Goal: Information Seeking & Learning: Learn about a topic

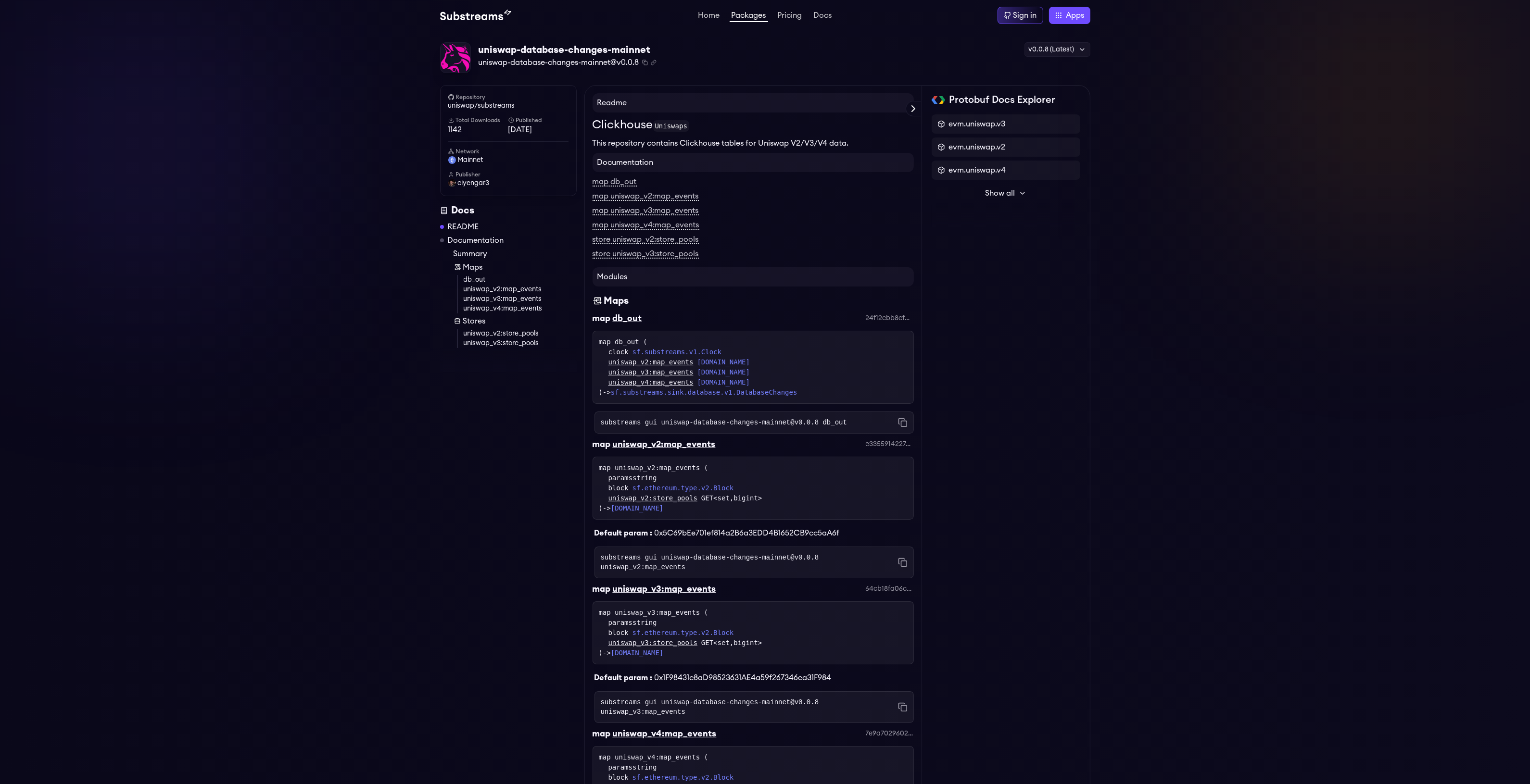
click at [779, 426] on code "substreams gui uniswap-database-changes-mainnet@v0.0.8 db_out" at bounding box center [724, 422] width 246 height 10
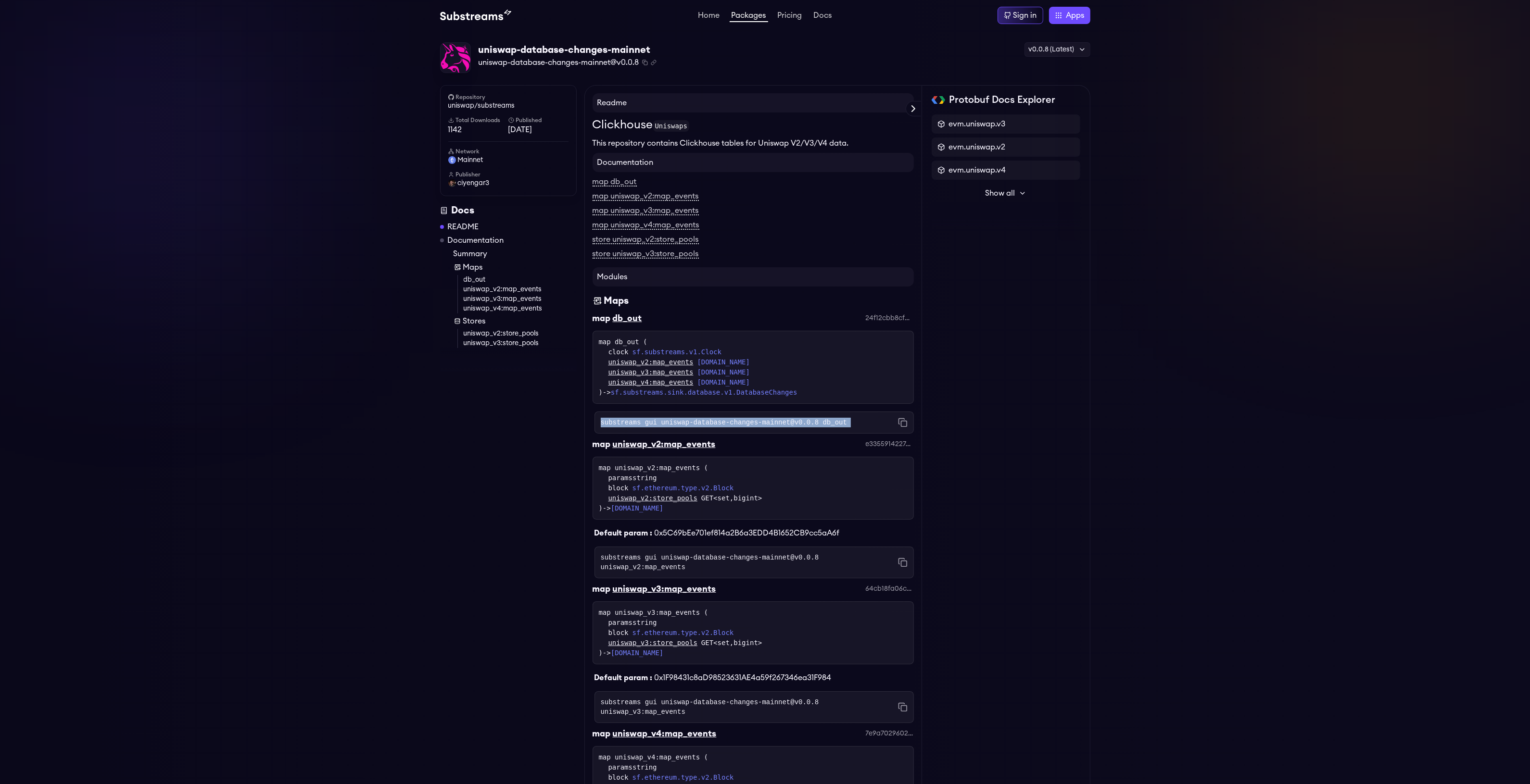
click at [779, 426] on code "substreams gui uniswap-database-changes-mainnet@v0.0.8 db_out" at bounding box center [724, 422] width 246 height 10
click at [749, 419] on code "substreams gui uniswap-database-changes-mainnet@v0.0.8 db_out" at bounding box center [724, 422] width 246 height 10
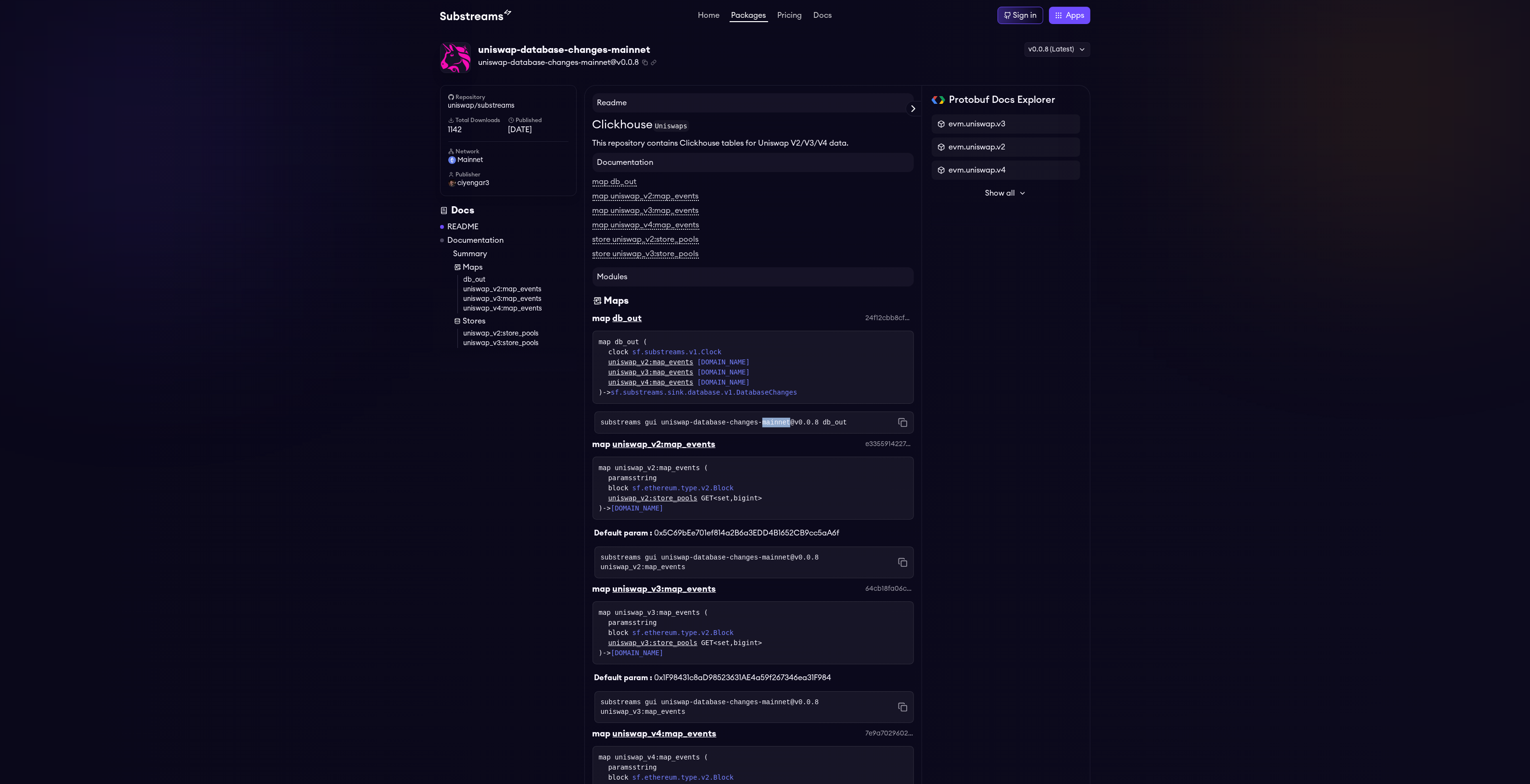
click at [749, 419] on code "substreams gui uniswap-database-changes-mainnet@v0.0.8 db_out" at bounding box center [724, 422] width 246 height 10
click at [737, 420] on code "substreams gui uniswap-database-changes-mainnet@v0.0.8 db_out" at bounding box center [724, 422] width 246 height 10
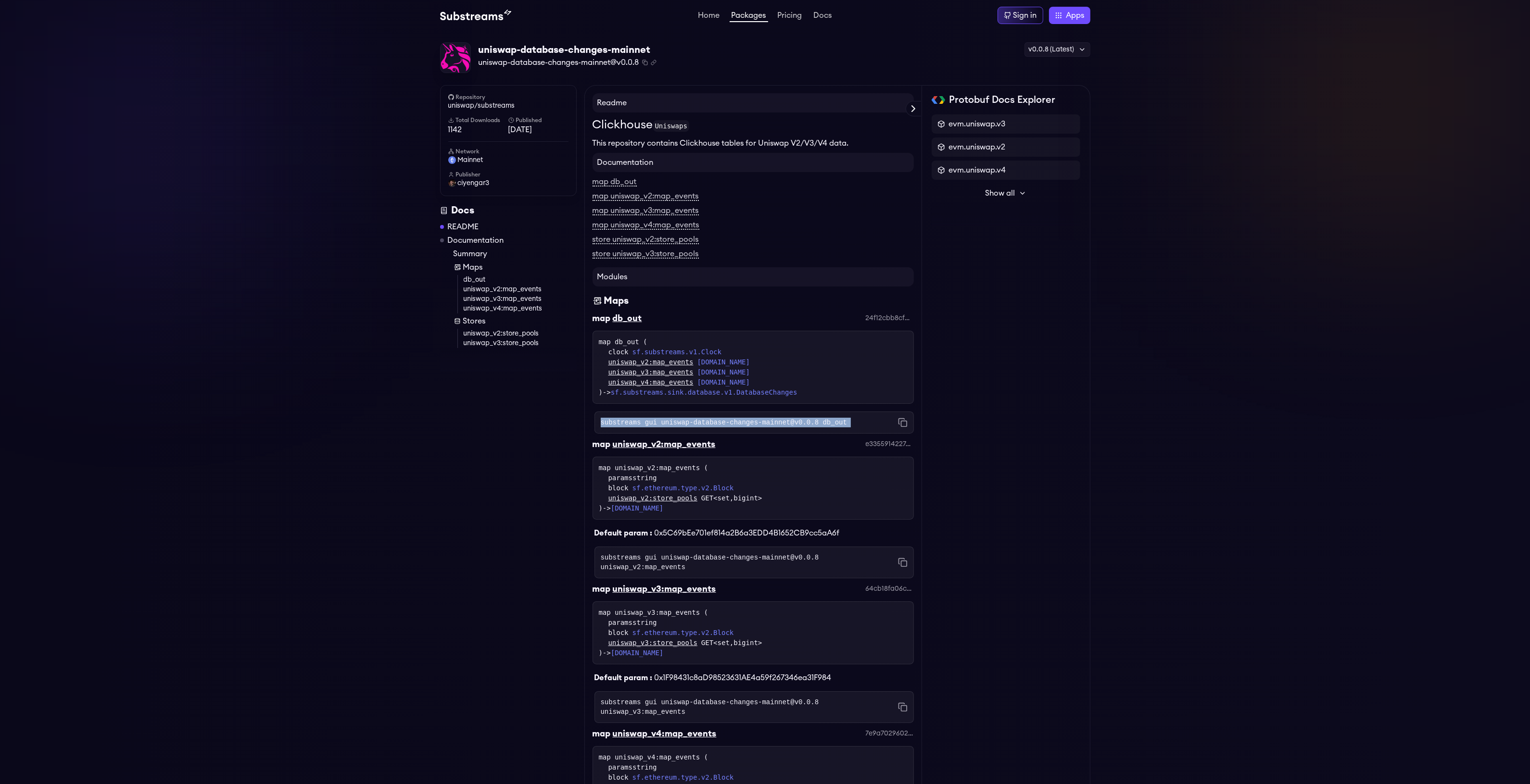
click at [737, 420] on code "substreams gui uniswap-database-changes-mainnet@v0.0.8 db_out" at bounding box center [724, 422] width 246 height 10
click at [560, 47] on div "uniswap-database-changes-mainnet" at bounding box center [567, 50] width 178 height 13
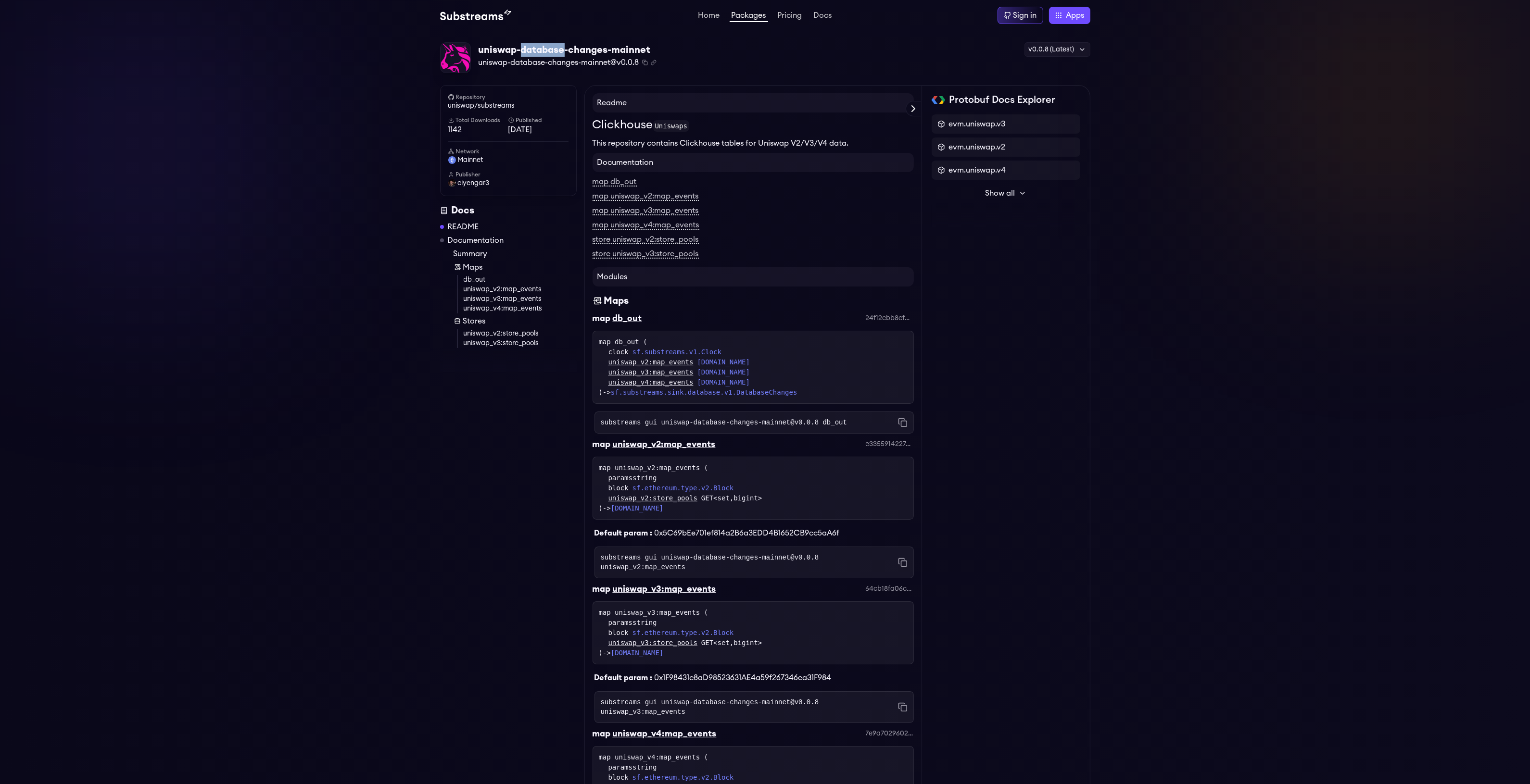
click at [560, 47] on div "uniswap-database-changes-mainnet" at bounding box center [567, 50] width 178 height 13
click at [579, 47] on div "uniswap-database-changes-mainnet" at bounding box center [567, 50] width 178 height 13
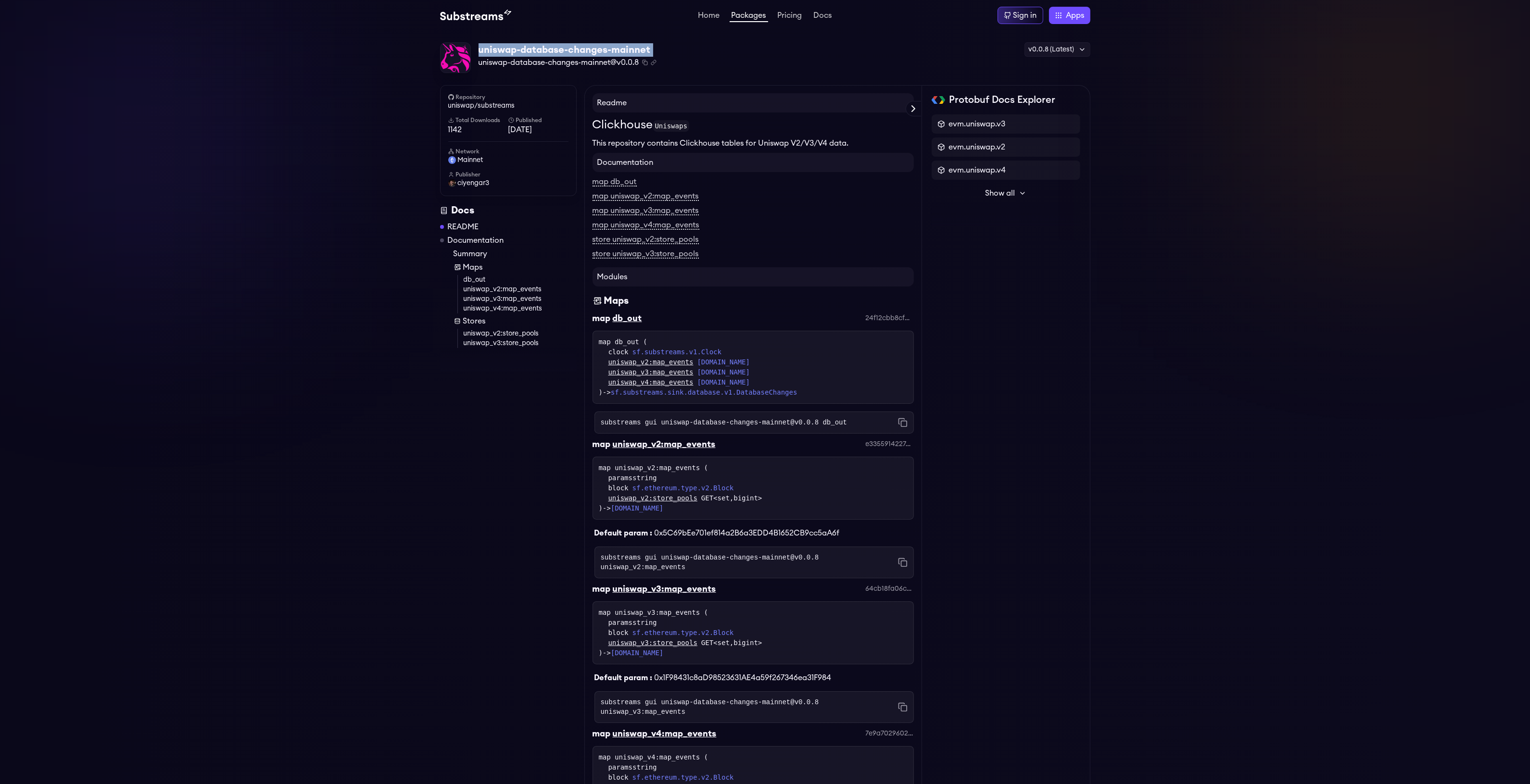
click at [594, 45] on div "uniswap-database-changes-mainnet" at bounding box center [567, 50] width 178 height 13
click at [679, 191] on div "map uniswap_v2:map_events" at bounding box center [753, 196] width 321 height 11
click at [677, 196] on link "map uniswap_v2:map_events" at bounding box center [646, 197] width 106 height 9
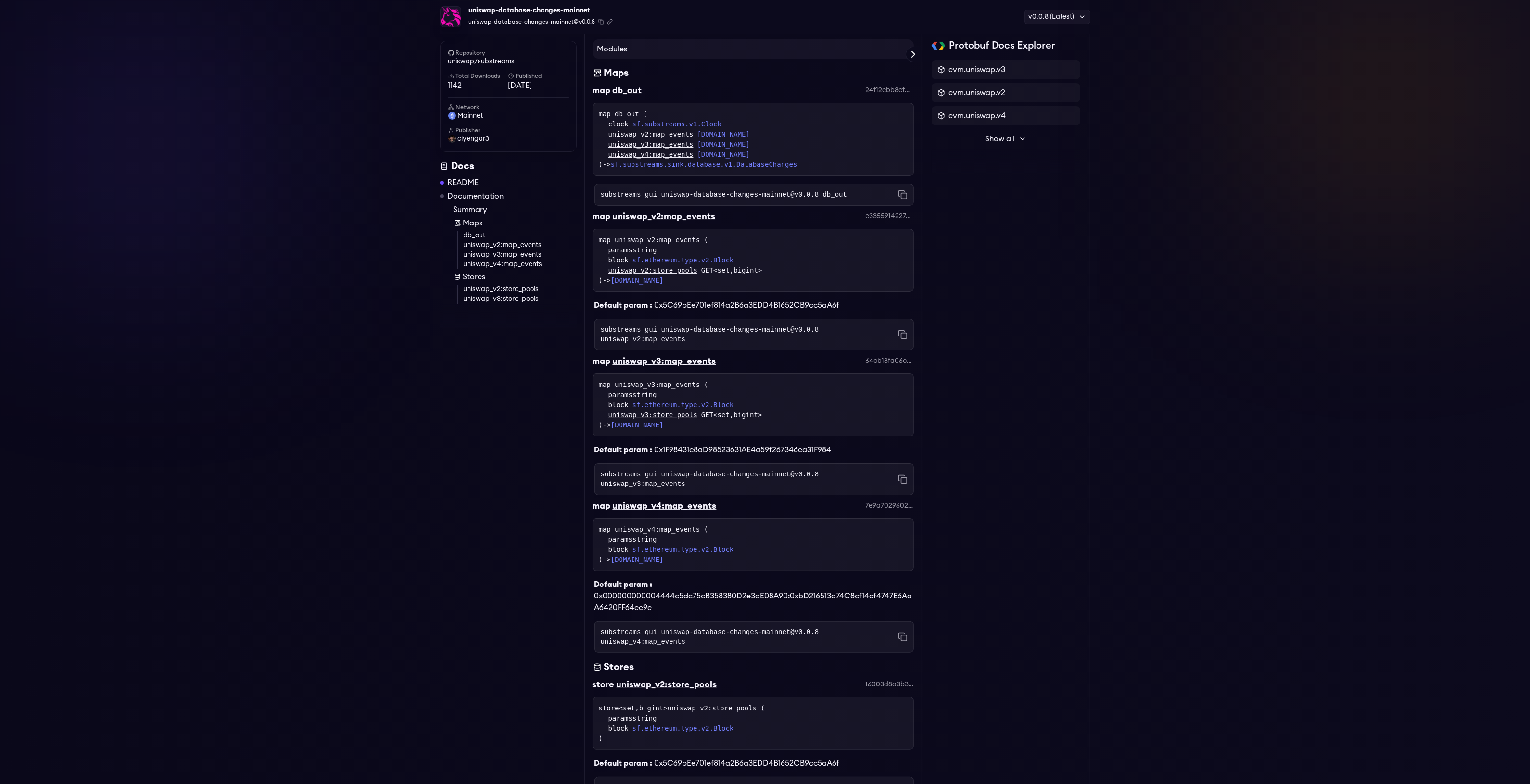
scroll to position [400, 0]
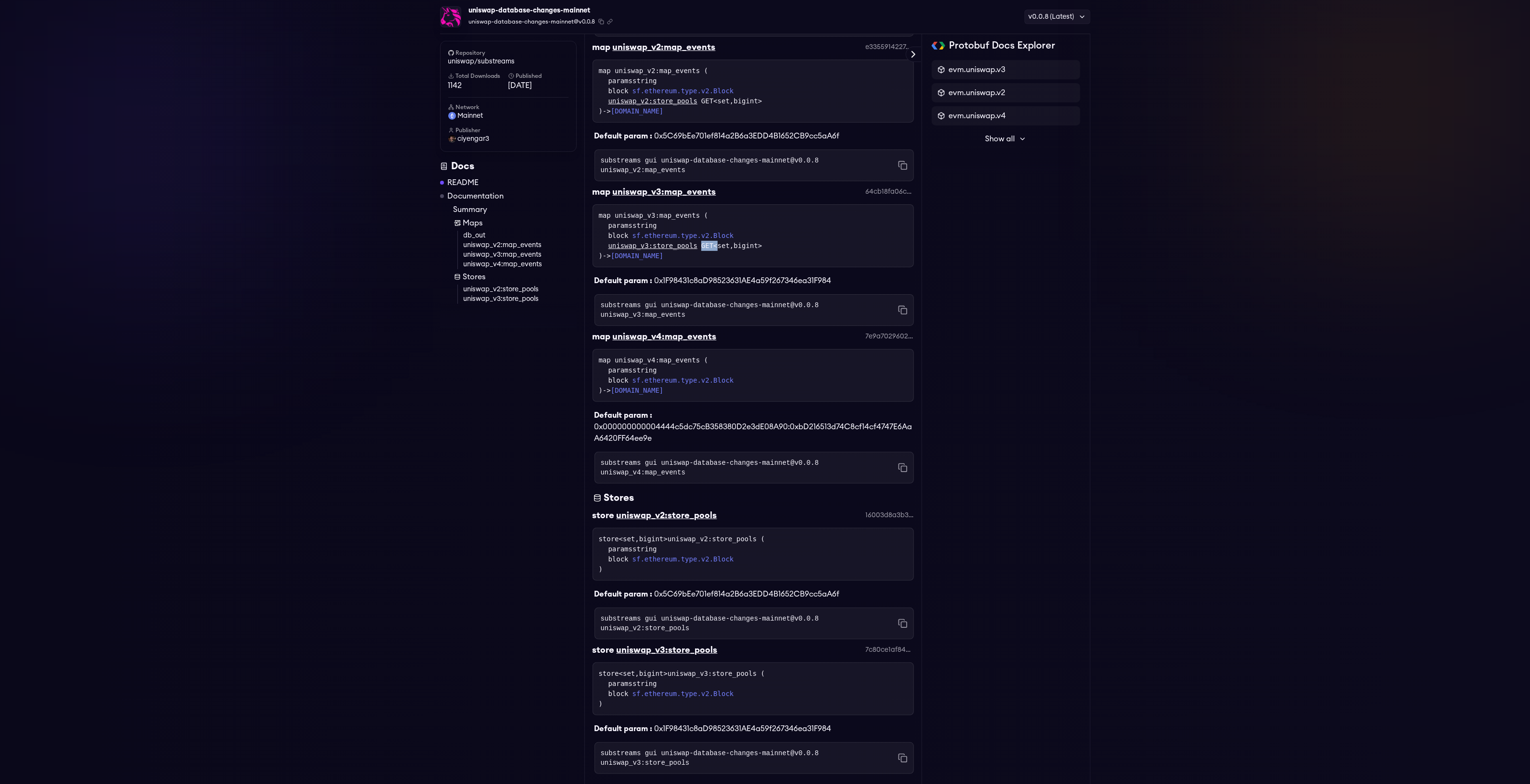
drag, startPoint x: 709, startPoint y: 238, endPoint x: 755, endPoint y: 237, distance: 46.0
click at [755, 241] on div "uniswap_v3:store_pools GET<set,bigint>" at bounding box center [758, 246] width 299 height 10
drag, startPoint x: 713, startPoint y: 246, endPoint x: 615, endPoint y: 250, distance: 98.1
click at [615, 250] on div "map uniswap_v3:map_events ( paramsstring block sf.ethereum.type.v2.Block uniswa…" at bounding box center [753, 236] width 309 height 50
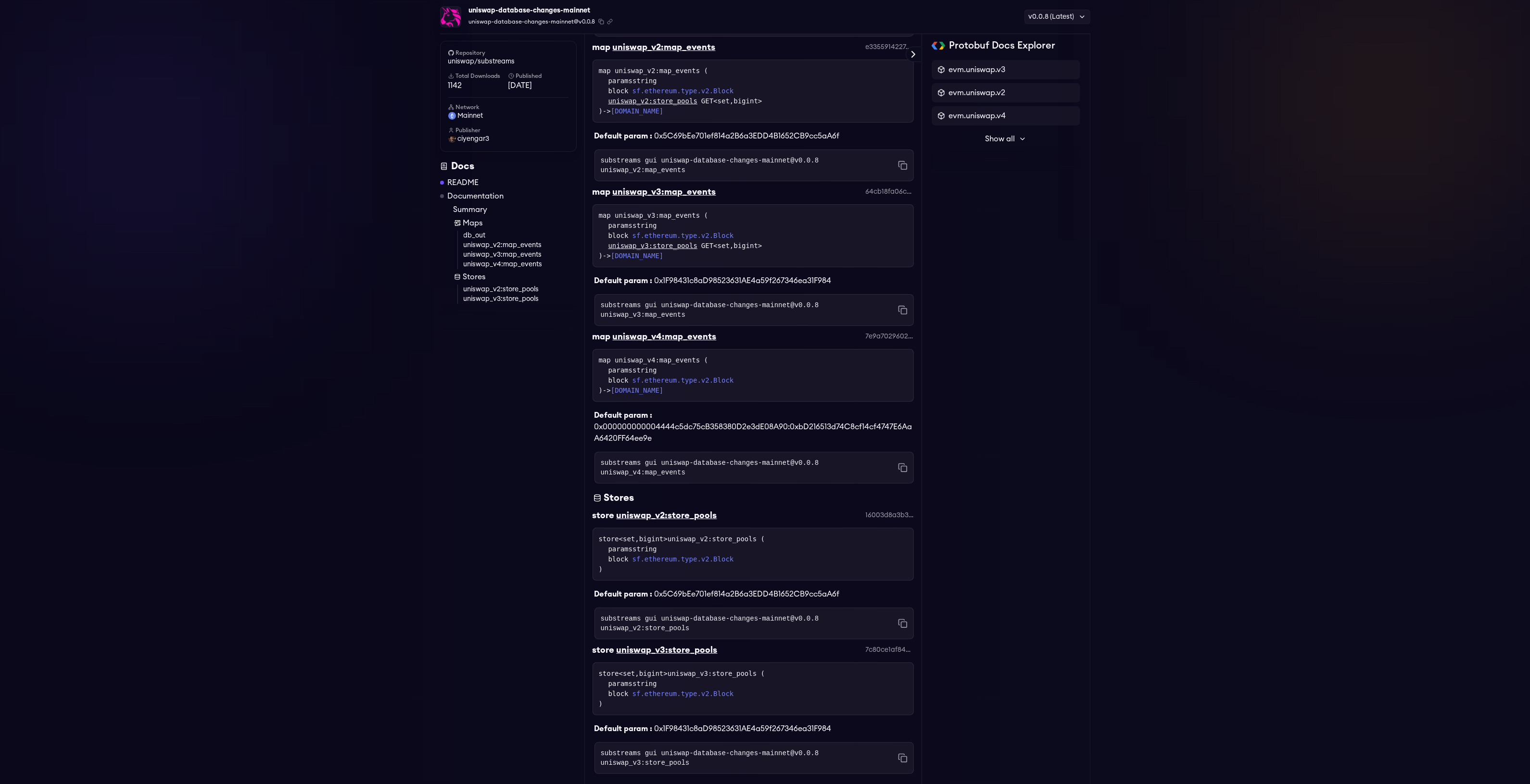
click at [737, 241] on div "uniswap_v3:store_pools GET<set,bigint>" at bounding box center [758, 246] width 299 height 10
click at [660, 241] on link "uniswap_v3:store_pools" at bounding box center [653, 246] width 89 height 10
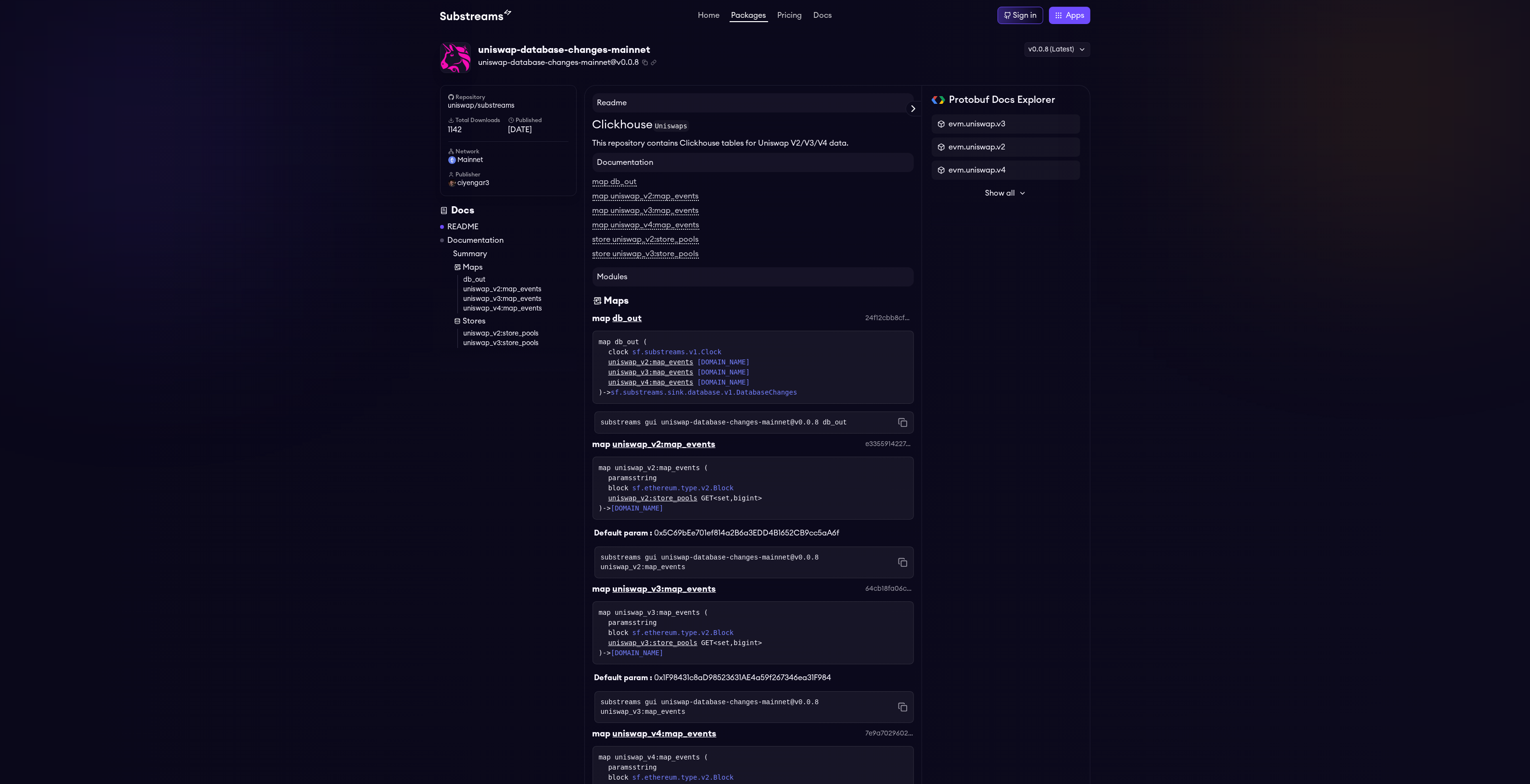
click at [1003, 200] on button "Show all" at bounding box center [1006, 193] width 148 height 19
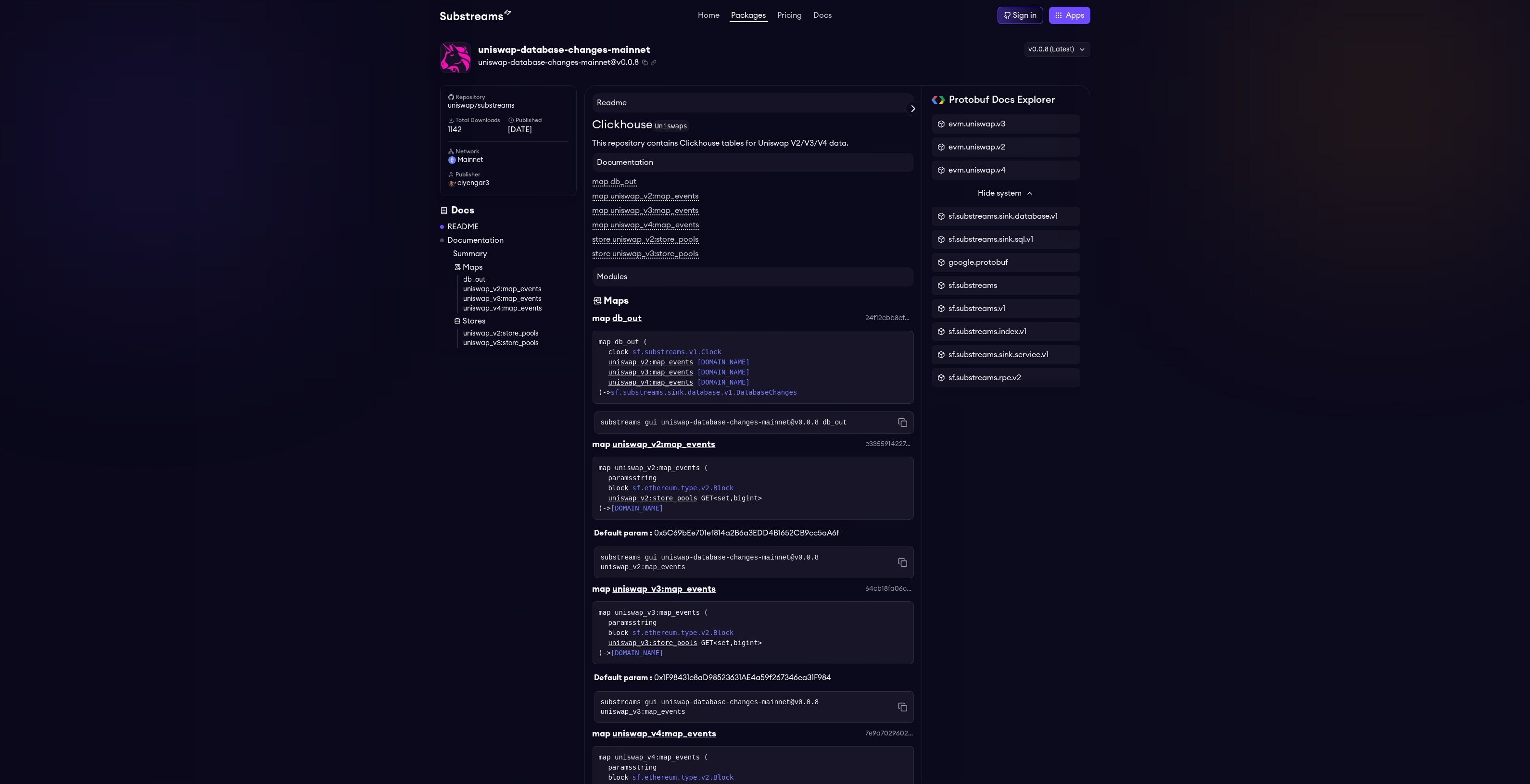
click at [1003, 200] on button "Hide system" at bounding box center [1006, 193] width 148 height 19
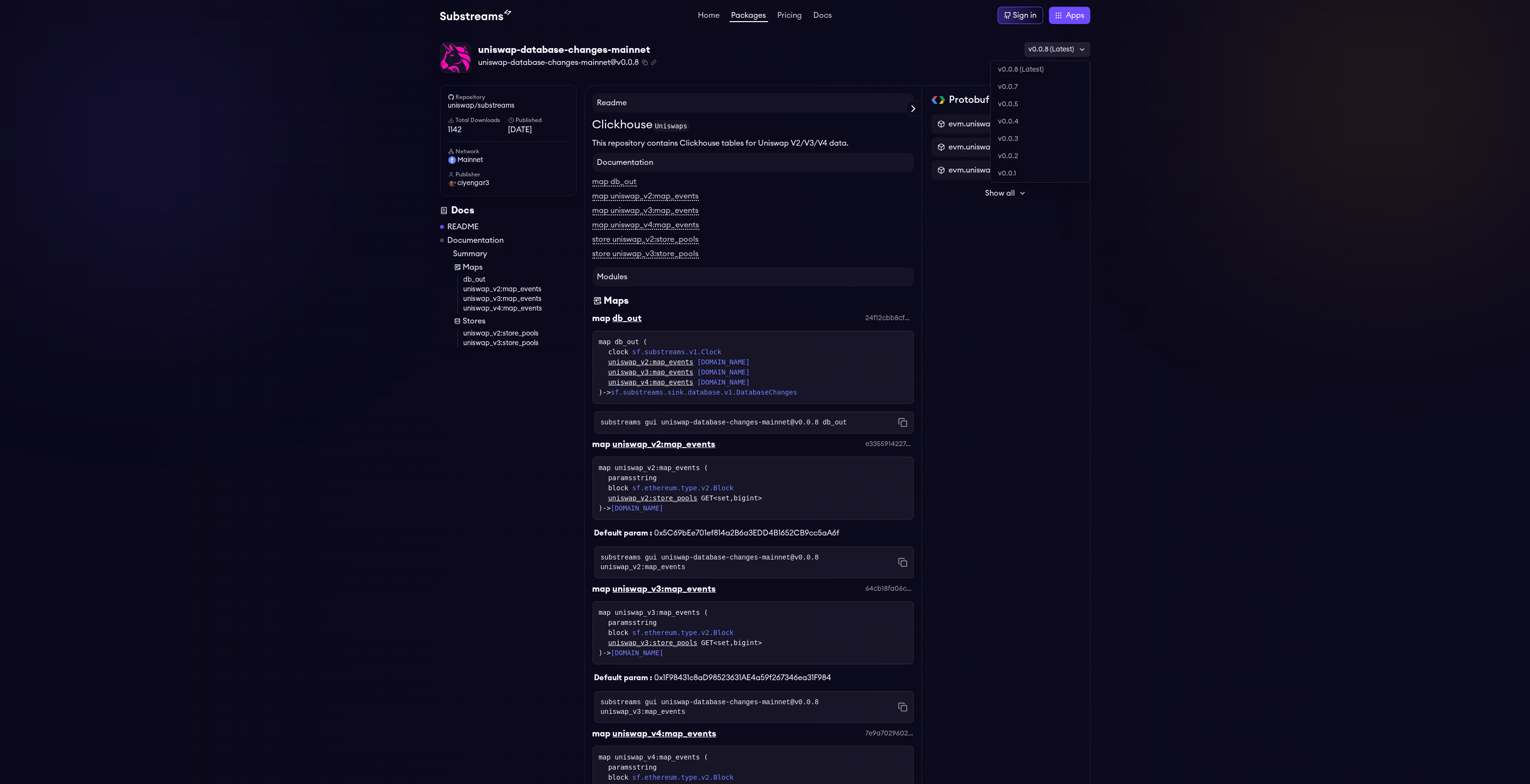
click at [1044, 52] on div "v0.0.8 (Latest)" at bounding box center [1057, 49] width 66 height 15
click at [1013, 326] on div "Protobuf Docs Explorer evm.uniswap.v3 evm.uniswap.v2 evm.uniswap.v4 Show all sf…" at bounding box center [1006, 634] width 168 height 1098
click at [1009, 189] on span "Show all" at bounding box center [1000, 193] width 30 height 11
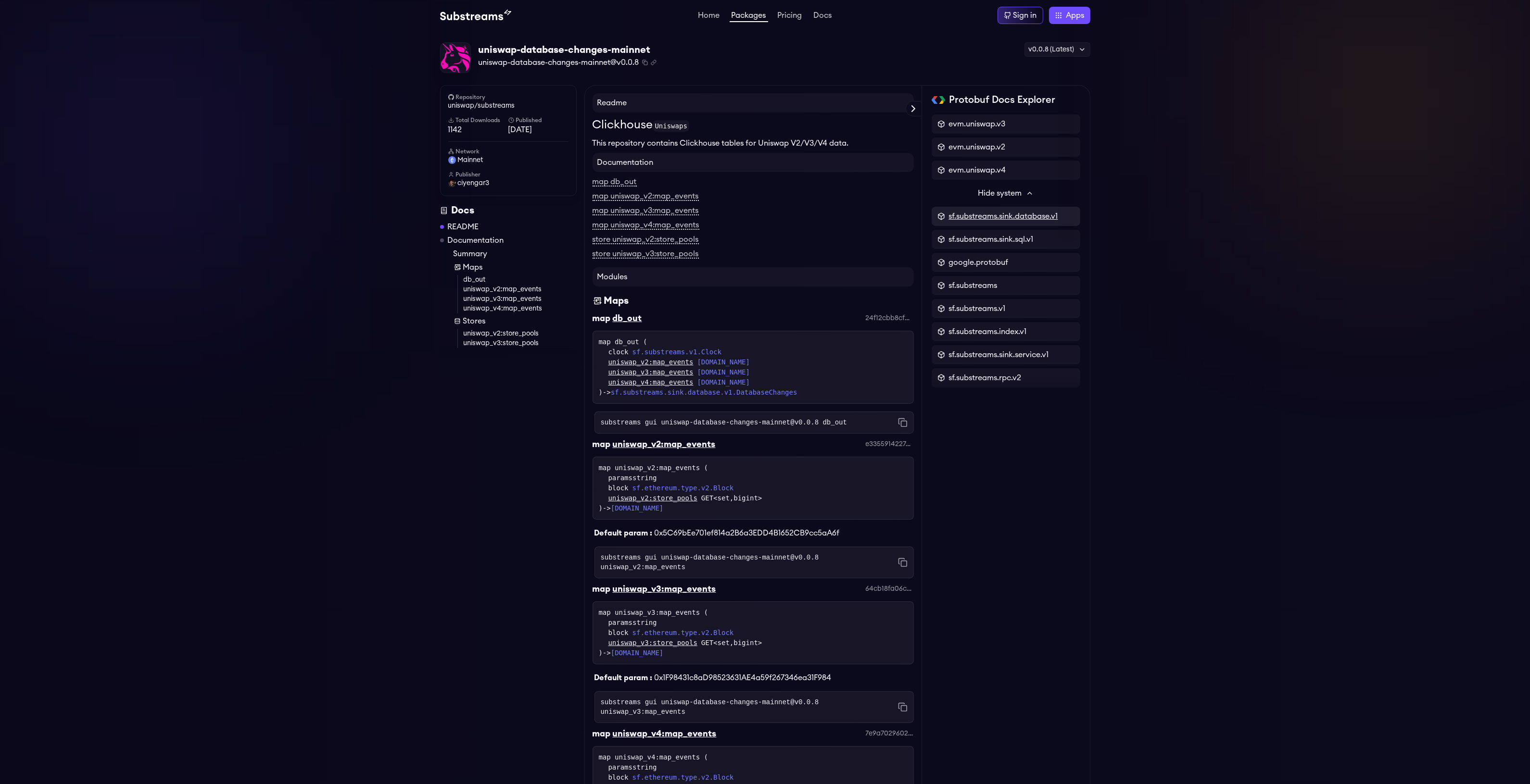
click at [996, 211] on span "sf.substreams.sink.database.v1" at bounding box center [1003, 217] width 109 height 11
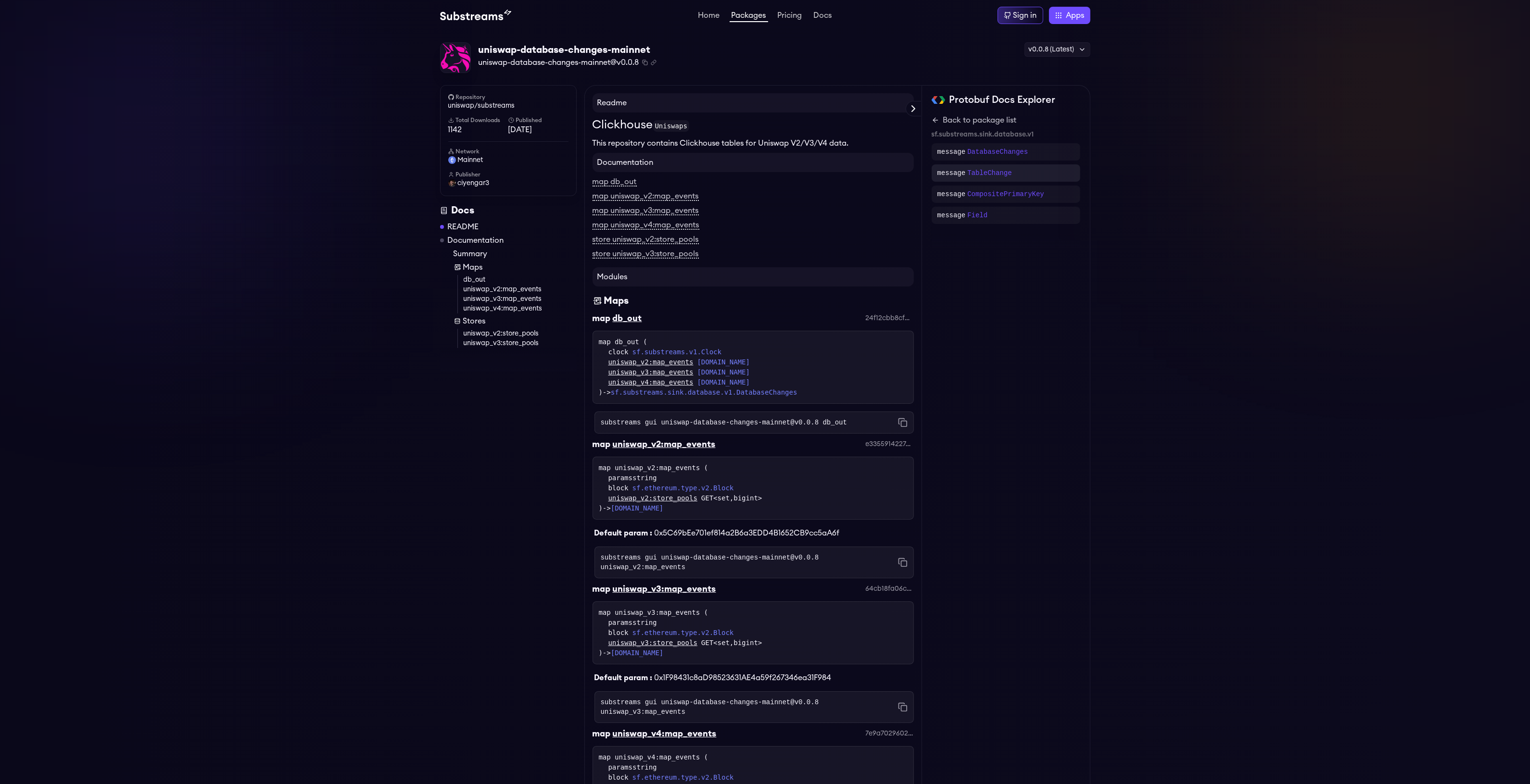
click at [985, 166] on div "message TableChange" at bounding box center [1006, 173] width 148 height 17
drag, startPoint x: 967, startPoint y: 182, endPoint x: 1068, endPoint y: 198, distance: 102.3
click at [1068, 198] on div "optional string table = 1; oneof primary_key { optional string pk = 2; optional…" at bounding box center [1009, 188] width 131 height 62
click at [1052, 210] on span "operation" at bounding box center [1067, 207] width 31 height 7
drag, startPoint x: 926, startPoint y: 124, endPoint x: 935, endPoint y: 125, distance: 9.1
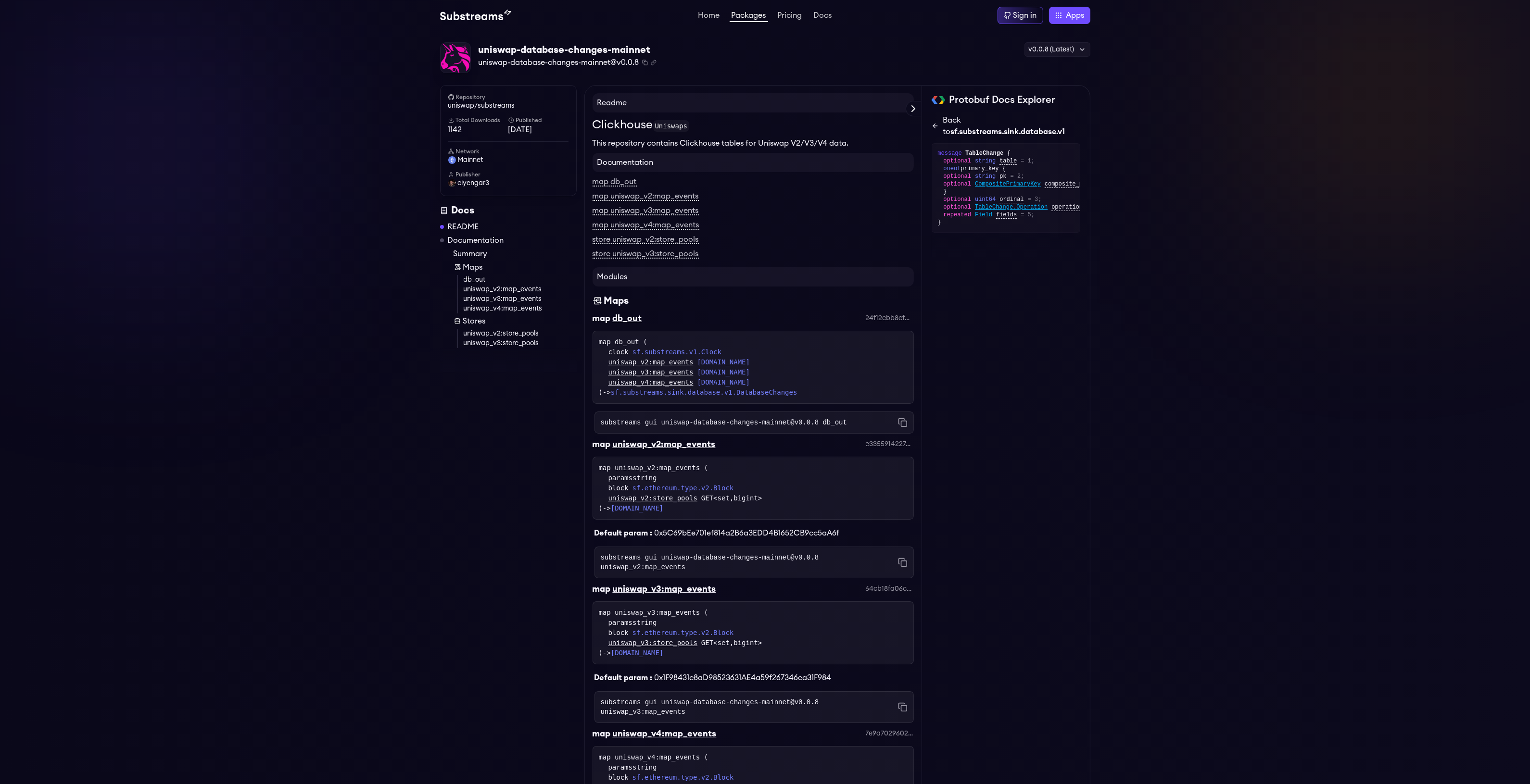
click at [930, 124] on div "Protobuf Docs Explorer evm.uniswap.v3 evm.uniswap.v2 evm.uniswap.v4 Hide system…" at bounding box center [1006, 634] width 168 height 1098
click at [937, 125] on icon at bounding box center [935, 126] width 7 height 8
click at [970, 171] on p "TableChange" at bounding box center [989, 173] width 44 height 10
click at [930, 128] on div "Protobuf Docs Explorer evm.uniswap.v3 evm.uniswap.v2 evm.uniswap.v4 Hide system…" at bounding box center [1006, 634] width 168 height 1098
click at [932, 129] on icon at bounding box center [935, 126] width 7 height 8
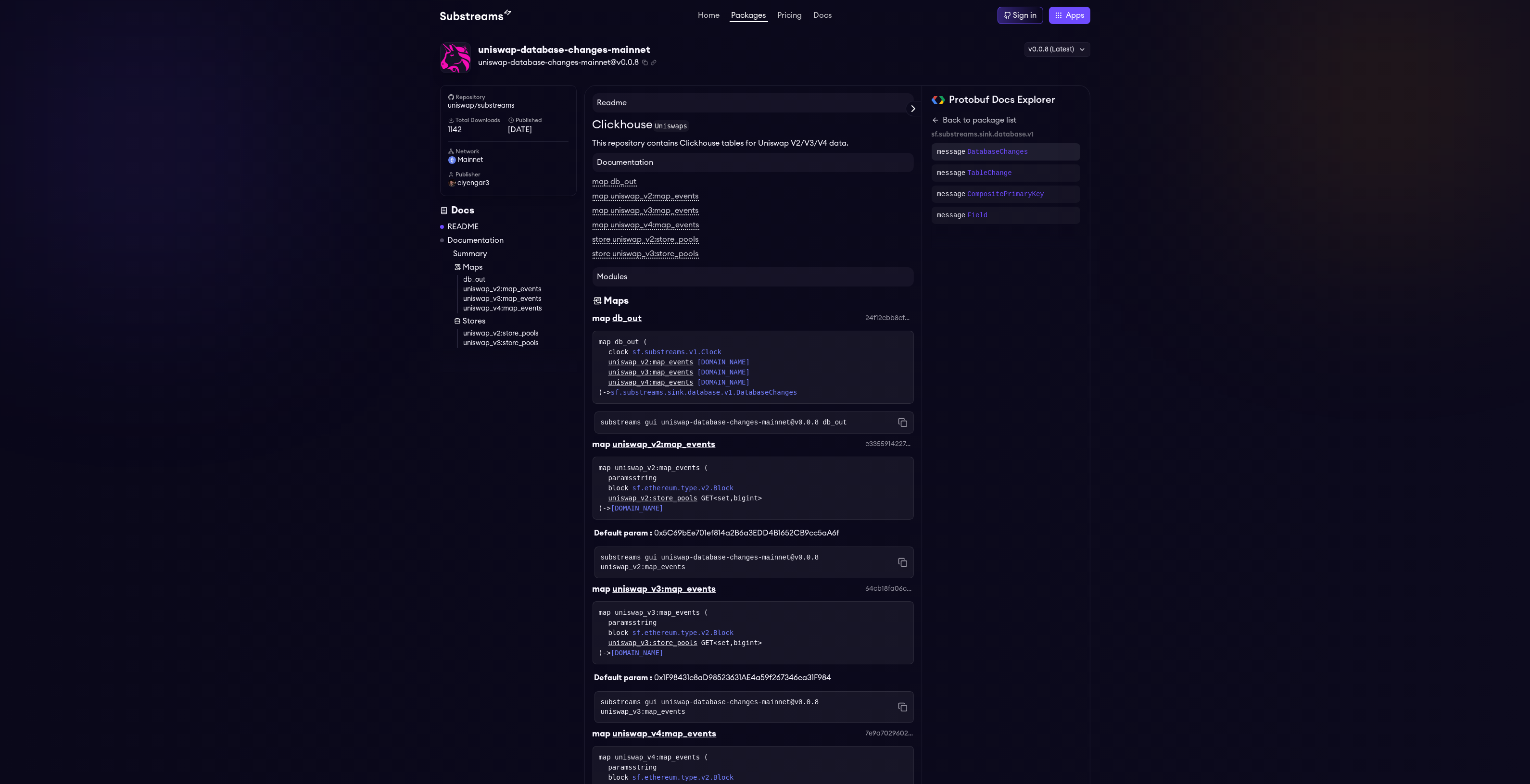
click at [968, 146] on div "message DatabaseChanges" at bounding box center [1006, 152] width 148 height 17
click at [937, 119] on link "Back to sf.substreams.sink.database.v1" at bounding box center [1006, 126] width 148 height 23
click at [972, 198] on p "CompositePrimaryKey" at bounding box center [1006, 194] width 77 height 10
click at [935, 126] on icon at bounding box center [935, 126] width 4 height 0
click at [977, 220] on p "Field" at bounding box center [978, 215] width 20 height 10
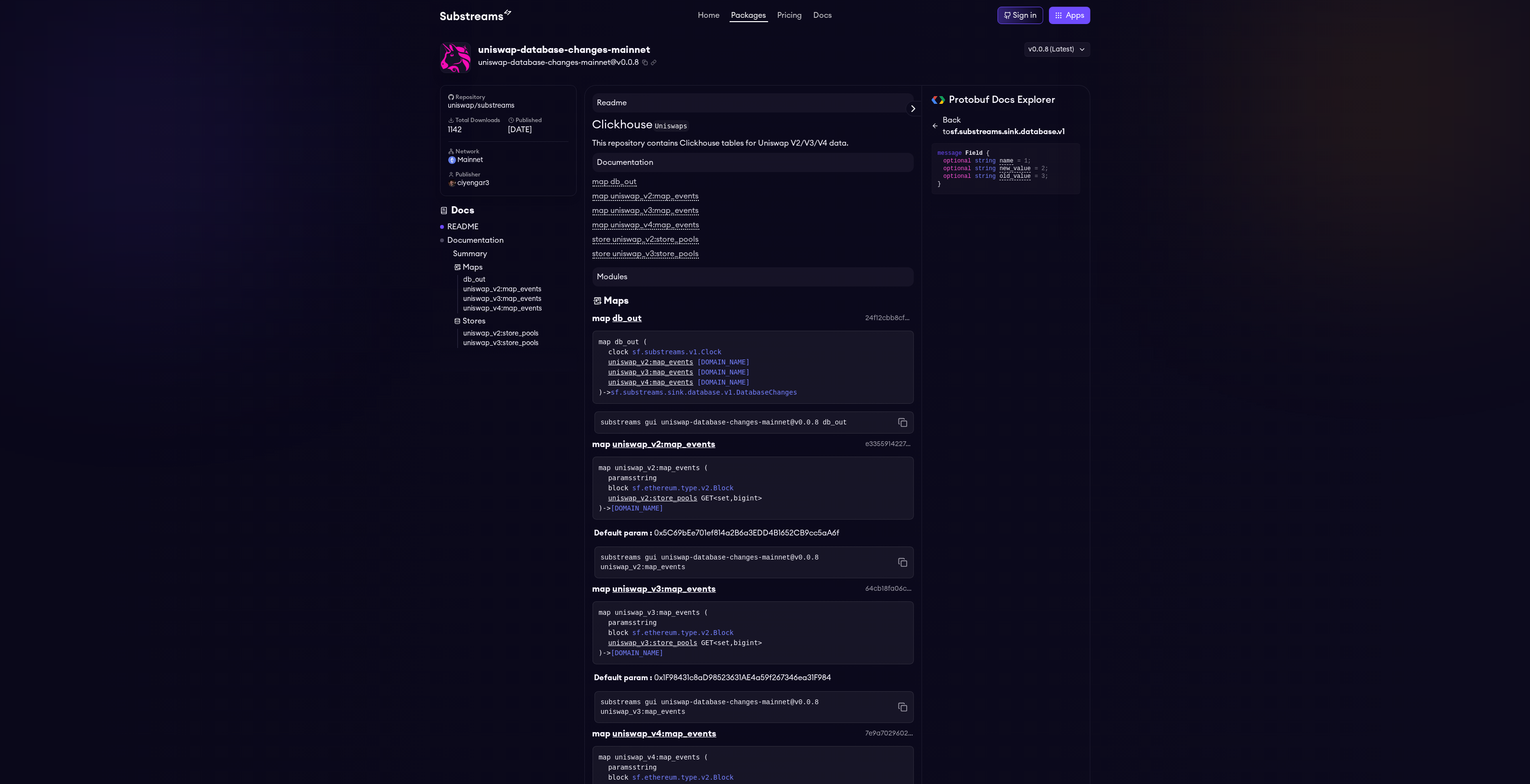
click at [934, 120] on link "Back to sf.substreams.sink.database.v1" at bounding box center [1006, 126] width 148 height 23
click at [934, 120] on icon at bounding box center [935, 120] width 8 height 8
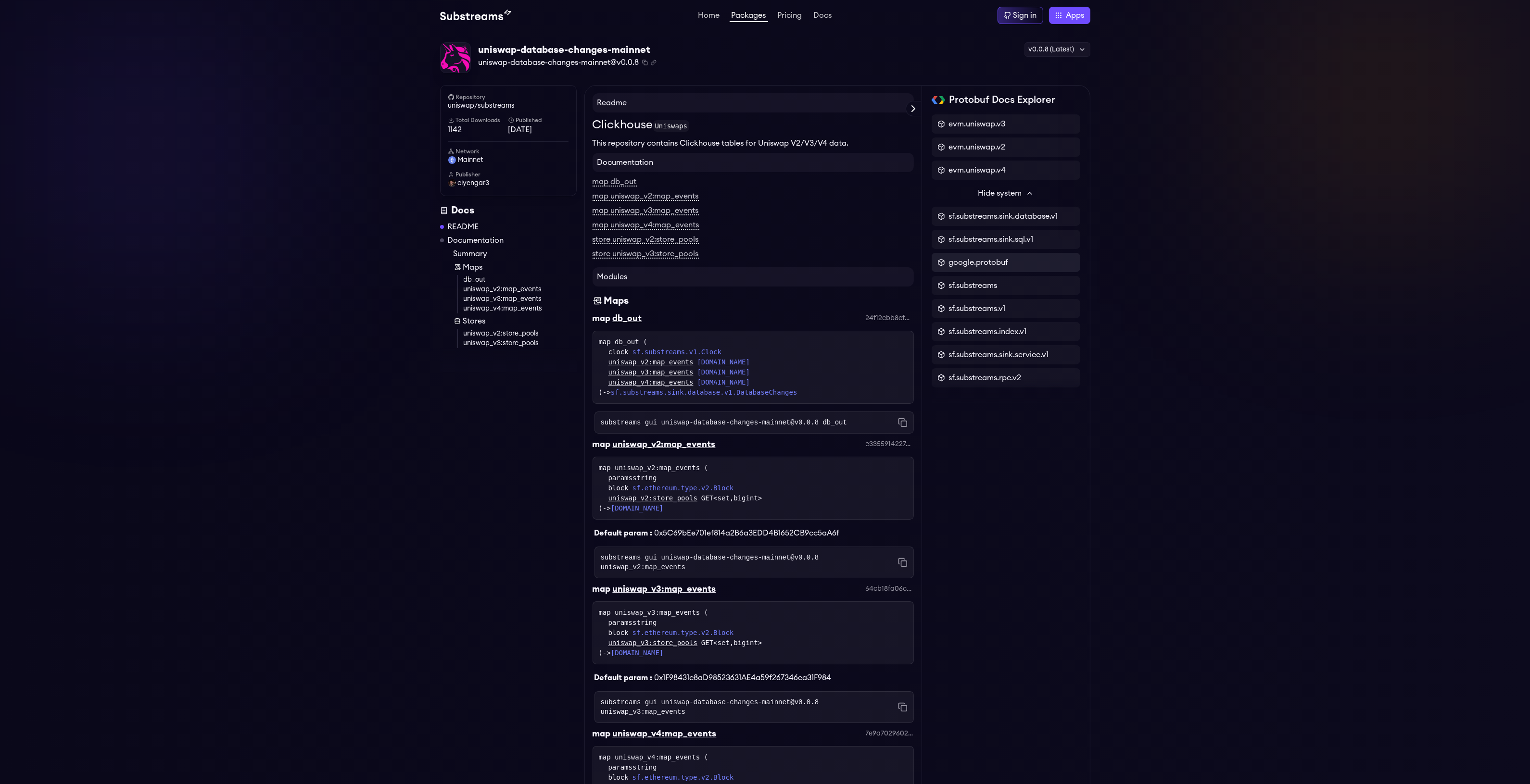
click at [1013, 260] on div "google.protobuf" at bounding box center [1006, 262] width 137 height 11
click at [980, 157] on p "FileDescriptorSet" at bounding box center [1002, 152] width 69 height 10
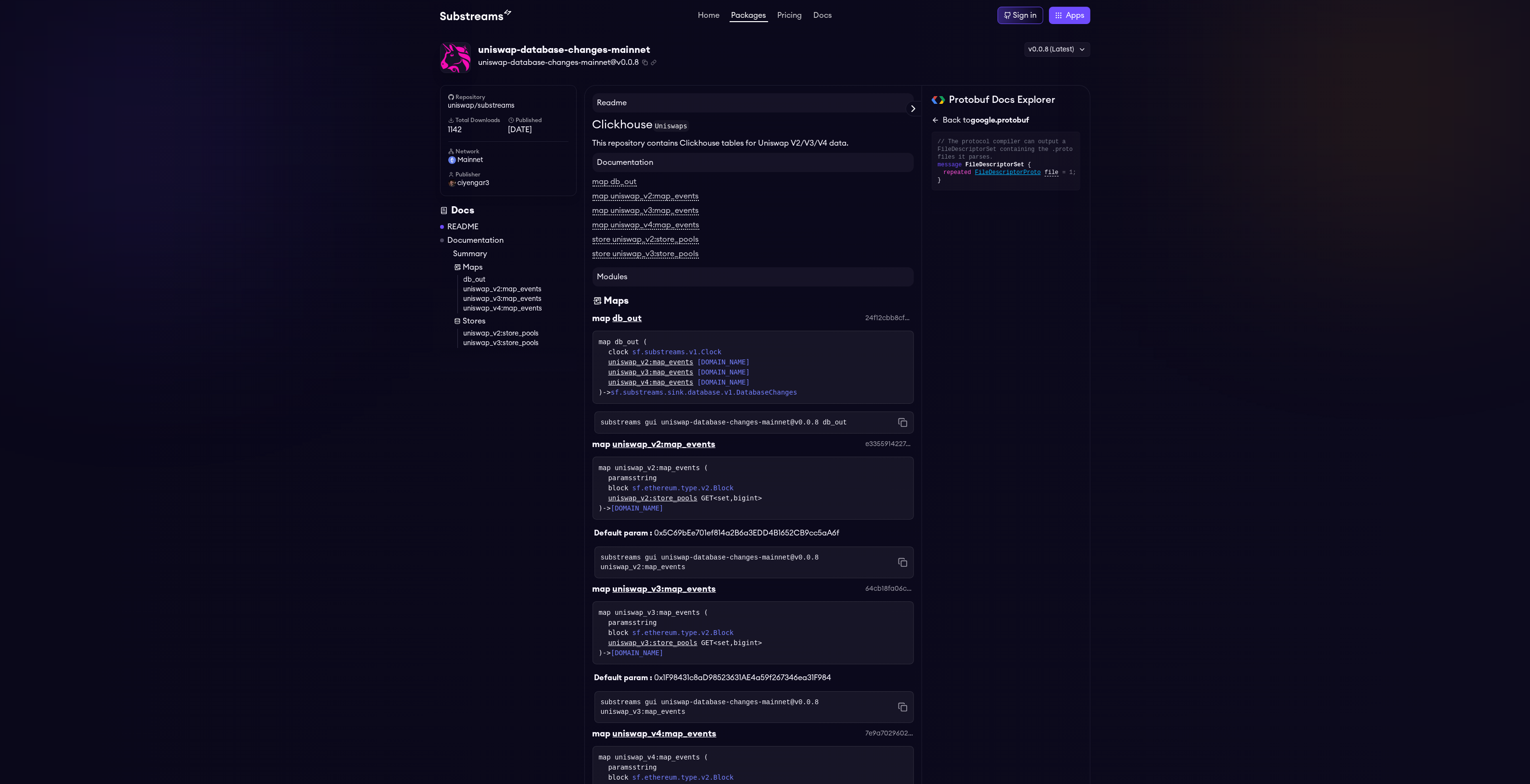
click at [932, 124] on icon at bounding box center [935, 120] width 8 height 8
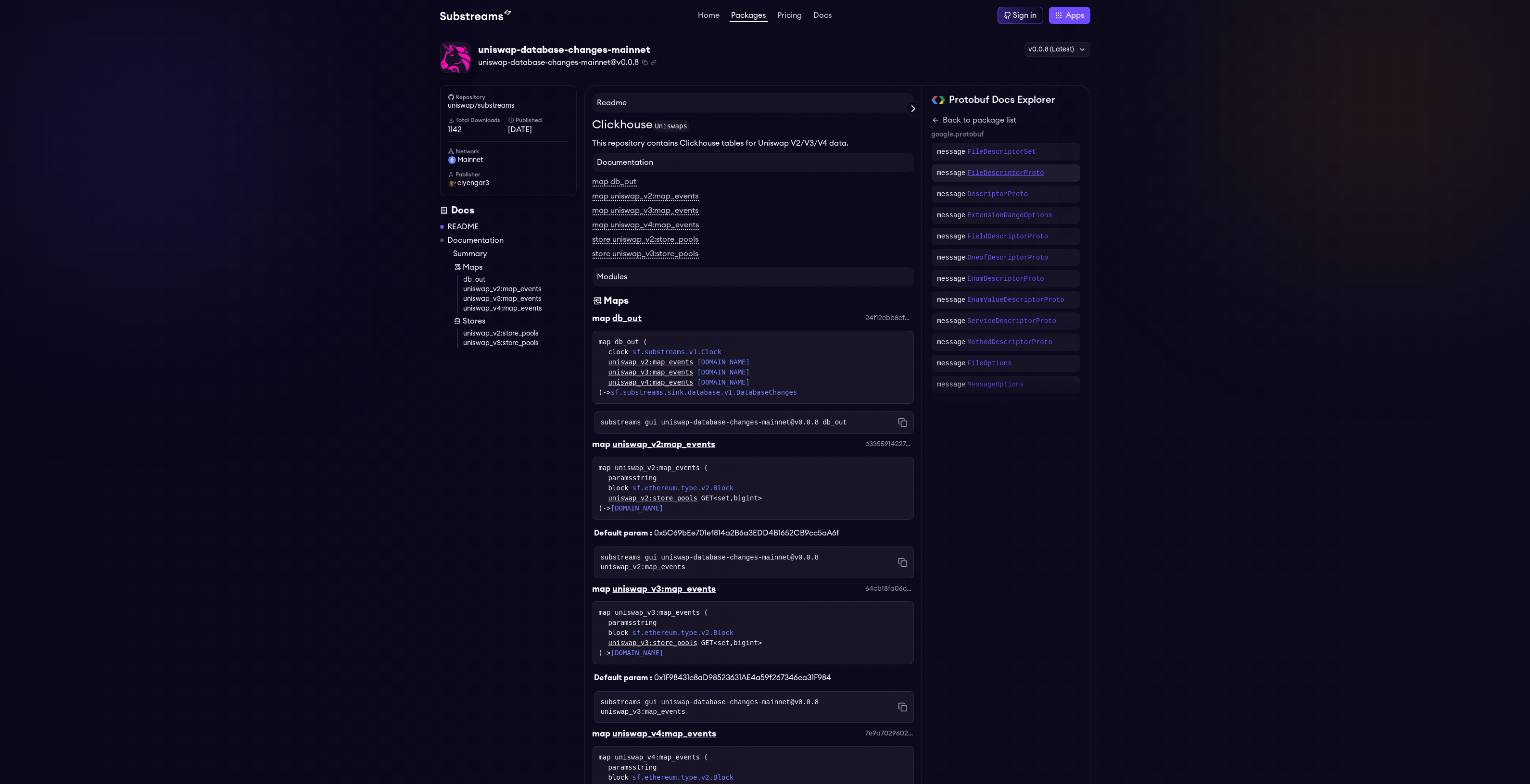
click at [977, 174] on p "FileDescriptorProto" at bounding box center [1006, 173] width 77 height 10
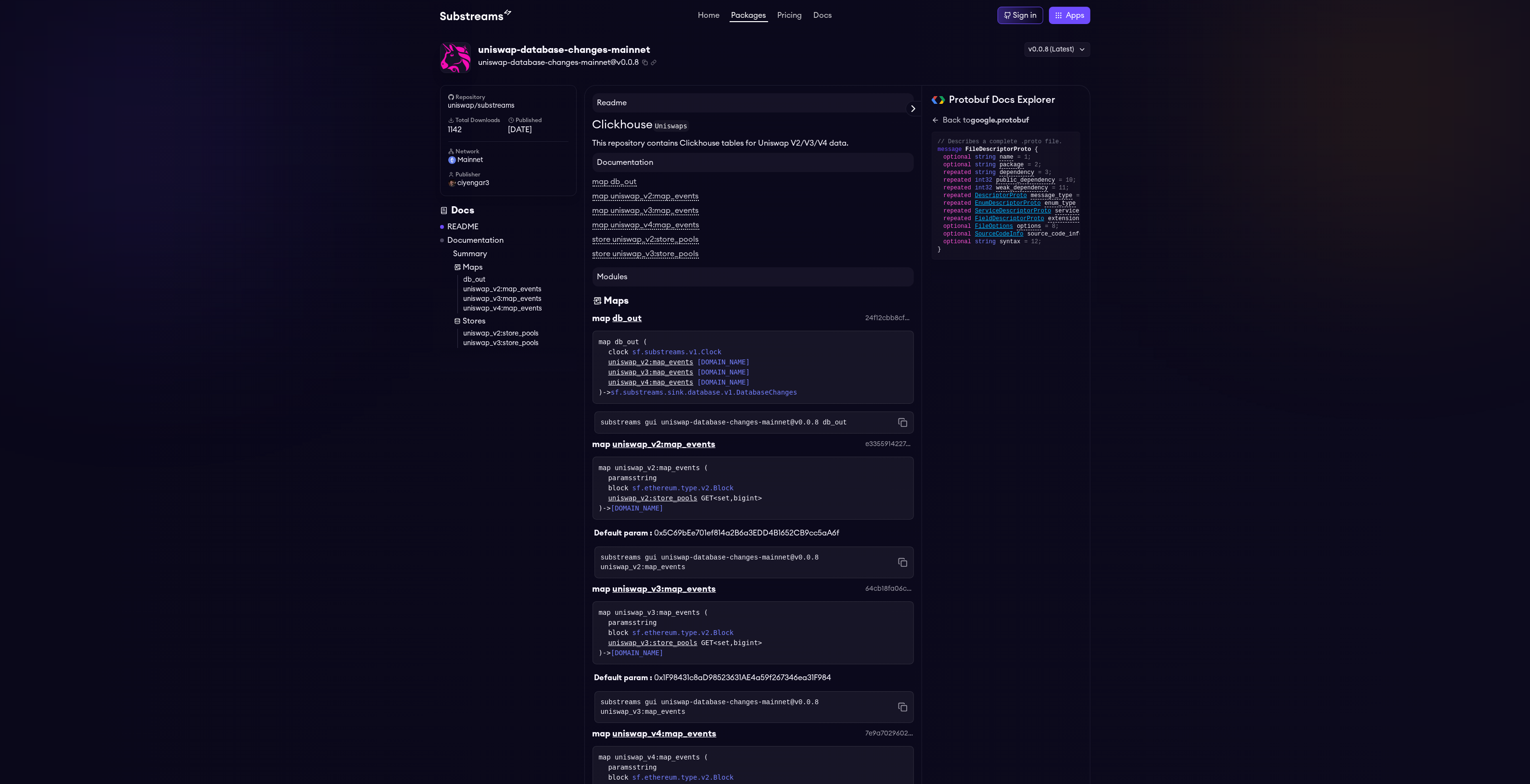
click at [929, 125] on div "Protobuf Docs Explorer evm.uniswap.v3 evm.uniswap.v2 evm.uniswap.v4 Hide system…" at bounding box center [1006, 634] width 168 height 1098
click at [939, 119] on icon at bounding box center [935, 120] width 8 height 8
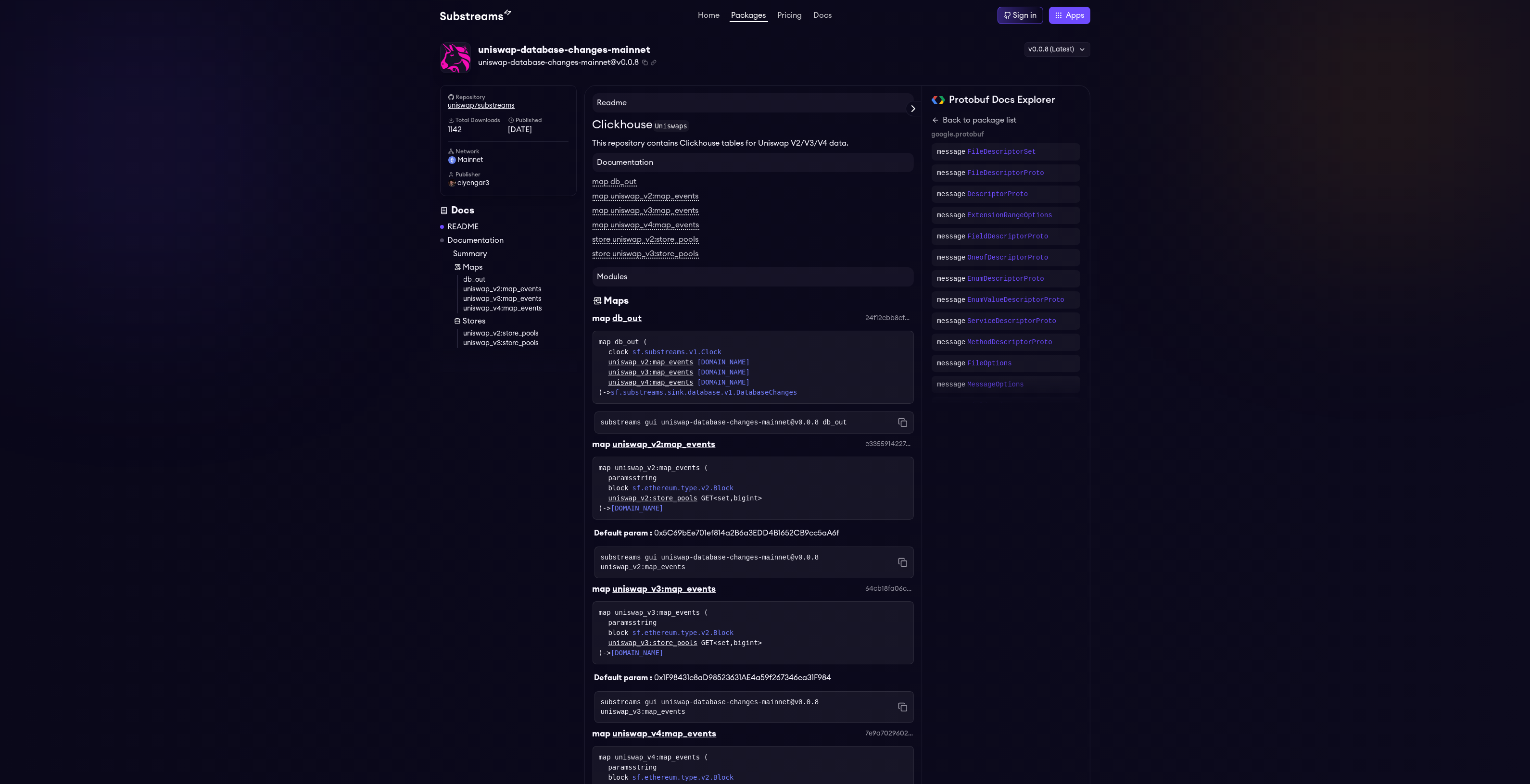
click at [474, 109] on link "uniswap/substreams" at bounding box center [508, 105] width 120 height 10
click at [458, 101] on link "uniswap/substreams" at bounding box center [508, 105] width 120 height 10
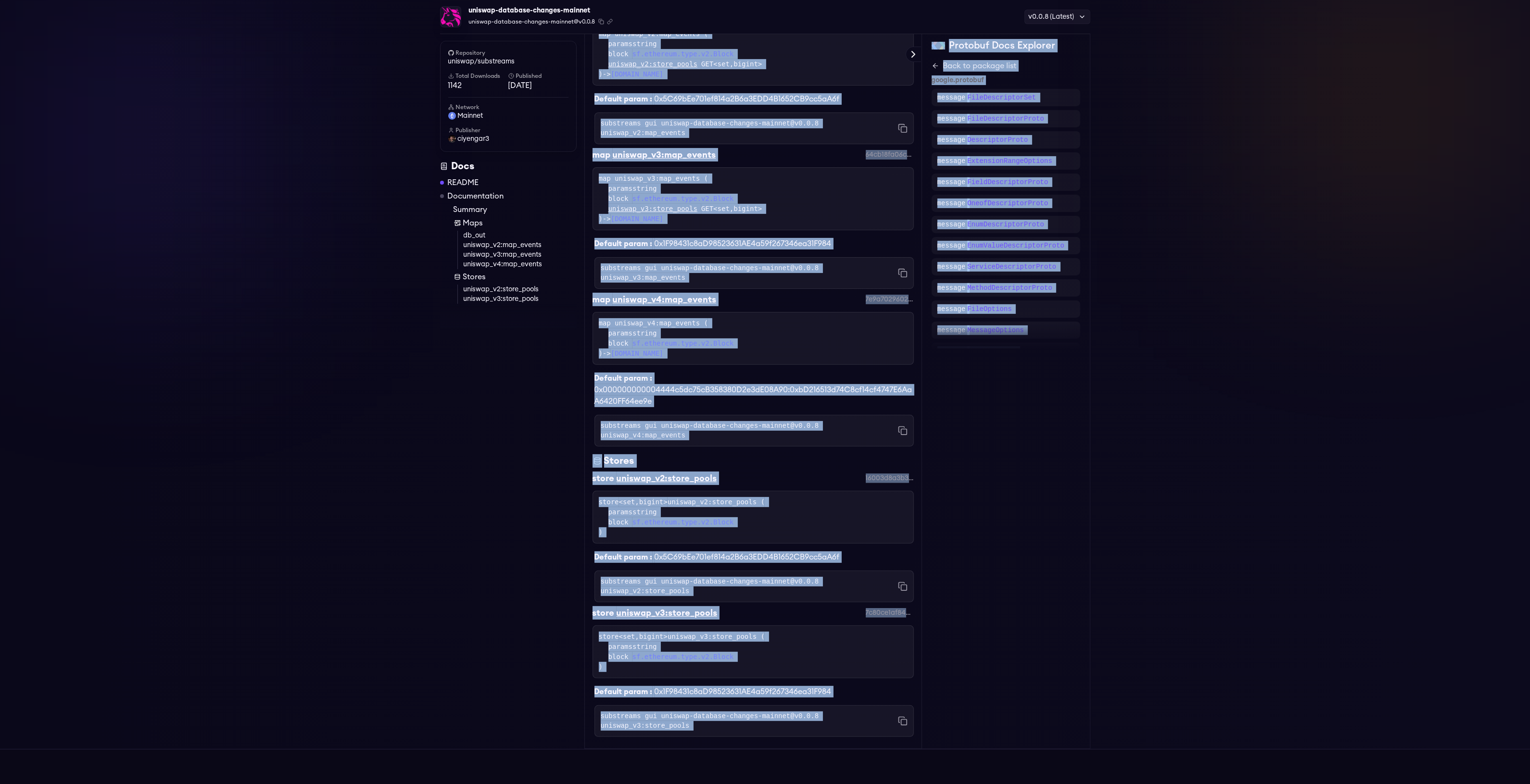
scroll to position [524, 0]
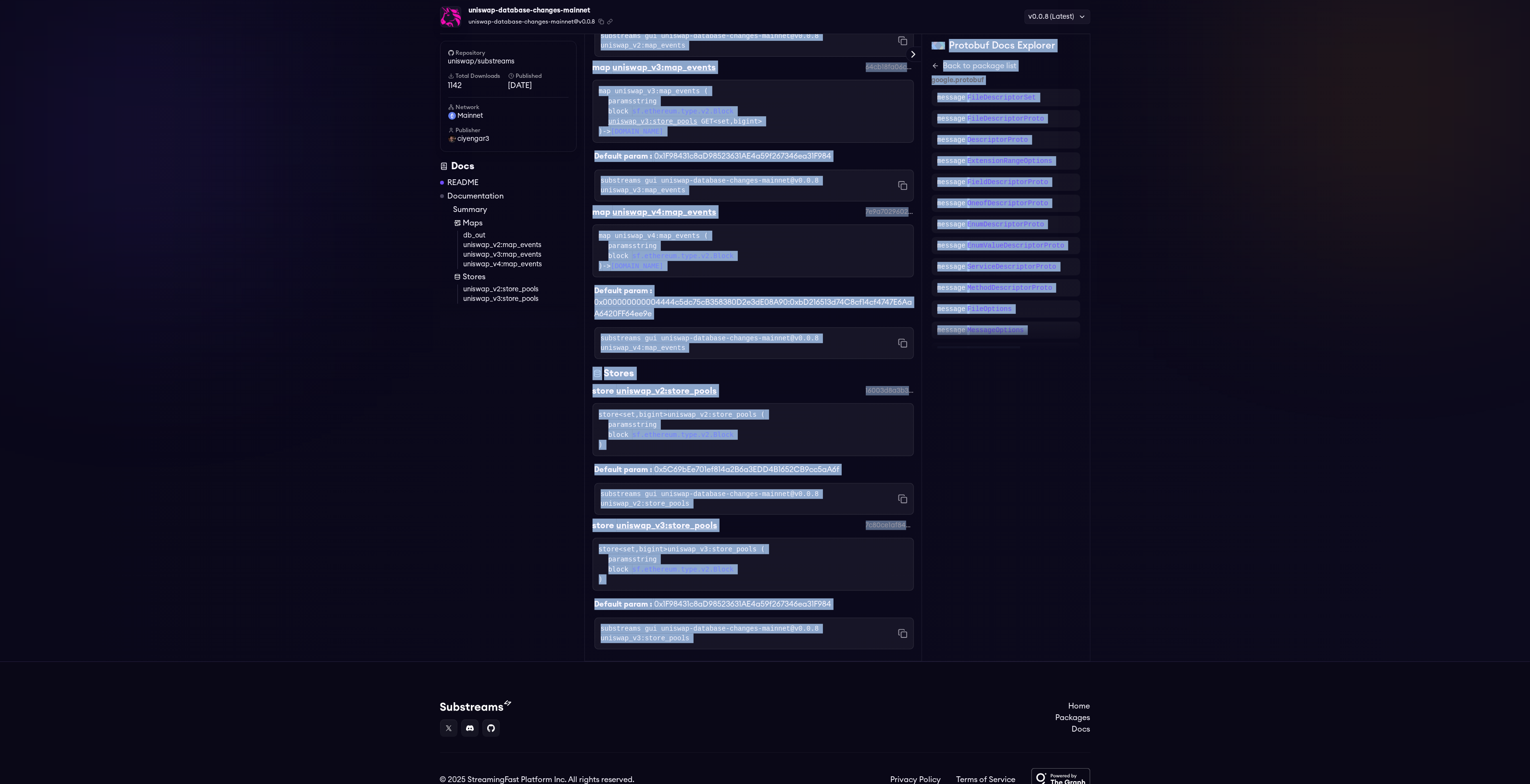
drag, startPoint x: 588, startPoint y: 111, endPoint x: 946, endPoint y: 585, distance: 594.0
click at [946, 585] on div "Repository uniswap/substreams Total Downloads 1142 Published 1 weeks ago Networ…" at bounding box center [765, 113] width 650 height 1098
click at [946, 585] on div "Protobuf Docs Explorer evm.uniswap.v3 evm.uniswap.v2 evm.uniswap.v4 Hide system…" at bounding box center [1006, 113] width 168 height 1098
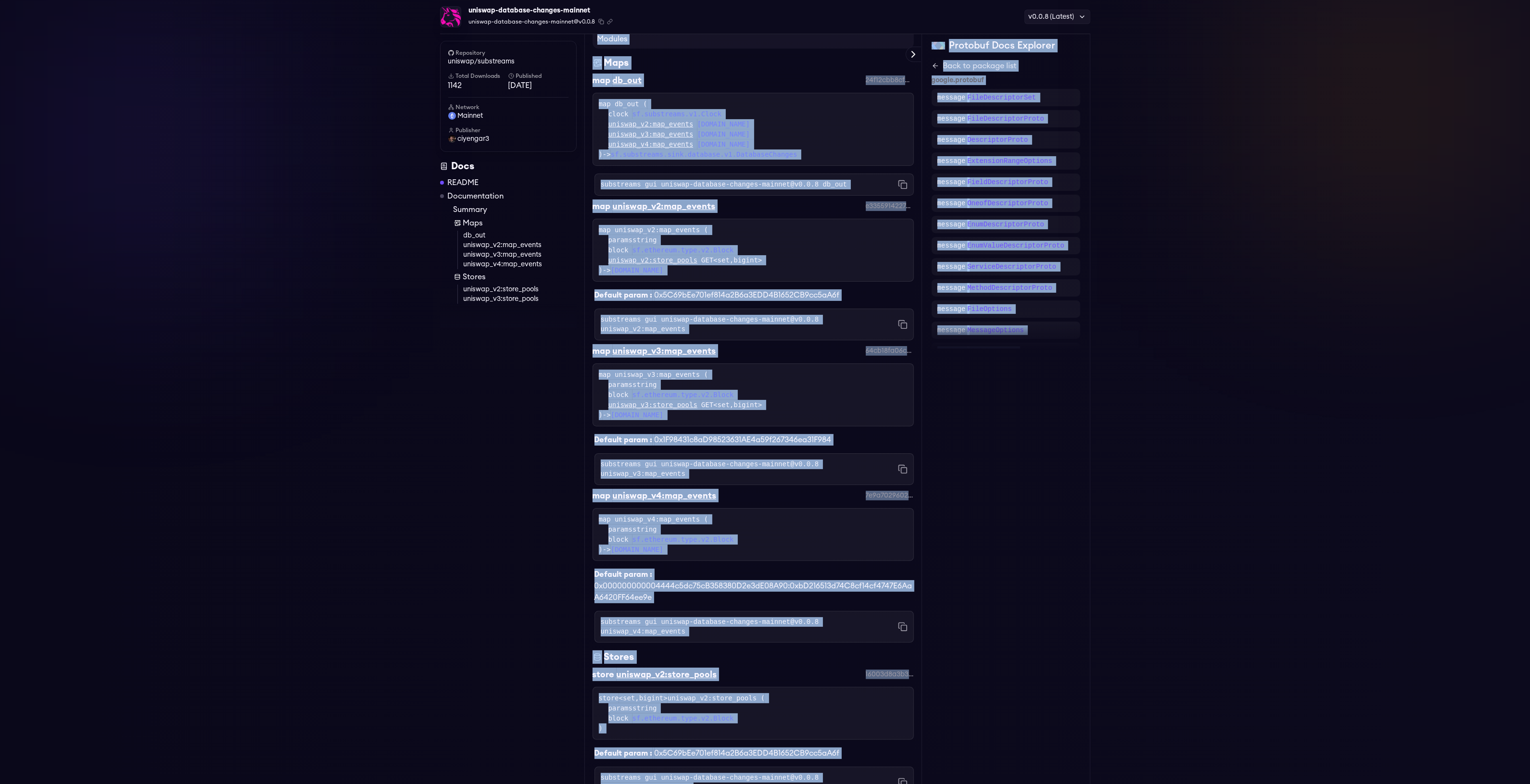
scroll to position [0, 0]
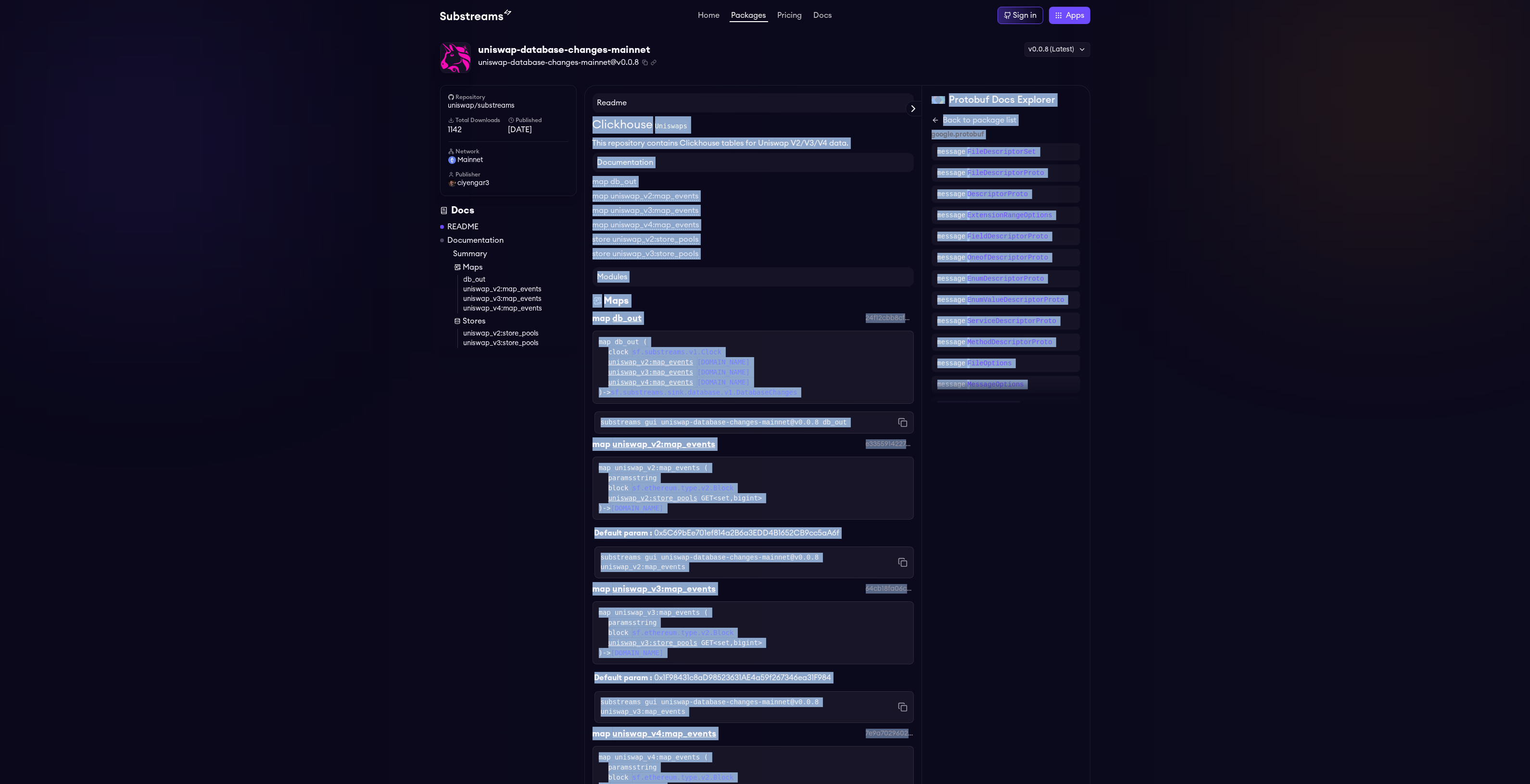
drag, startPoint x: 931, startPoint y: 593, endPoint x: 586, endPoint y: 120, distance: 585.5
click at [586, 120] on div "Repository uniswap/substreams Total Downloads 1142 Published 1 weeks ago Networ…" at bounding box center [765, 634] width 650 height 1098
click at [594, 115] on div "Readme Clickhouse Uniswaps This repository contains Clickhouse tables for Unisw…" at bounding box center [753, 121] width 321 height 56
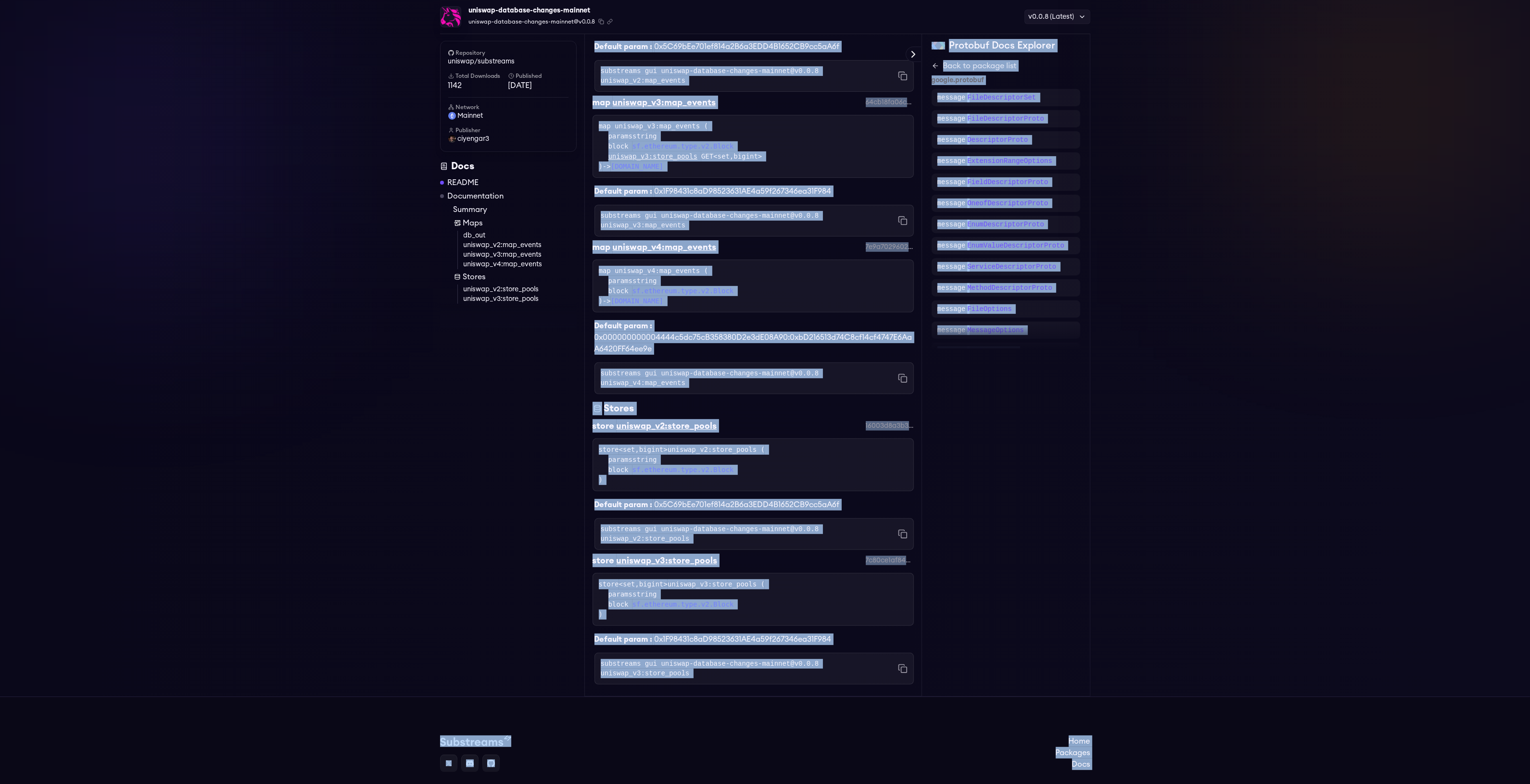
scroll to position [524, 0]
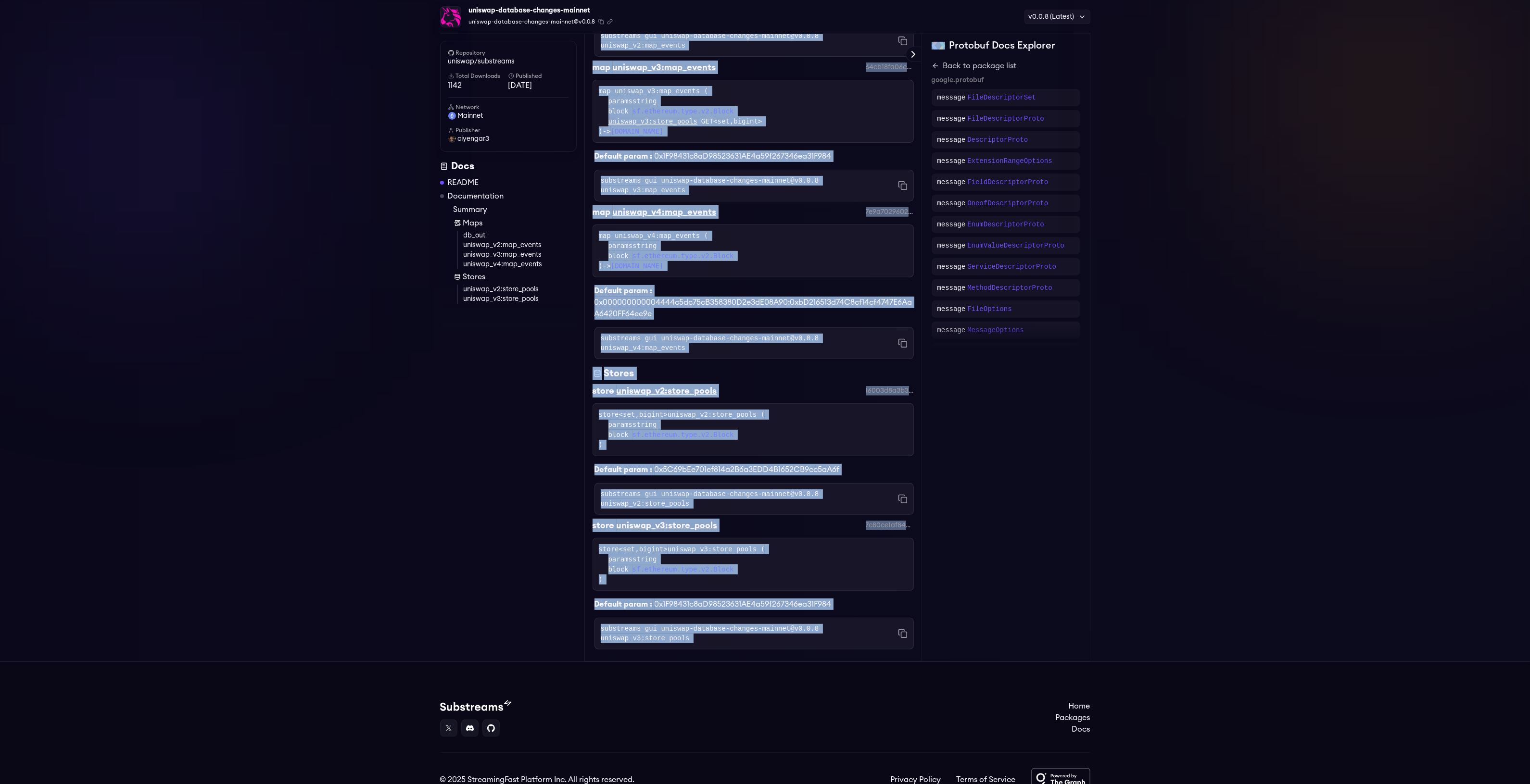
drag, startPoint x: 594, startPoint y: 99, endPoint x: 907, endPoint y: 587, distance: 579.8
click at [907, 587] on div "Readme Clickhouse Uniswaps This repository contains Clickhouse tables for Unisw…" at bounding box center [753, 113] width 338 height 1098
copy div "Readme Clickhouse Uniswaps This repository contains Clickhouse tables for Unisw…"
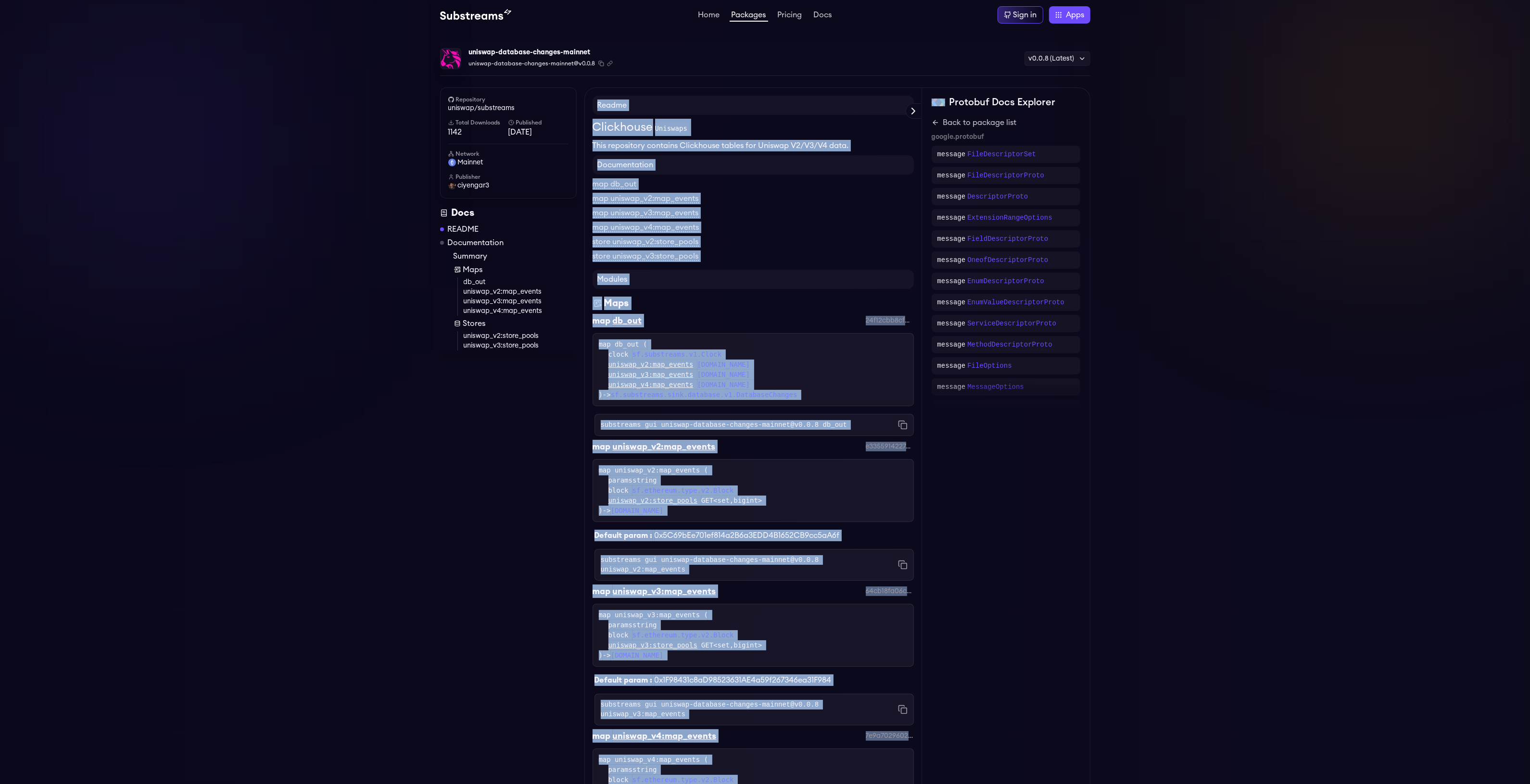
scroll to position [0, 0]
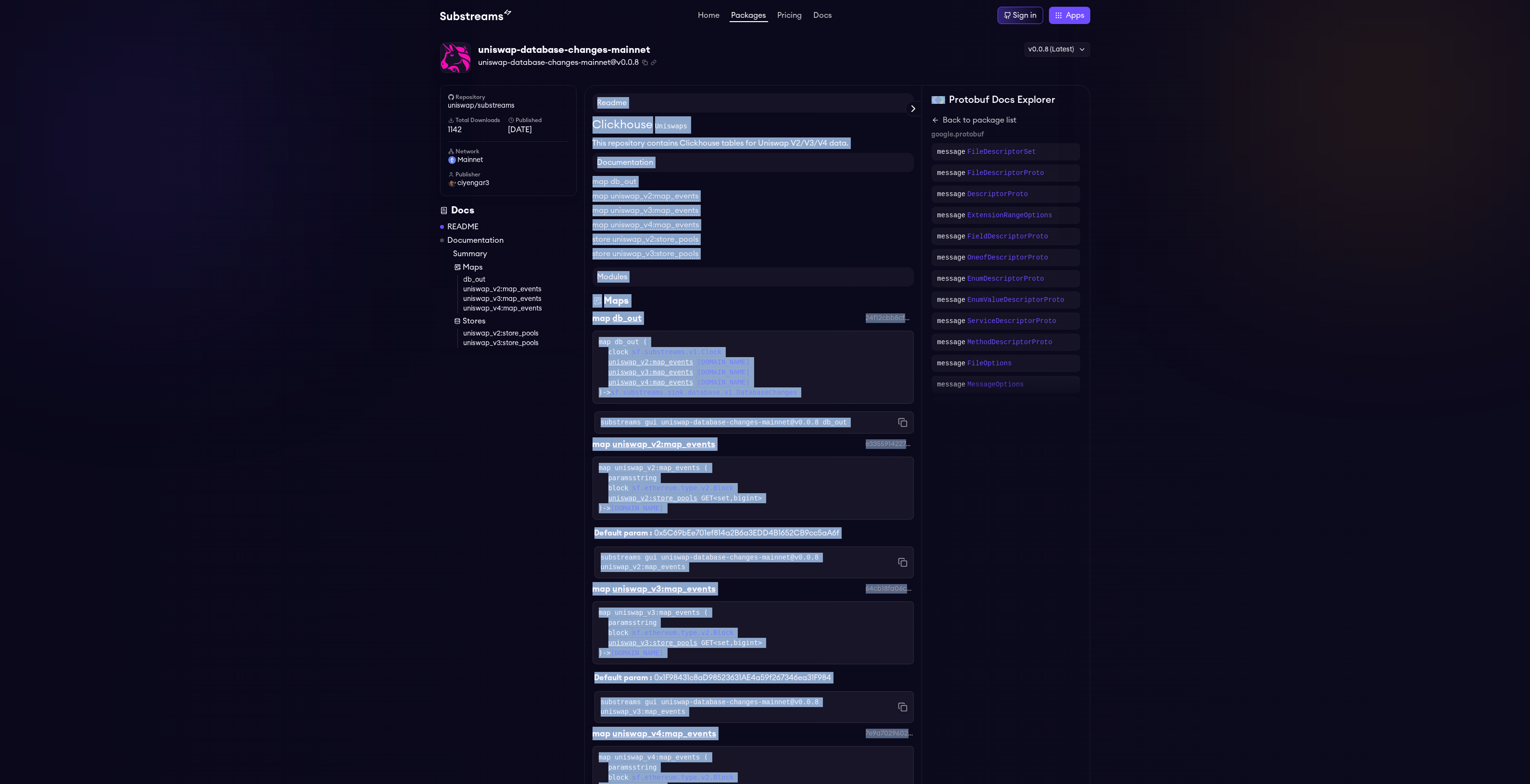
click at [797, 364] on div "uniswap_v2:map_events evm.uniswap.v2.Events" at bounding box center [758, 362] width 299 height 10
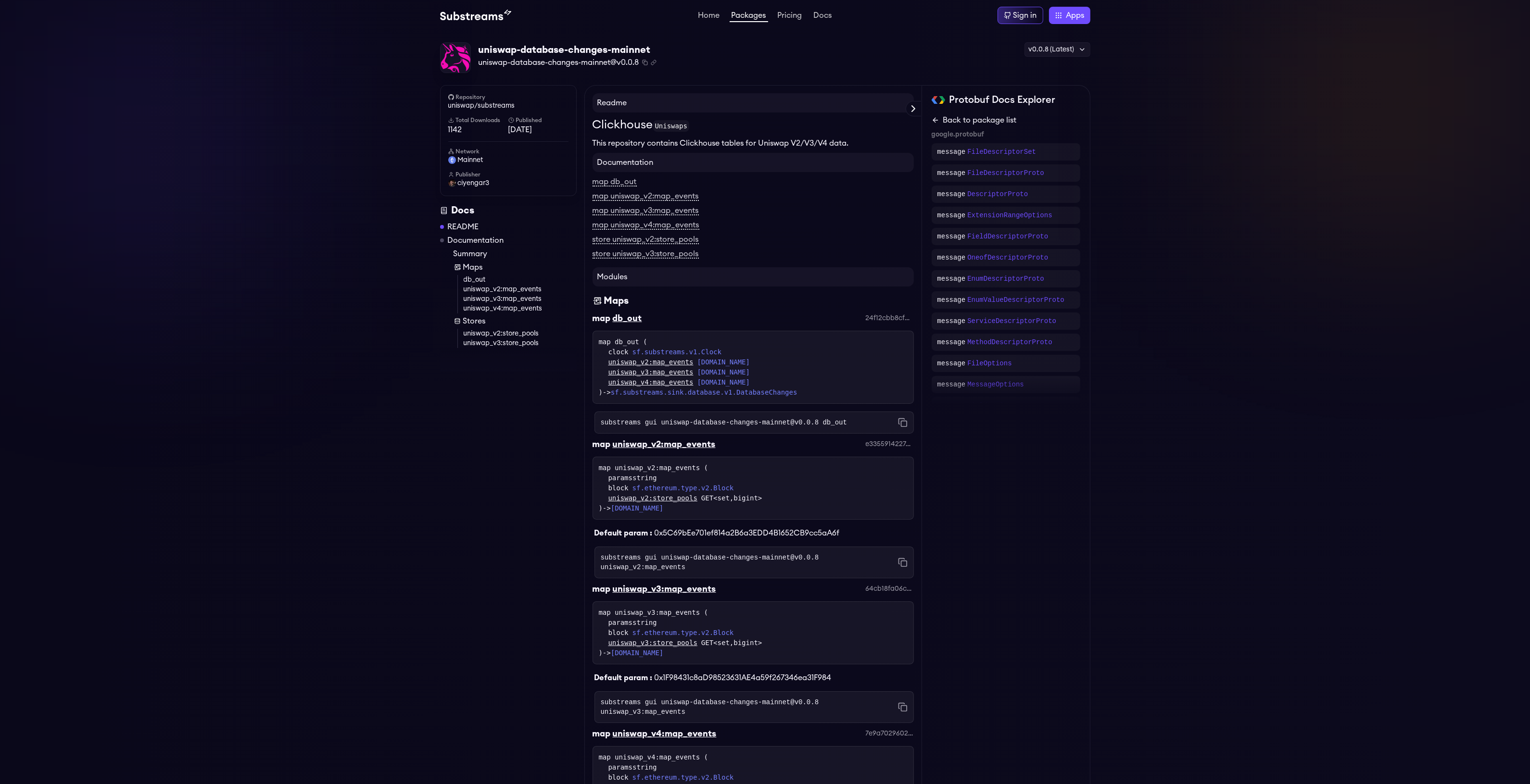
click at [935, 121] on icon at bounding box center [935, 120] width 8 height 8
click at [990, 148] on span "evm.uniswap.v2" at bounding box center [977, 147] width 57 height 11
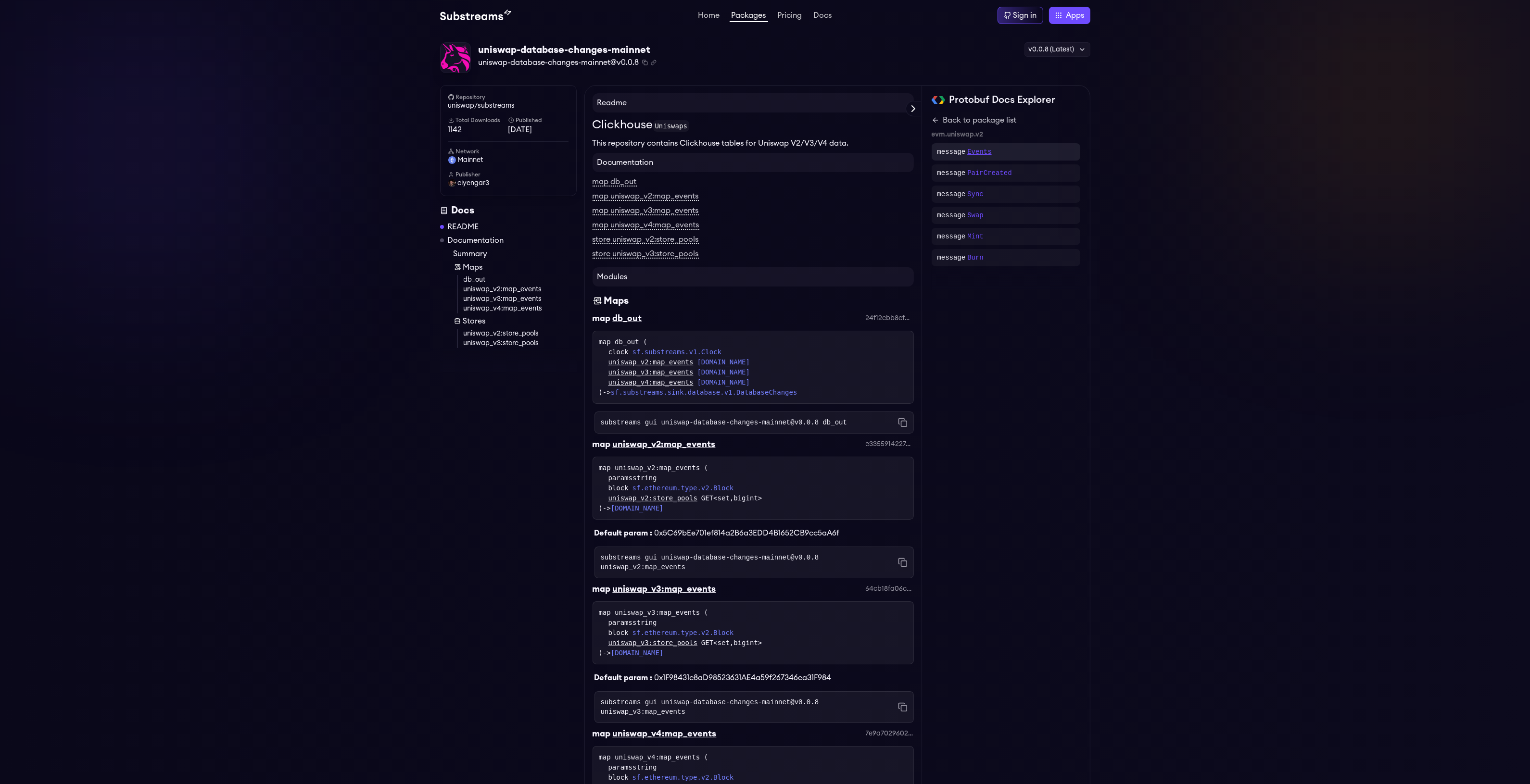
click at [984, 152] on p "Events" at bounding box center [979, 152] width 24 height 10
click at [929, 122] on div "Protobuf Docs Explorer evm.uniswap.v3 evm.uniswap.v2 evm.uniswap.v4 Hide system…" at bounding box center [1006, 634] width 168 height 1098
click at [934, 120] on icon at bounding box center [934, 120] width 3 height 4
click at [1023, 195] on div "message Sync" at bounding box center [1006, 194] width 137 height 10
click at [936, 123] on icon at bounding box center [935, 120] width 8 height 8
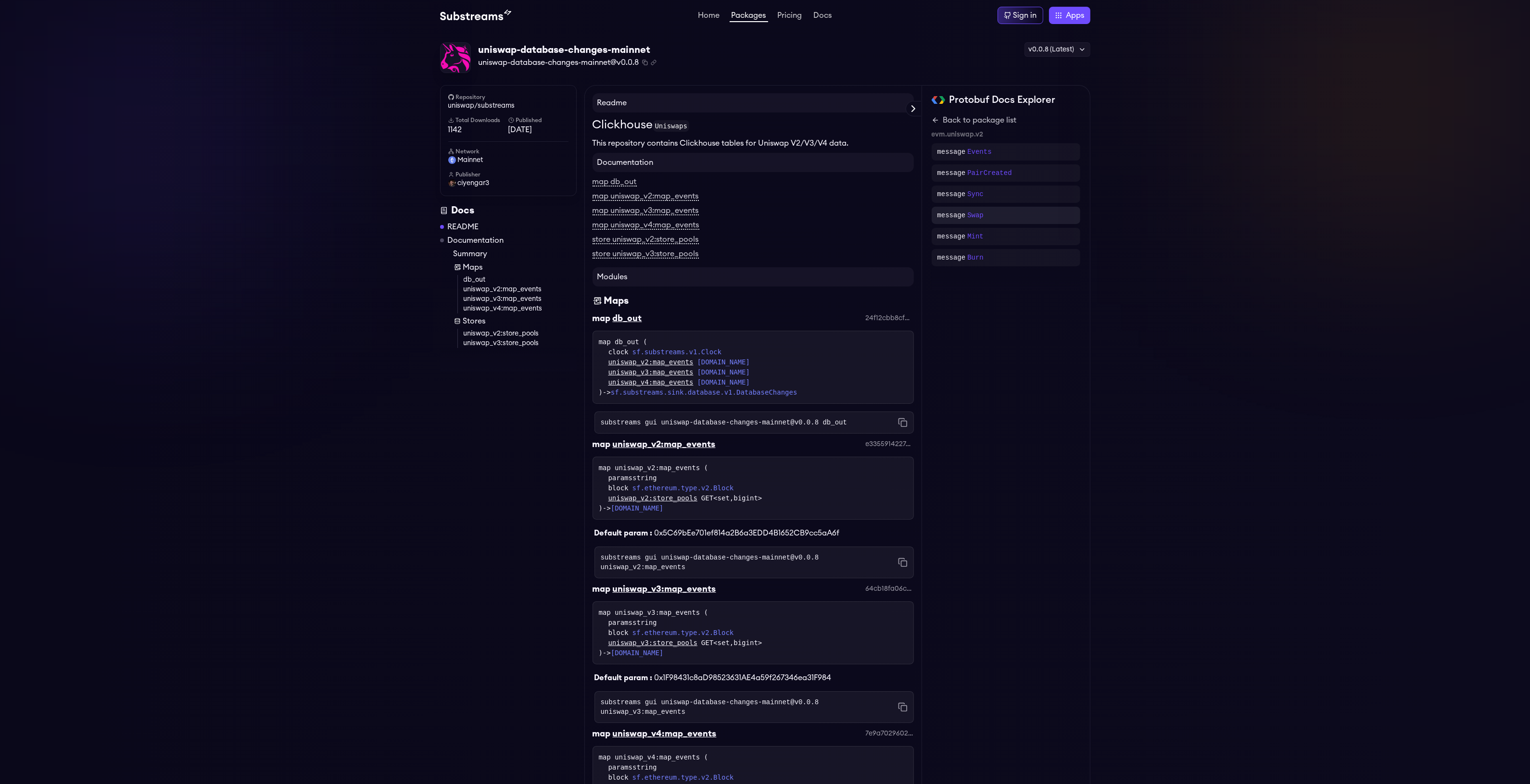
click at [982, 212] on div "message Swap" at bounding box center [1006, 215] width 137 height 10
drag, startPoint x: 936, startPoint y: 138, endPoint x: 1051, endPoint y: 258, distance: 166.2
click at [1051, 258] on div "message Swap { optional bytes tx_hash = 1; optional bytes tx_from = 2; optional…" at bounding box center [1006, 199] width 148 height 136
click at [1042, 240] on span "= 14;" at bounding box center [1050, 242] width 17 height 8
drag, startPoint x: 968, startPoint y: 255, endPoint x: 927, endPoint y: 143, distance: 119.3
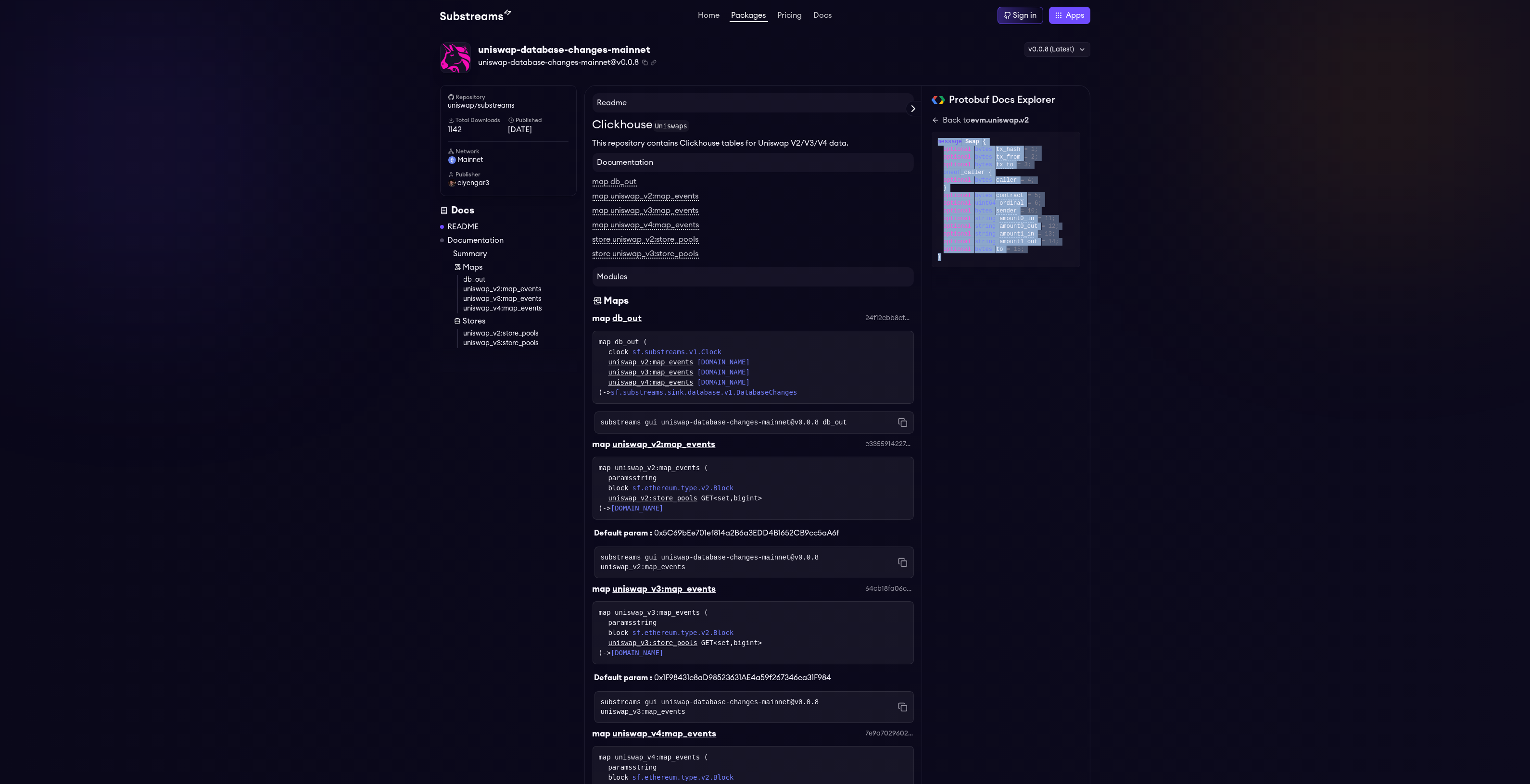
click at [927, 143] on div "Protobuf Docs Explorer evm.uniswap.v3 evm.uniswap.v2 evm.uniswap.v4 Hide system…" at bounding box center [1006, 634] width 168 height 1098
click at [497, 331] on link "uniswap_v2:store_pools" at bounding box center [520, 333] width 113 height 10
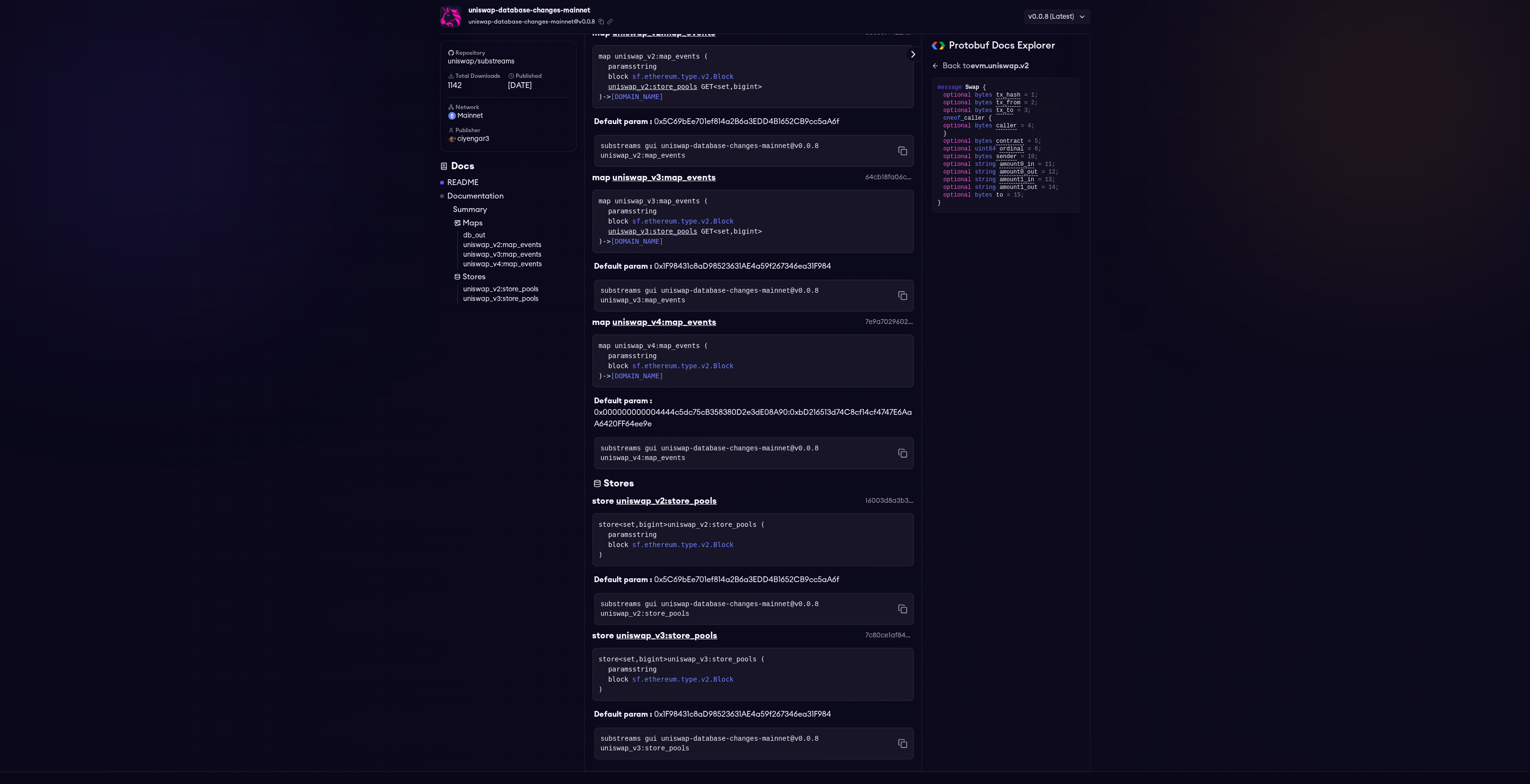
scroll to position [524, 0]
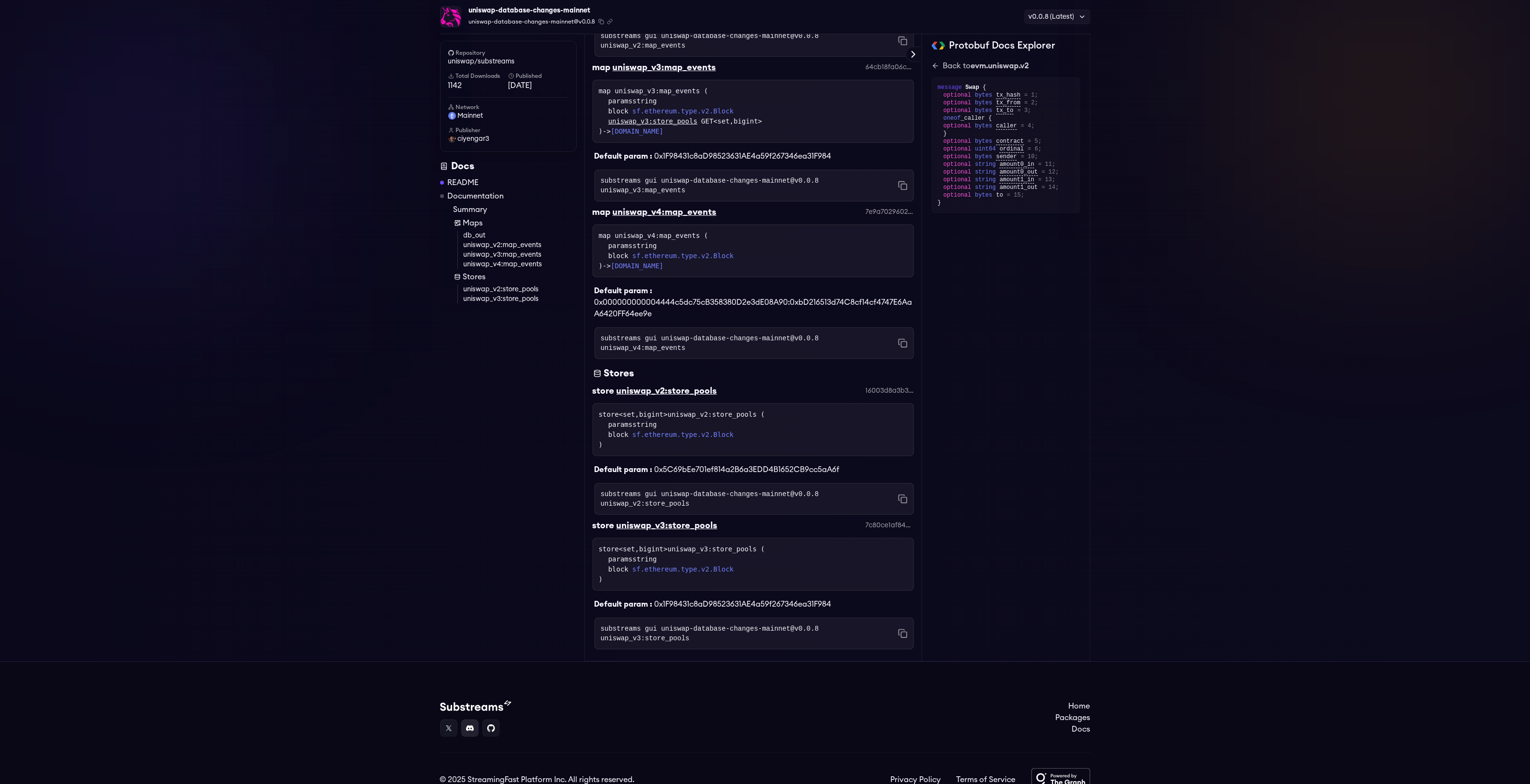
click at [472, 720] on link at bounding box center [470, 728] width 17 height 17
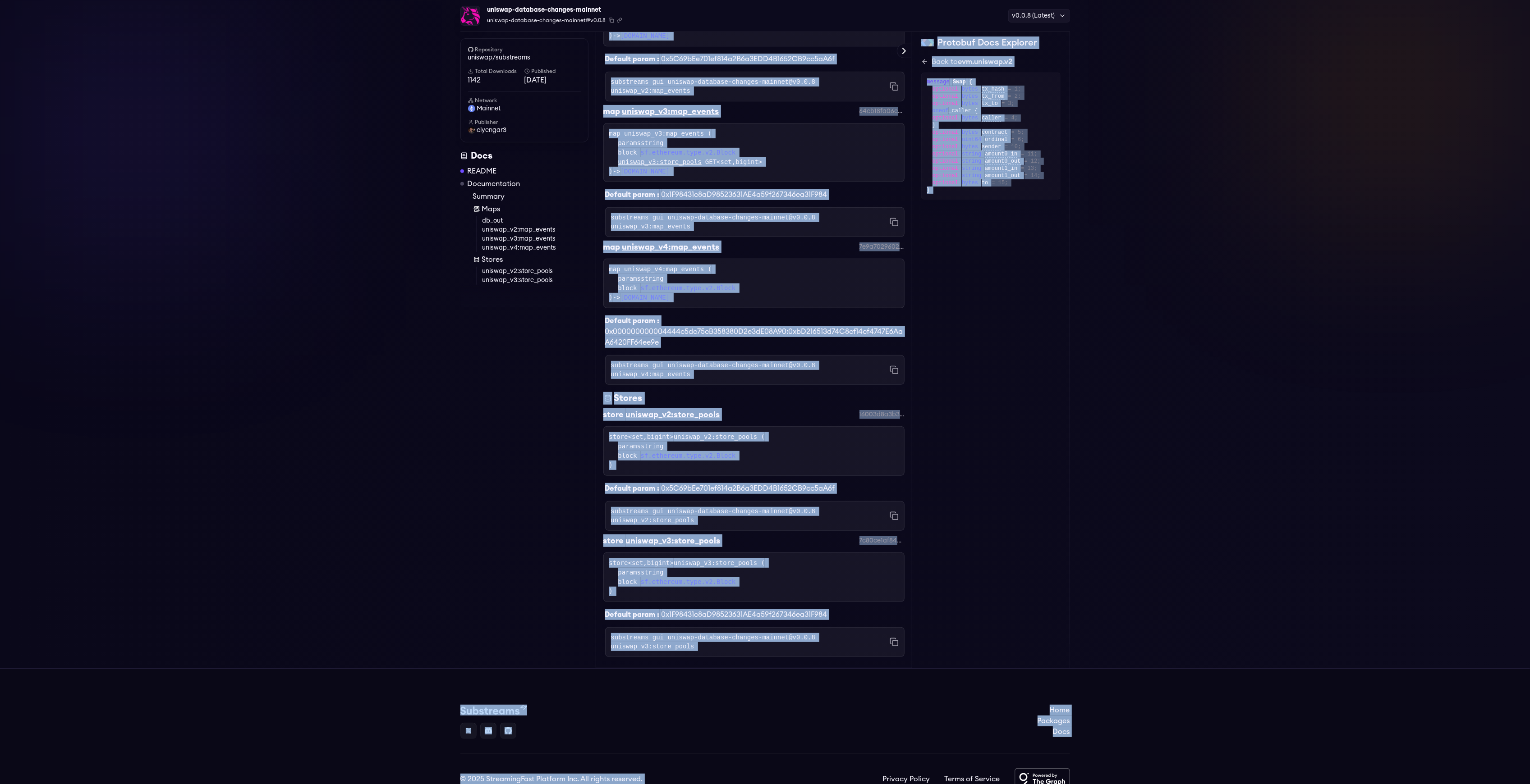
scroll to position [444, 0]
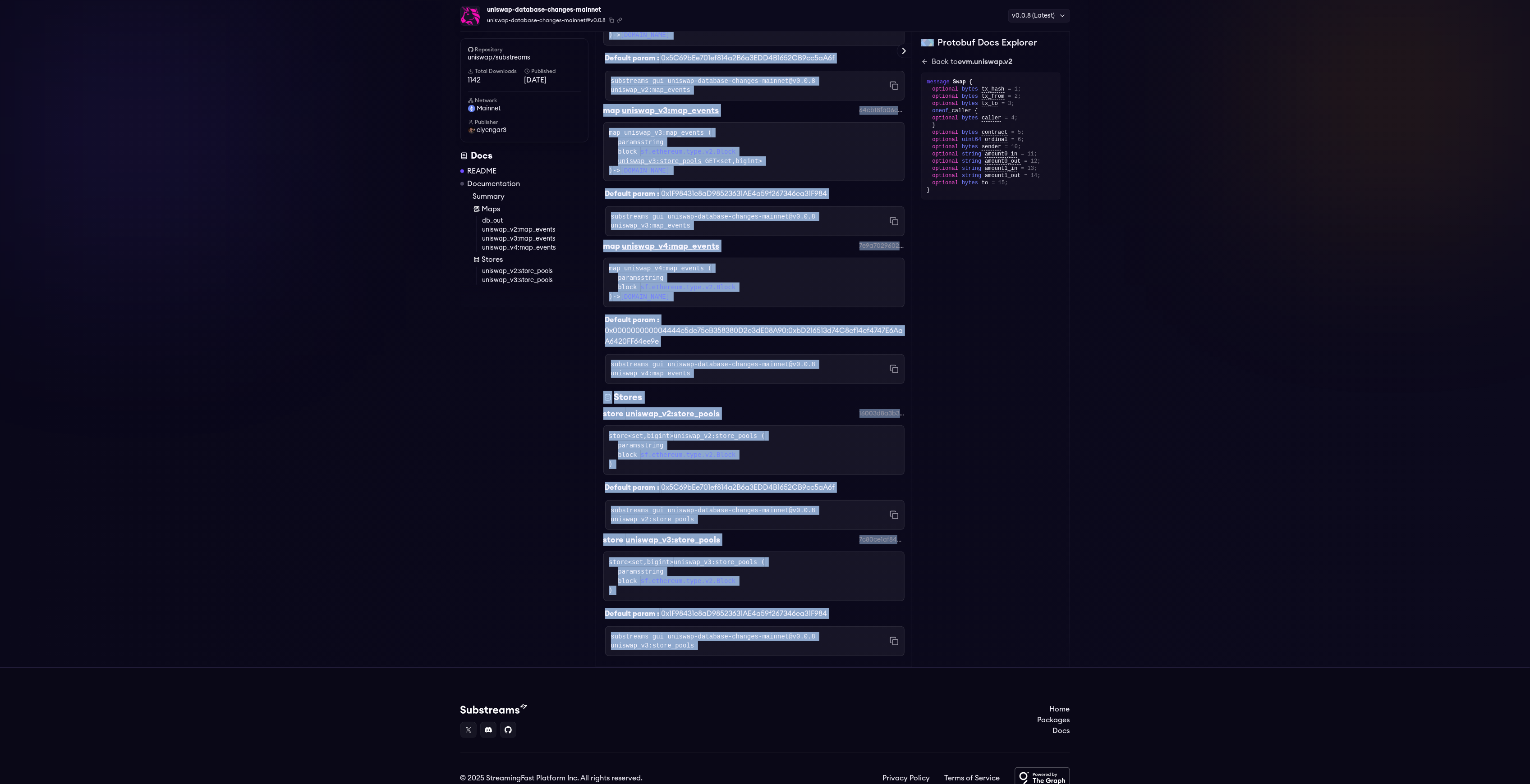
drag, startPoint x: 600, startPoint y: 108, endPoint x: 900, endPoint y: 605, distance: 580.5
click at [900, 605] on div "Readme Clickhouse Uniswaps This repository contains Clickhouse tables for Unisw…" at bounding box center [754, 153] width 317 height 1029
copy div "Clickhouse Uniswaps This repository contains Clickhouse tables for Uniswap V2/V…"
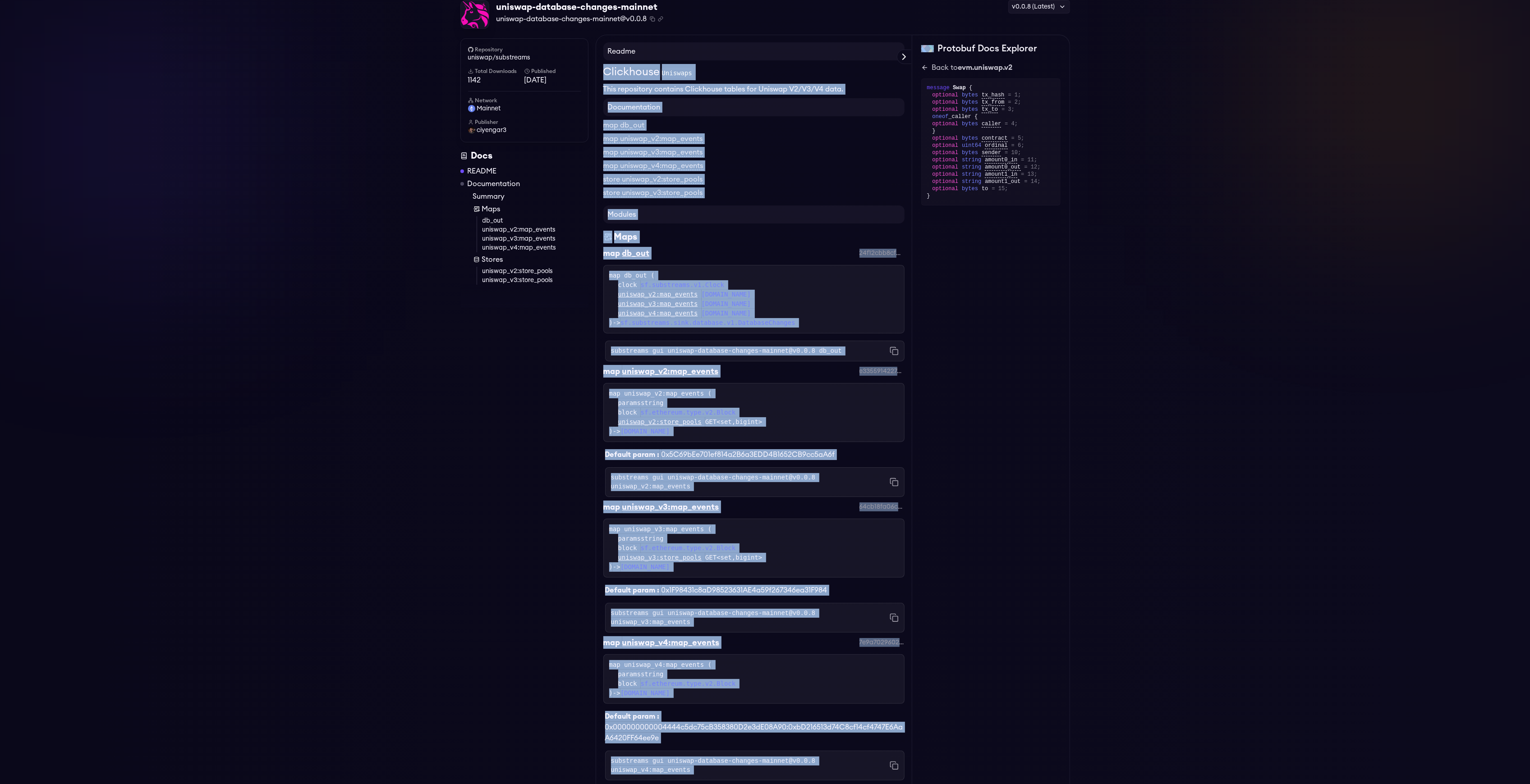
scroll to position [0, 0]
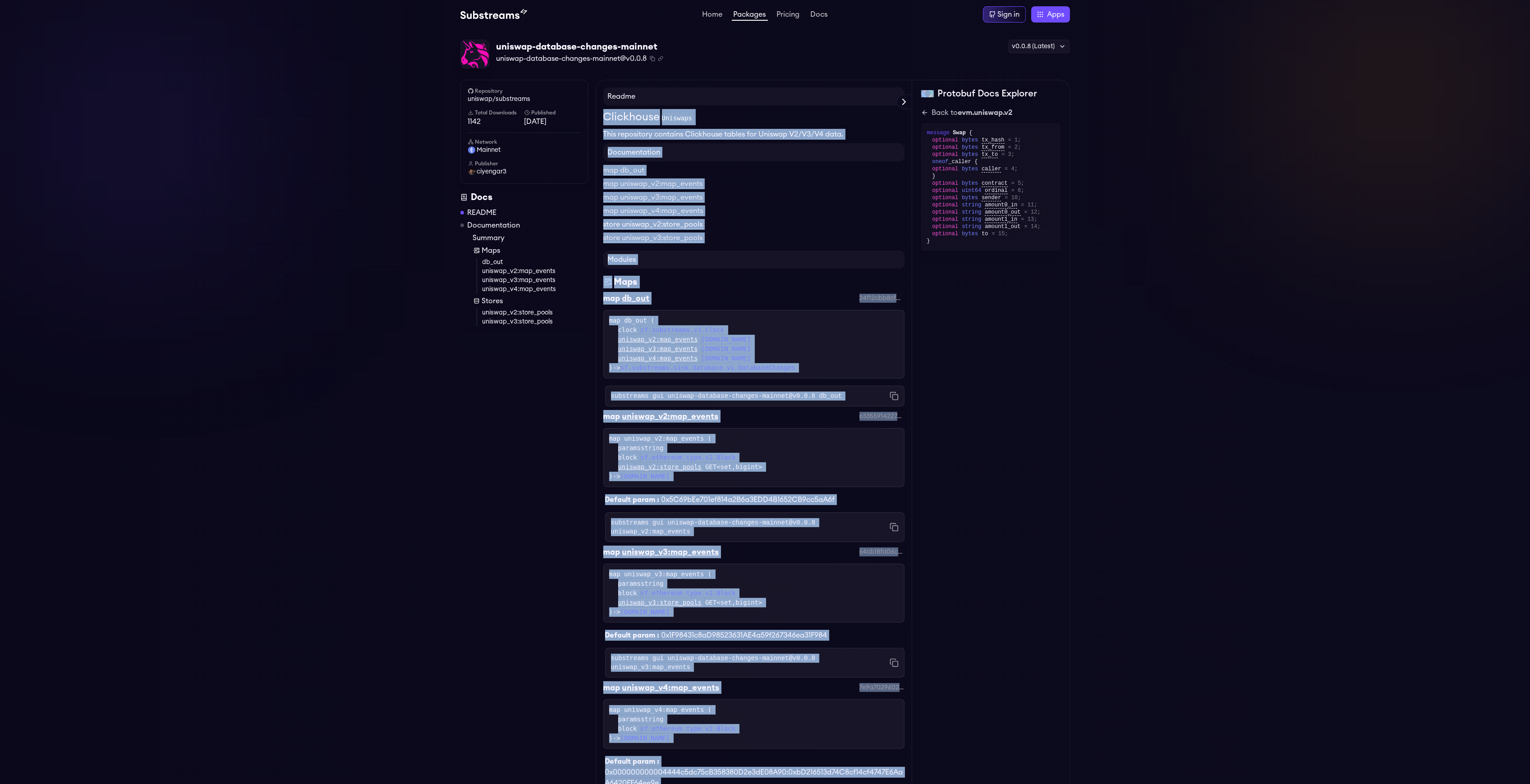
copy div "Clickhouse Uniswaps This repository contains Clickhouse tables for Uniswap V2/V…"
click at [742, 16] on link "Packages" at bounding box center [750, 16] width 36 height 10
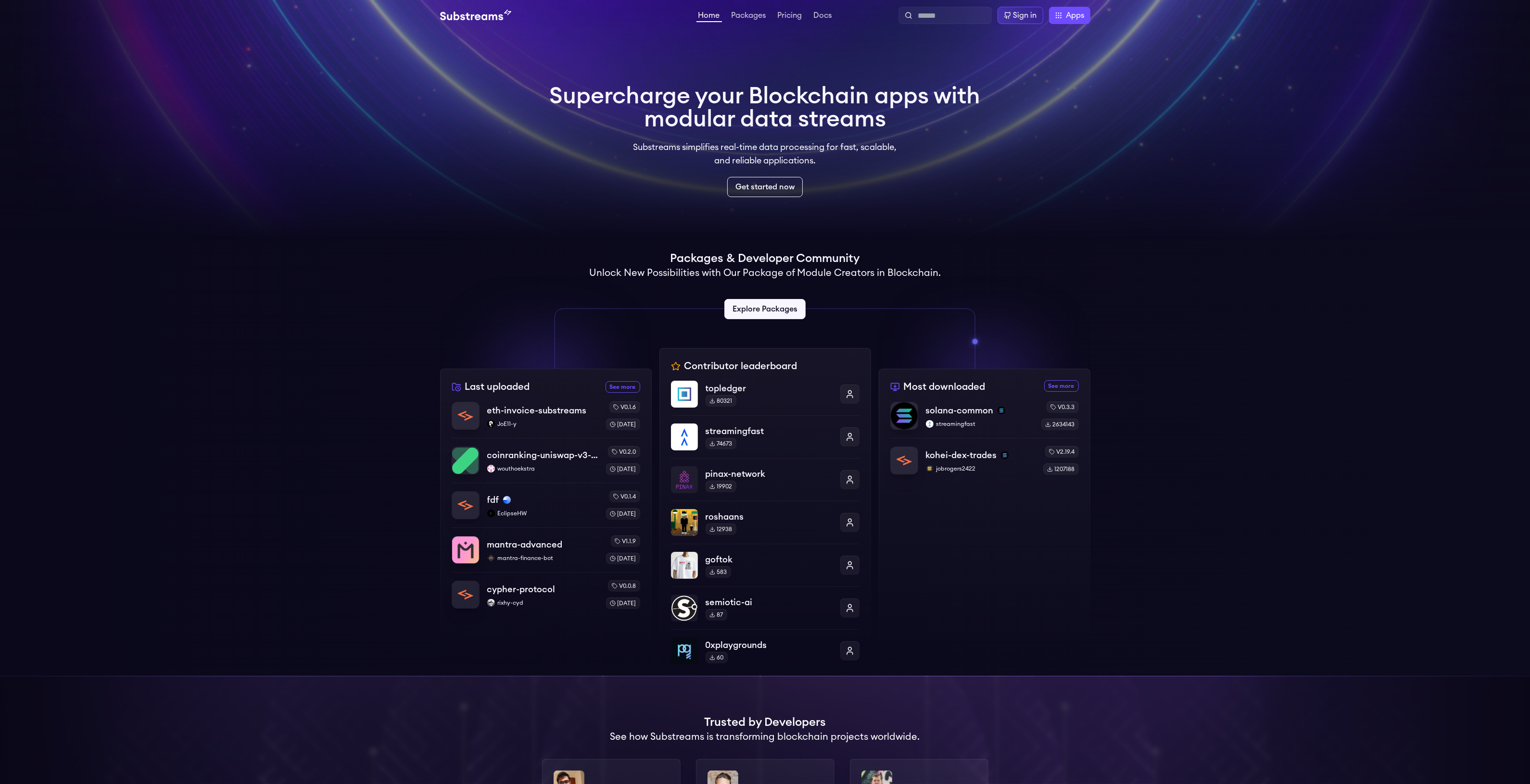
click at [761, 324] on icon at bounding box center [765, 339] width 442 height 60
click at [762, 315] on link "Explore Packages" at bounding box center [765, 309] width 85 height 21
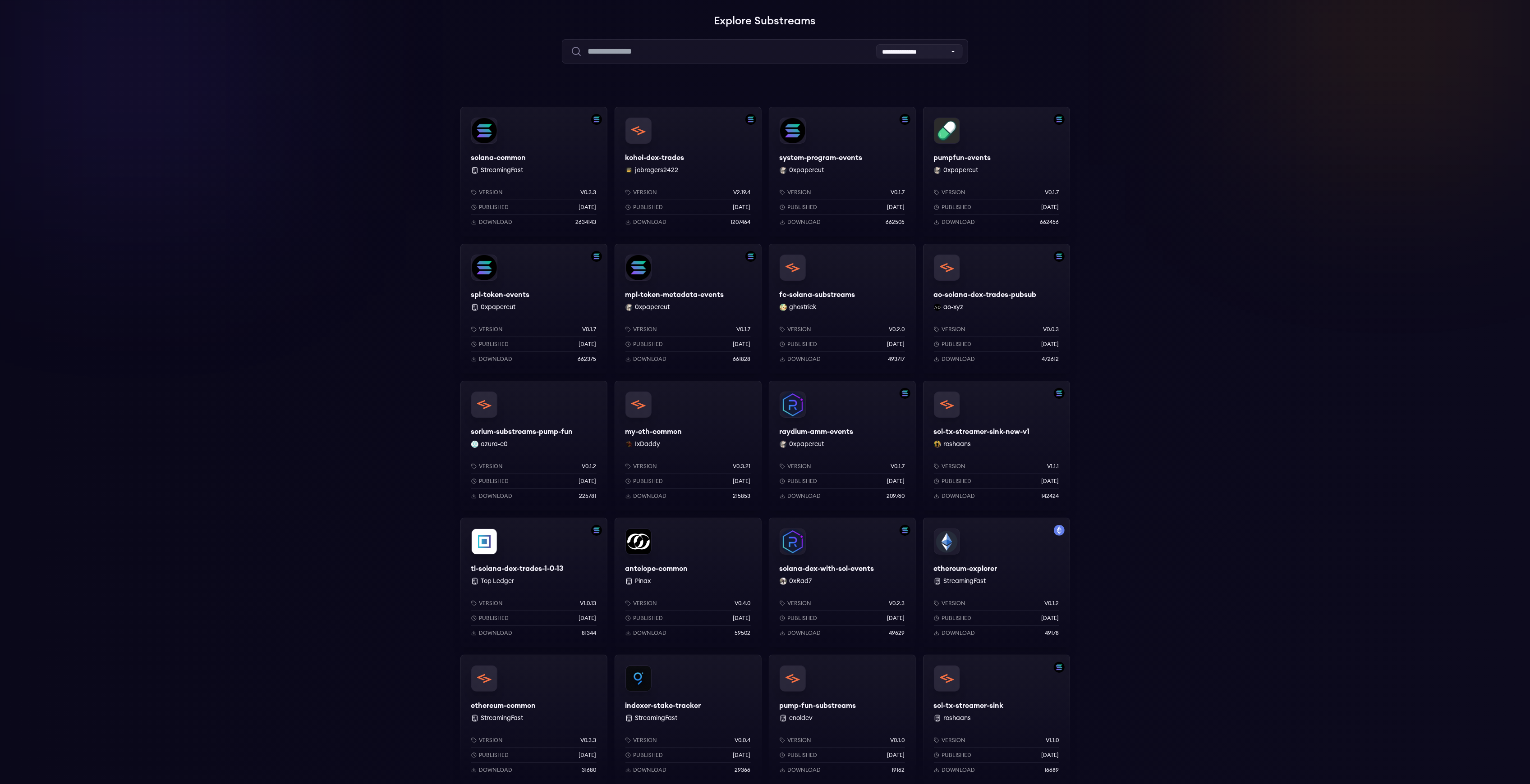
scroll to position [240, 0]
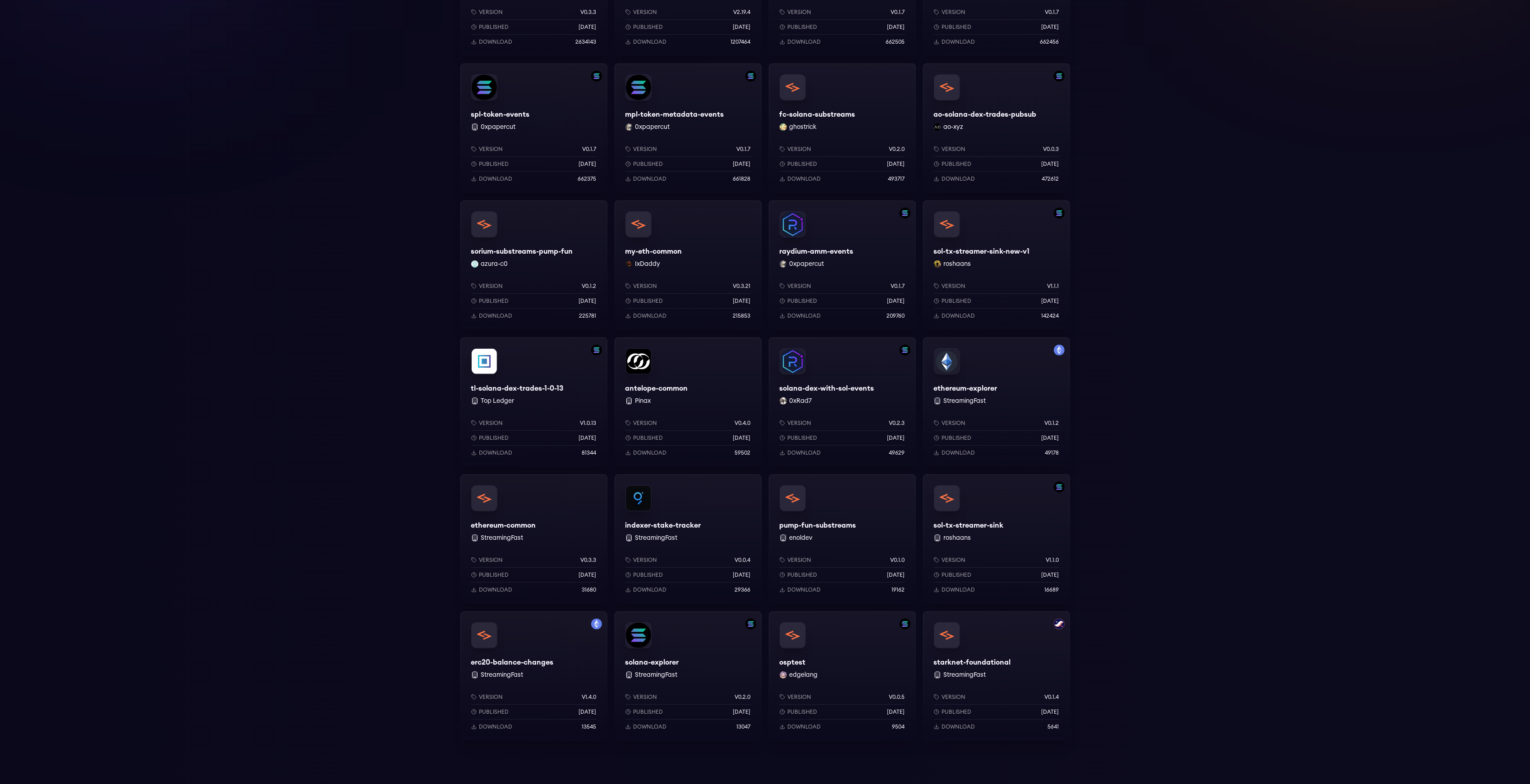
click at [1008, 394] on div "ethereum-explorer StreamingFast Version v0.1.2 Published 1 years ago Download 4…" at bounding box center [997, 402] width 147 height 130
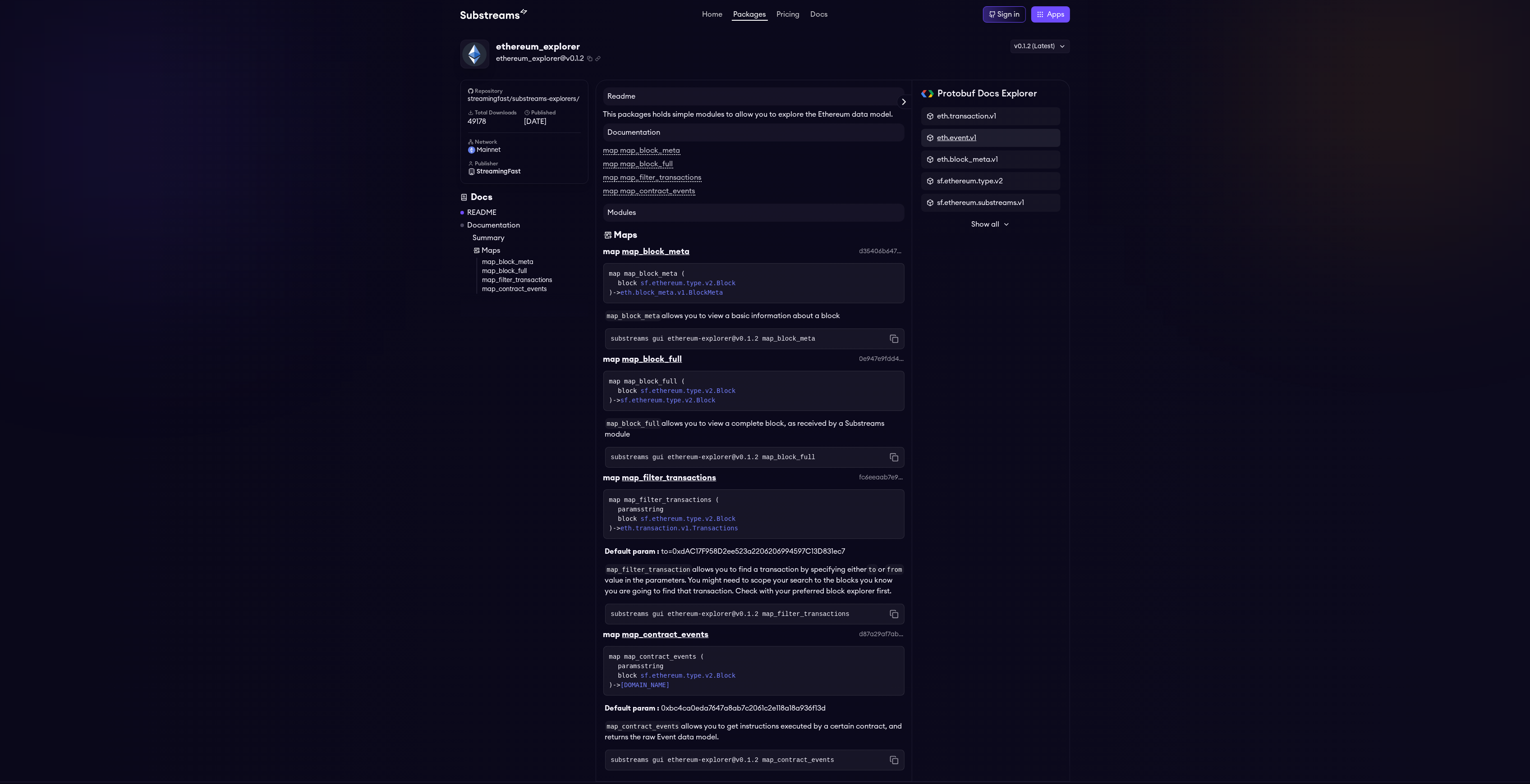
click at [961, 133] on span "eth.event.v1" at bounding box center [957, 138] width 39 height 11
click at [958, 145] on p "Events" at bounding box center [966, 142] width 23 height 9
click at [924, 110] on icon at bounding box center [925, 113] width 7 height 7
click at [957, 162] on p "Event" at bounding box center [964, 162] width 19 height 9
click at [921, 111] on icon at bounding box center [925, 113] width 7 height 7
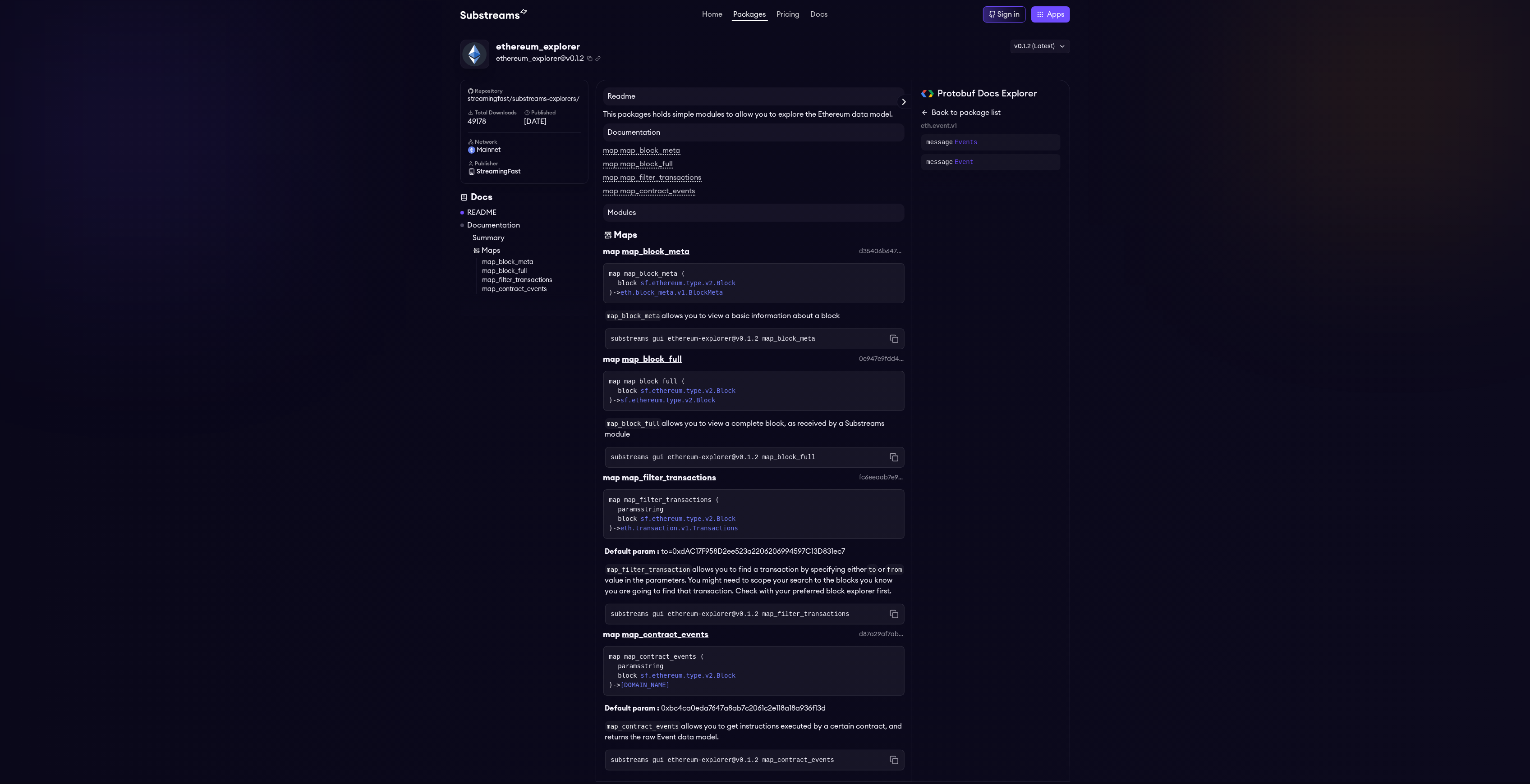
click at [922, 113] on icon at bounding box center [925, 113] width 7 height 7
click at [949, 202] on span "sf.ethereum.substreams.v1" at bounding box center [981, 203] width 87 height 11
click at [968, 204] on p "RpcResponse" at bounding box center [975, 202] width 41 height 9
click at [924, 115] on icon at bounding box center [924, 112] width 2 height 4
click at [946, 143] on p "message" at bounding box center [940, 142] width 27 height 9
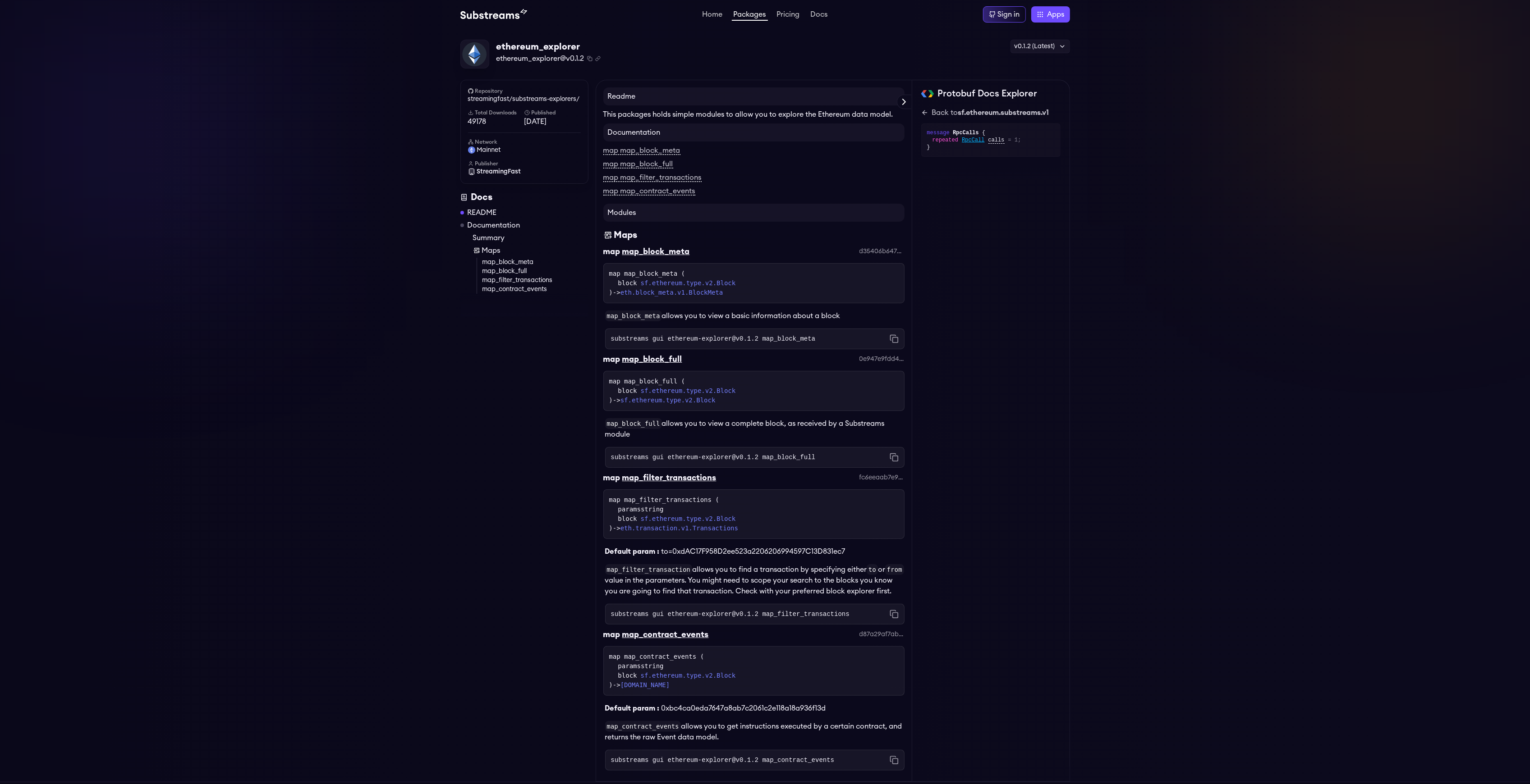
click at [919, 109] on div "Protobuf Docs Explorer eth.transaction.v1 eth.event.v1 eth.block_meta.v1 sf.eth…" at bounding box center [991, 431] width 158 height 702
click at [922, 112] on icon at bounding box center [925, 113] width 7 height 7
click at [951, 161] on div "message RpcCall" at bounding box center [991, 162] width 128 height 9
click at [924, 113] on icon at bounding box center [924, 112] width 2 height 4
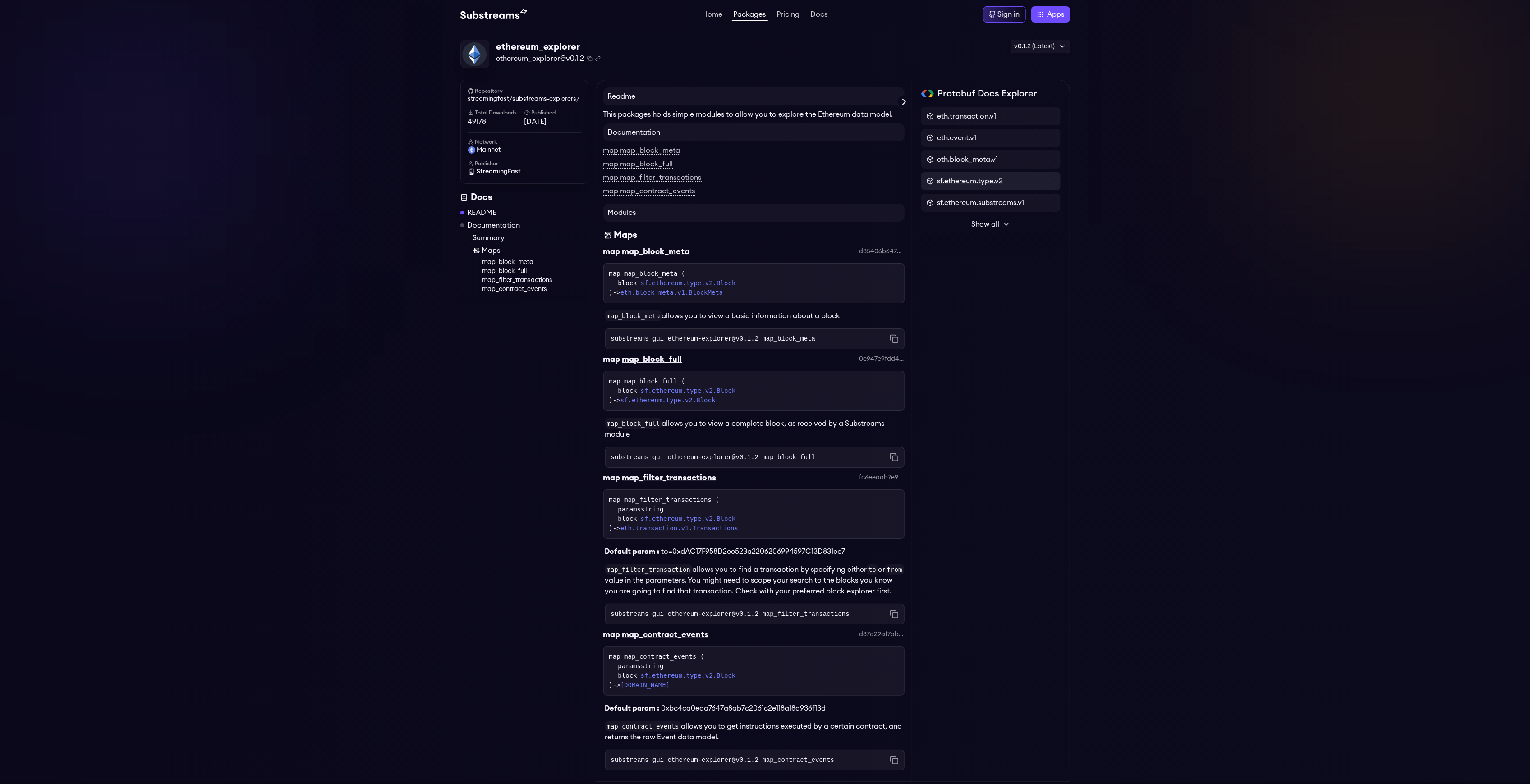
click at [969, 183] on span "sf.ethereum.type.v2" at bounding box center [970, 181] width 66 height 11
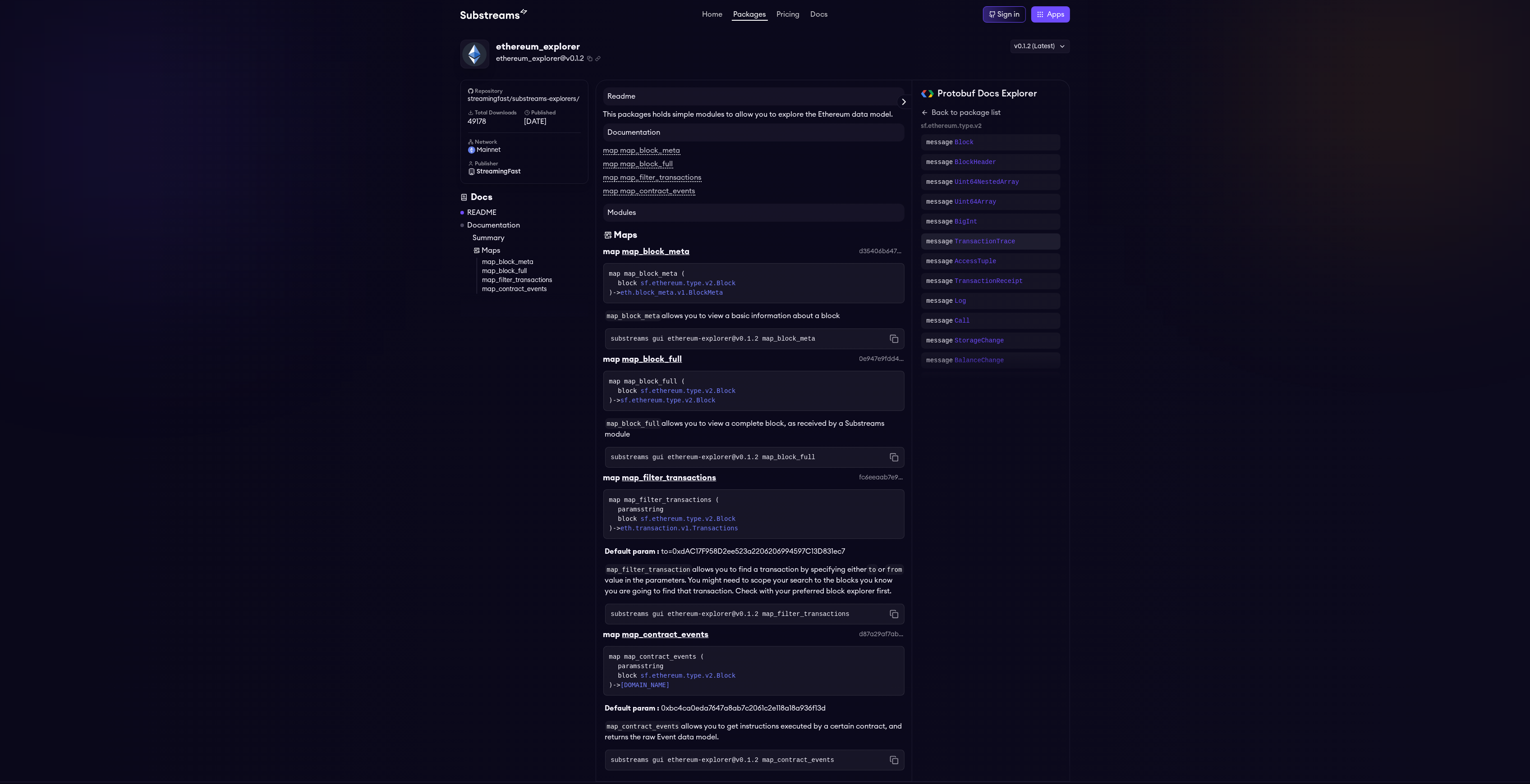
click at [1012, 244] on div "message TransactionTrace" at bounding box center [991, 241] width 128 height 9
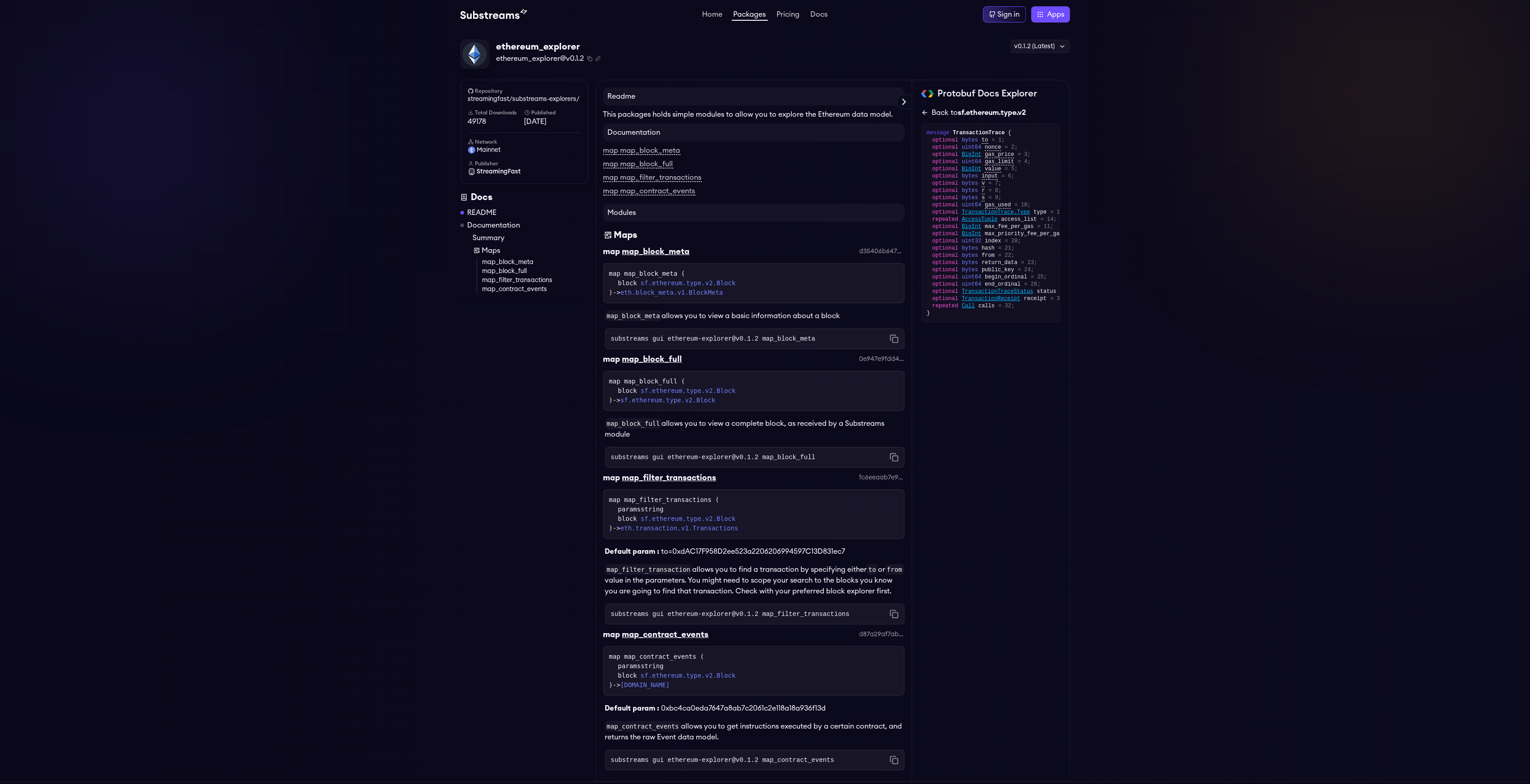
click at [928, 115] on icon at bounding box center [925, 113] width 7 height 7
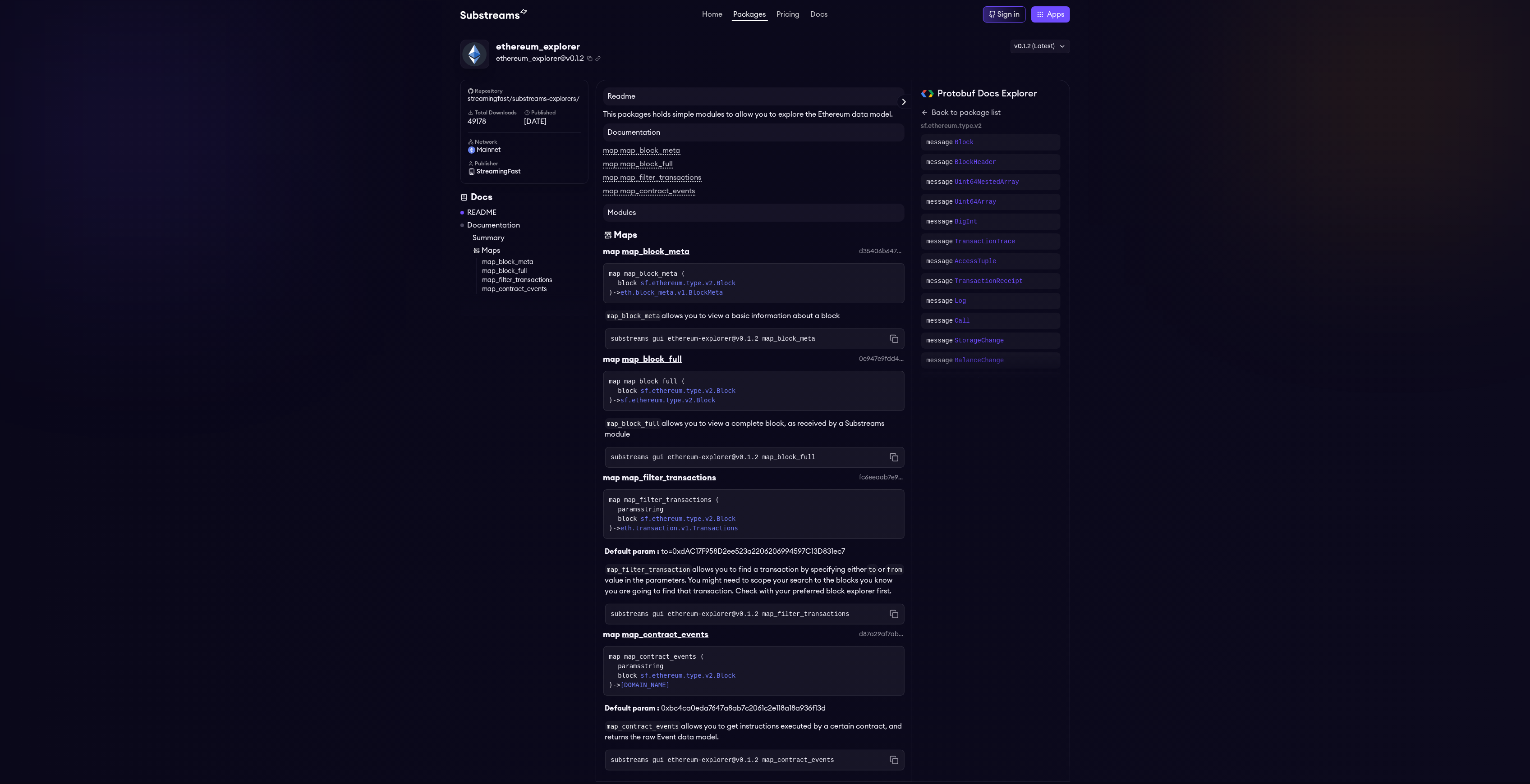
click at [758, 5] on div "Home Packages Pricing Docs Home Packages Pricing Docs Sign in Apps Subgraph Stu…" at bounding box center [765, 14] width 1530 height 29
click at [756, 13] on link "Packages" at bounding box center [750, 16] width 36 height 10
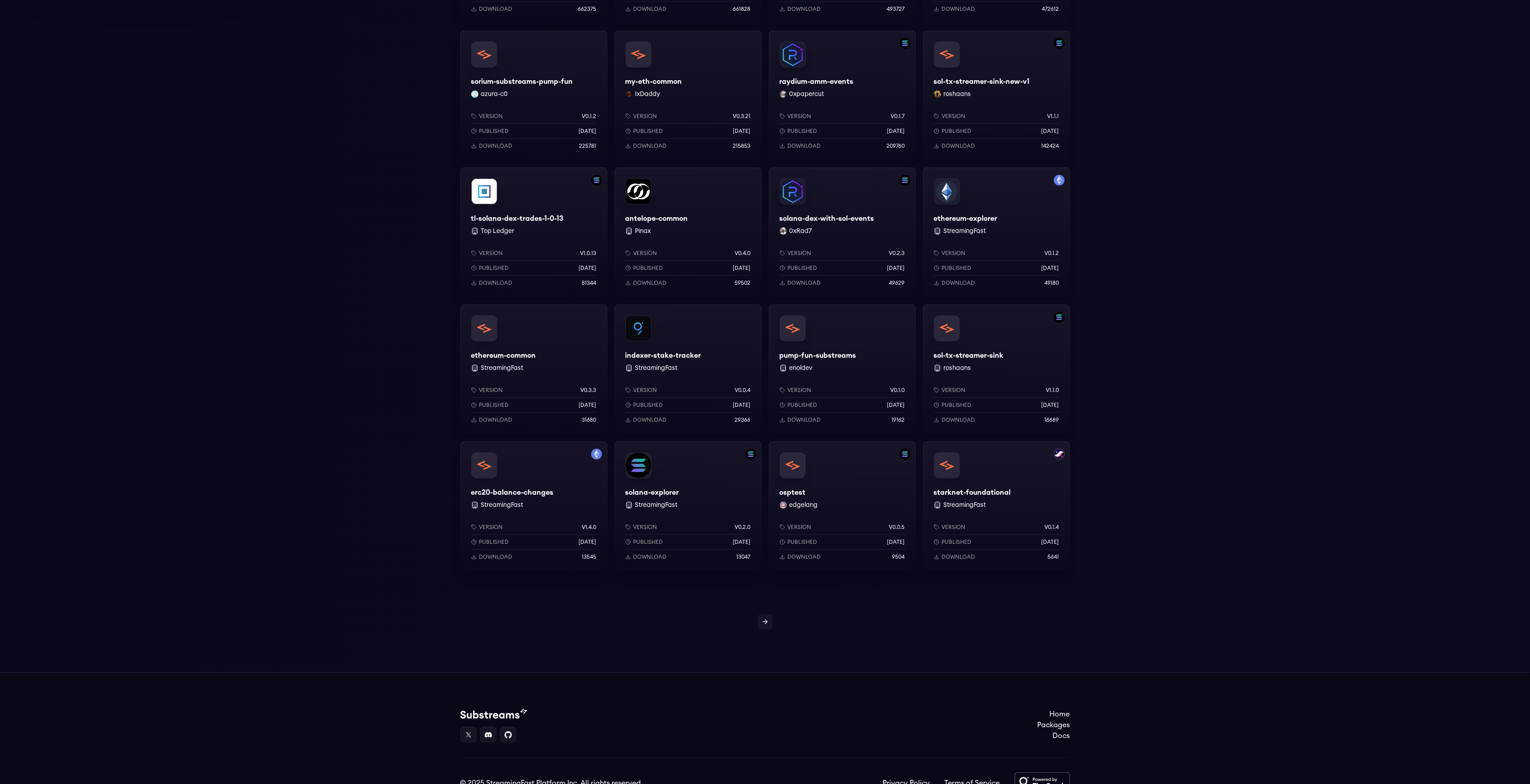
scroll to position [420, 0]
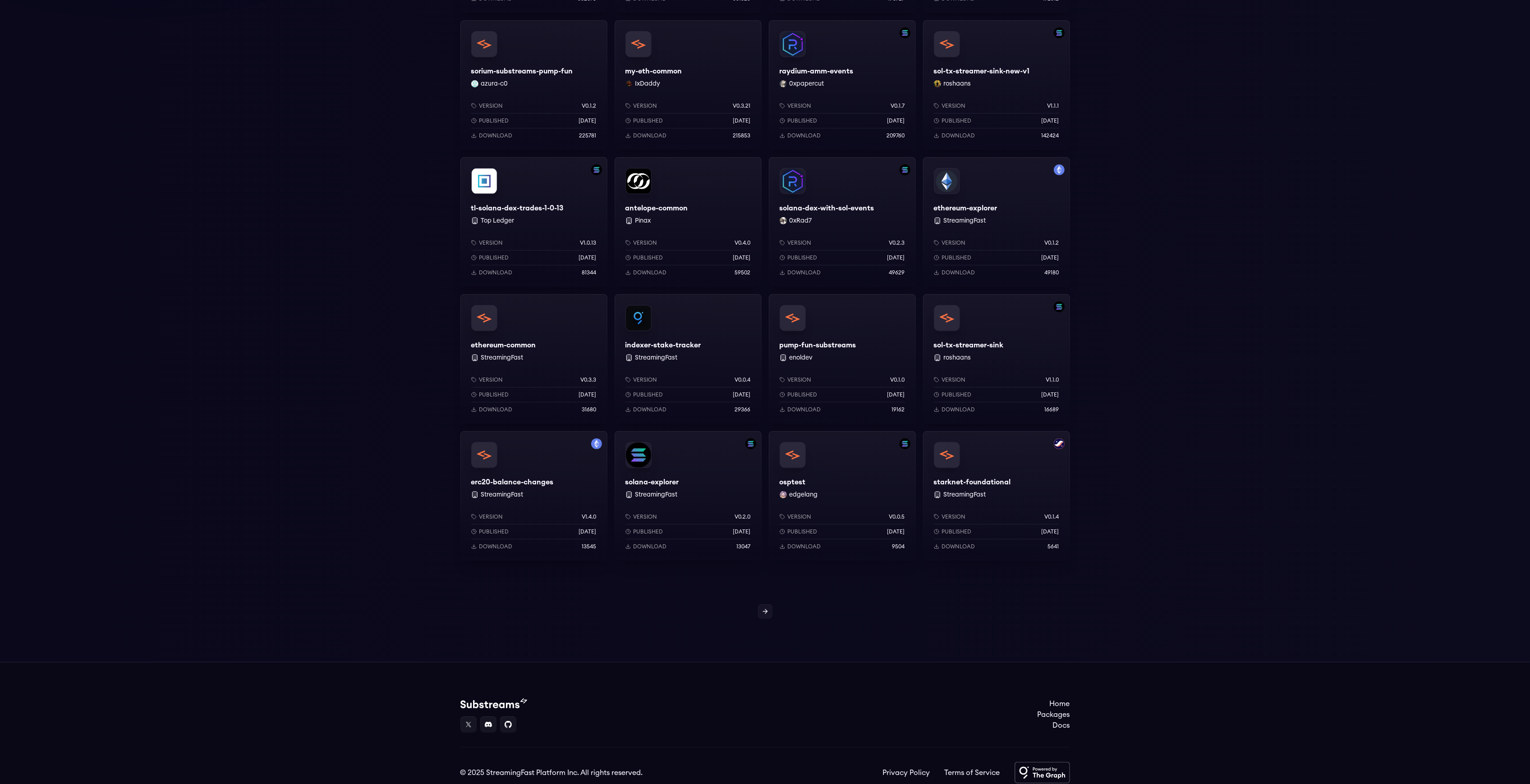
click at [545, 333] on div "ethereum-common StreamingFast Version v0.3.3 Published [DATE] Download 31680" at bounding box center [534, 359] width 147 height 130
click at [768, 617] on link at bounding box center [765, 611] width 14 height 14
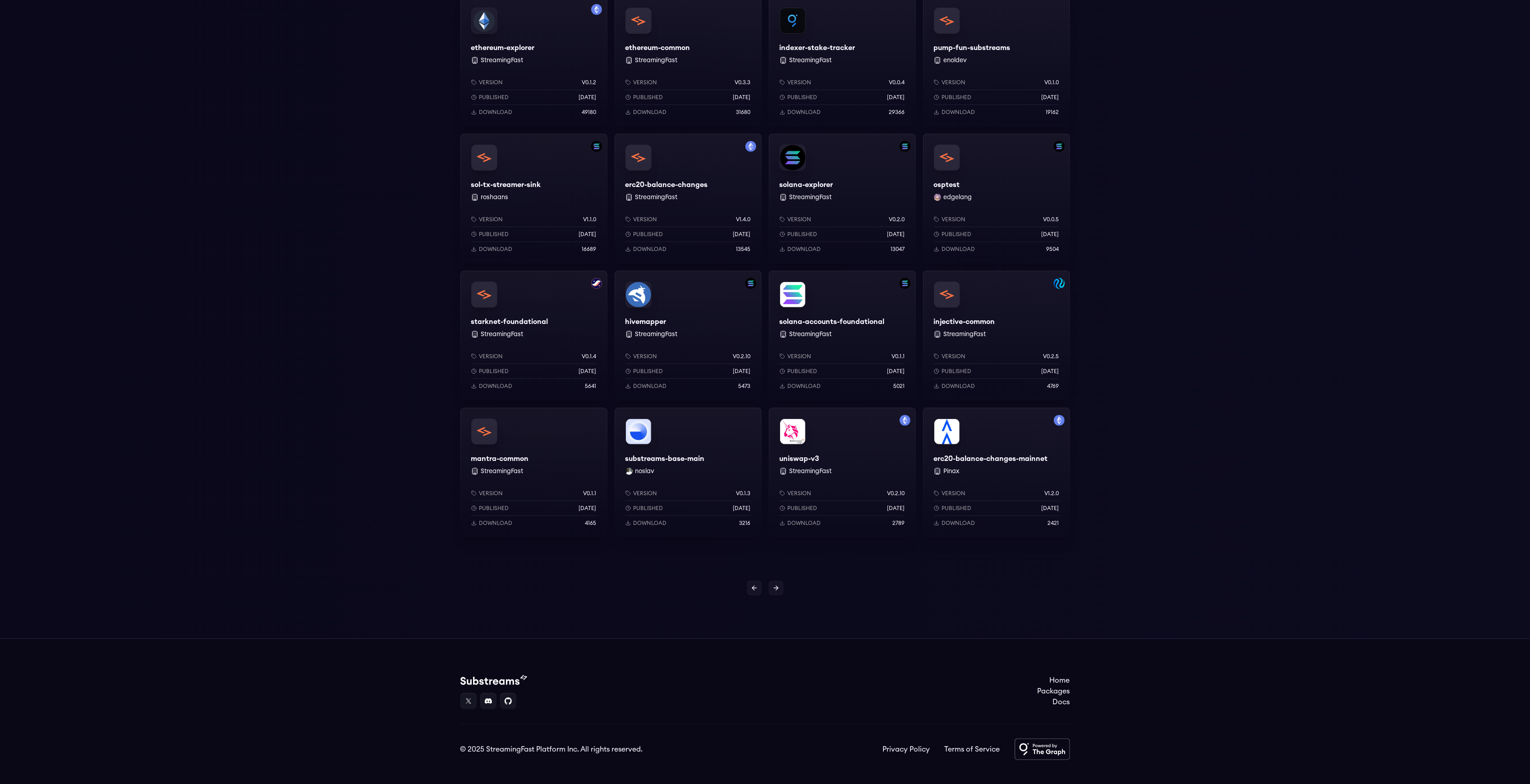
scroll to position [457, 0]
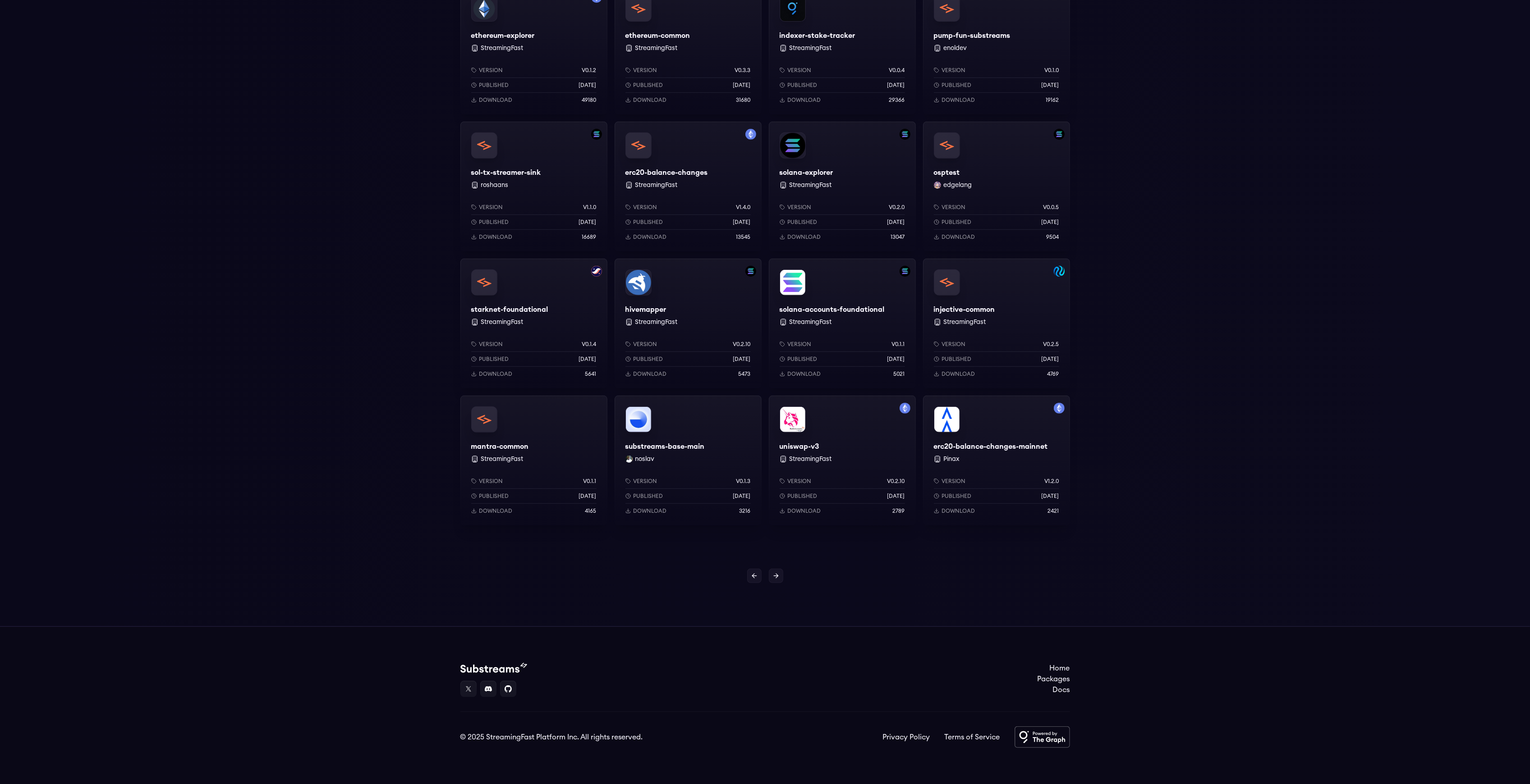
click at [857, 449] on div "uniswap-v3 StreamingFast Version v0.2.10 Published [DATE] Download 2789" at bounding box center [842, 460] width 147 height 130
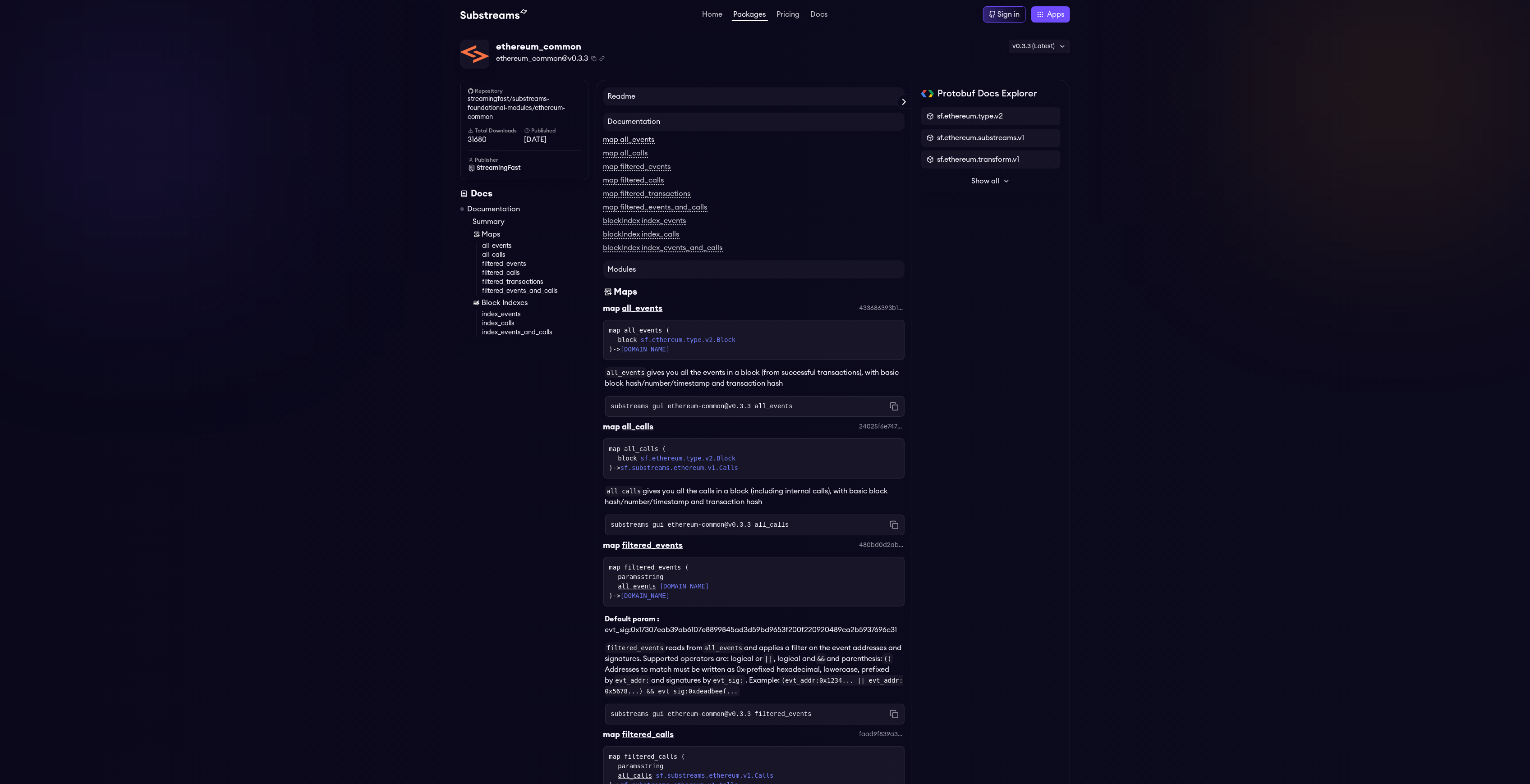
click at [637, 140] on link "map all_events" at bounding box center [629, 140] width 51 height 8
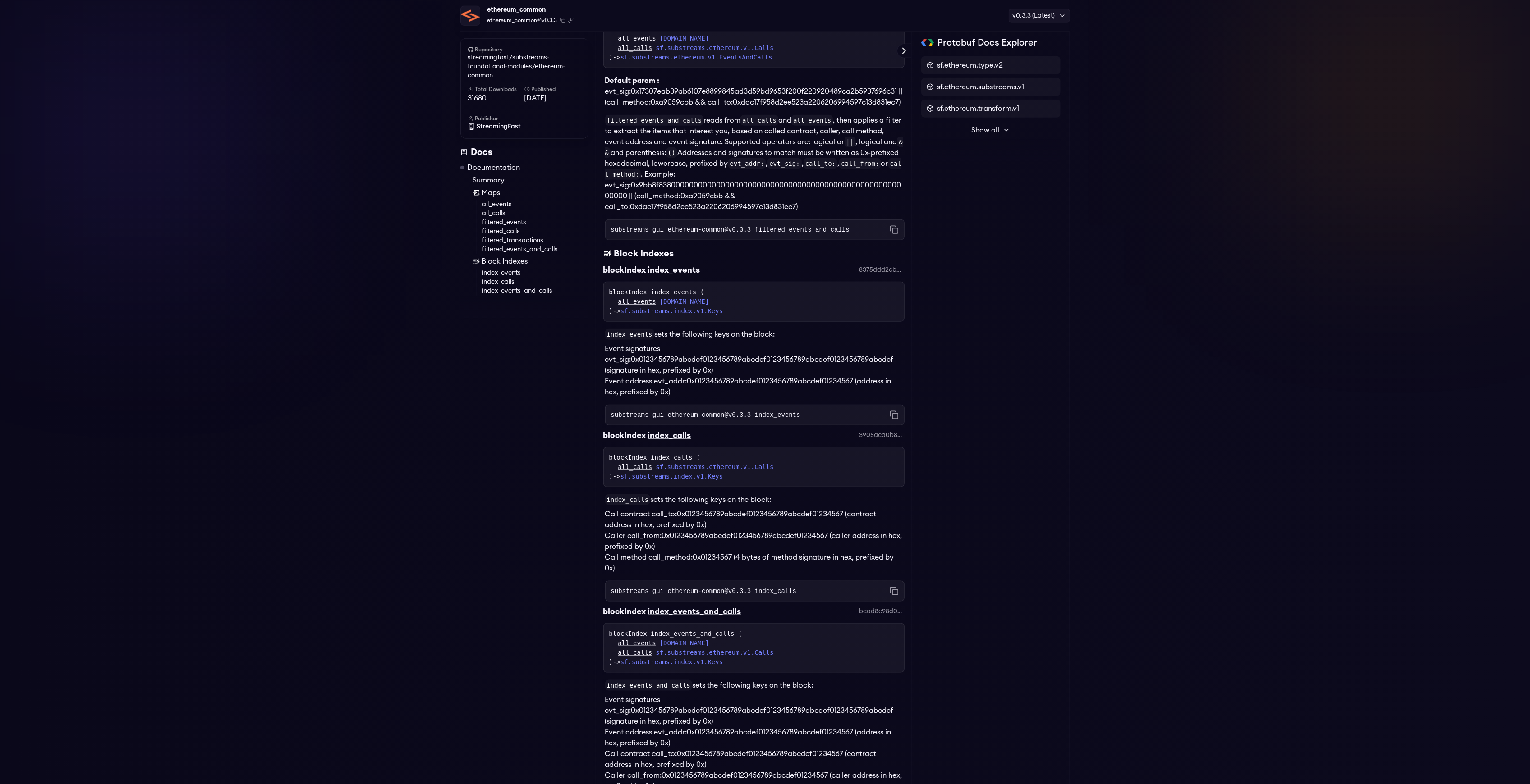
scroll to position [1269, 0]
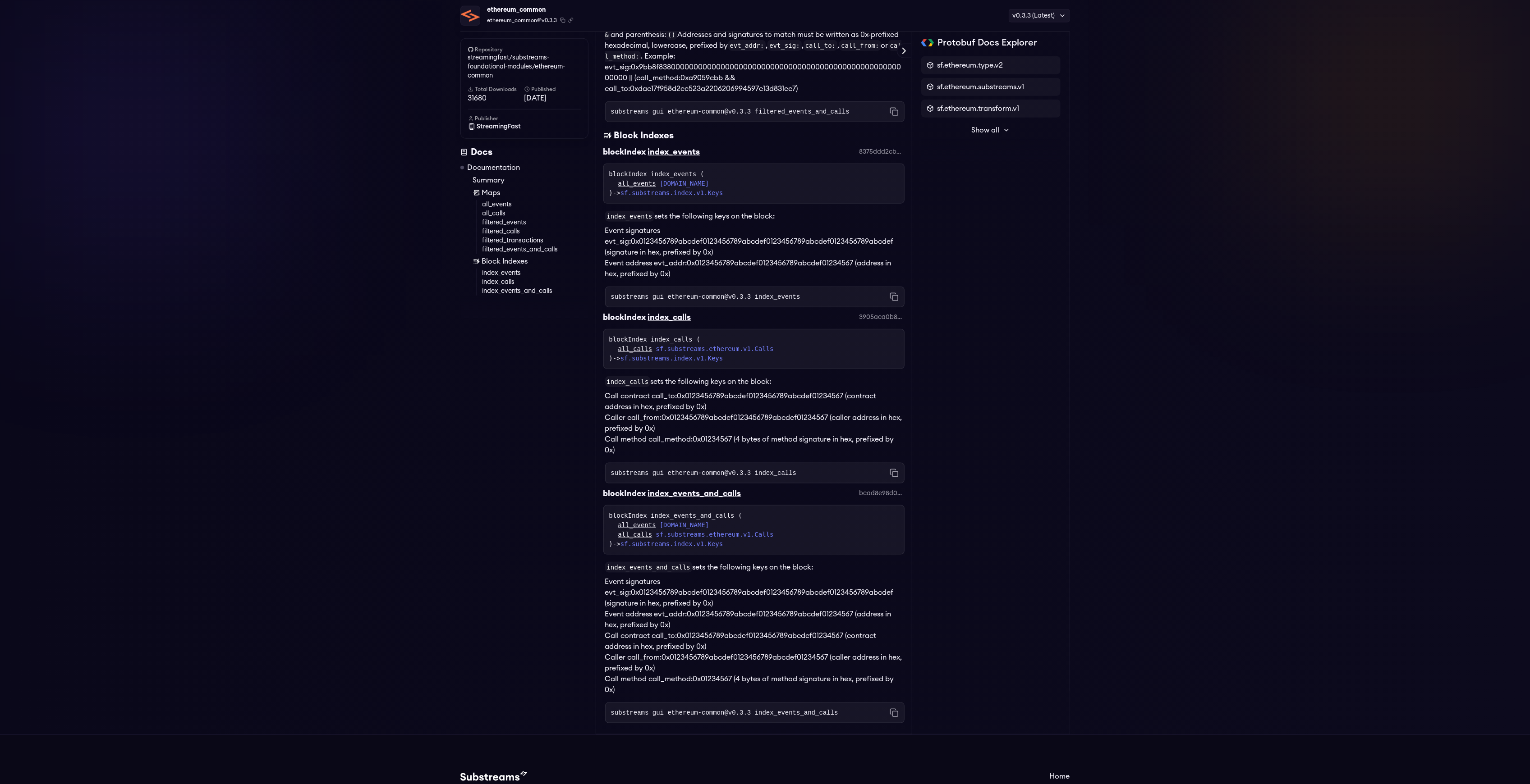
click at [697, 478] on code "substreams gui ethereum-common@v0.3.3 index_calls" at bounding box center [704, 473] width 186 height 9
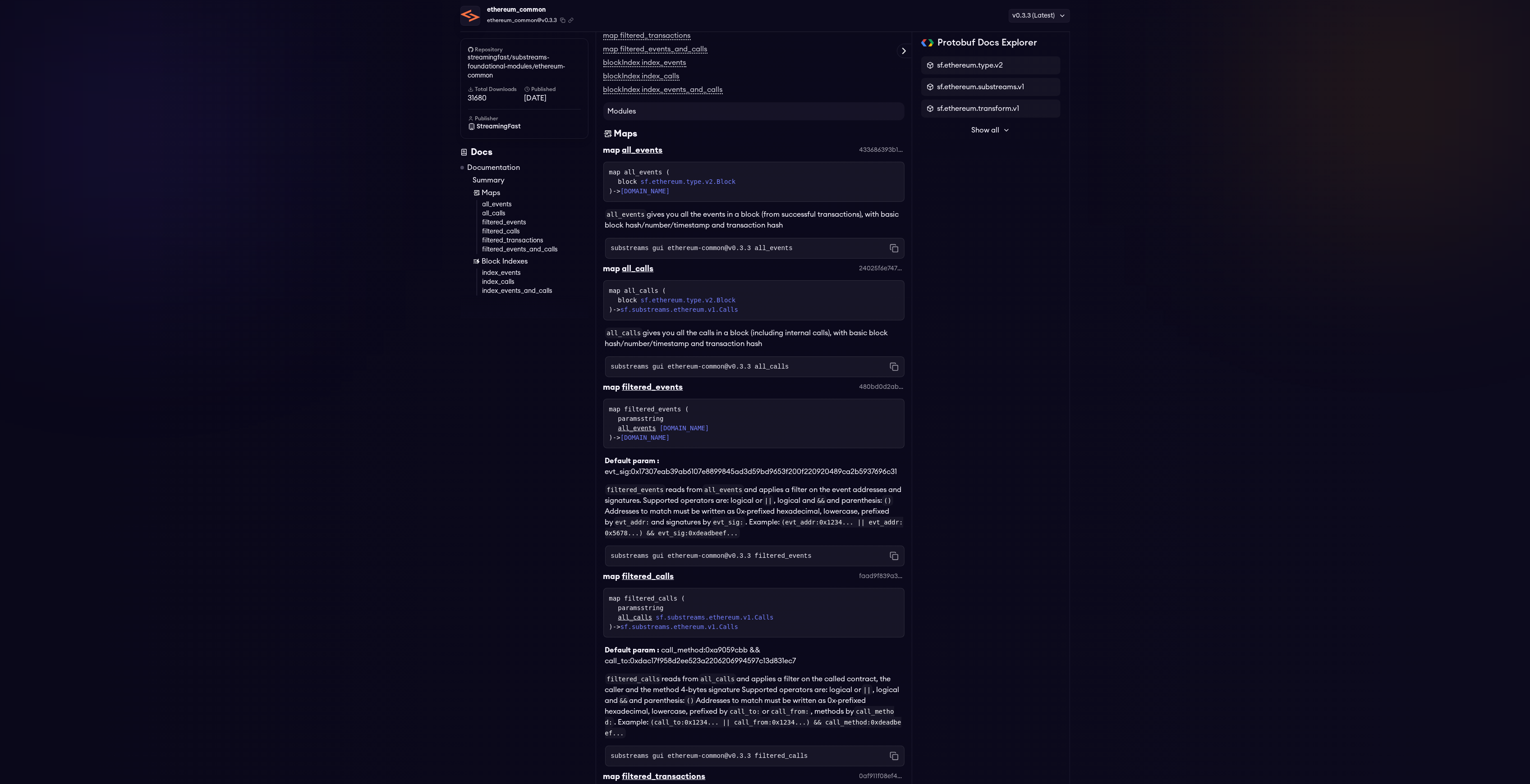
scroll to position [0, 0]
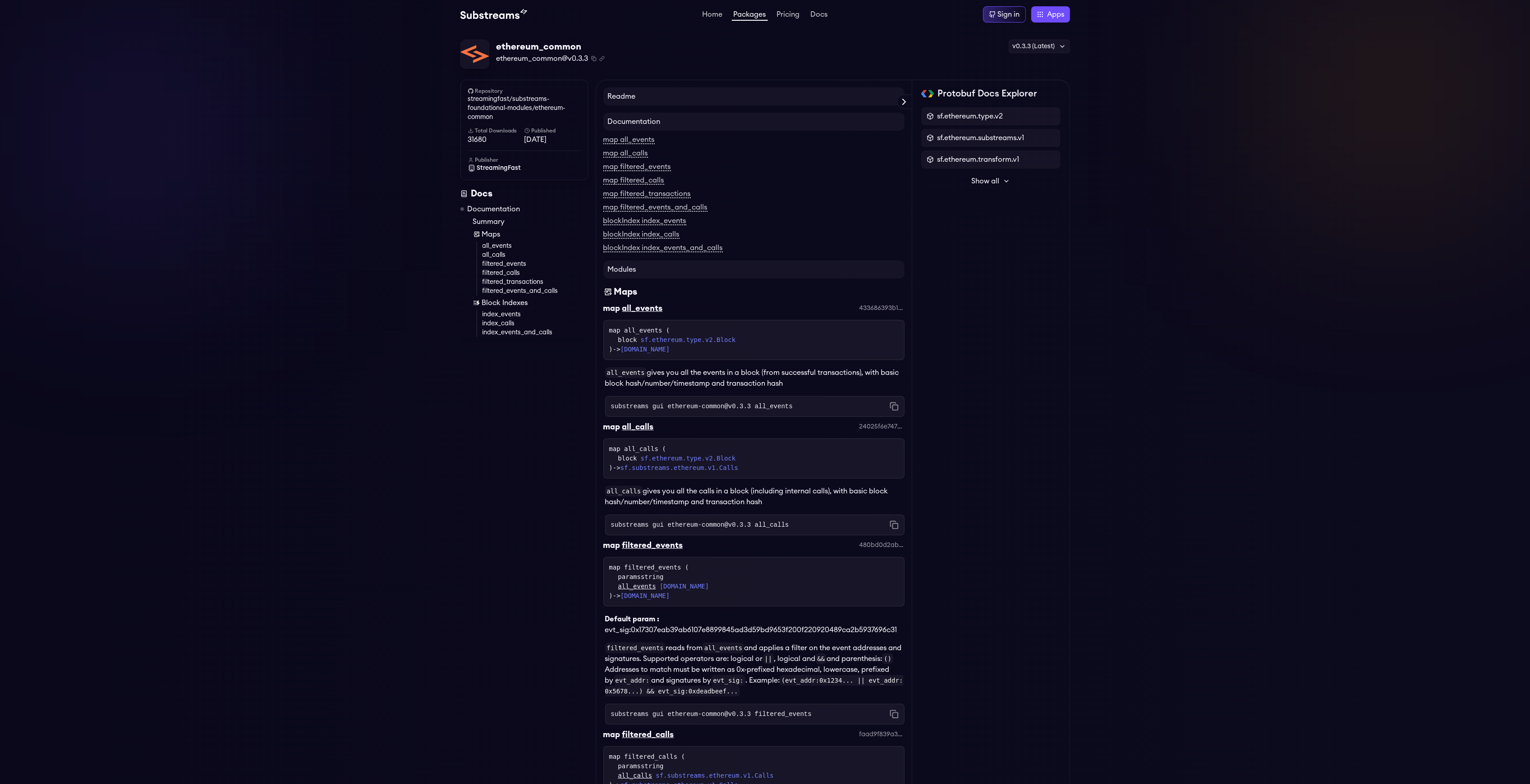
click at [516, 259] on link "all_calls" at bounding box center [535, 255] width 106 height 9
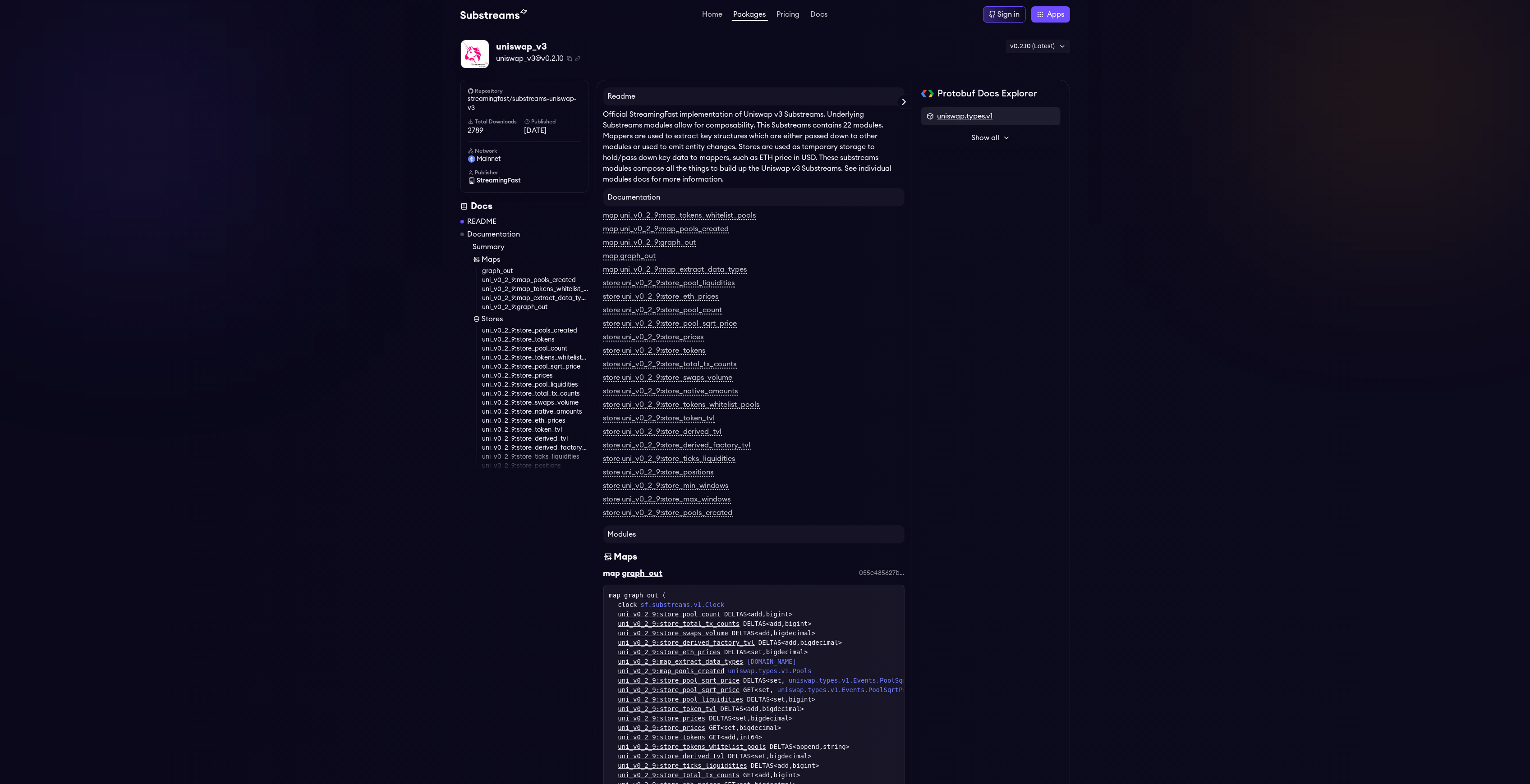
click at [967, 118] on span "uniswap.types.v1" at bounding box center [965, 116] width 56 height 11
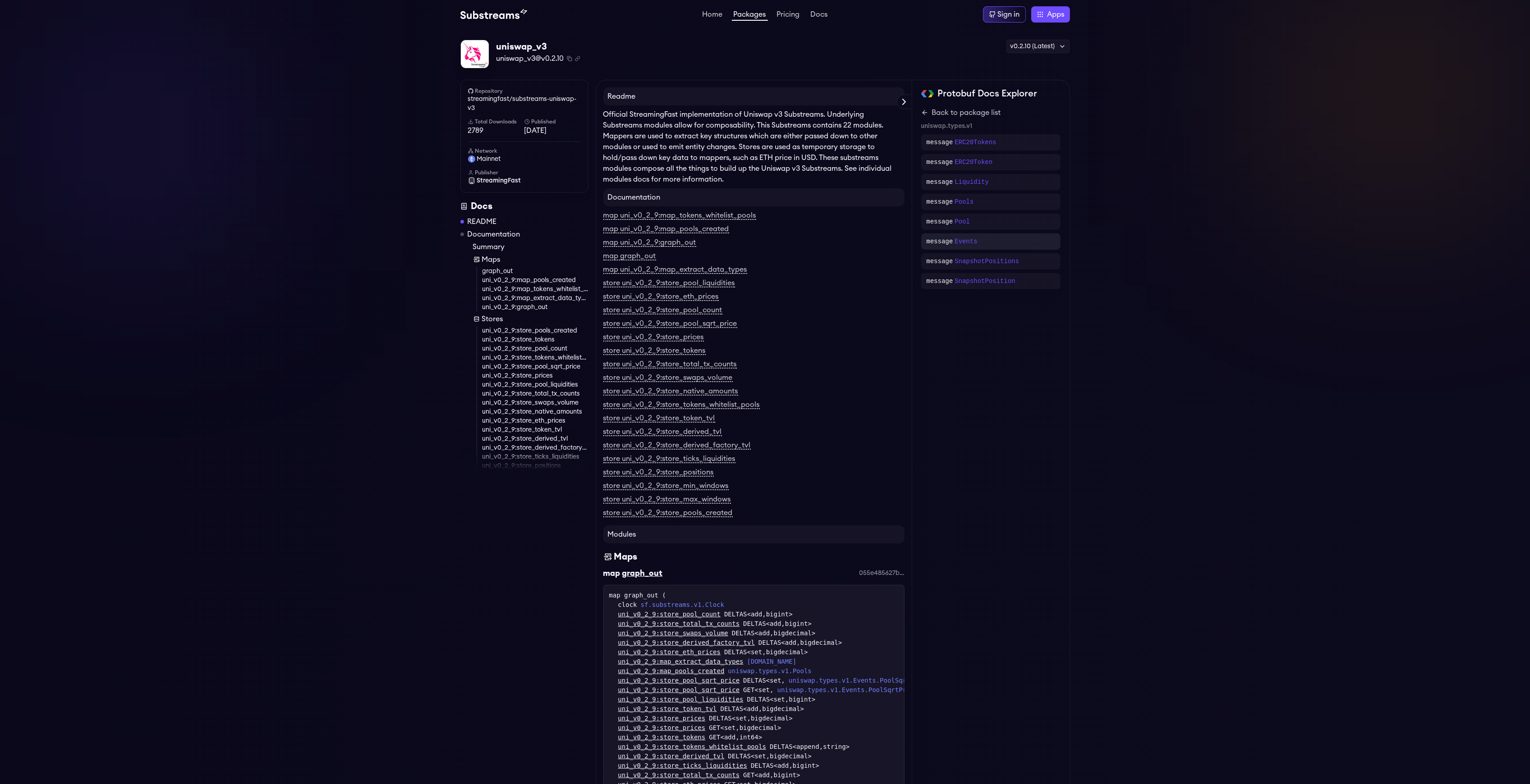
click at [997, 241] on div "message Events" at bounding box center [991, 241] width 128 height 9
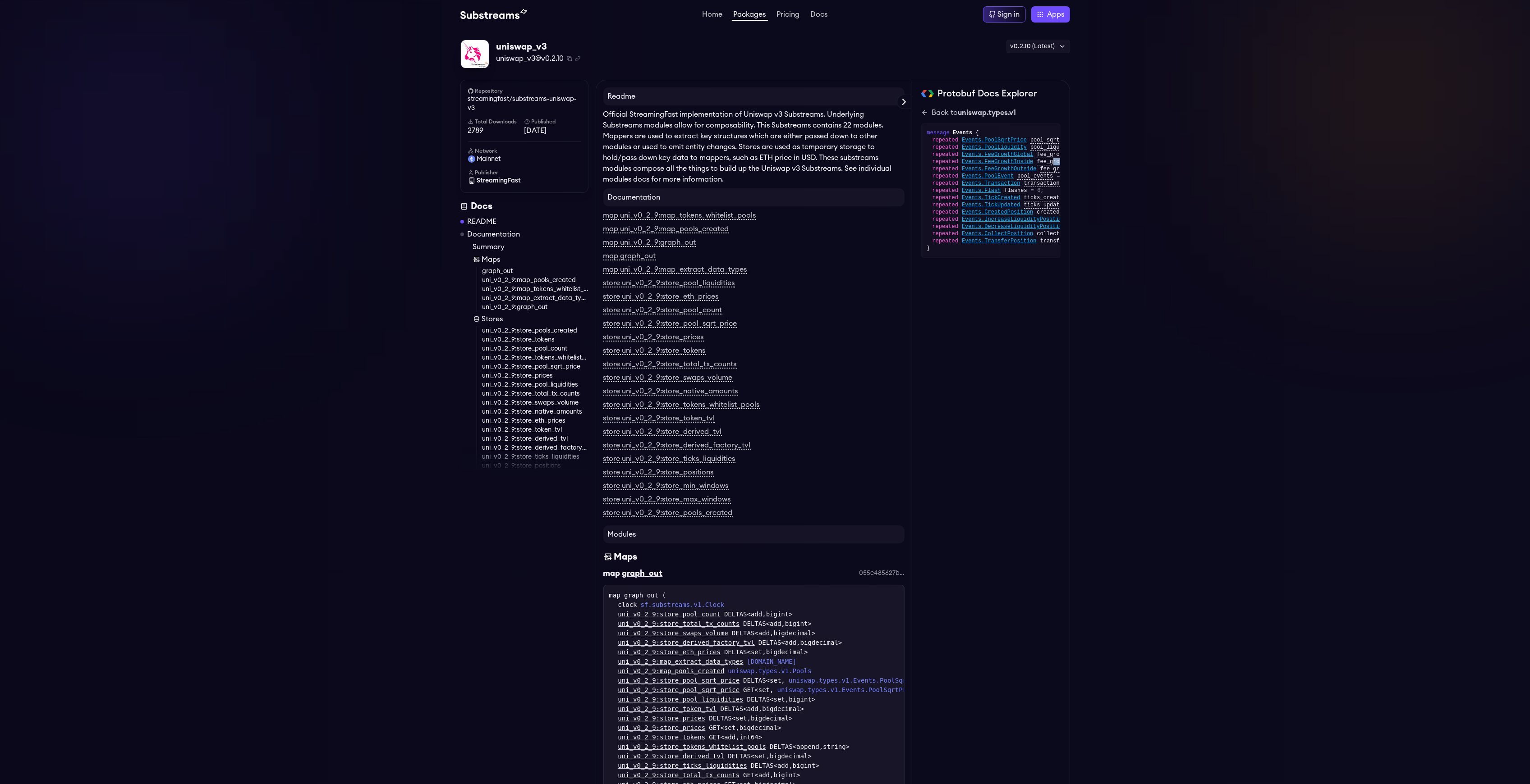
scroll to position [0, 100]
drag, startPoint x: 1043, startPoint y: 164, endPoint x: 1105, endPoint y: 170, distance: 62.3
click at [996, 173] on div "message Events { repeated Events.PoolSqrtPrice pool_sqrt_prices = 1; repeated E…" at bounding box center [991, 190] width 139 height 134
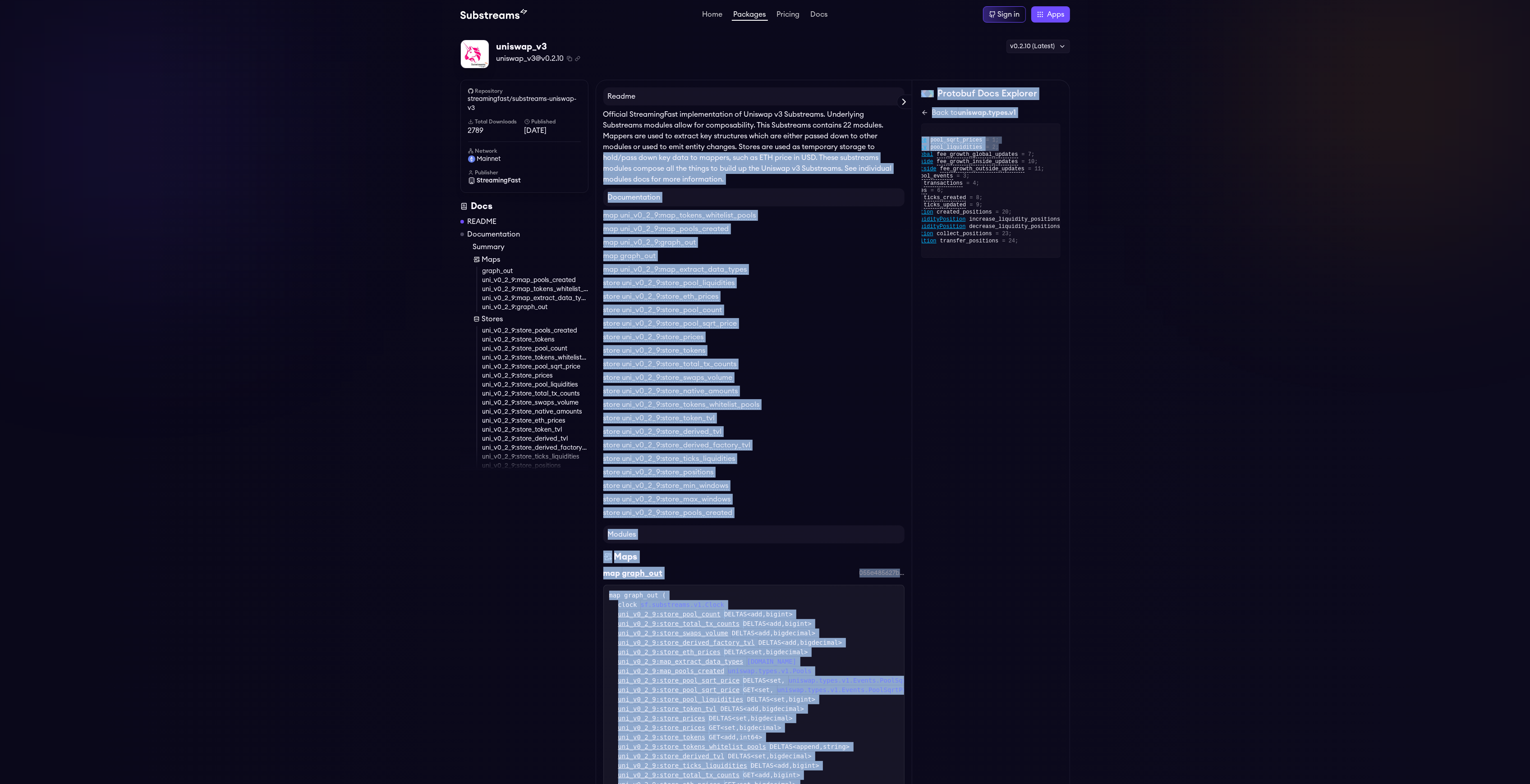
scroll to position [0, 0]
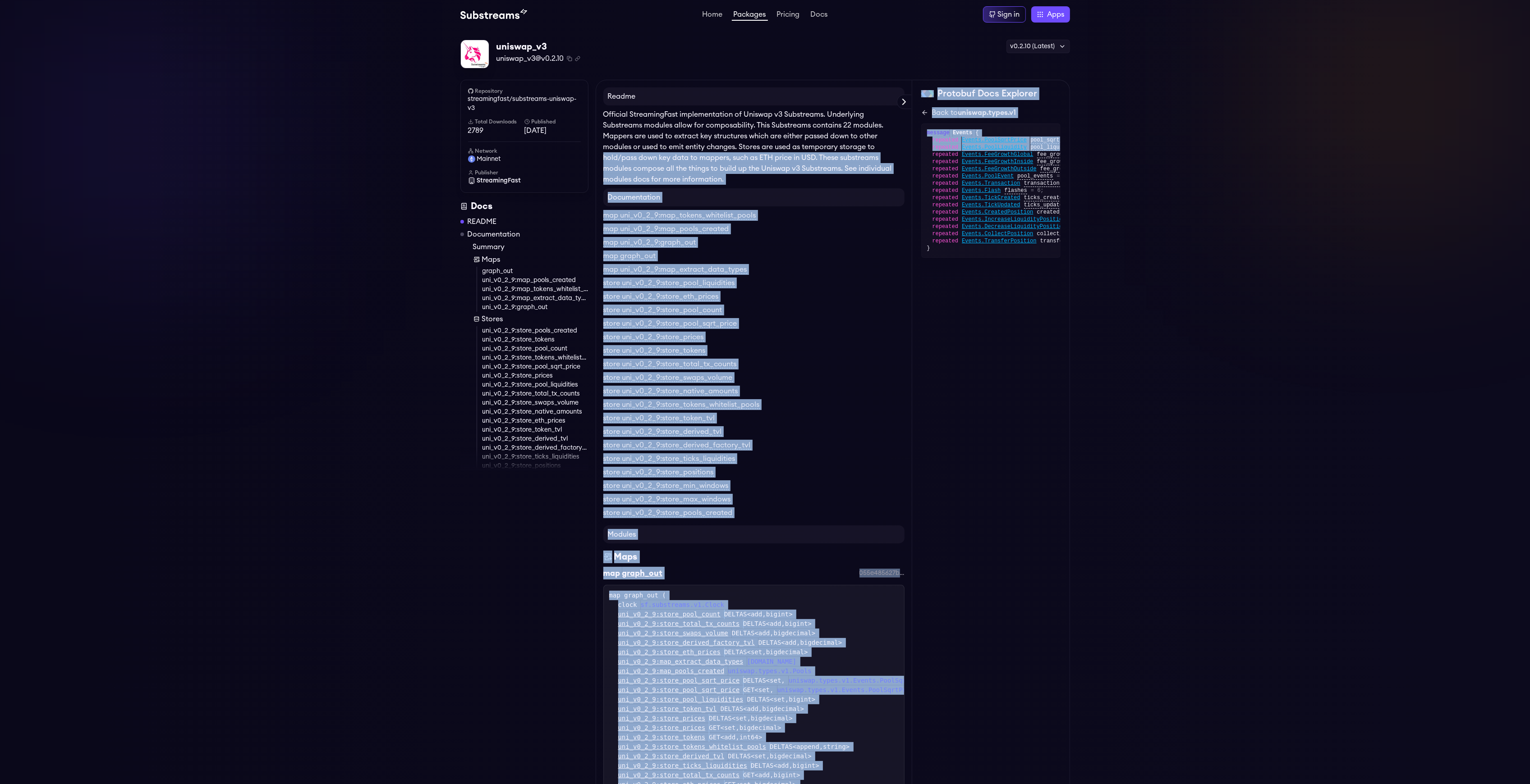
drag, startPoint x: 996, startPoint y: 146, endPoint x: 894, endPoint y: 144, distance: 102.0
click at [922, 116] on icon at bounding box center [925, 113] width 7 height 7
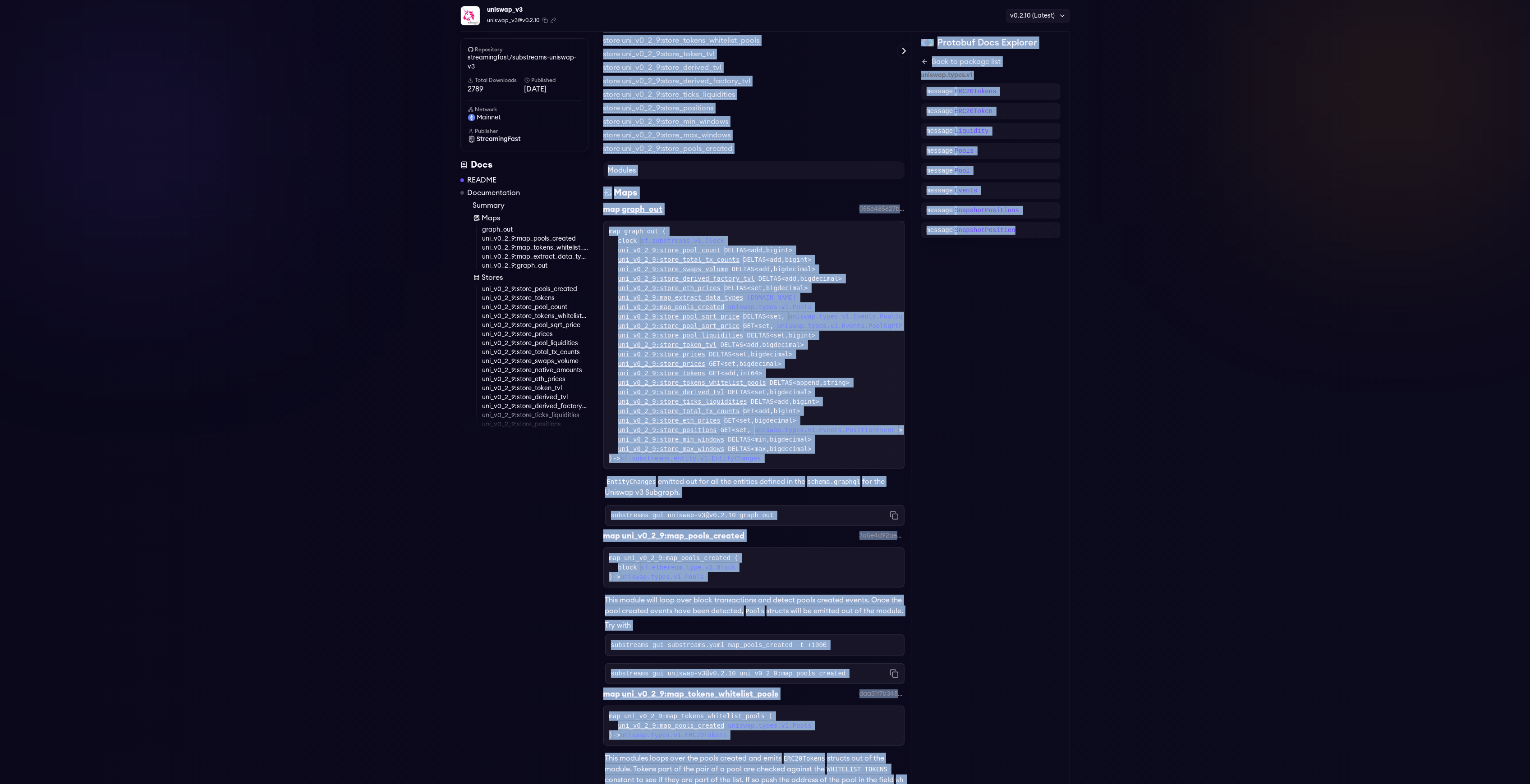
scroll to position [368, 0]
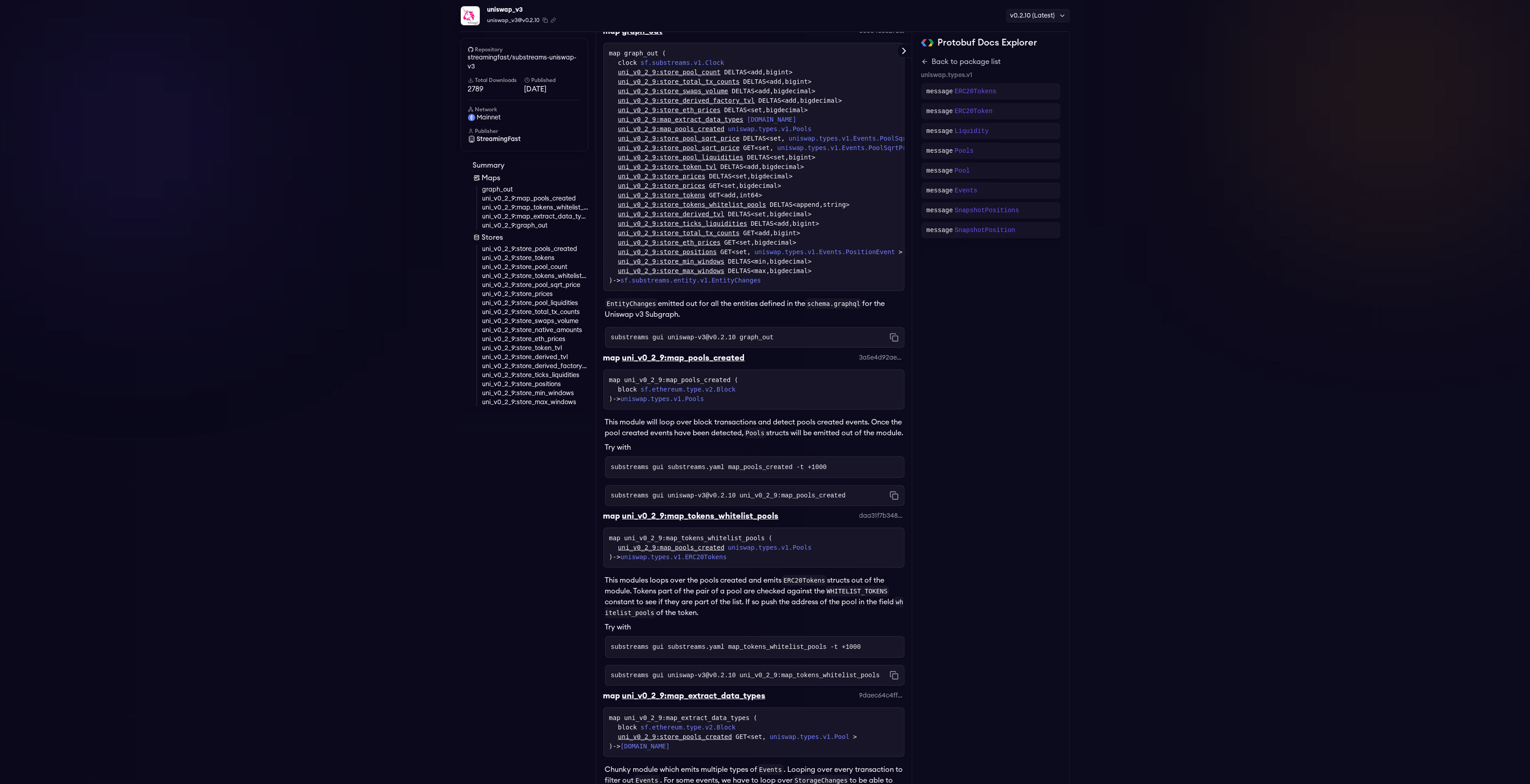
scroll to position [548, 0]
drag, startPoint x: 605, startPoint y: 387, endPoint x: 768, endPoint y: 409, distance: 164.5
click at [768, 407] on div "map uni_v0_2_9:map_pools_created ( block sf.ethereum.type.v2.Block ) -> uniswap…" at bounding box center [754, 386] width 301 height 40
click at [768, 401] on div "map uni_v0_2_9:map_pools_created ( block sf.ethereum.type.v2.Block ) -> uniswap…" at bounding box center [754, 386] width 290 height 29
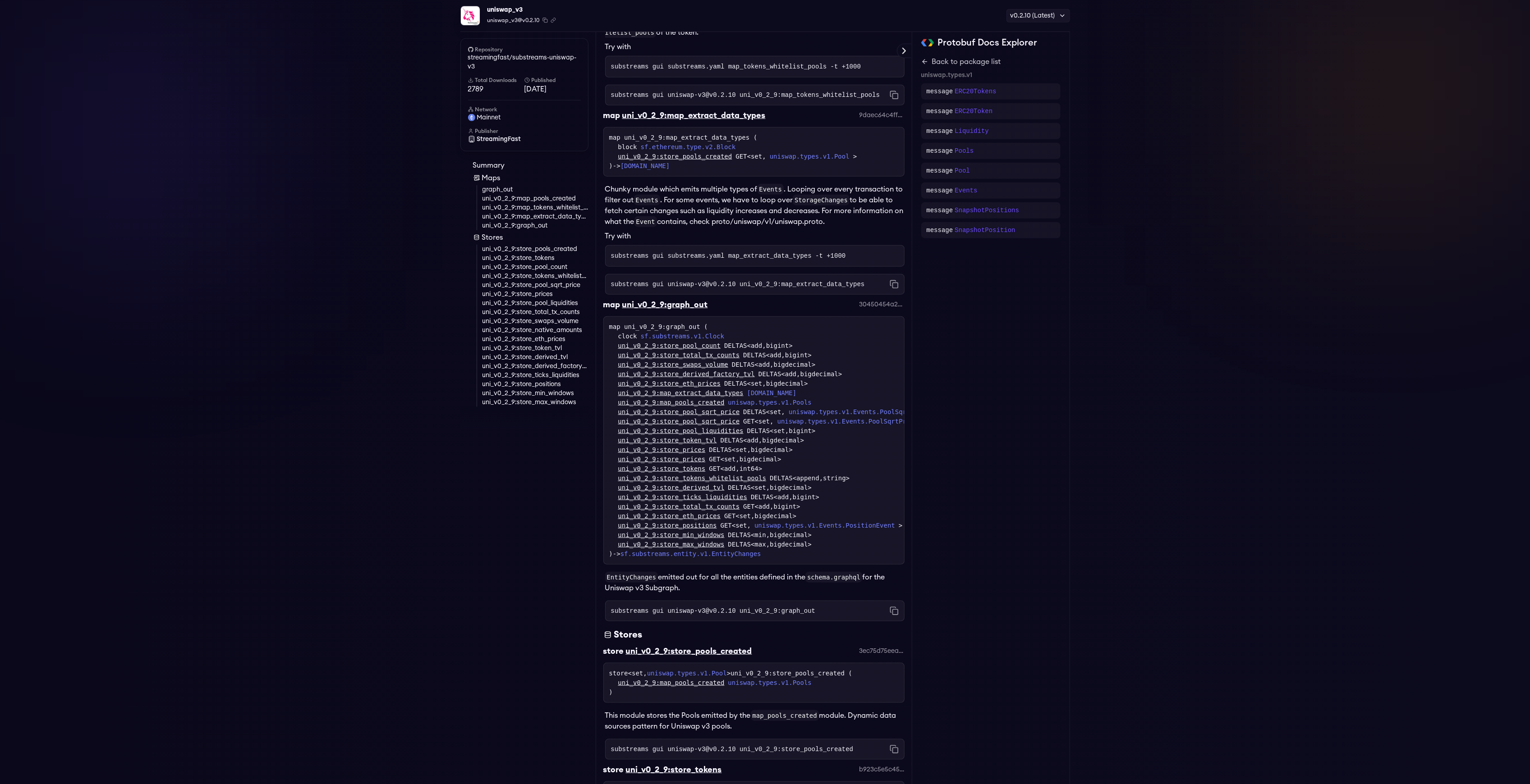
scroll to position [2420, 0]
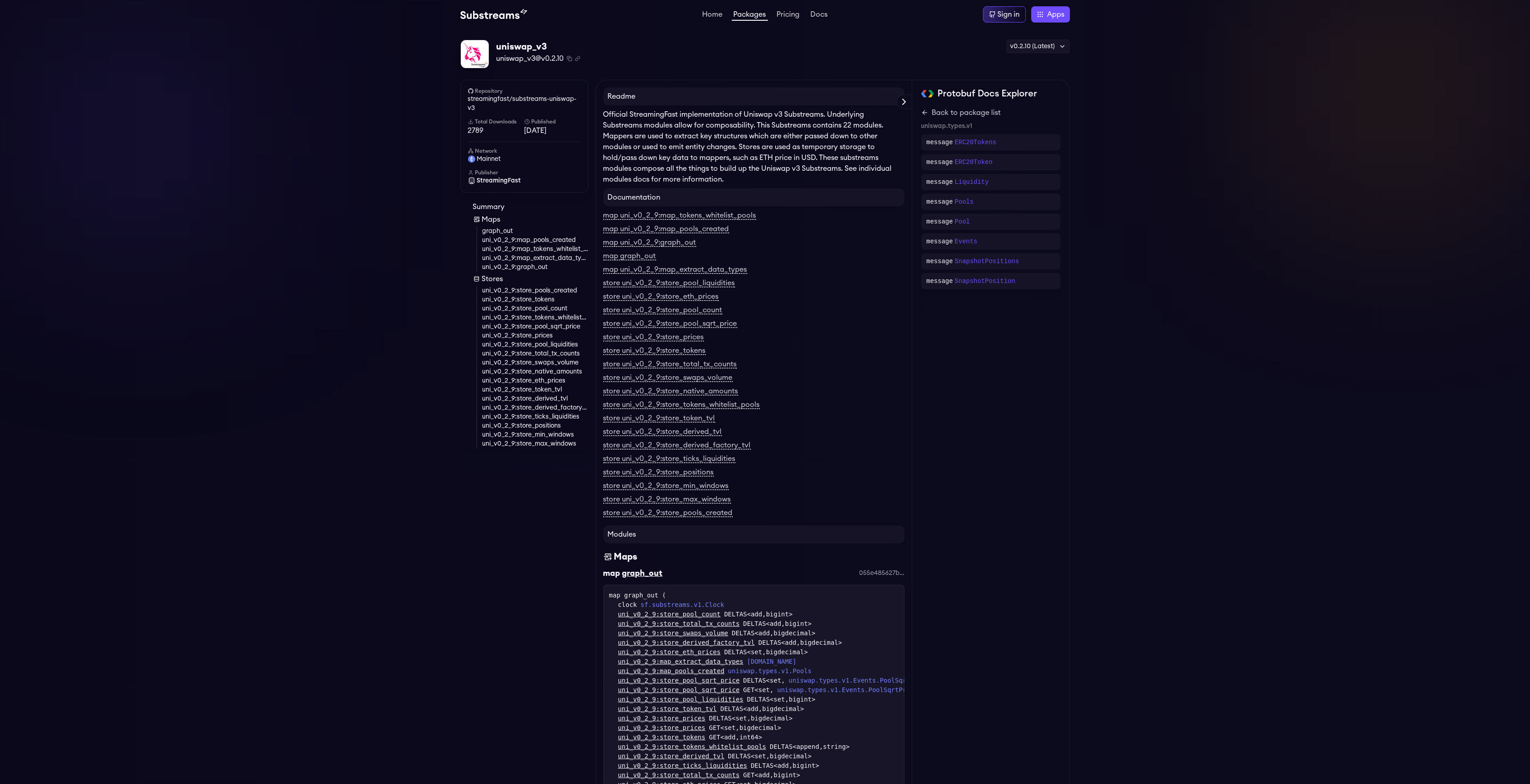
click at [746, 14] on link "Packages" at bounding box center [750, 16] width 36 height 10
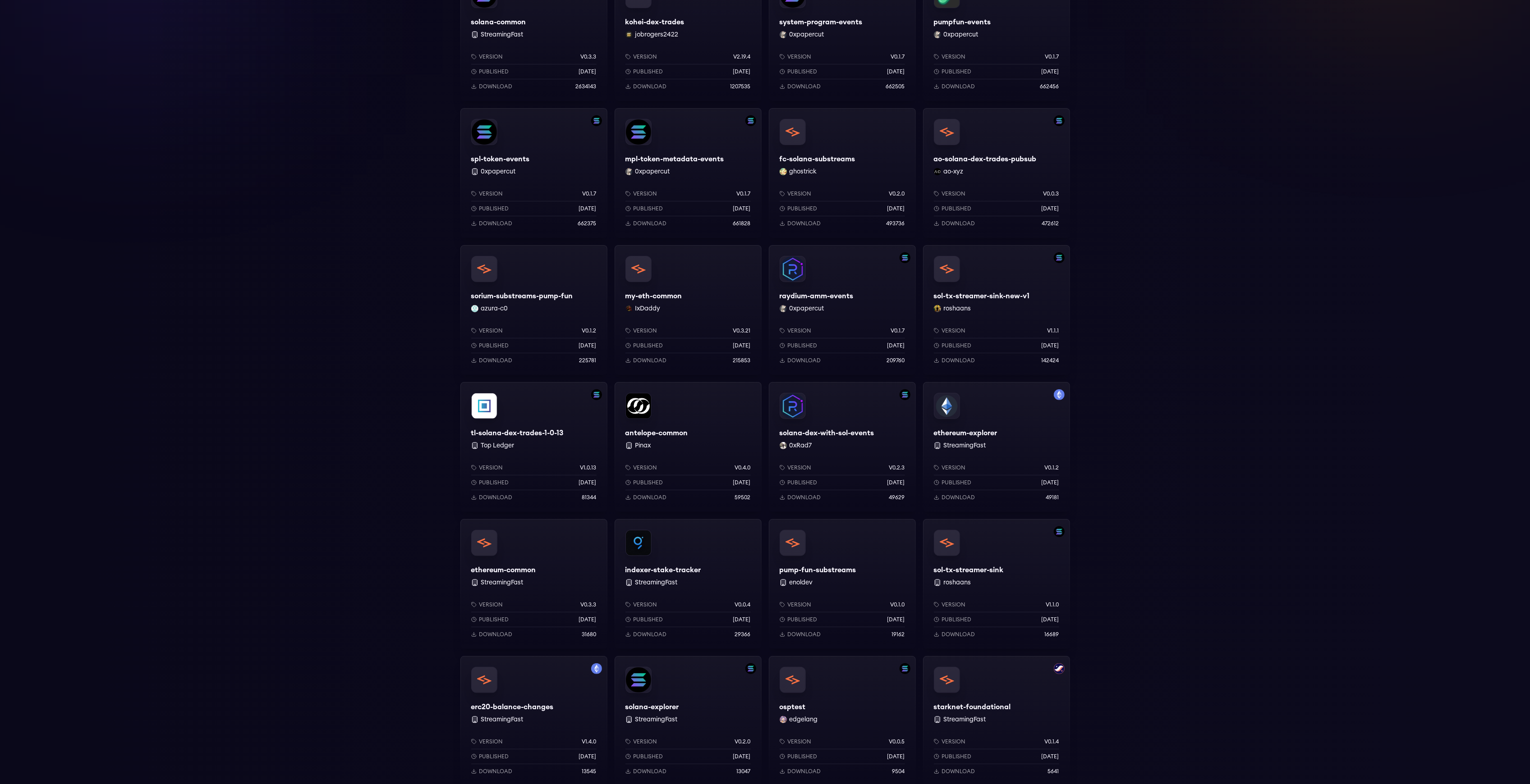
scroll to position [420, 0]
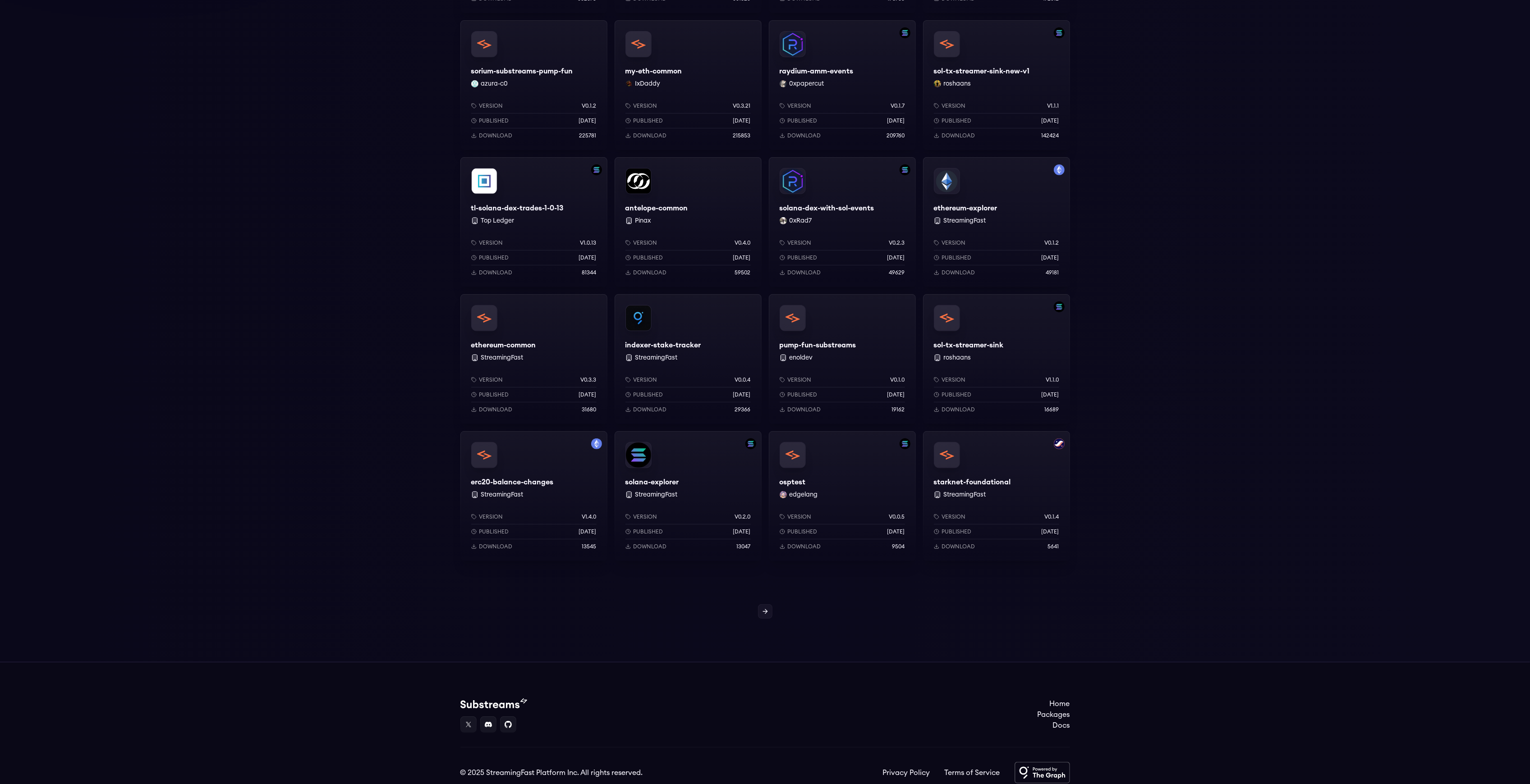
click at [777, 610] on div at bounding box center [765, 611] width 1530 height 14
click at [768, 610] on icon at bounding box center [765, 611] width 7 height 7
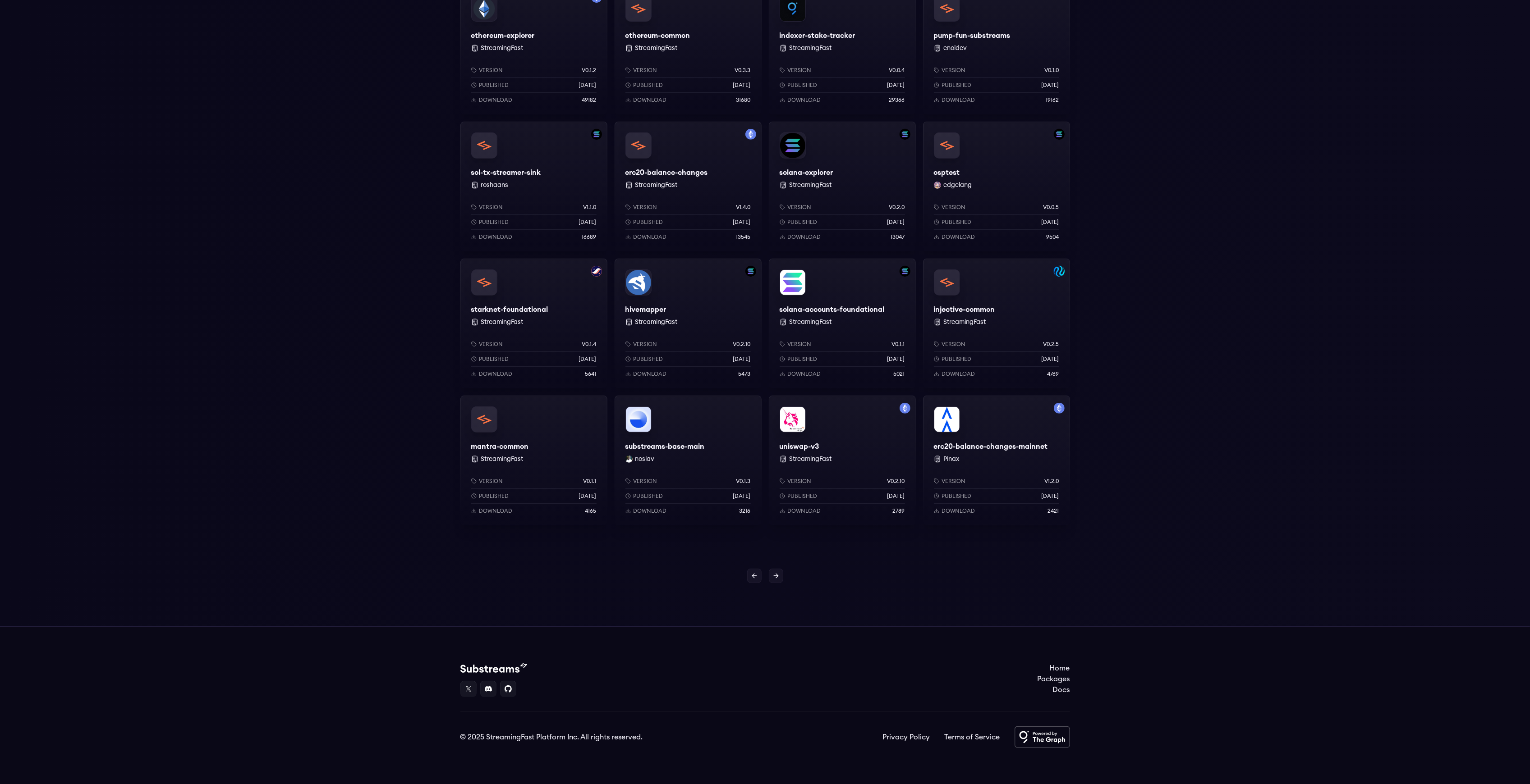
scroll to position [36, 0]
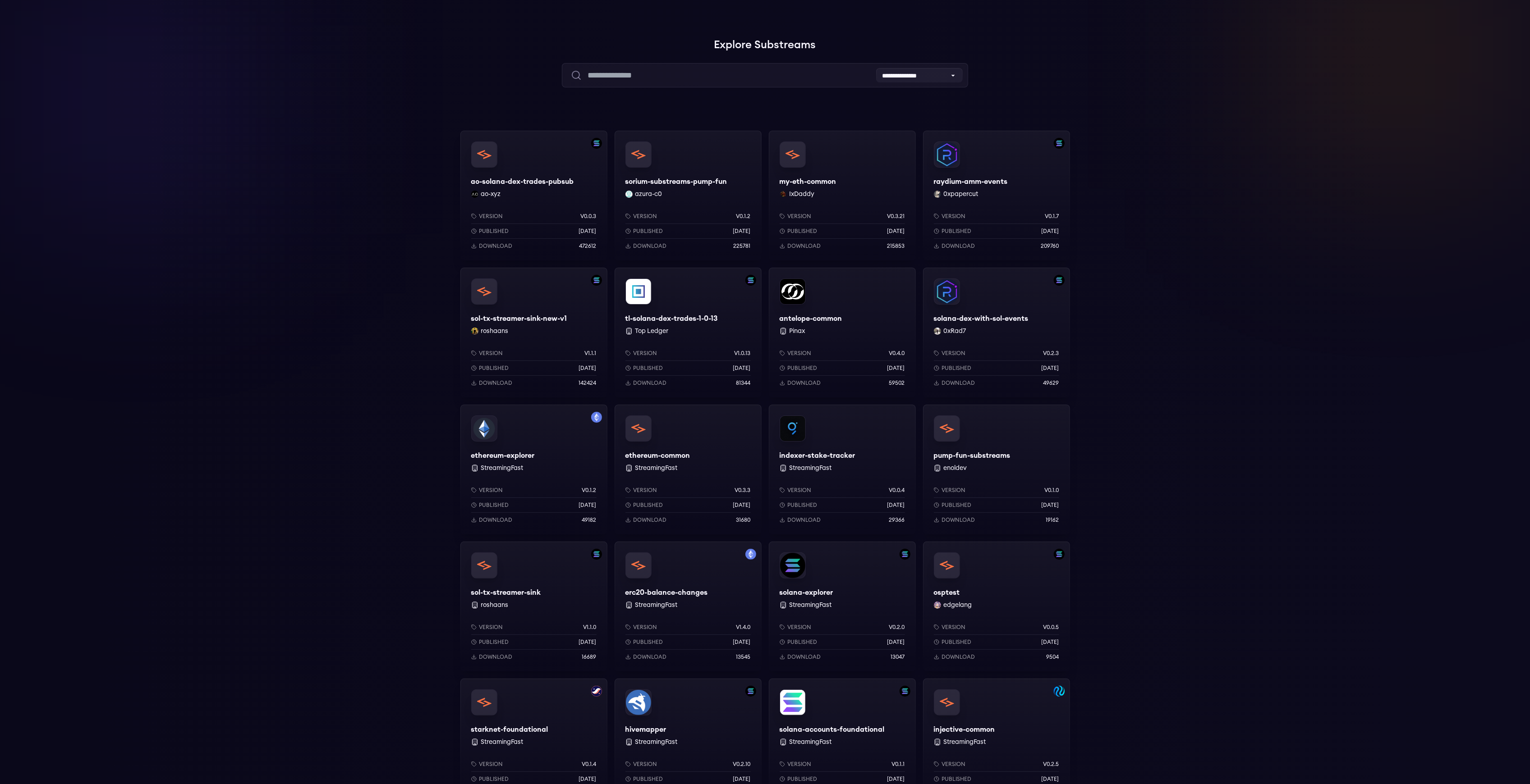
click at [701, 332] on div "tl-solana-dex-trades-1-0-13 Top Ledger Version v1.0.13 Published 1 years ago Do…" at bounding box center [688, 332] width 147 height 130
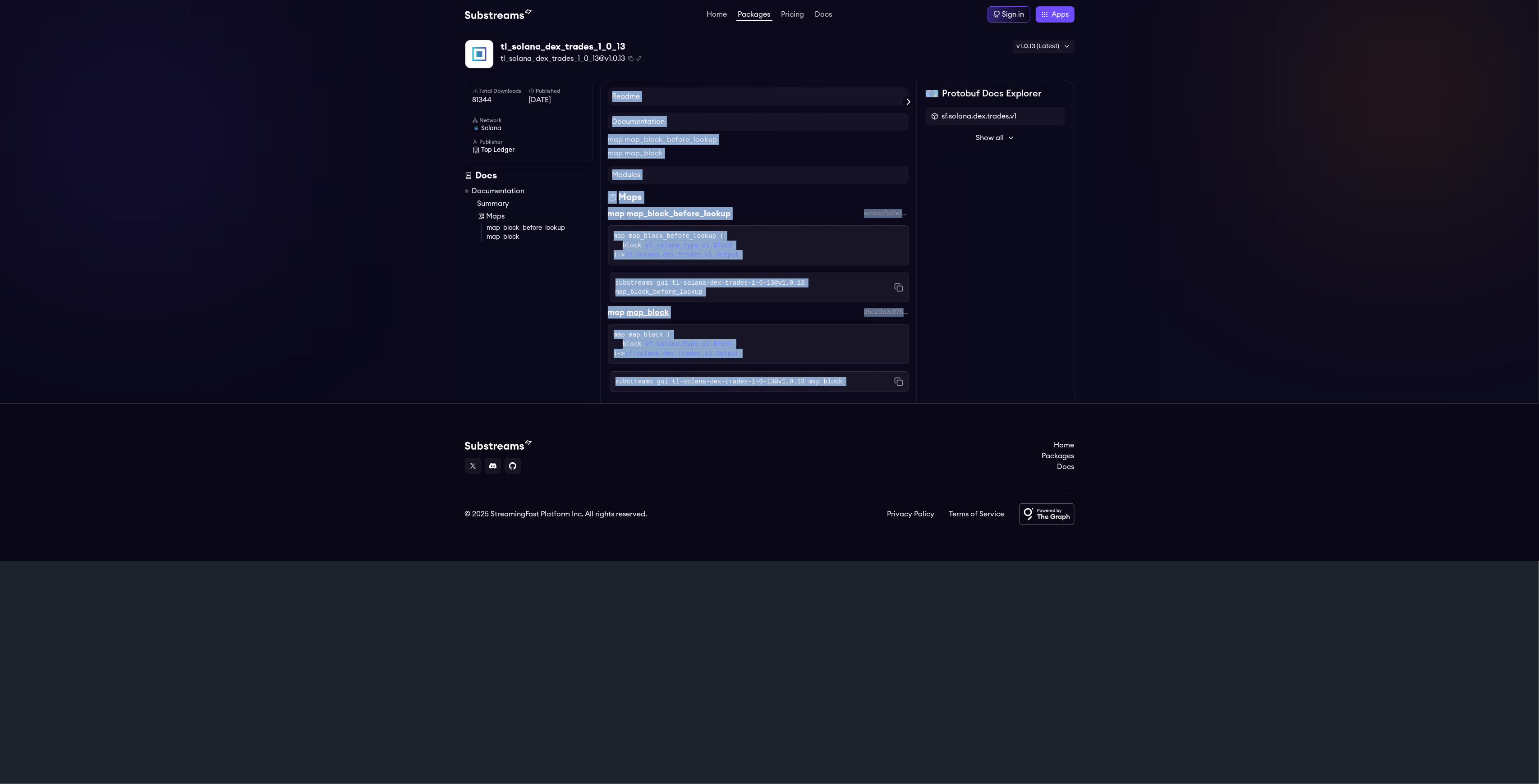
drag, startPoint x: 606, startPoint y: 94, endPoint x: 900, endPoint y: 390, distance: 417.2
click at [900, 390] on div "Readme Documentation map map_block_before_lookup map map_block Modules Maps map…" at bounding box center [759, 242] width 317 height 324
copy div "Readme Documentation map map_block_before_lookup map map_block Modules Maps map…"
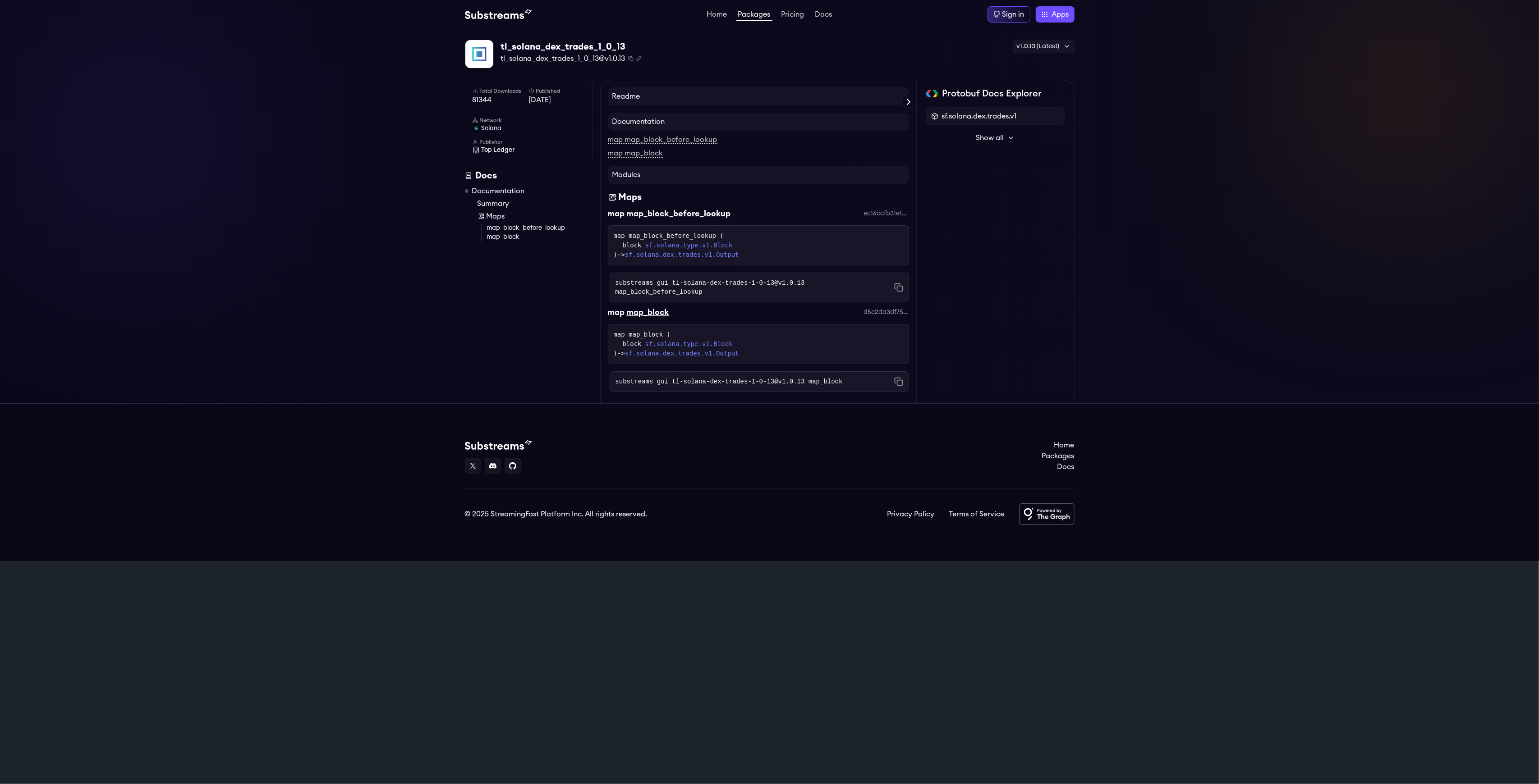
click at [554, 328] on div "Total Downloads 81344 Published 1 years ago Network solana Publisher Top Ledger…" at bounding box center [532, 242] width 135 height 324
click at [768, 10] on li "Packages" at bounding box center [755, 14] width 36 height 11
click at [756, 14] on link "Packages" at bounding box center [755, 16] width 36 height 10
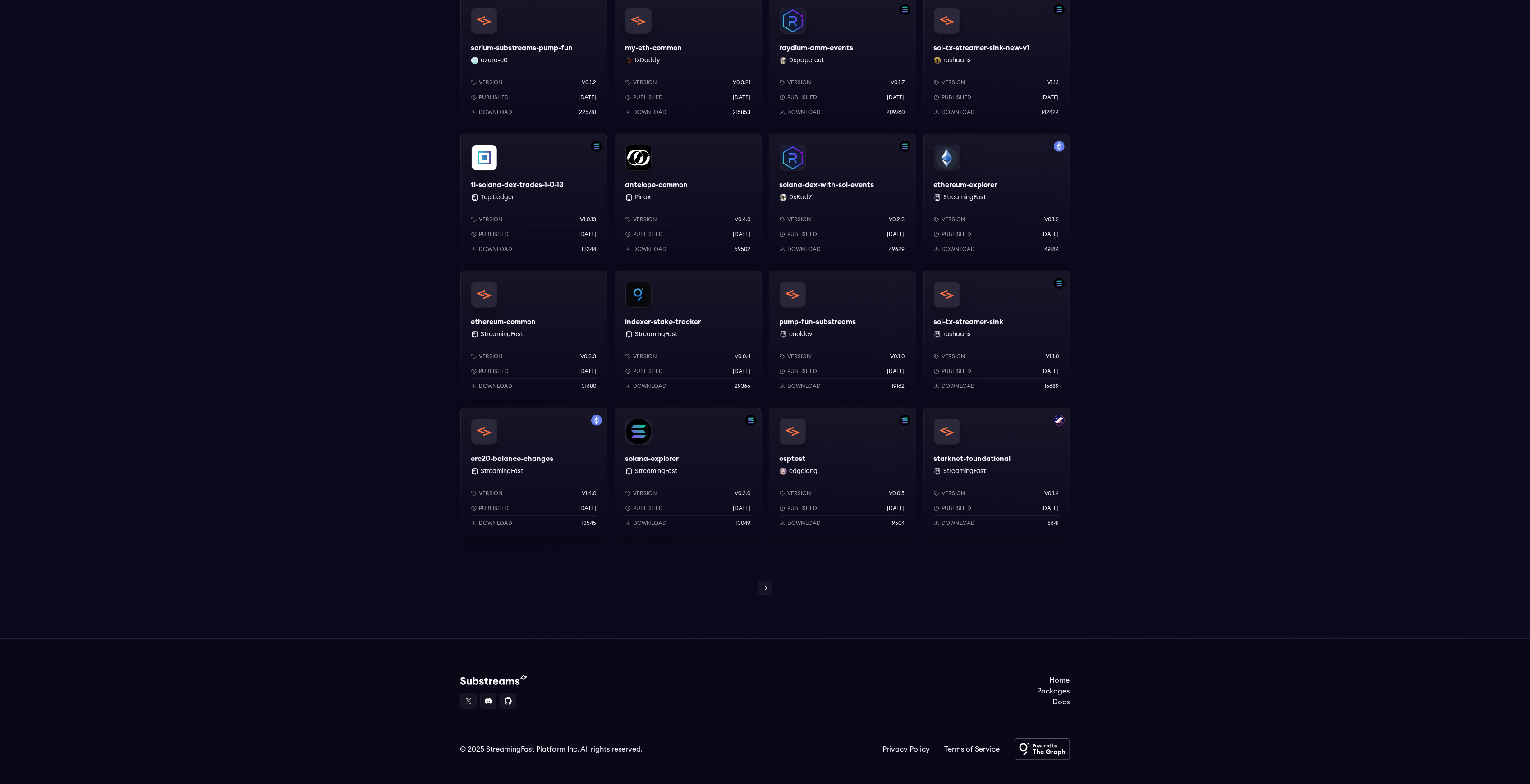
scroll to position [457, 0]
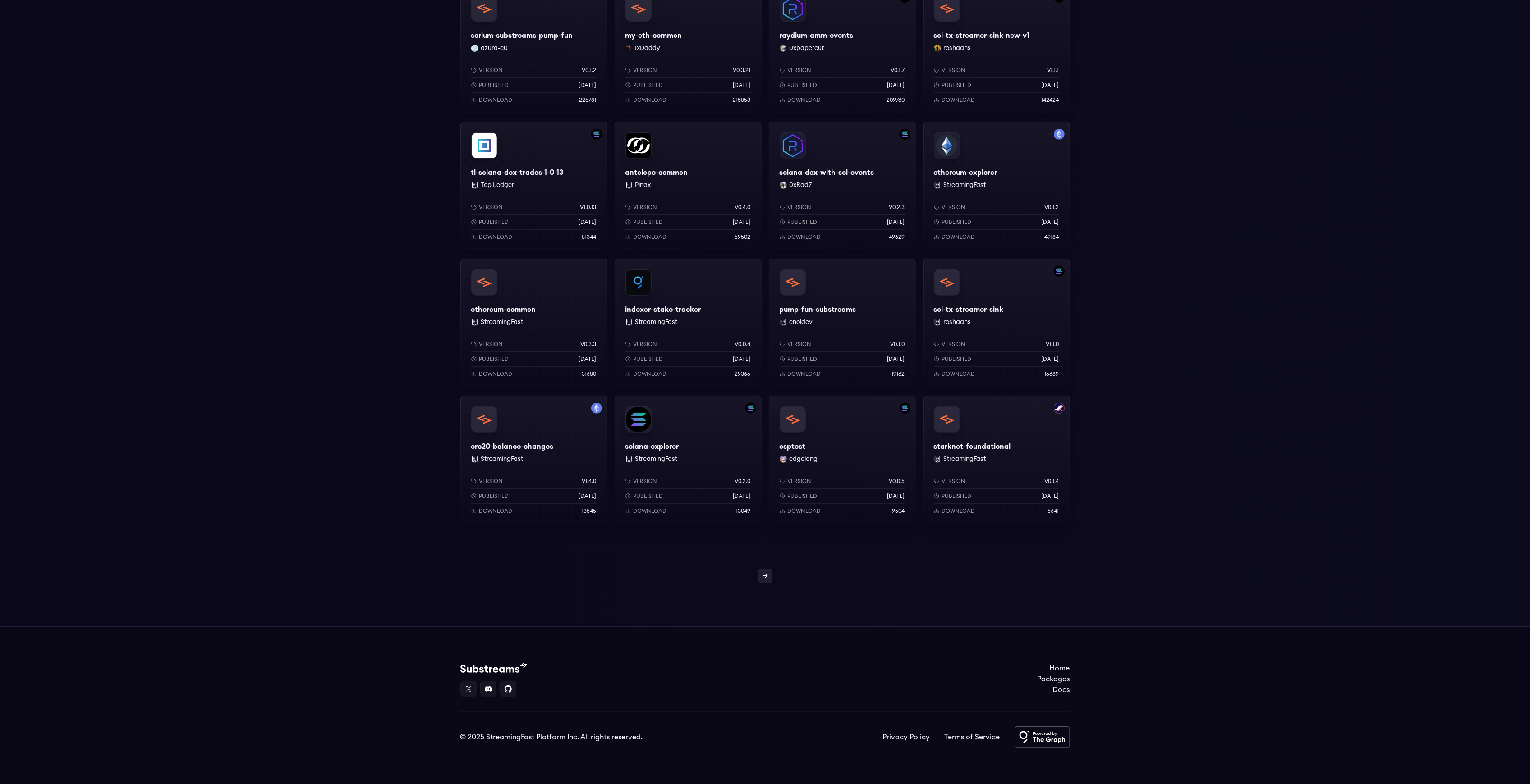
click at [768, 574] on icon at bounding box center [765, 576] width 7 height 7
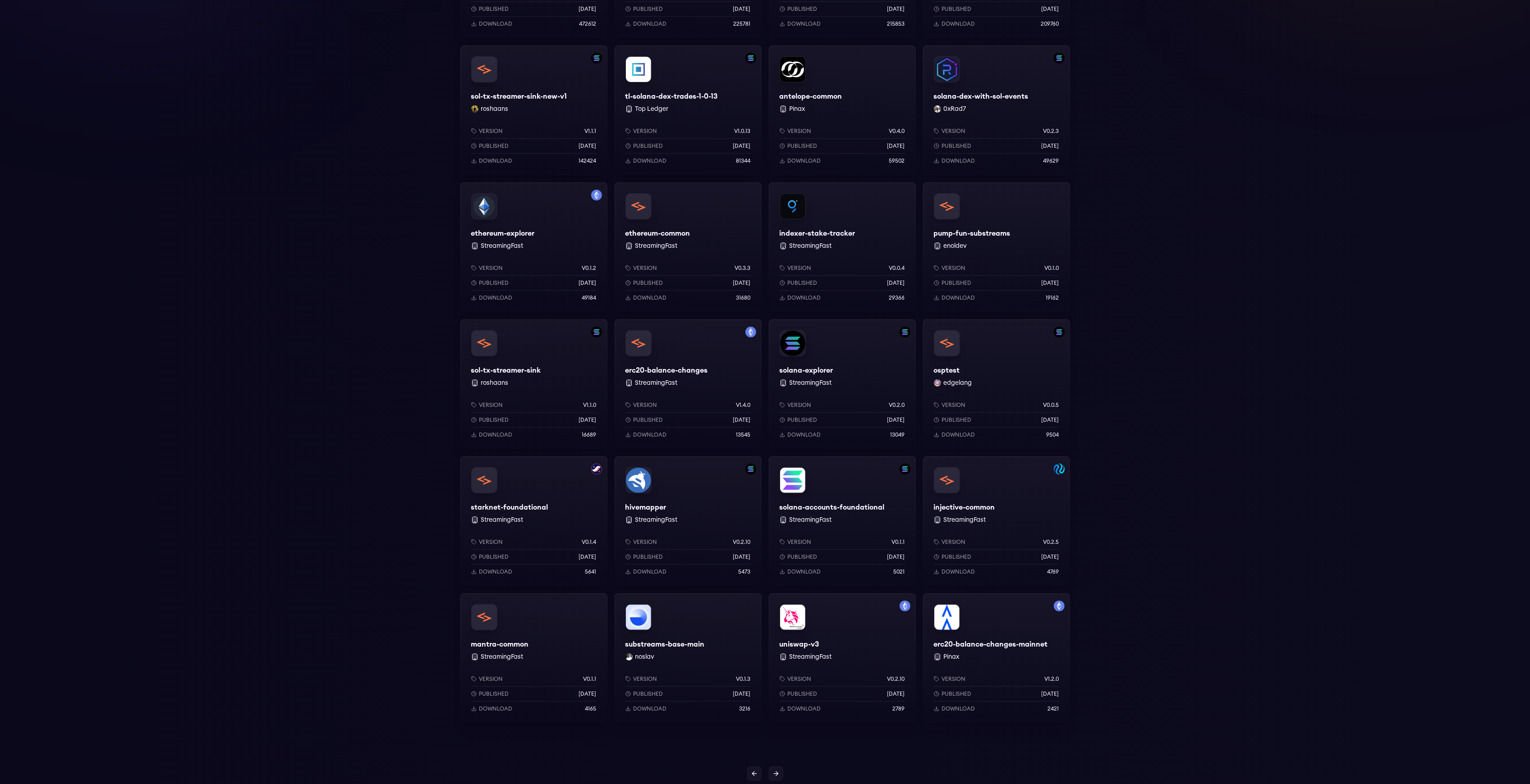
scroll to position [96, 0]
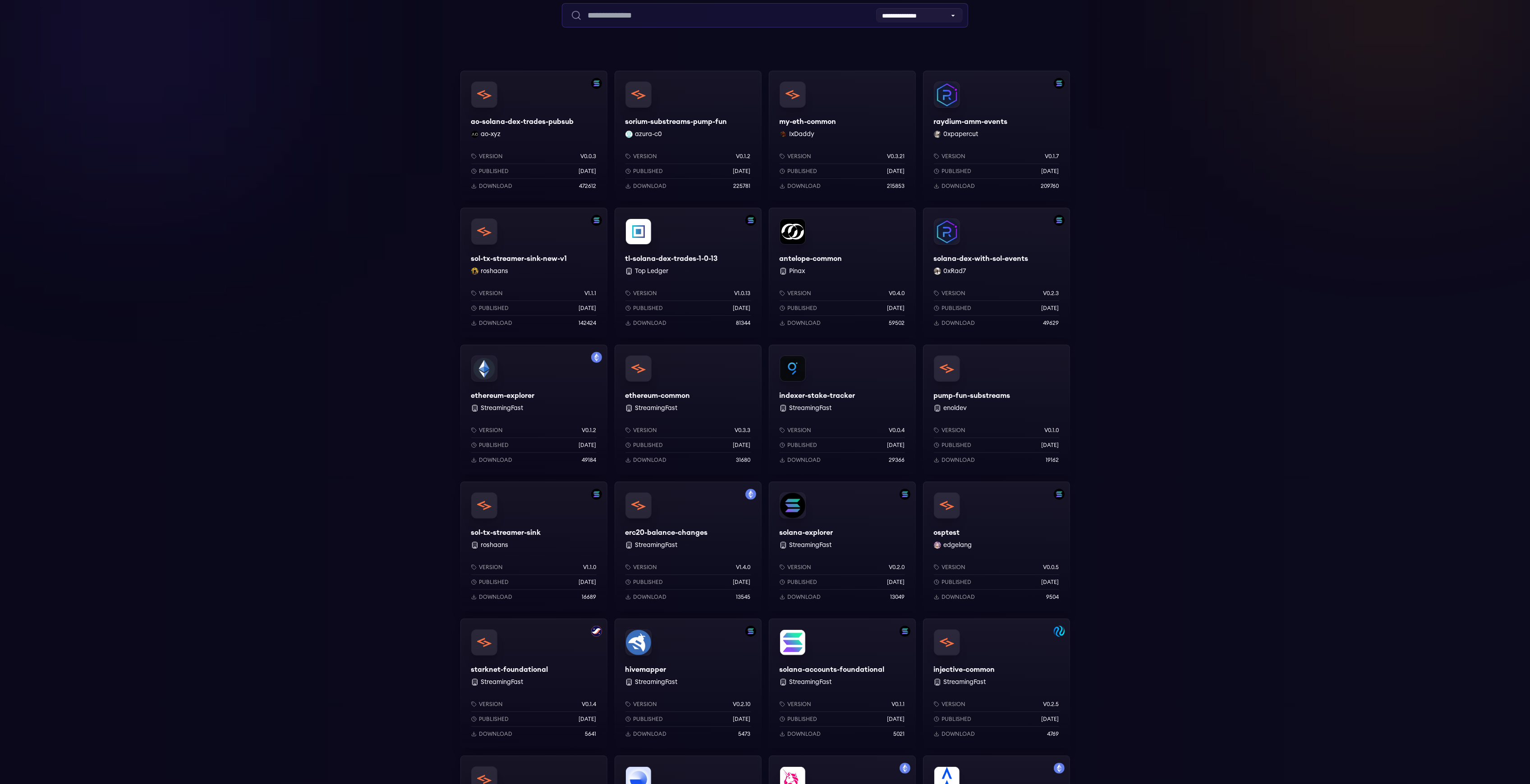
click at [679, 19] on input "text" at bounding box center [765, 15] width 406 height 24
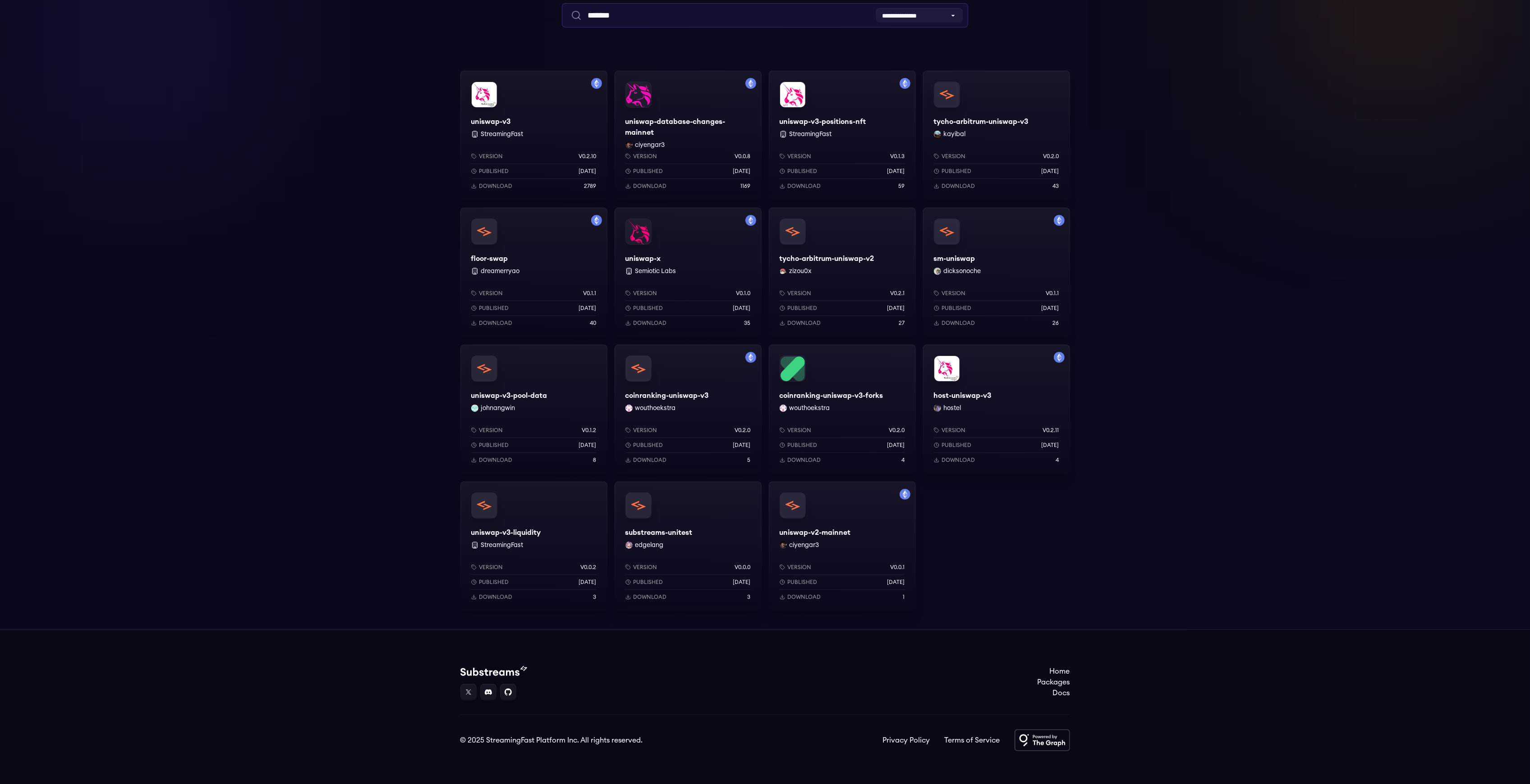
type input "*******"
click at [707, 259] on div "uniswap-x Semiotic Labs Version v0.1.0 Published [DATE] Download 35" at bounding box center [688, 272] width 147 height 130
click at [1002, 267] on div "sm-uniswap dicksonoche Version v0.1.1 Published 7 months ago Download 26" at bounding box center [997, 272] width 147 height 130
click at [856, 537] on div "uniswap-v2-mainnet ciyengar3 Version v0.0.1 Published 1 months ago Download 1" at bounding box center [842, 546] width 147 height 130
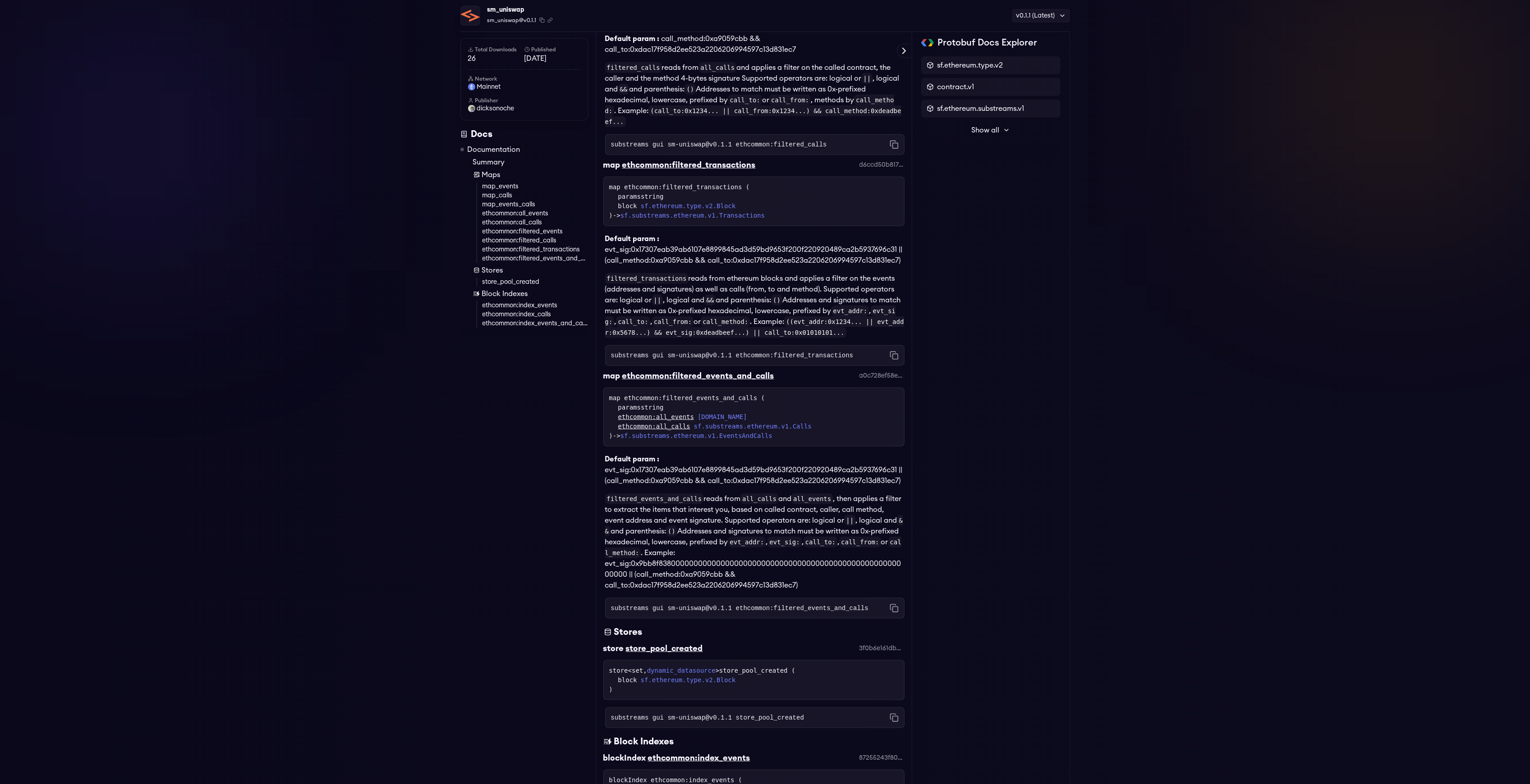
scroll to position [1209, 0]
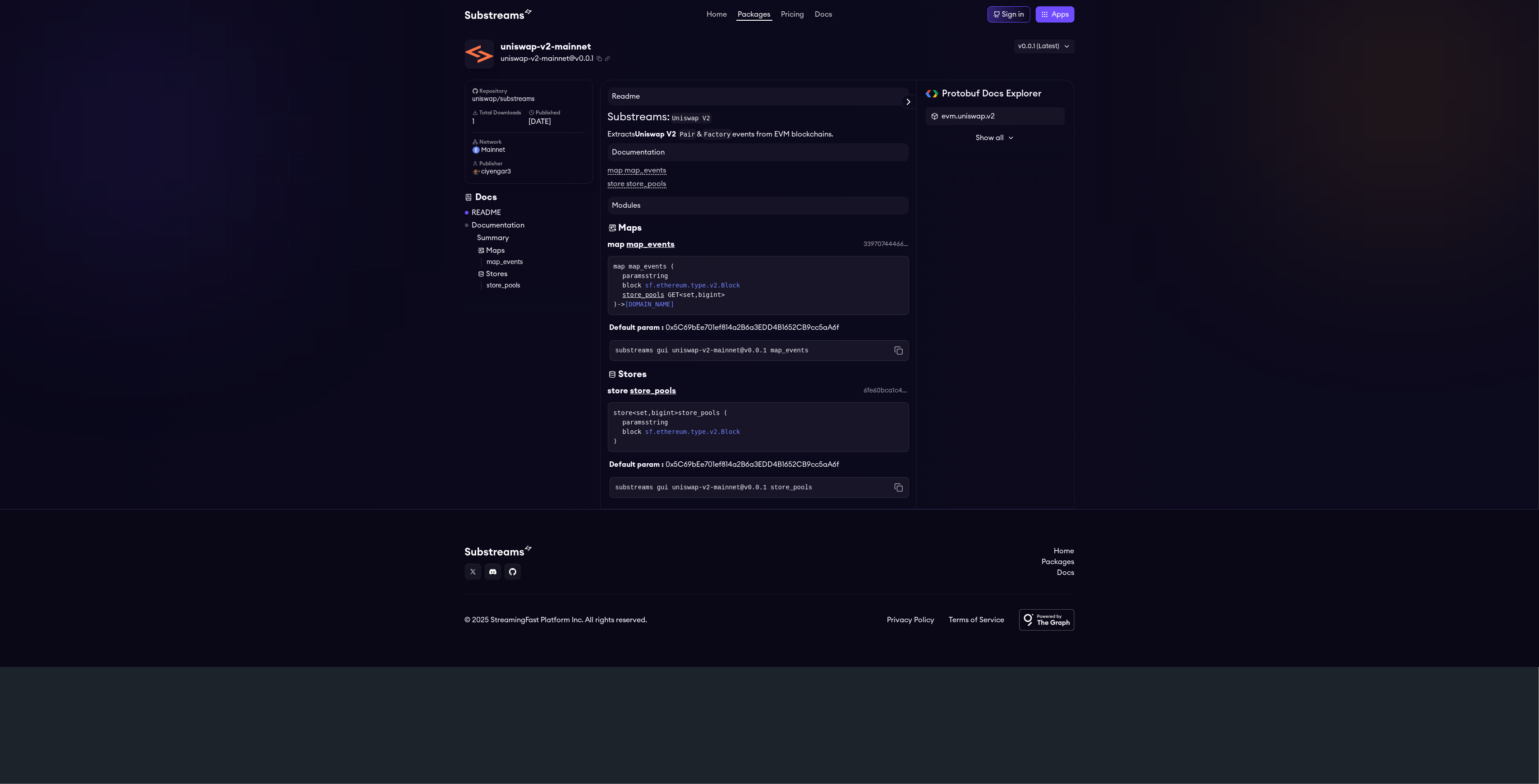
click at [513, 258] on link "map_events" at bounding box center [539, 262] width 106 height 9
click at [1041, 45] on div "v0.0.1 (Latest)" at bounding box center [1044, 46] width 60 height 14
click at [1039, 47] on div "v0.0.1 (Latest)" at bounding box center [1044, 46] width 60 height 14
click at [956, 116] on span "evm.uniswap.v2" at bounding box center [968, 116] width 53 height 11
click at [951, 208] on div "message Swap" at bounding box center [995, 202] width 139 height 16
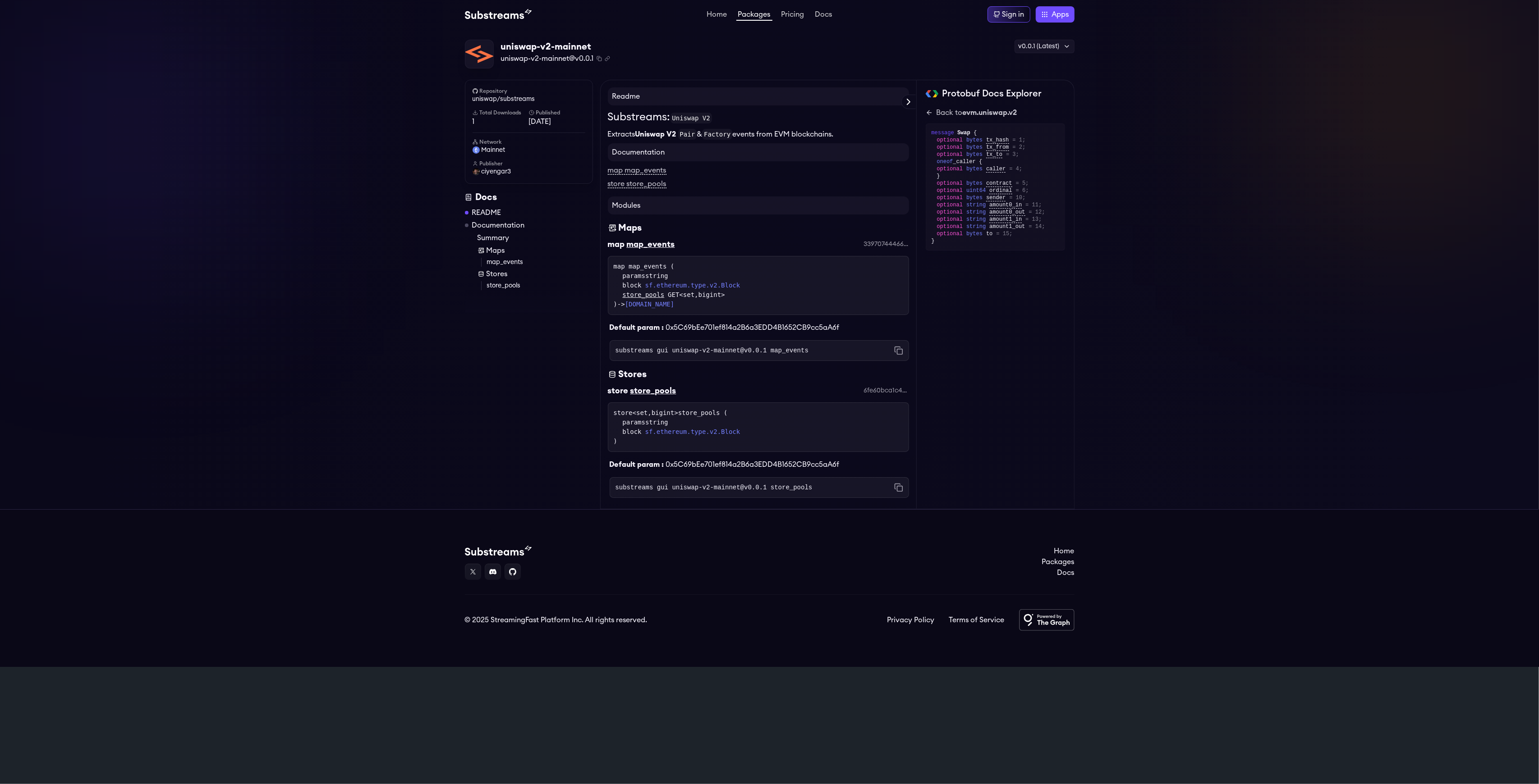
click at [569, 299] on div at bounding box center [529, 302] width 128 height 23
click at [722, 429] on link "sf.ethereum.type.v2.Block" at bounding box center [692, 432] width 95 height 10
click at [722, 426] on div "paramsstring" at bounding box center [762, 423] width 280 height 10
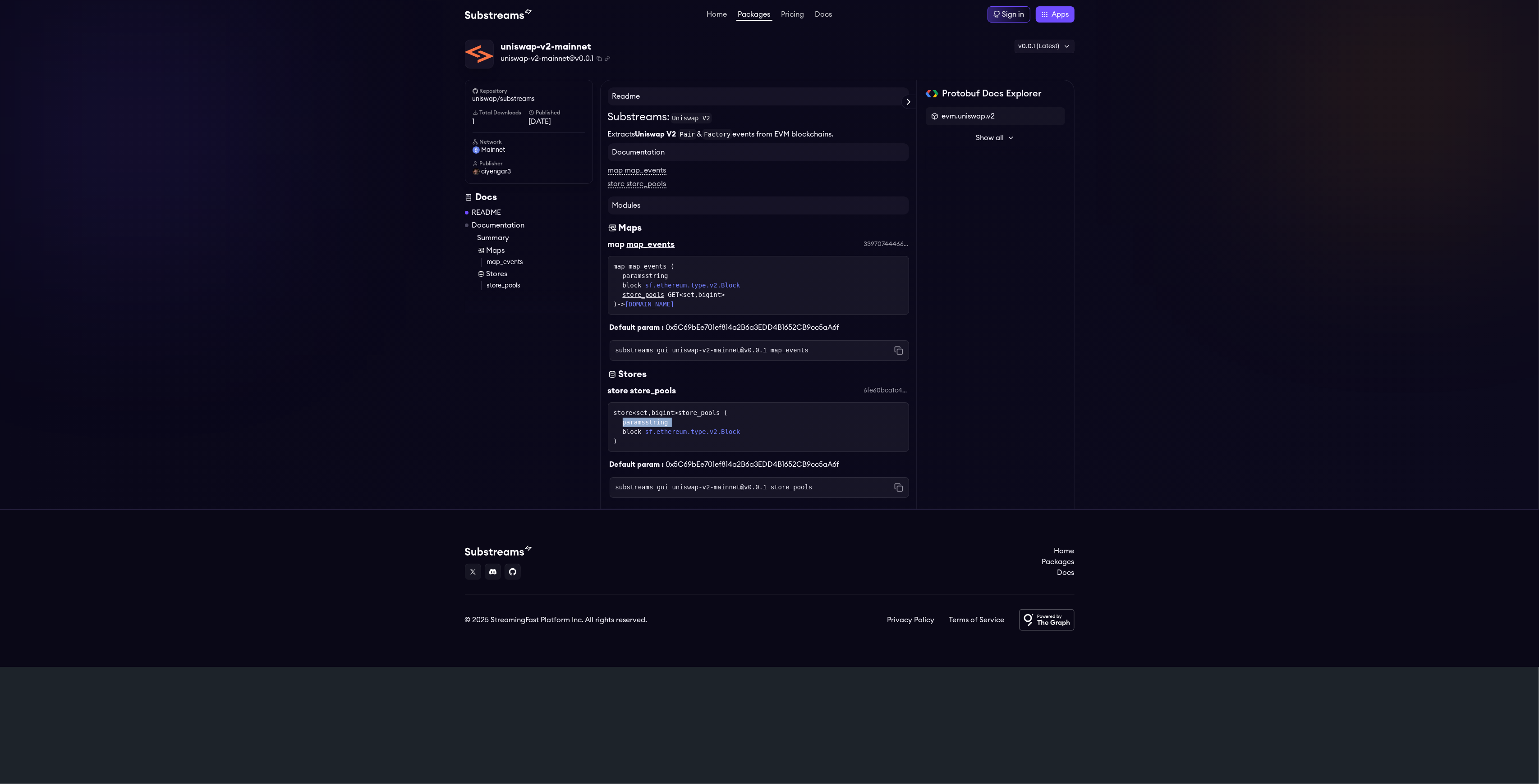
click at [722, 426] on div "paramsstring" at bounding box center [762, 423] width 280 height 10
click at [727, 309] on div "map map_events ( paramsstring block sf.ethereum.type.v2.Block store_pools GET<s…" at bounding box center [758, 285] width 290 height 47
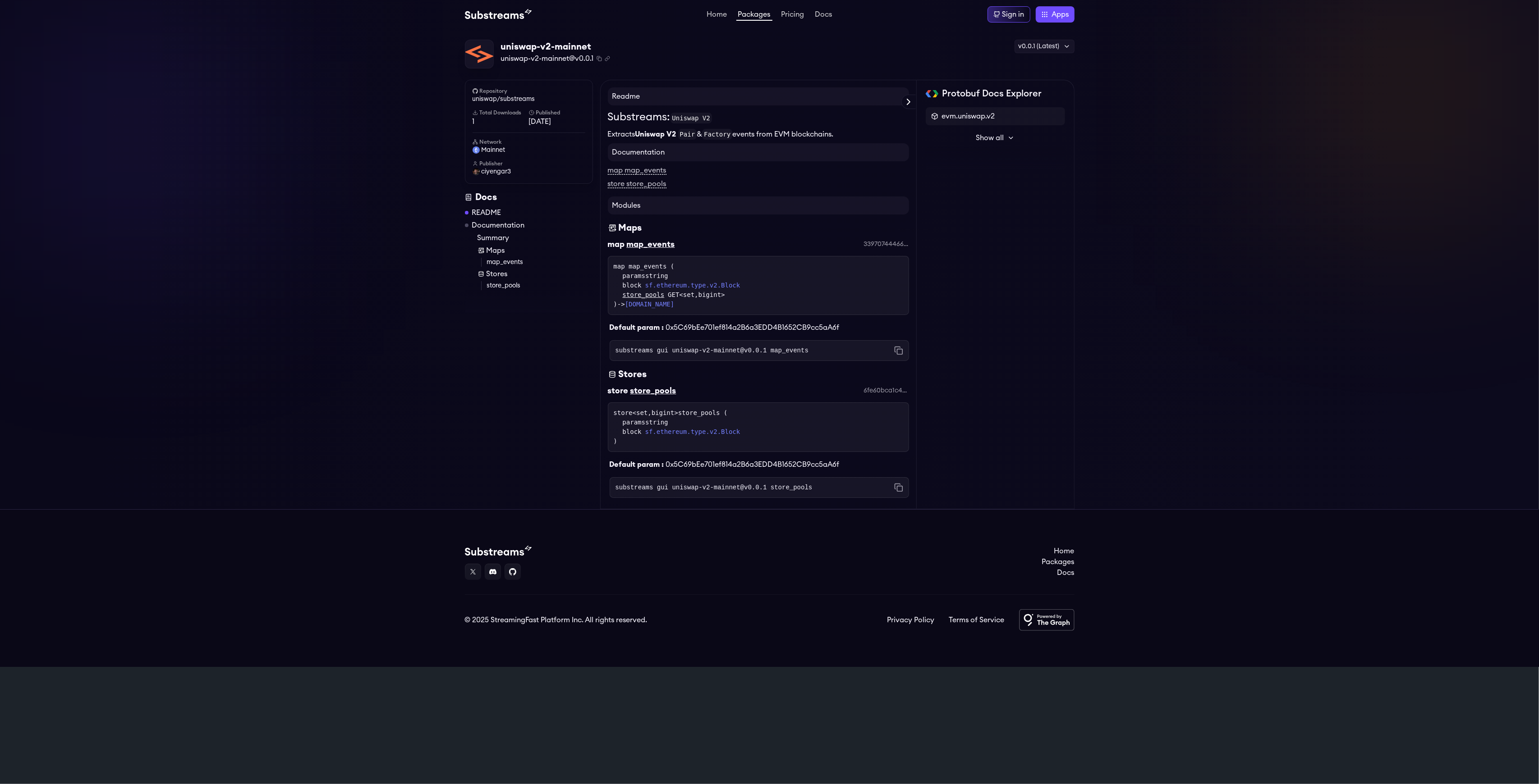
click at [711, 352] on code "substreams gui uniswap-v2-mainnet@v0.0.1 map_events" at bounding box center [712, 351] width 193 height 9
click at [628, 167] on div "map map_events" at bounding box center [758, 170] width 301 height 11
click at [633, 168] on link "map map_events" at bounding box center [637, 171] width 59 height 8
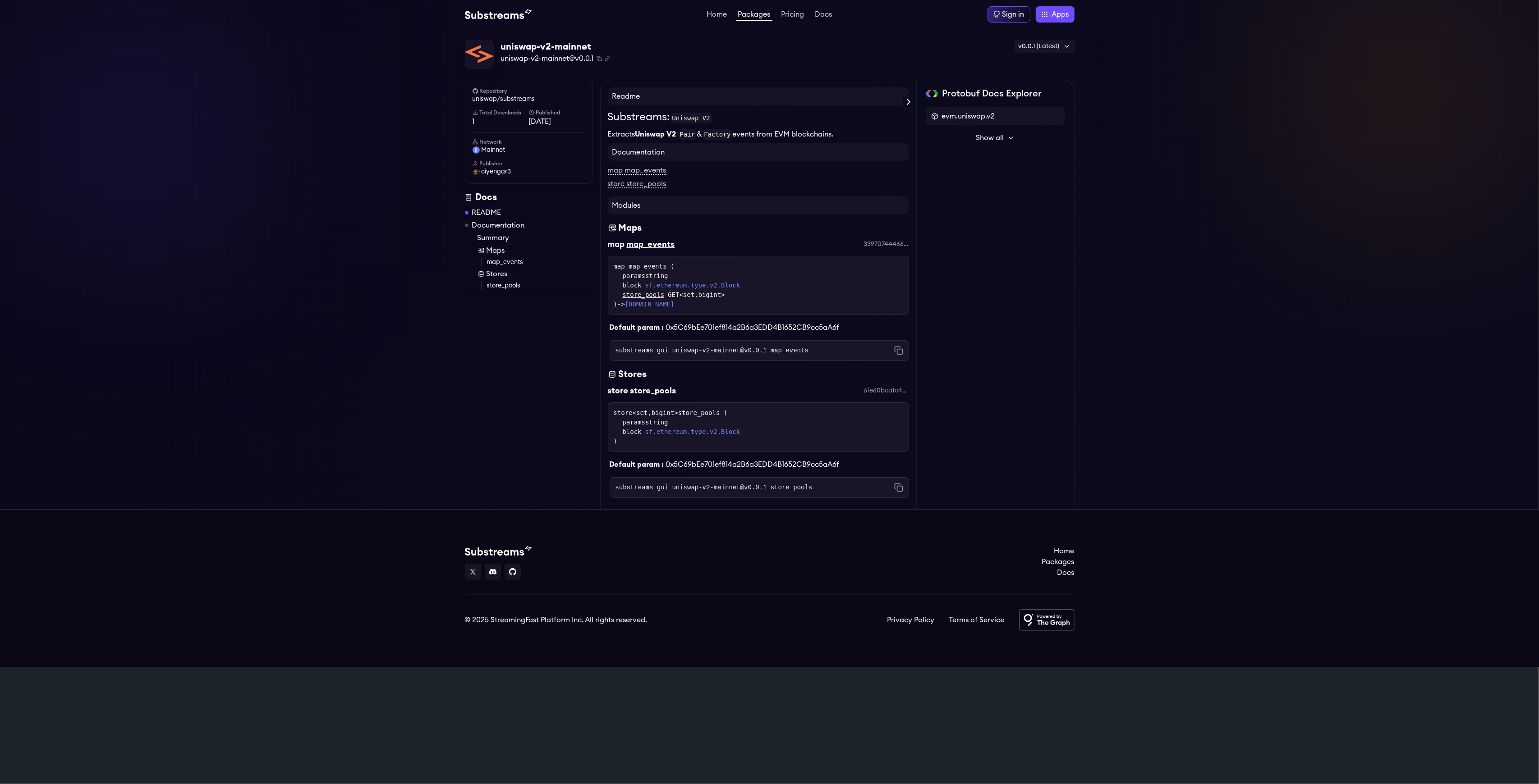
click at [690, 291] on div "store_pools GET<set,bigint>" at bounding box center [762, 295] width 280 height 10
click at [691, 294] on div "store_pools GET<set,bigint>" at bounding box center [762, 295] width 280 height 10
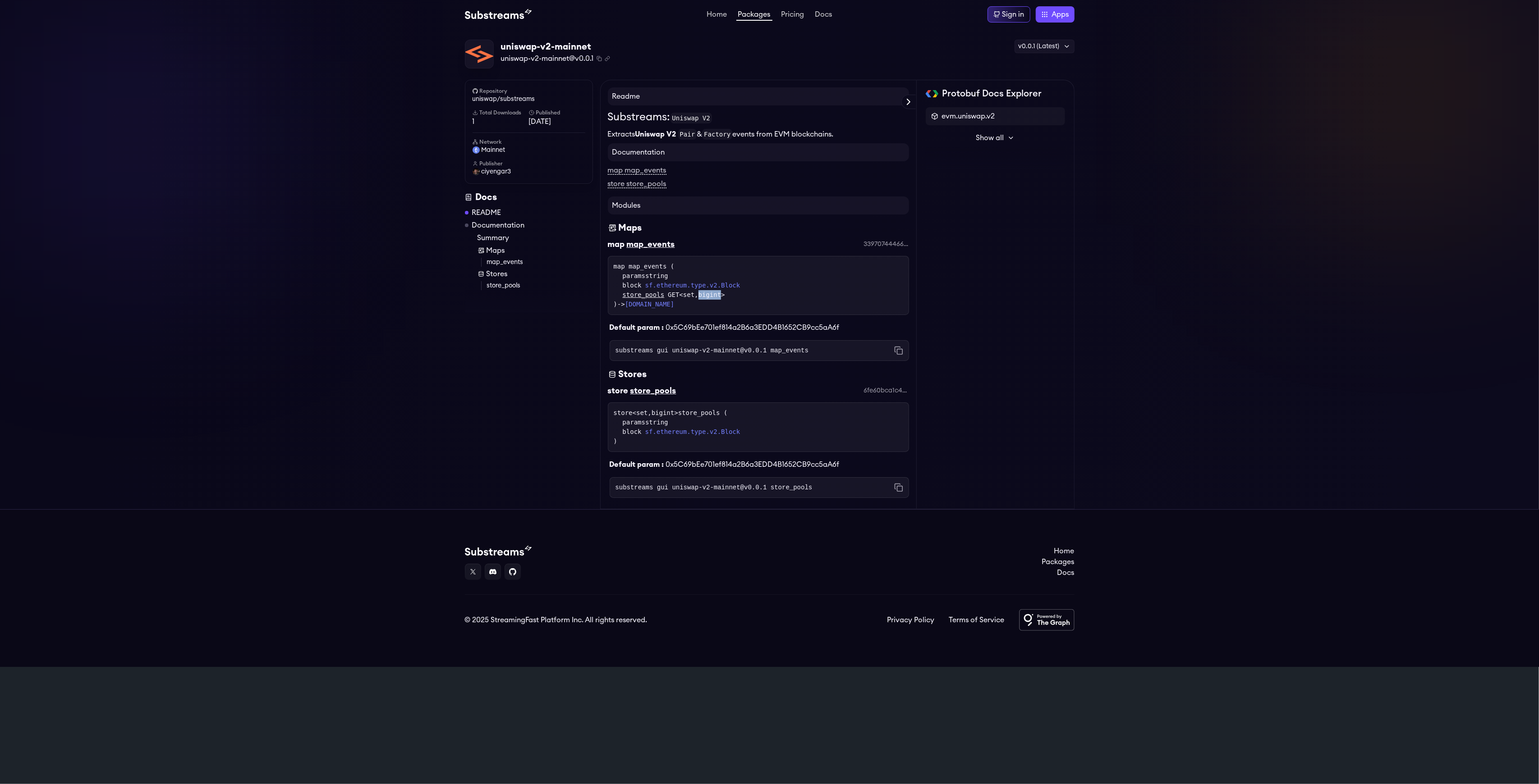
click at [691, 294] on div "store_pools GET<set,bigint>" at bounding box center [762, 295] width 280 height 10
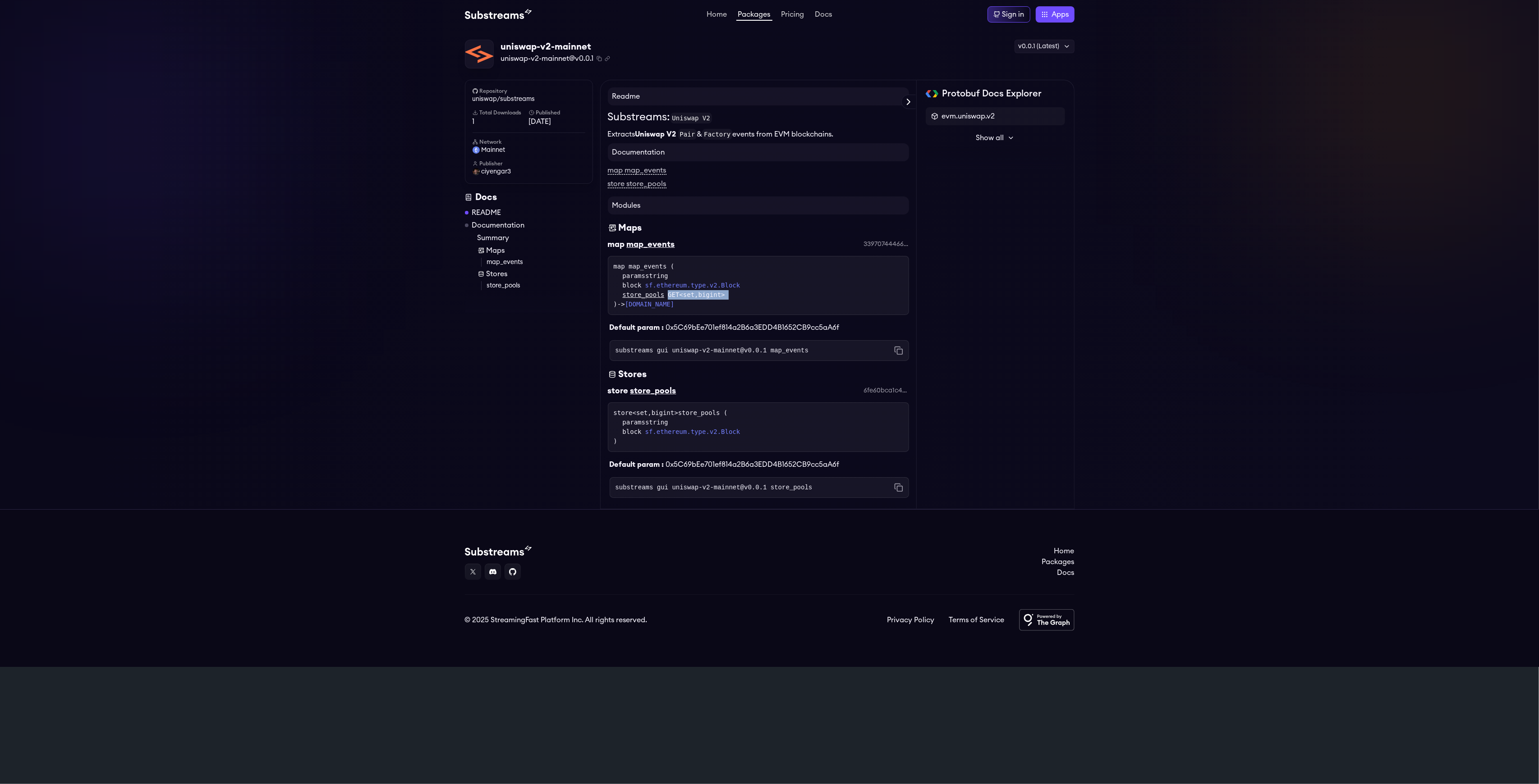
click at [691, 294] on div "store_pools GET<set,bigint>" at bounding box center [762, 295] width 280 height 10
click at [477, 226] on link "Documentation" at bounding box center [498, 225] width 53 height 11
click at [489, 210] on link "README" at bounding box center [486, 213] width 29 height 11
click at [492, 248] on link "Maps" at bounding box center [535, 251] width 115 height 11
click at [1000, 142] on span "Show all" at bounding box center [989, 138] width 28 height 11
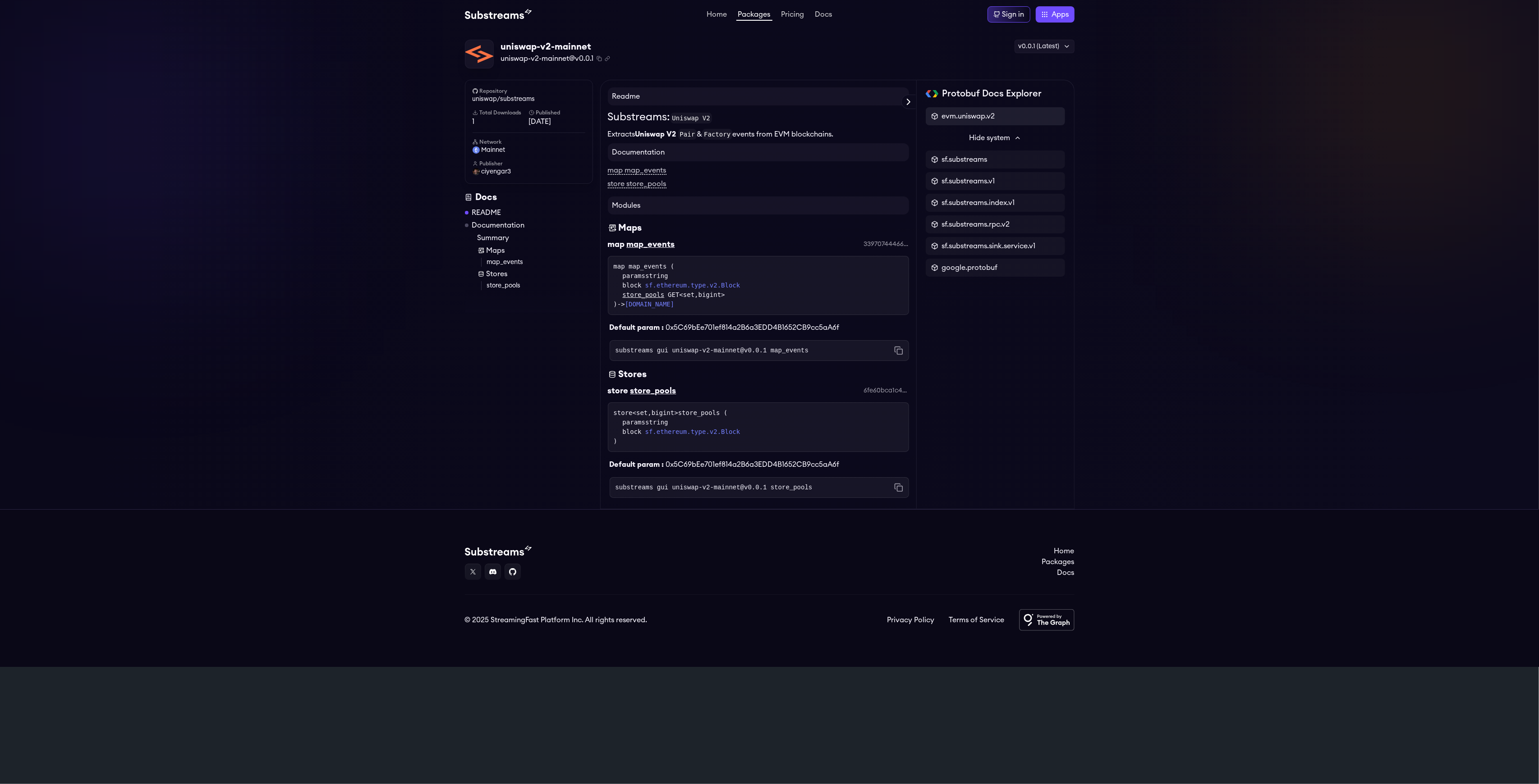
click at [936, 118] on icon at bounding box center [935, 116] width 7 height 7
click at [722, 14] on link "Home" at bounding box center [717, 15] width 24 height 9
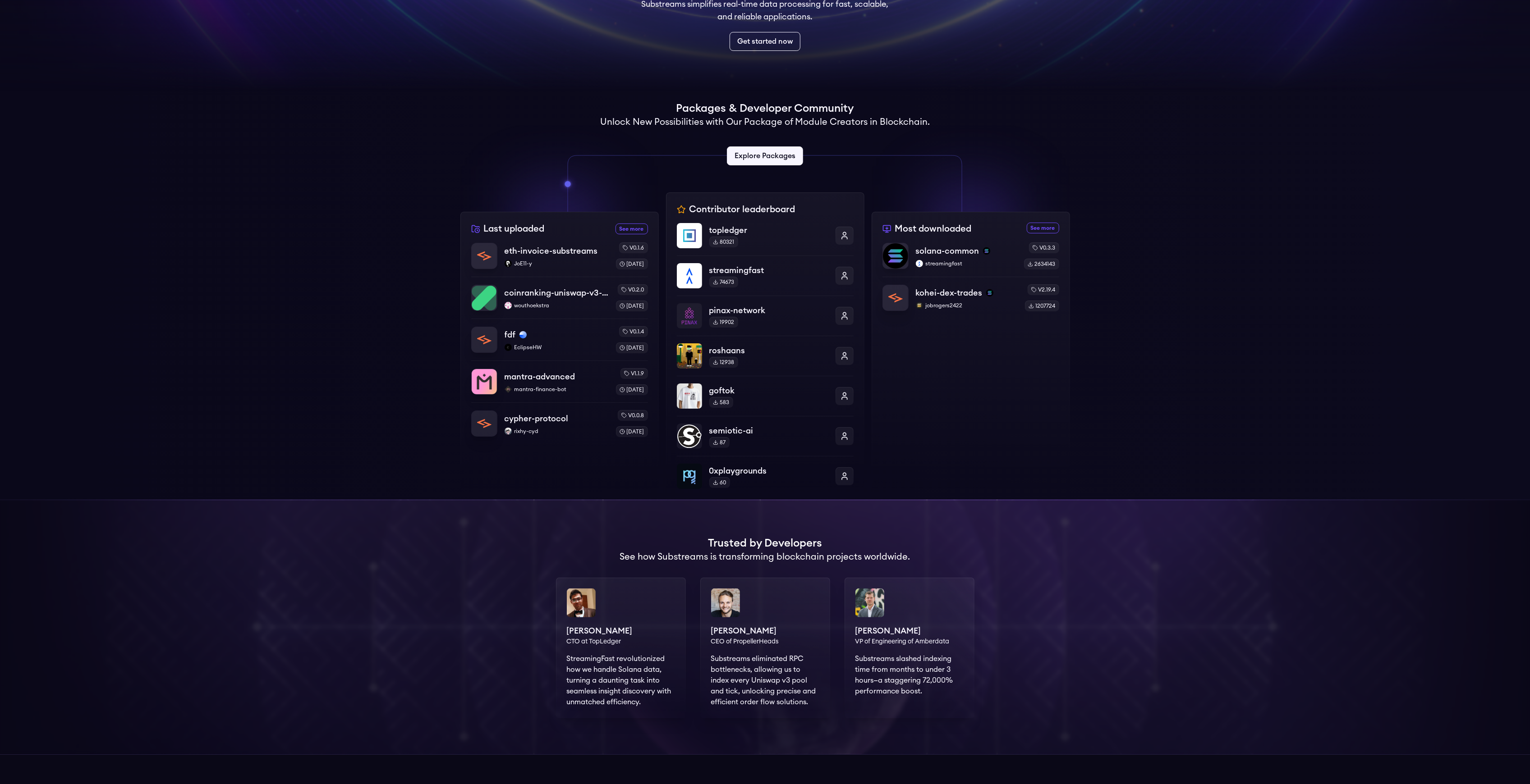
scroll to position [180, 0]
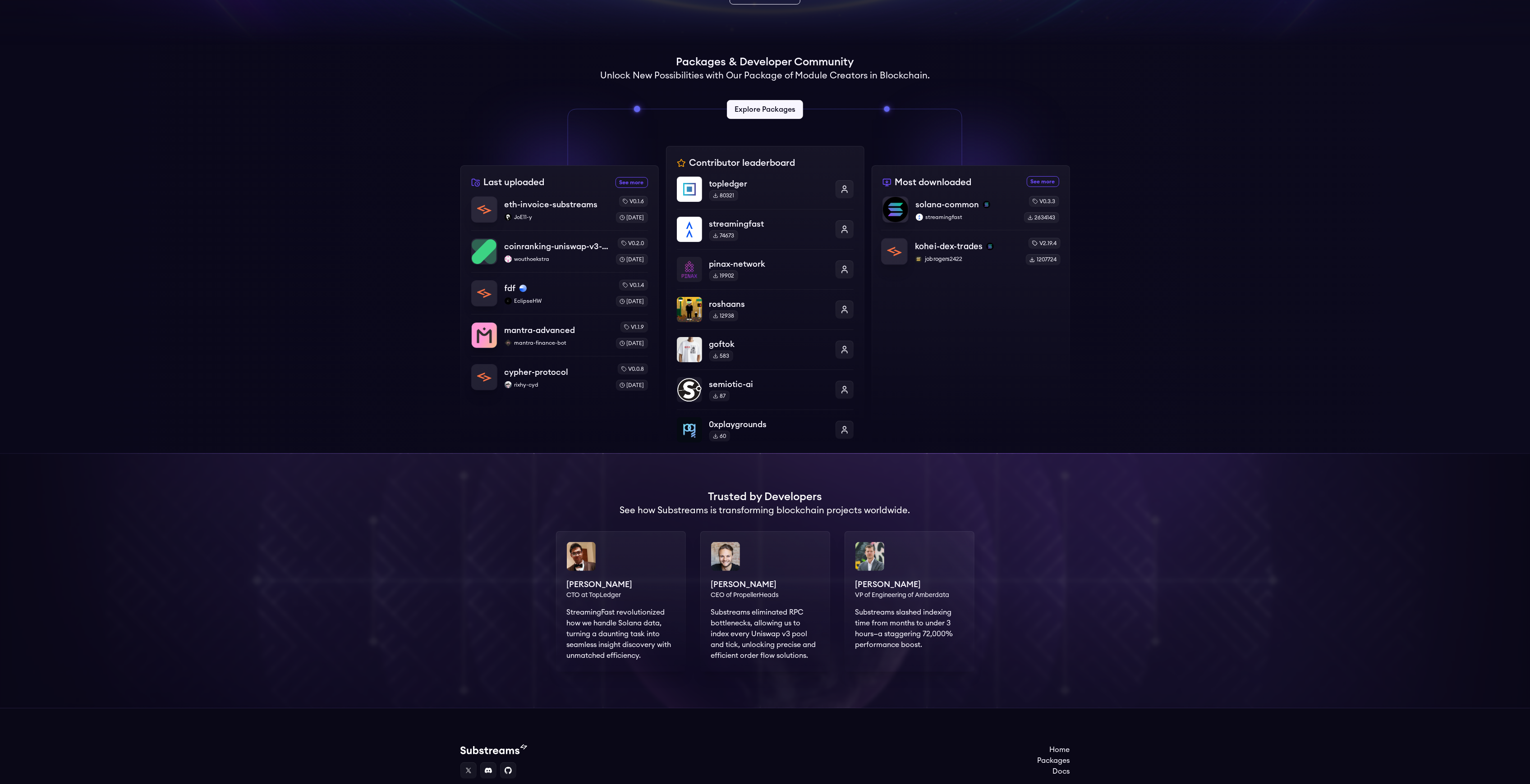
click at [979, 253] on p "kohei-dex-trades" at bounding box center [948, 246] width 68 height 13
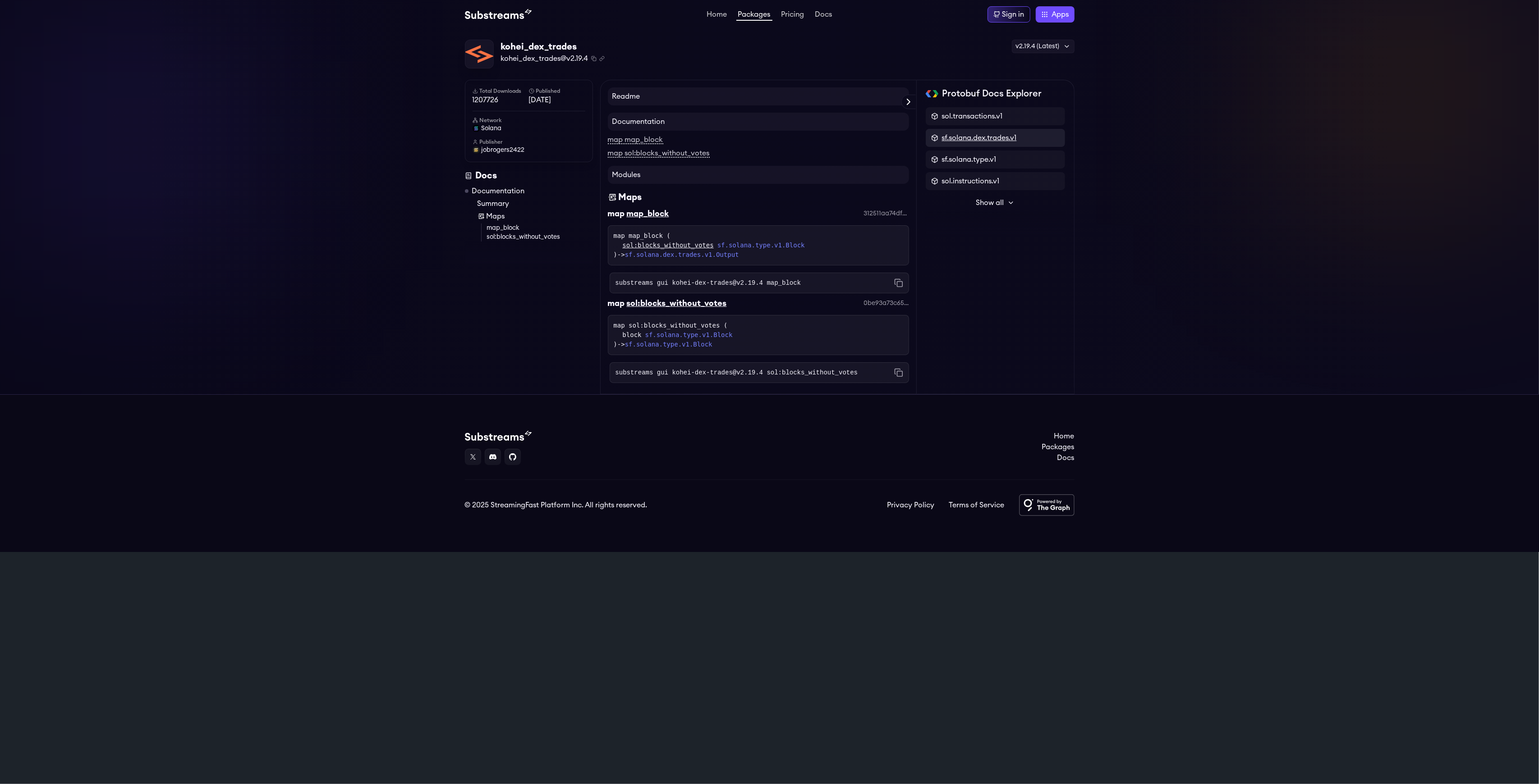
click at [977, 142] on span "sf.solana.dex.trades.v1" at bounding box center [979, 138] width 75 height 11
click at [948, 143] on p "message" at bounding box center [945, 142] width 27 height 9
click at [931, 114] on icon at bounding box center [930, 113] width 7 height 7
click at [949, 161] on p "message" at bounding box center [945, 162] width 27 height 9
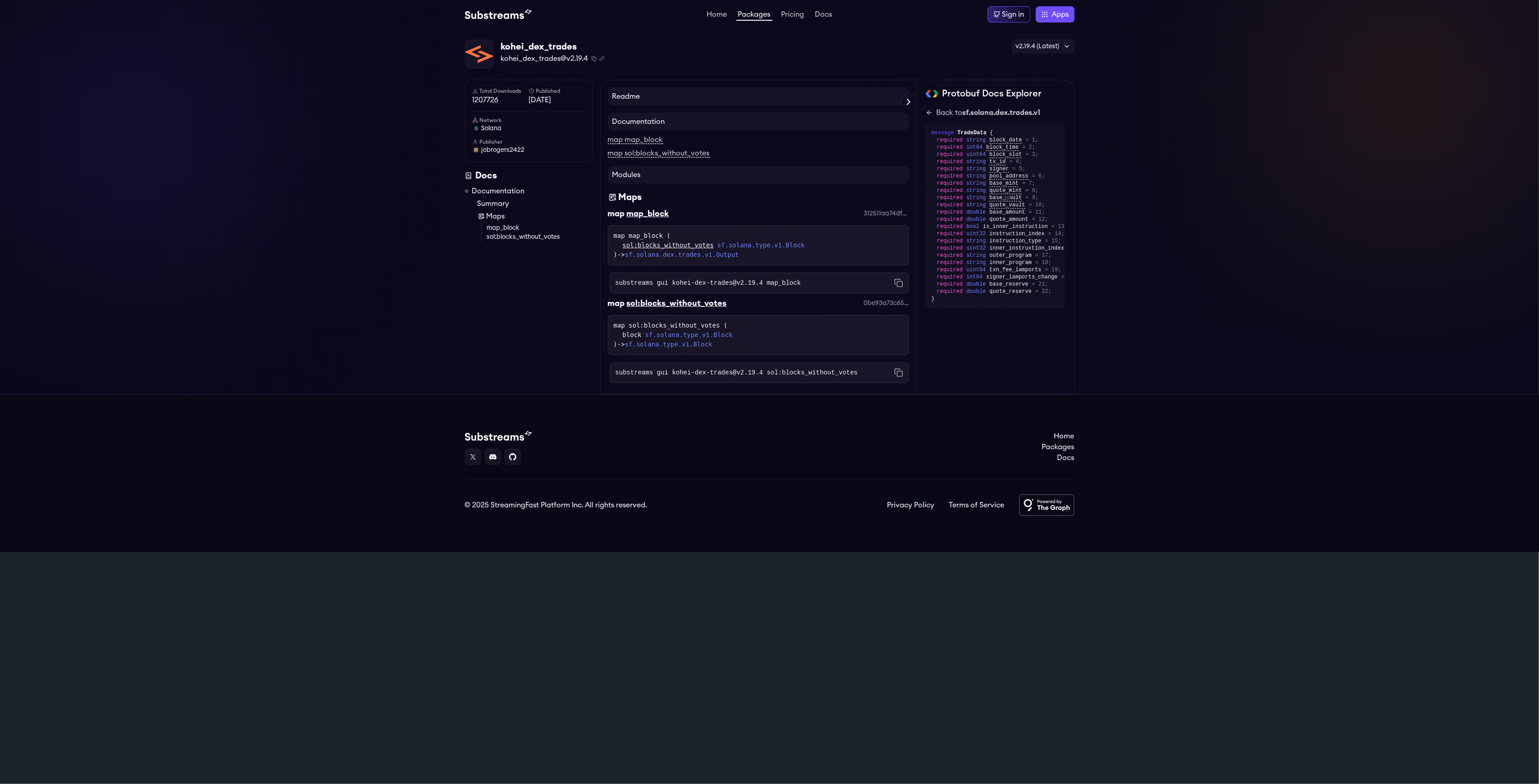
click at [1003, 207] on span "quote_vault" at bounding box center [1007, 205] width 36 height 7
click at [1016, 274] on span "signer_lamports_change" at bounding box center [1022, 277] width 71 height 7
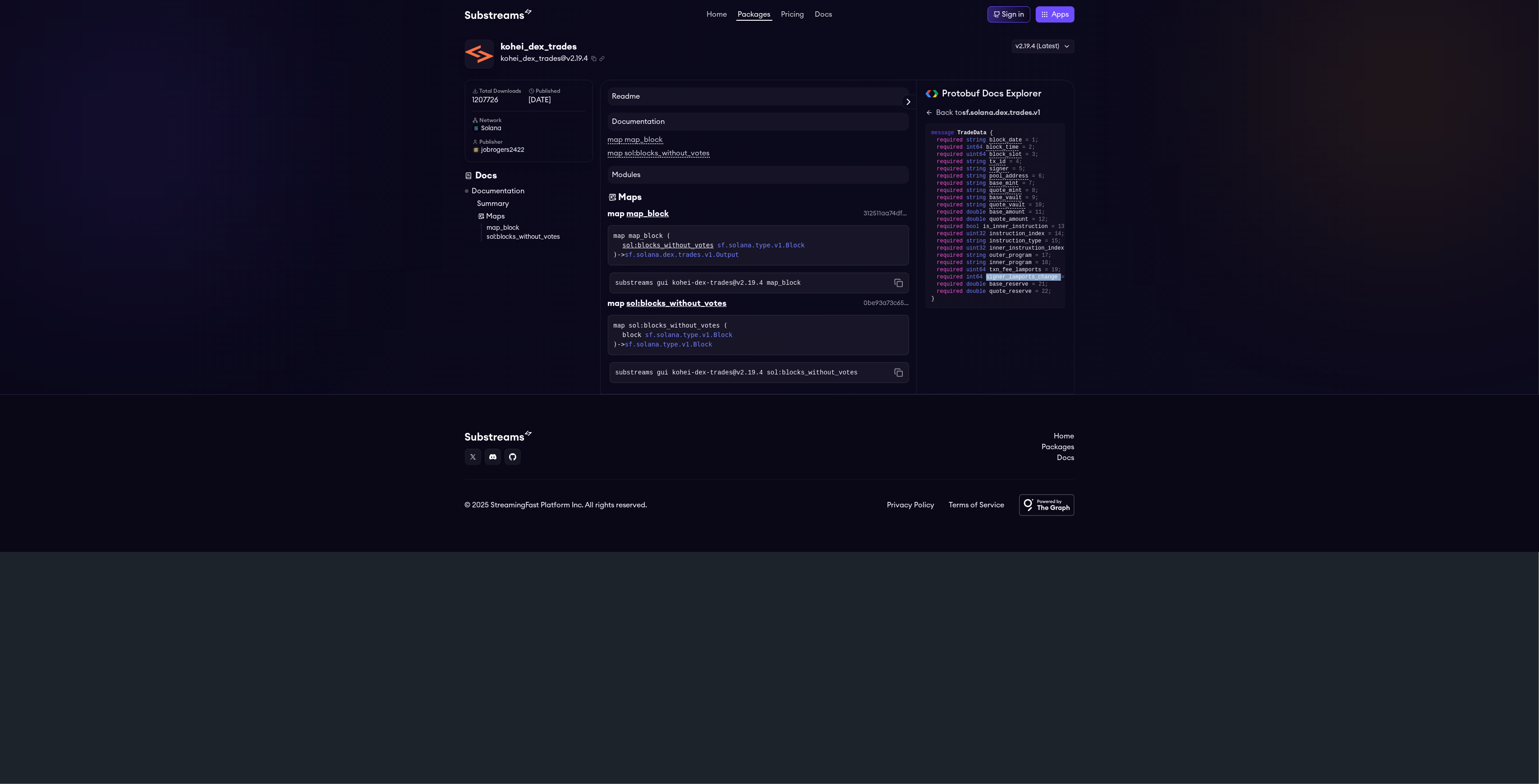
click at [1016, 274] on span "signer_lamports_change" at bounding box center [1022, 277] width 71 height 7
click at [1000, 253] on span "outer_program" at bounding box center [1010, 256] width 42 height 7
click at [990, 207] on span "quote_vault" at bounding box center [1007, 205] width 36 height 7
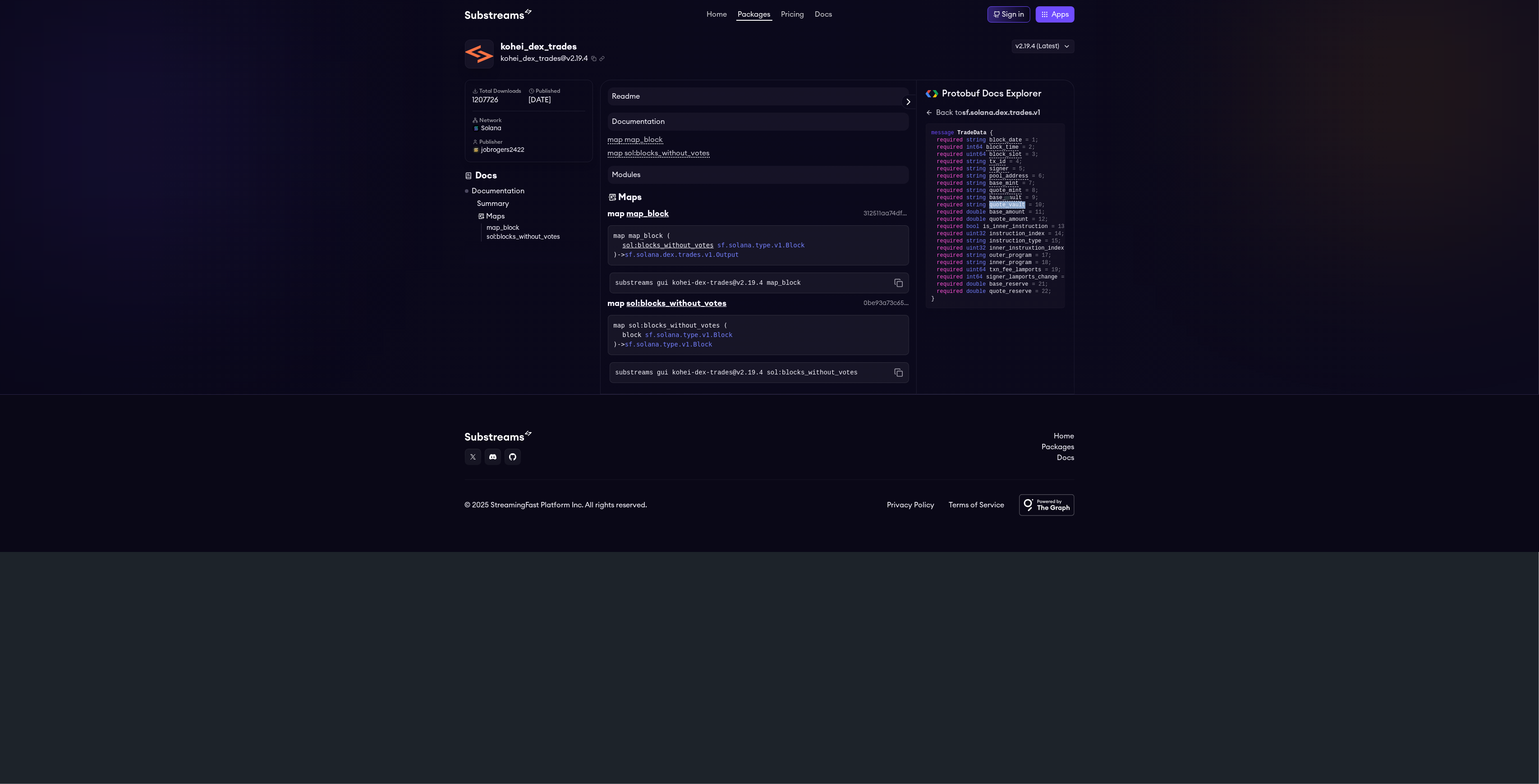
click at [990, 207] on span "quote_vault" at bounding box center [1007, 205] width 36 height 7
click at [995, 215] on span "base_amount" at bounding box center [1007, 212] width 36 height 7
click at [995, 216] on span "base_amount" at bounding box center [1007, 212] width 36 height 7
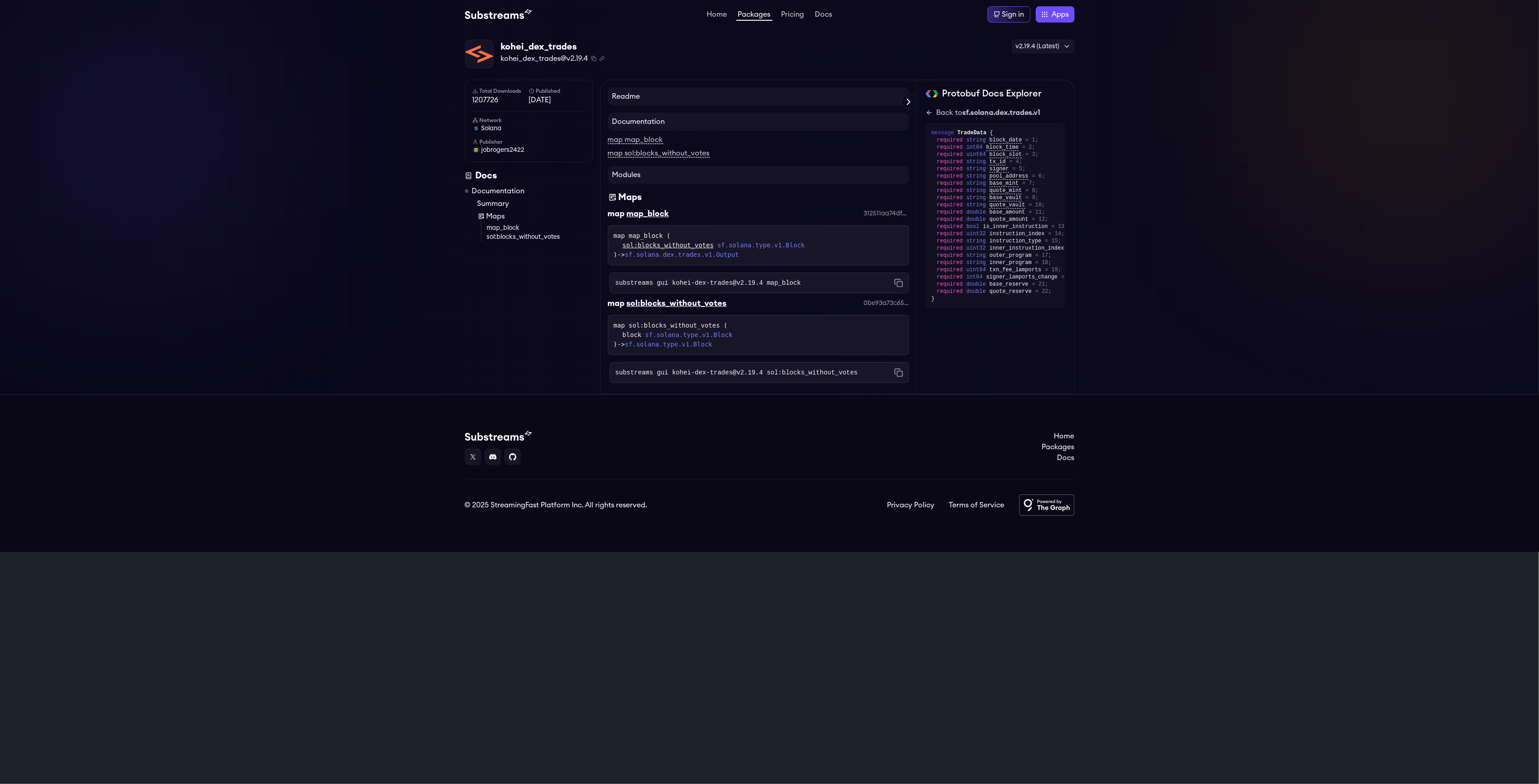
click at [785, 8] on div "Home Packages Pricing Docs Home Packages Pricing Docs Sign in Apps Subgraph Stu…" at bounding box center [770, 14] width 609 height 16
click at [792, 13] on link "Pricing" at bounding box center [793, 15] width 27 height 9
click at [744, 16] on link "Packages" at bounding box center [755, 16] width 36 height 10
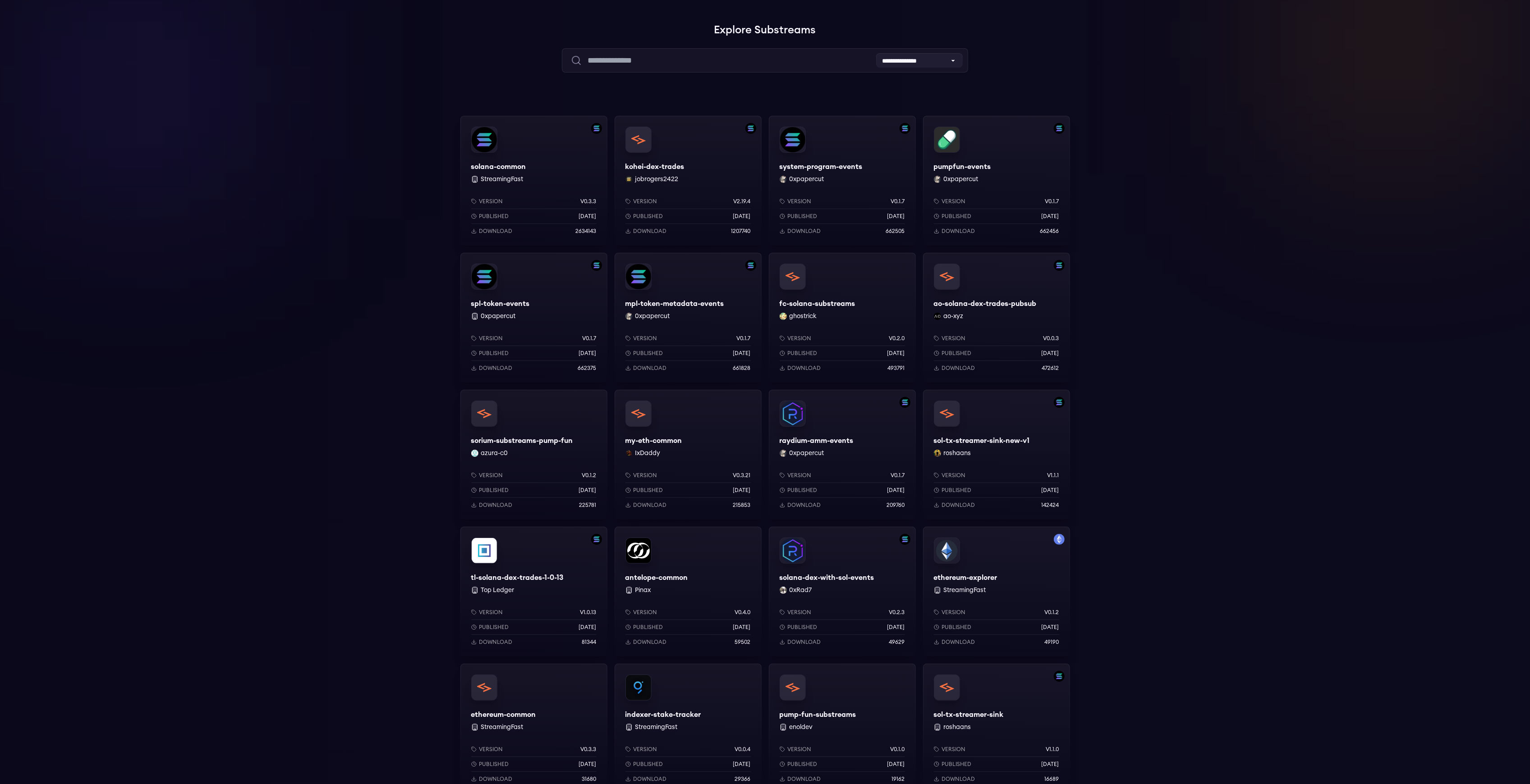
scroll to position [120, 0]
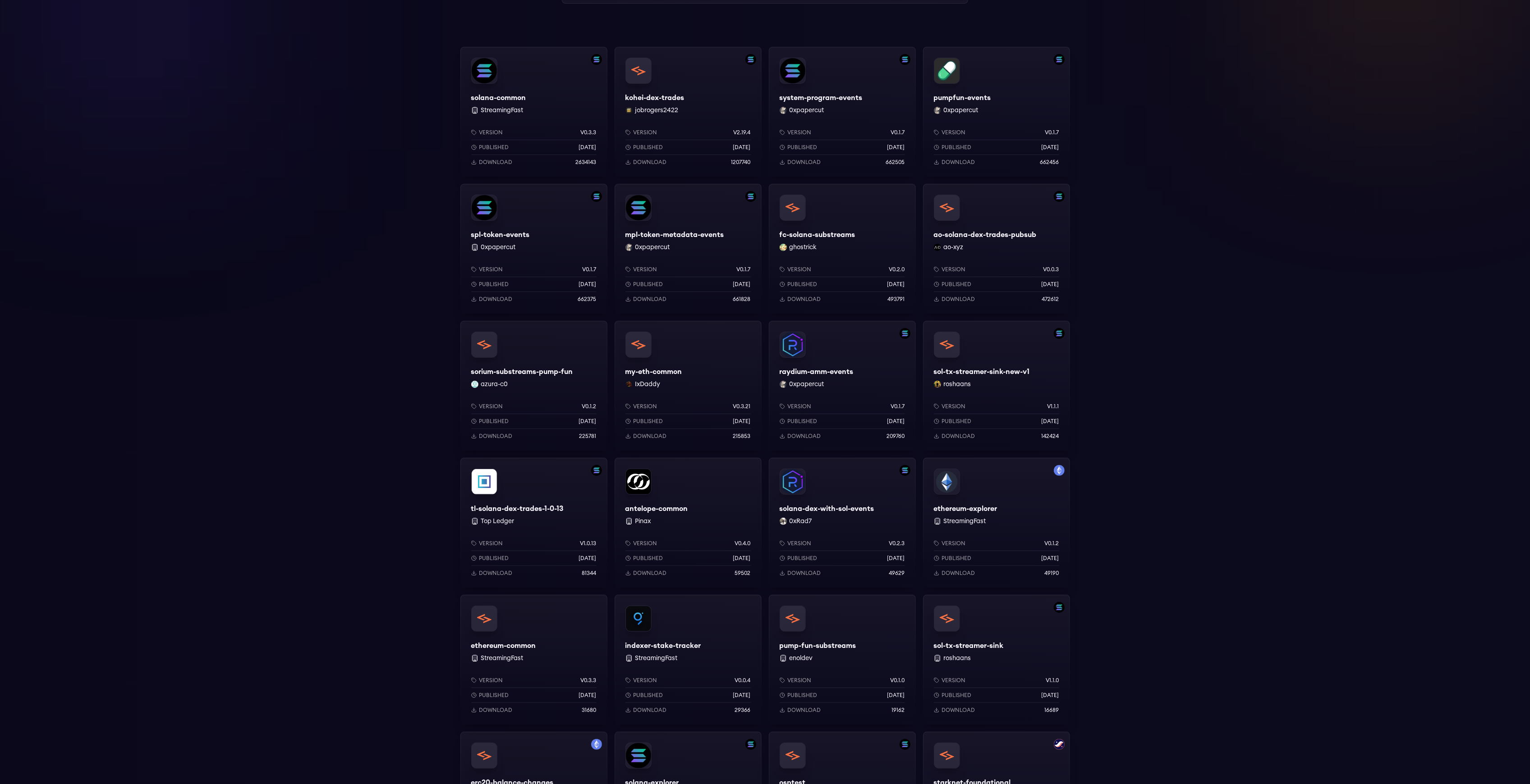
click at [696, 392] on div "Version v0.3.21 Published 3 months ago Download 215853" at bounding box center [688, 420] width 147 height 62
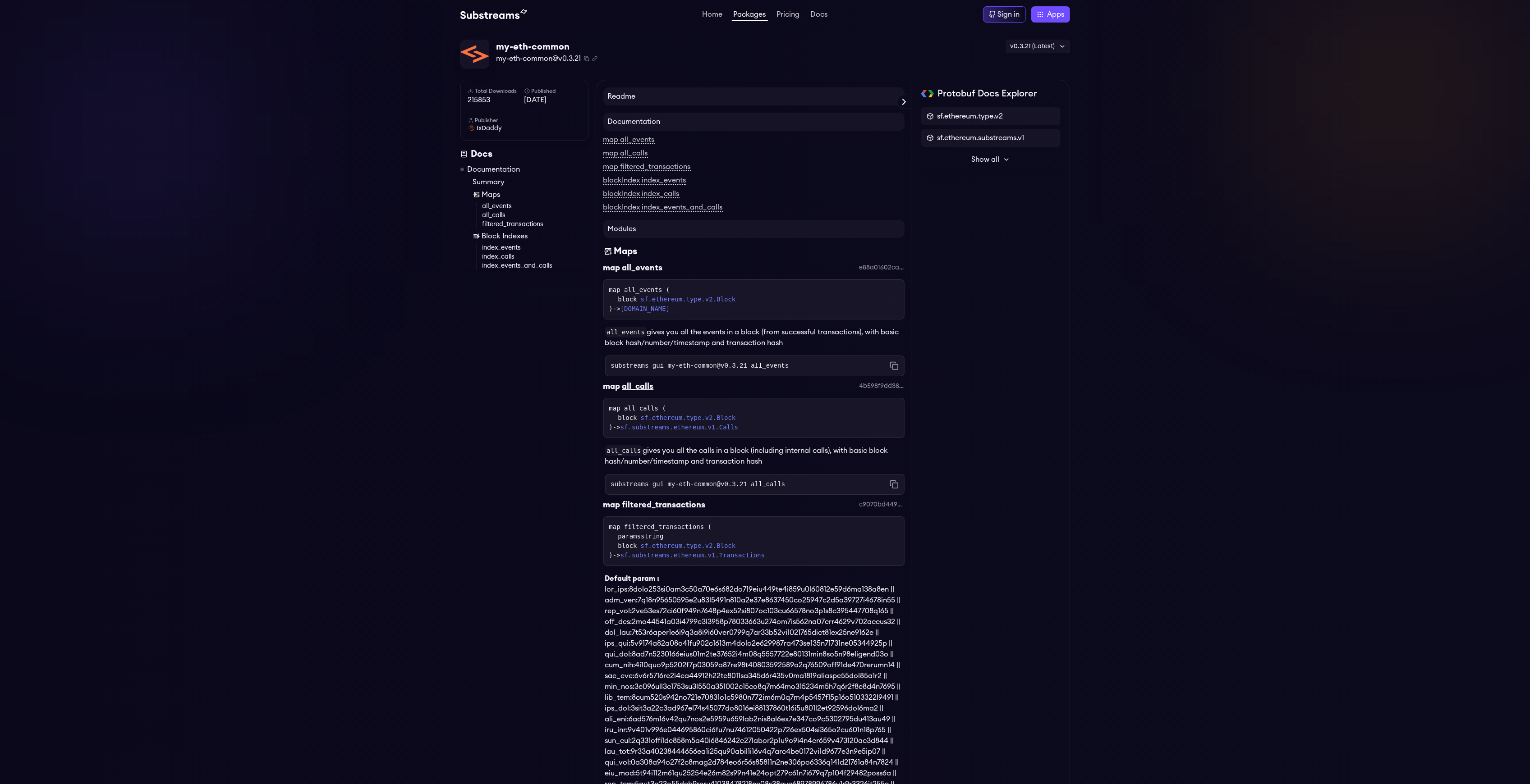
click at [746, 10] on li "Packages" at bounding box center [750, 14] width 36 height 11
click at [746, 13] on link "Packages" at bounding box center [750, 16] width 36 height 10
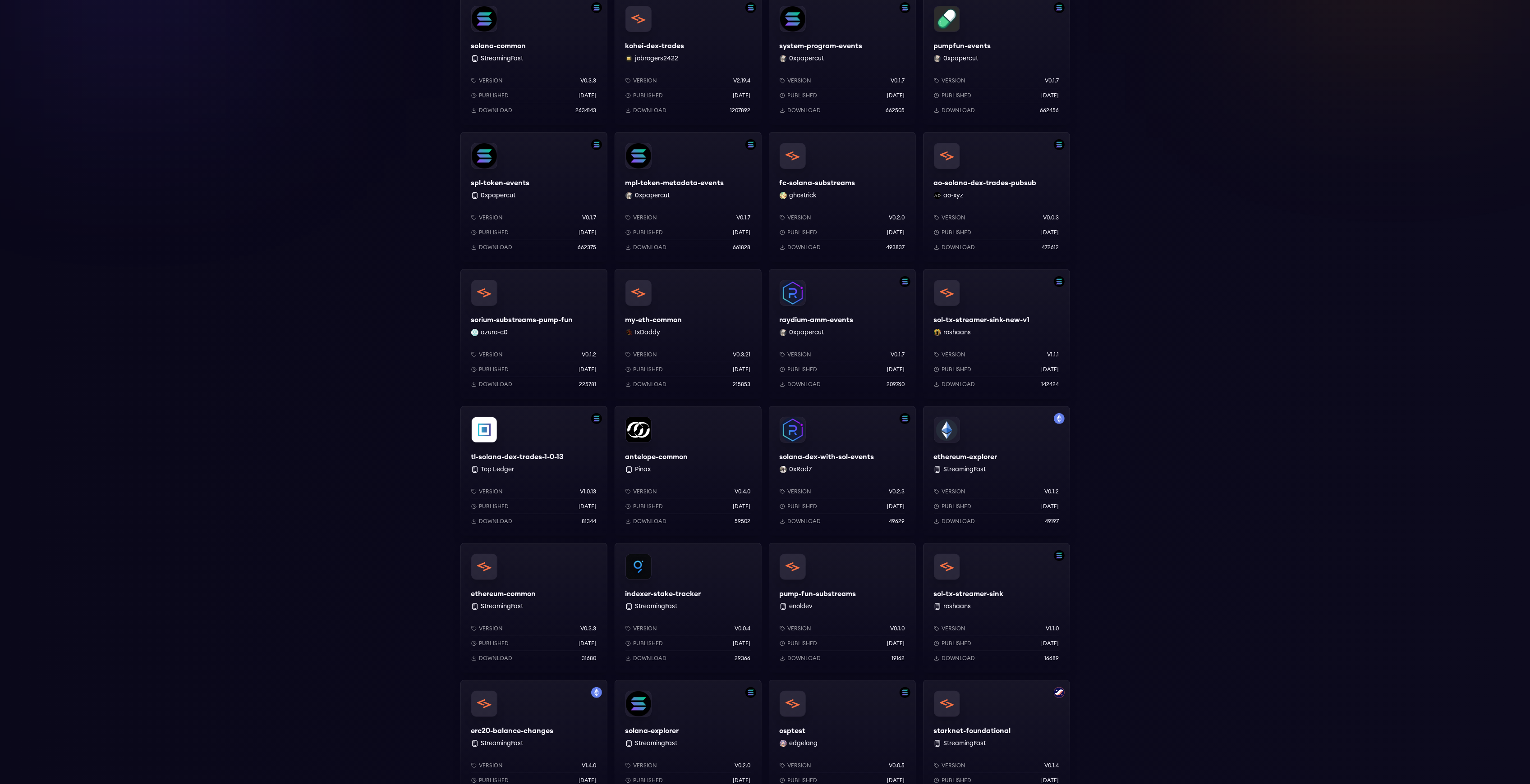
scroll to position [361, 0]
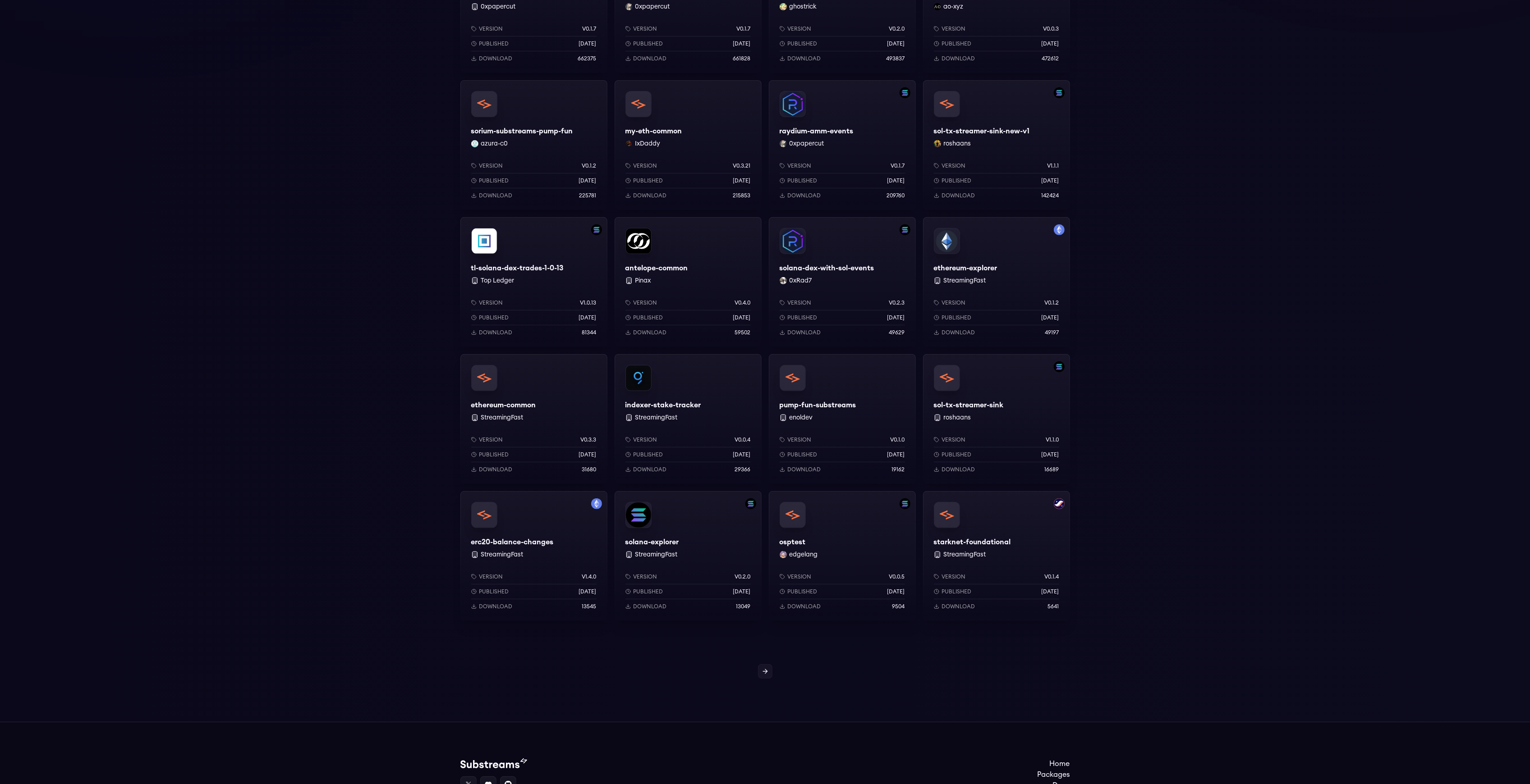
click at [993, 515] on div "starknet-foundational StreamingFast Version v0.1.4 Published 10 months ago Down…" at bounding box center [997, 556] width 147 height 130
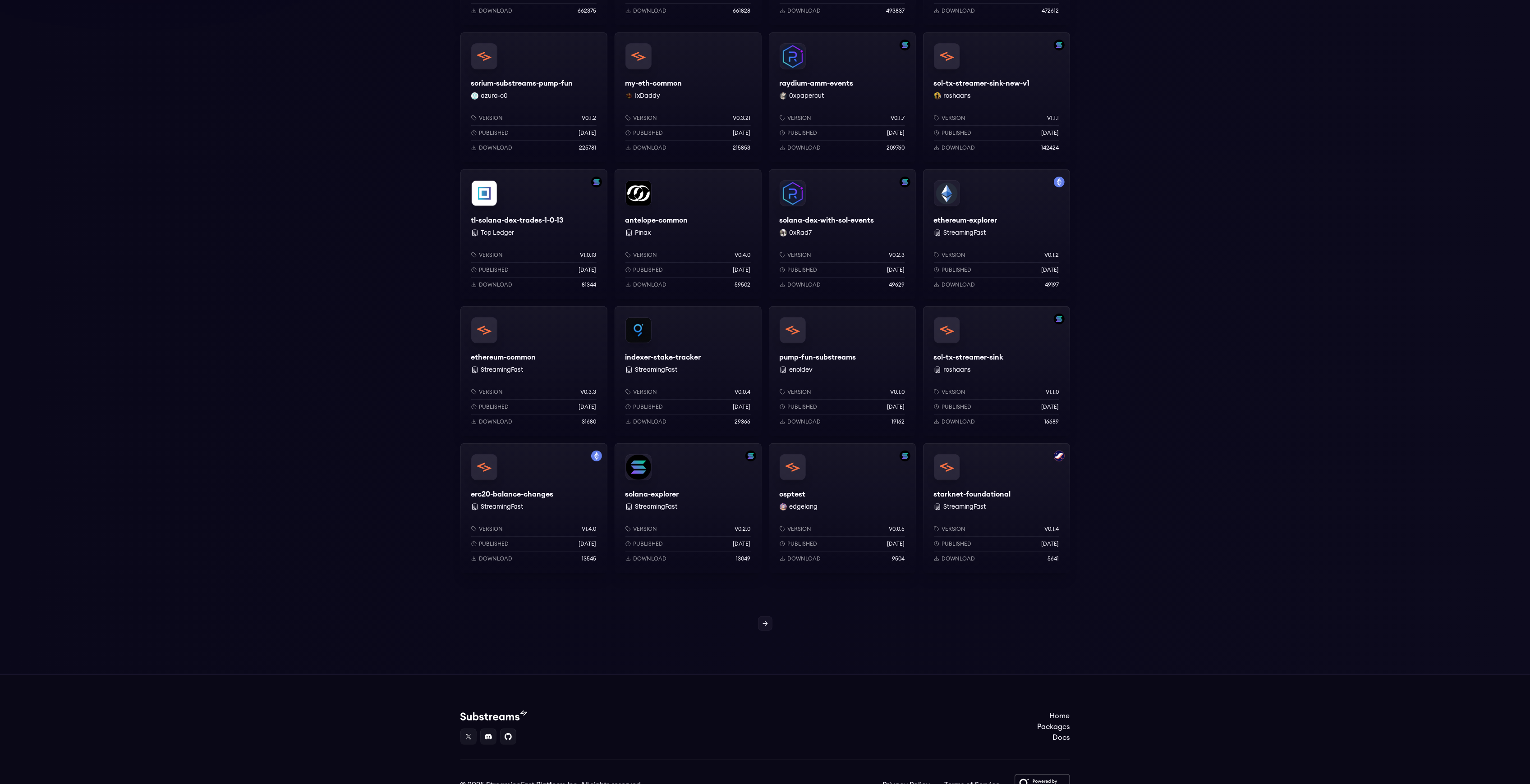
scroll to position [457, 0]
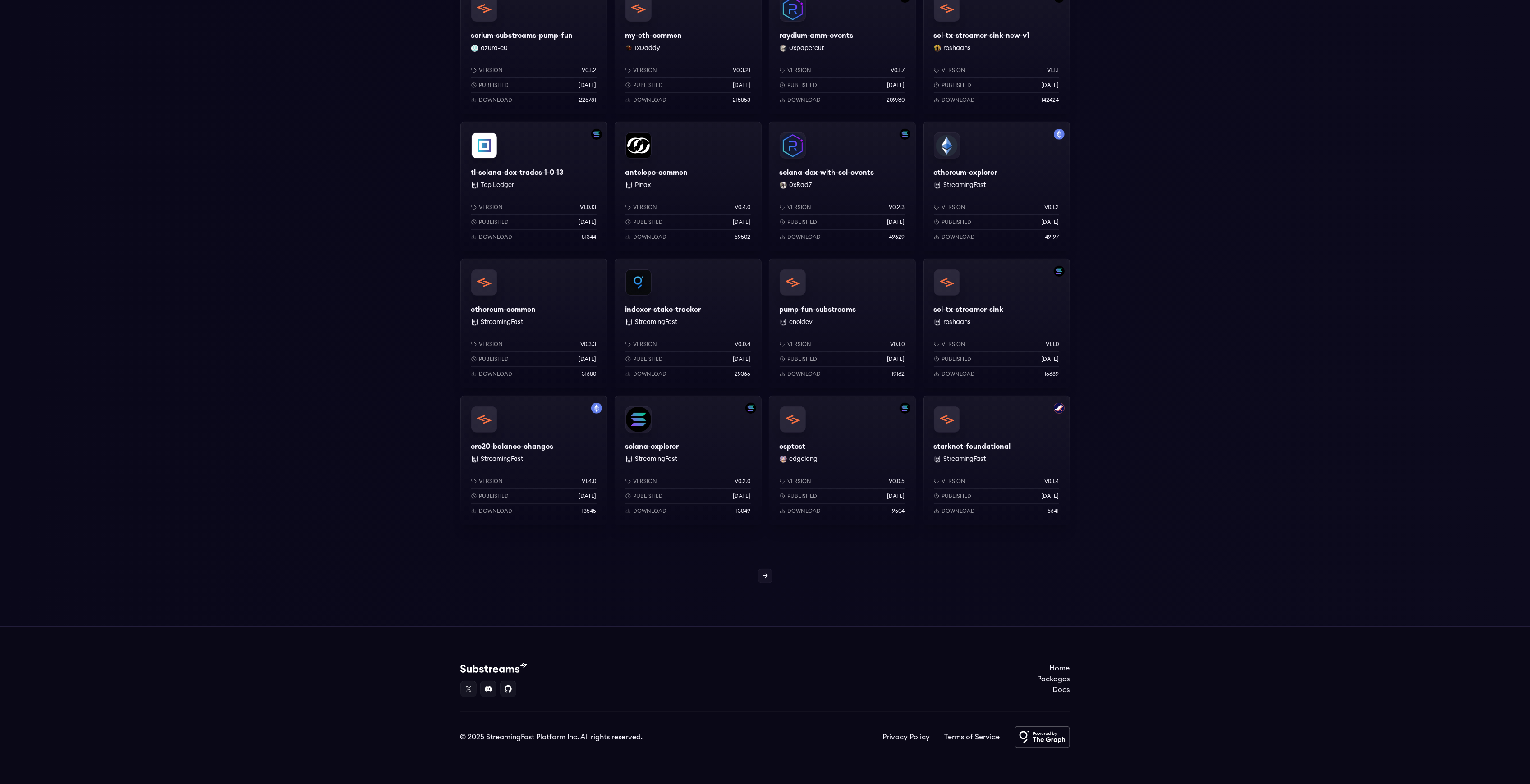
click at [548, 336] on div "Version v0.3.3 Published 3 months ago Download 31680" at bounding box center [534, 357] width 147 height 62
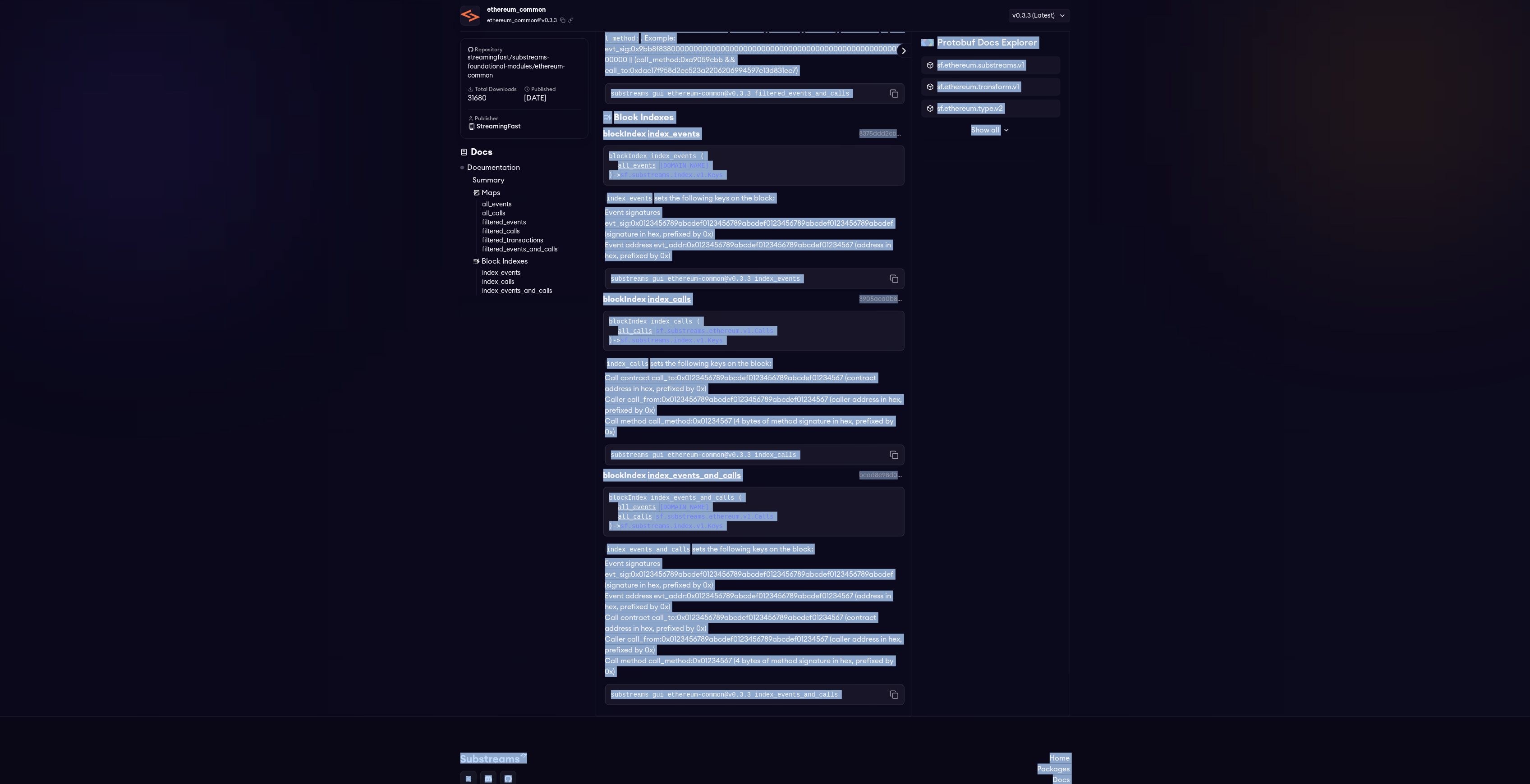
scroll to position [1386, 0]
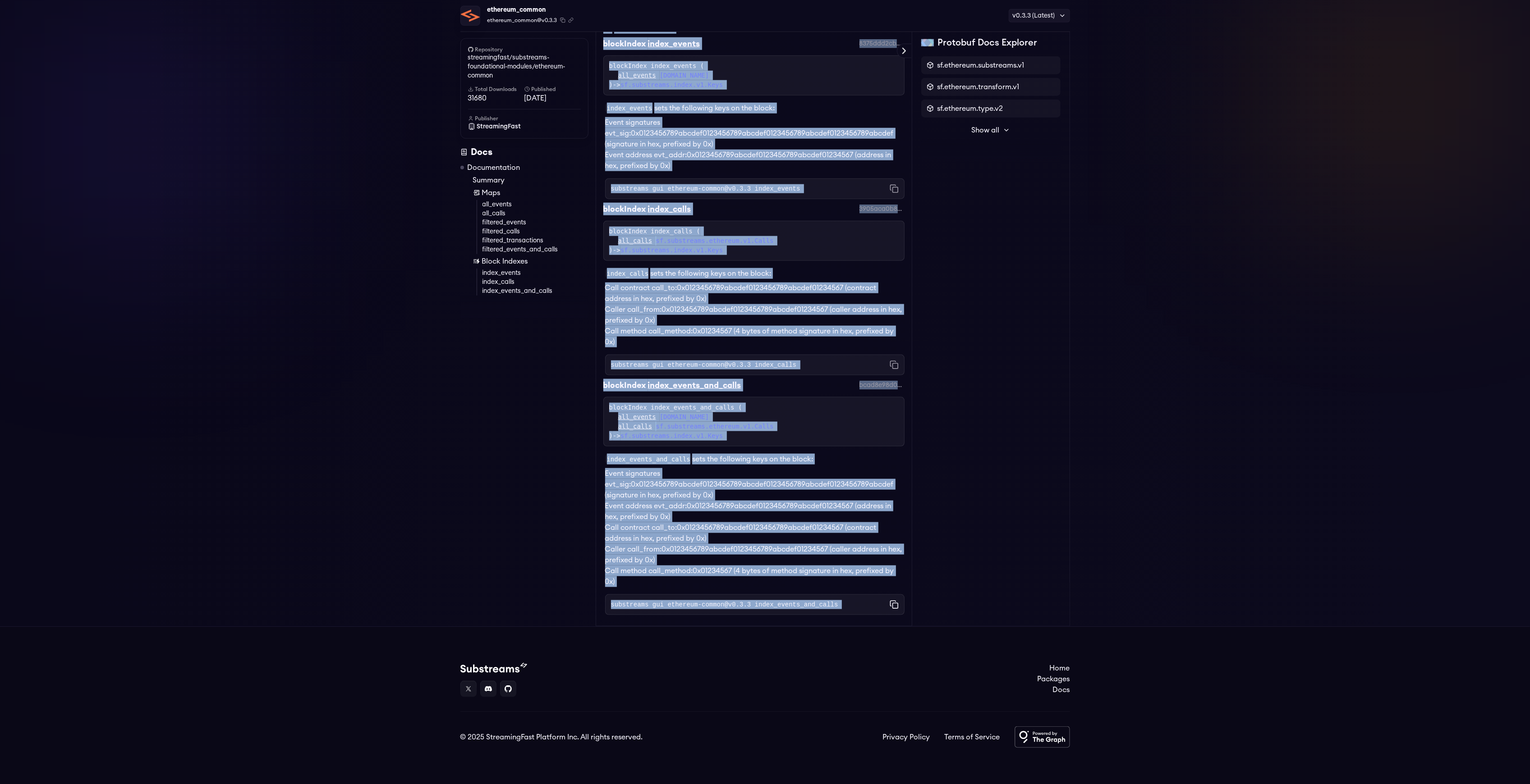
drag, startPoint x: 603, startPoint y: 98, endPoint x: 889, endPoint y: 599, distance: 576.9
copy div "Readme Documentation map all_events map all_calls map filtered_events map filte…"
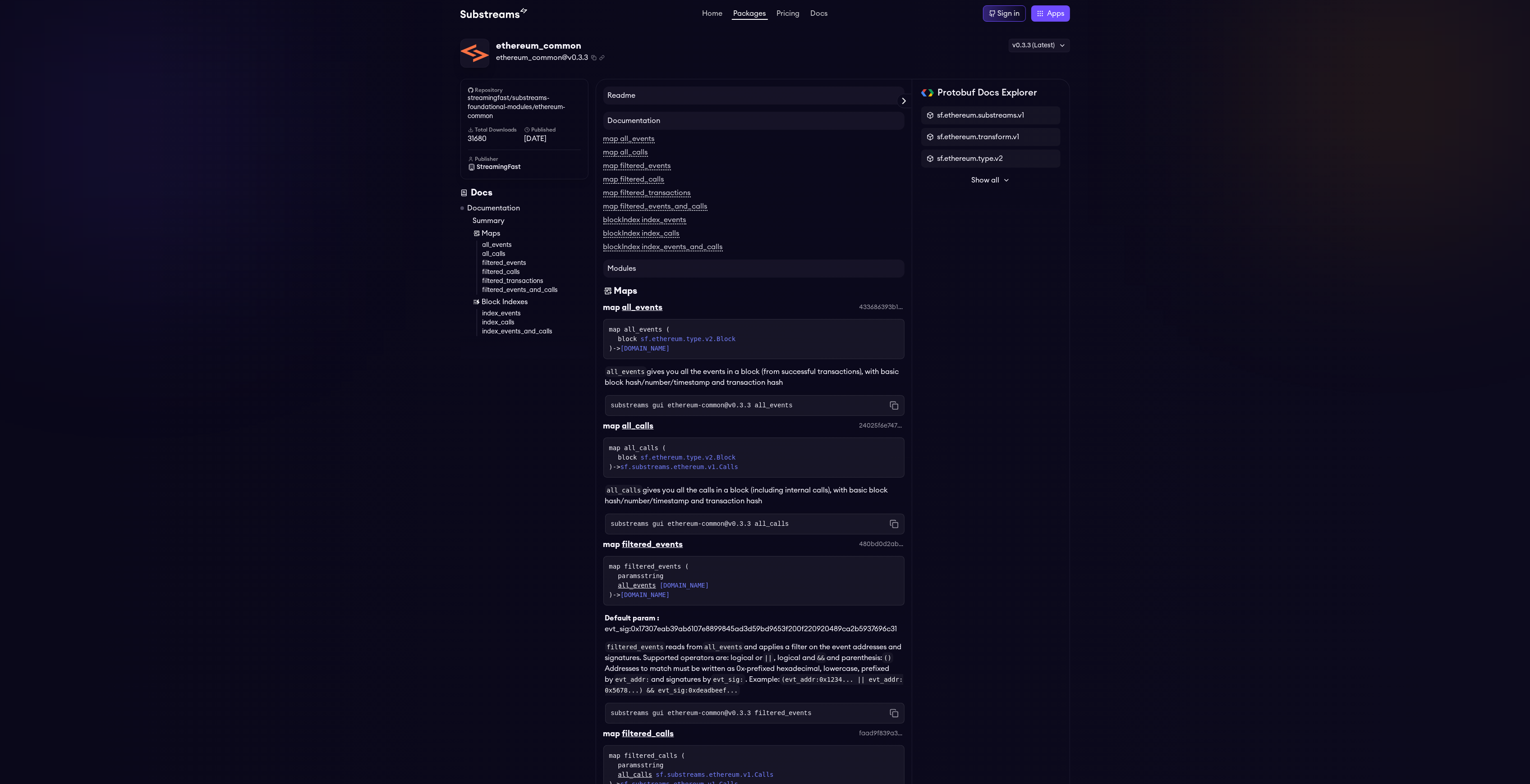
scroll to position [0, 0]
click at [754, 18] on link "Packages" at bounding box center [750, 16] width 36 height 10
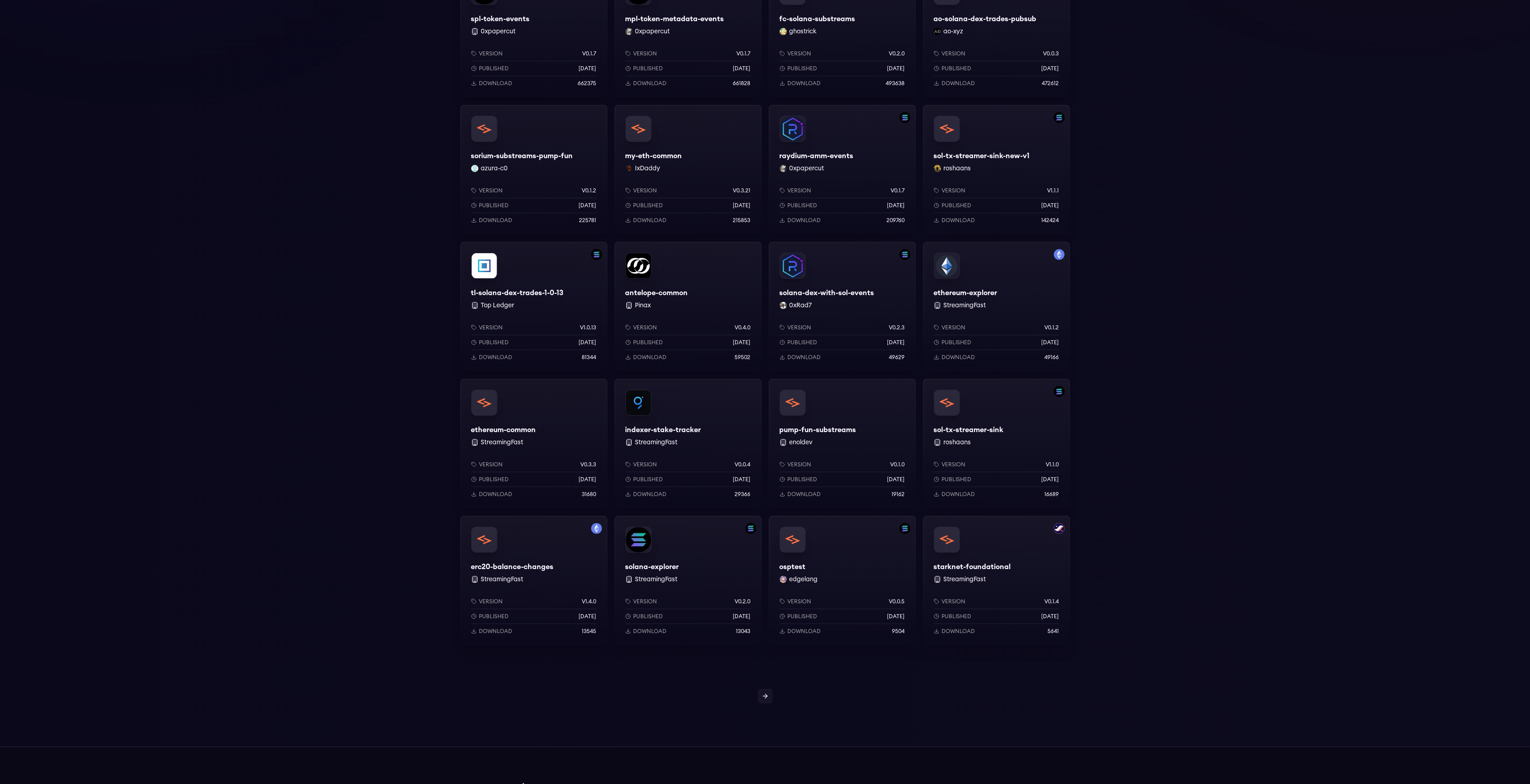
scroll to position [420, 0]
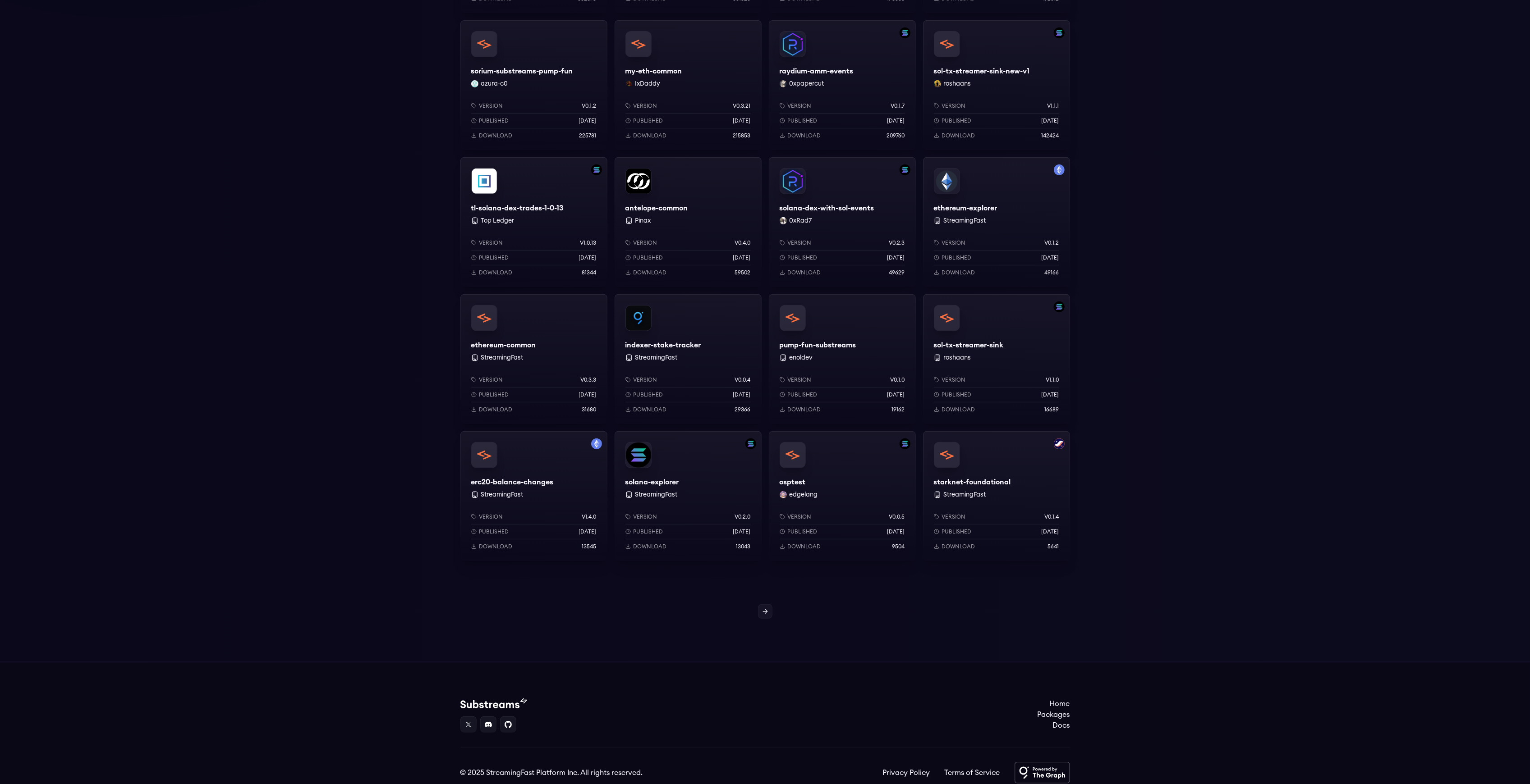
click at [832, 487] on div "osptest edgelang Version v0.0.5 Published [DATE] Download 9504" at bounding box center [842, 496] width 147 height 130
click at [558, 481] on div "erc20-balance-changes StreamingFast Version v1.4.0 Published 7 months ago Downl…" at bounding box center [534, 496] width 147 height 130
click at [540, 347] on div "ethereum-common StreamingFast Version v0.3.3 Published [DATE] Download 31680" at bounding box center [534, 359] width 147 height 130
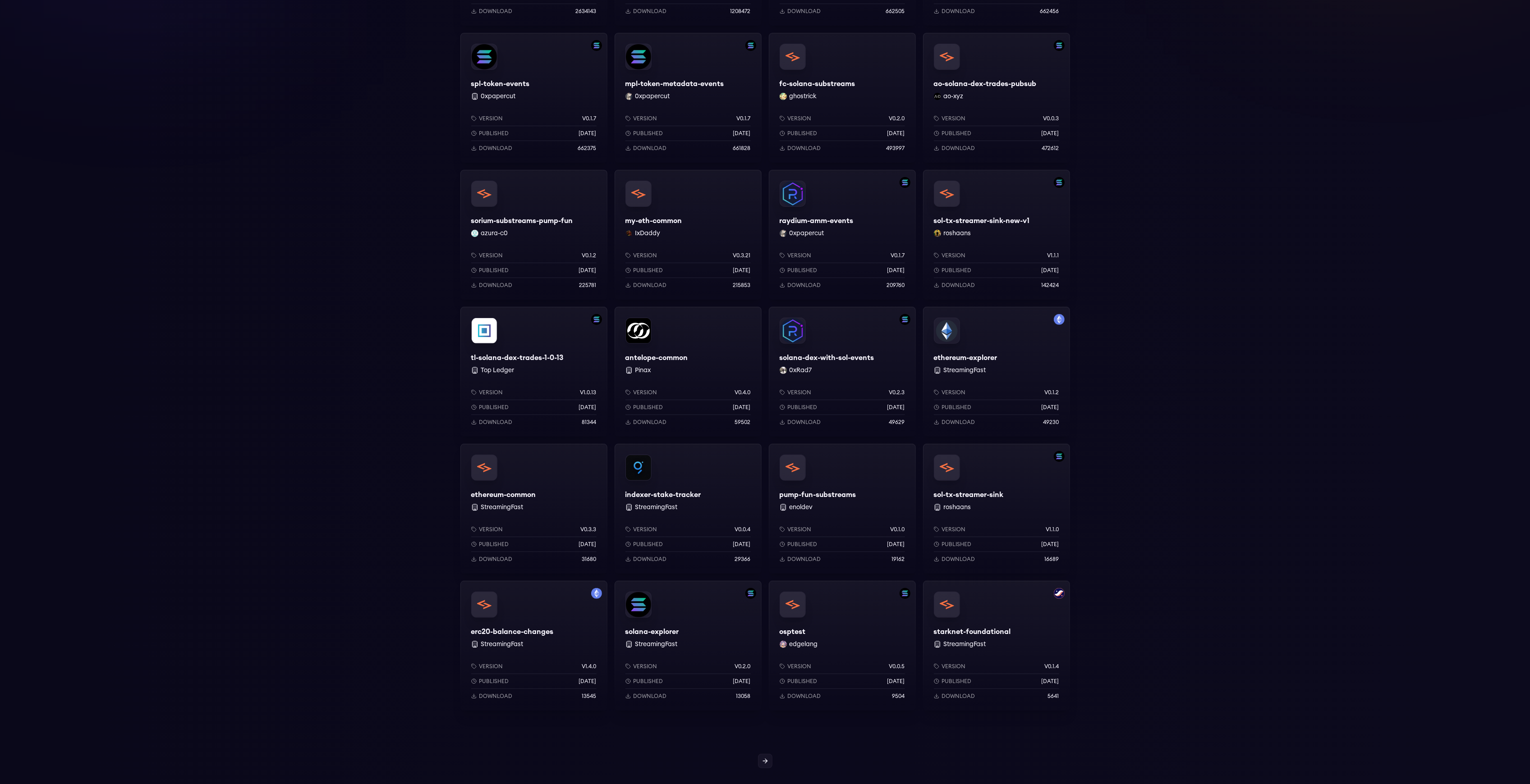
scroll to position [420, 0]
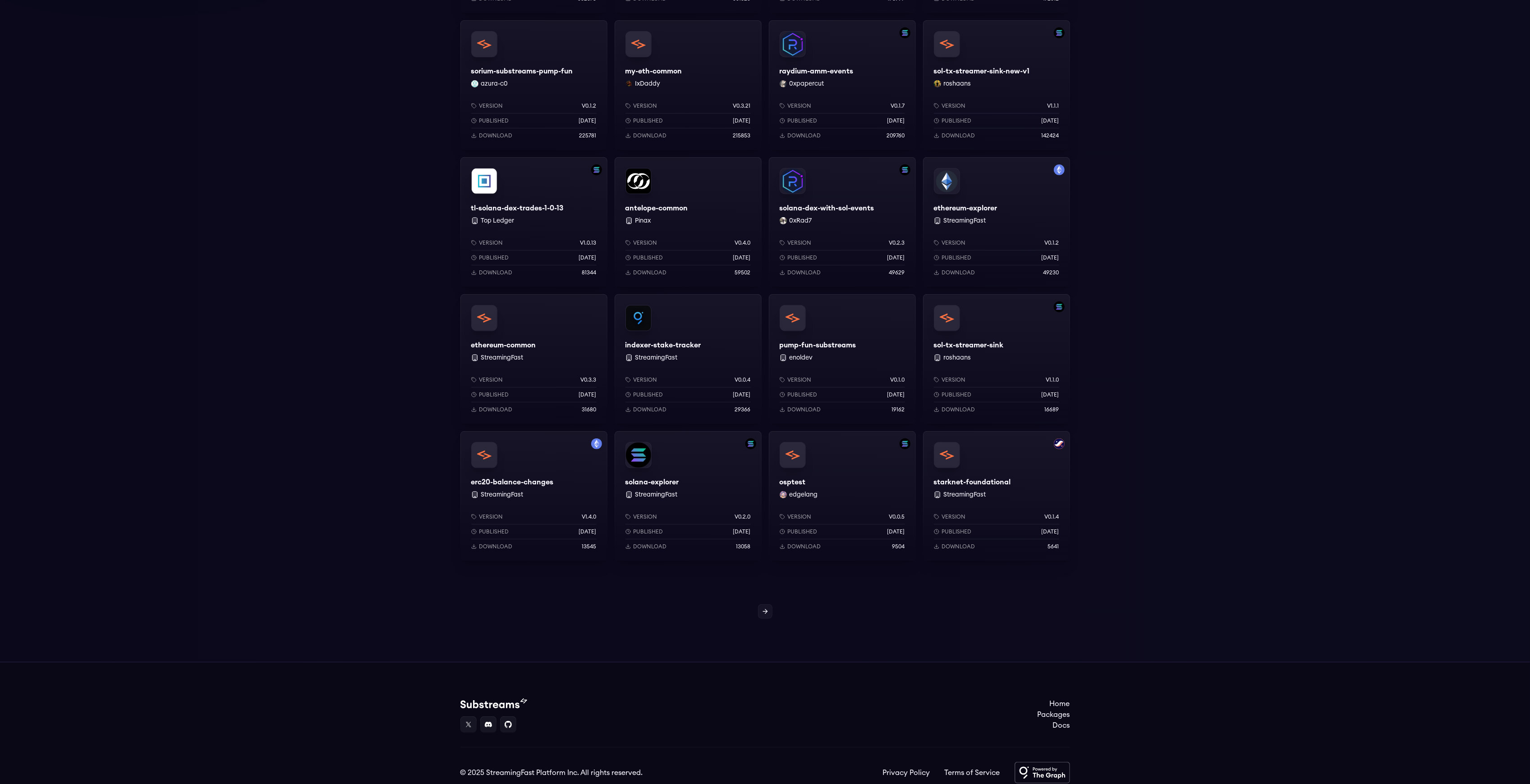
click at [565, 337] on div "ethereum-common StreamingFast Version v0.3.3 Published 3 months ago Download 31…" at bounding box center [534, 359] width 147 height 130
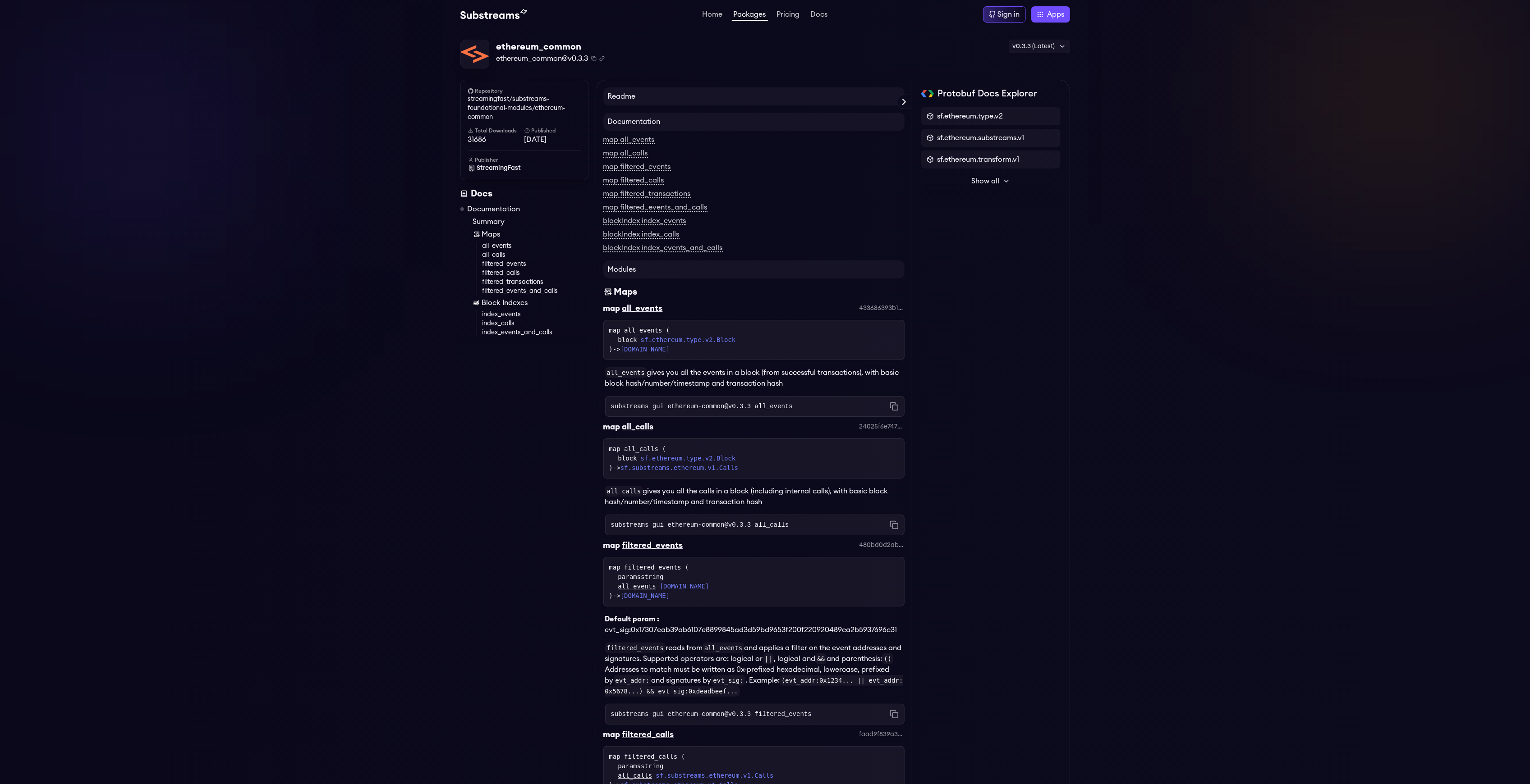
click at [751, 13] on link "Packages" at bounding box center [750, 16] width 36 height 10
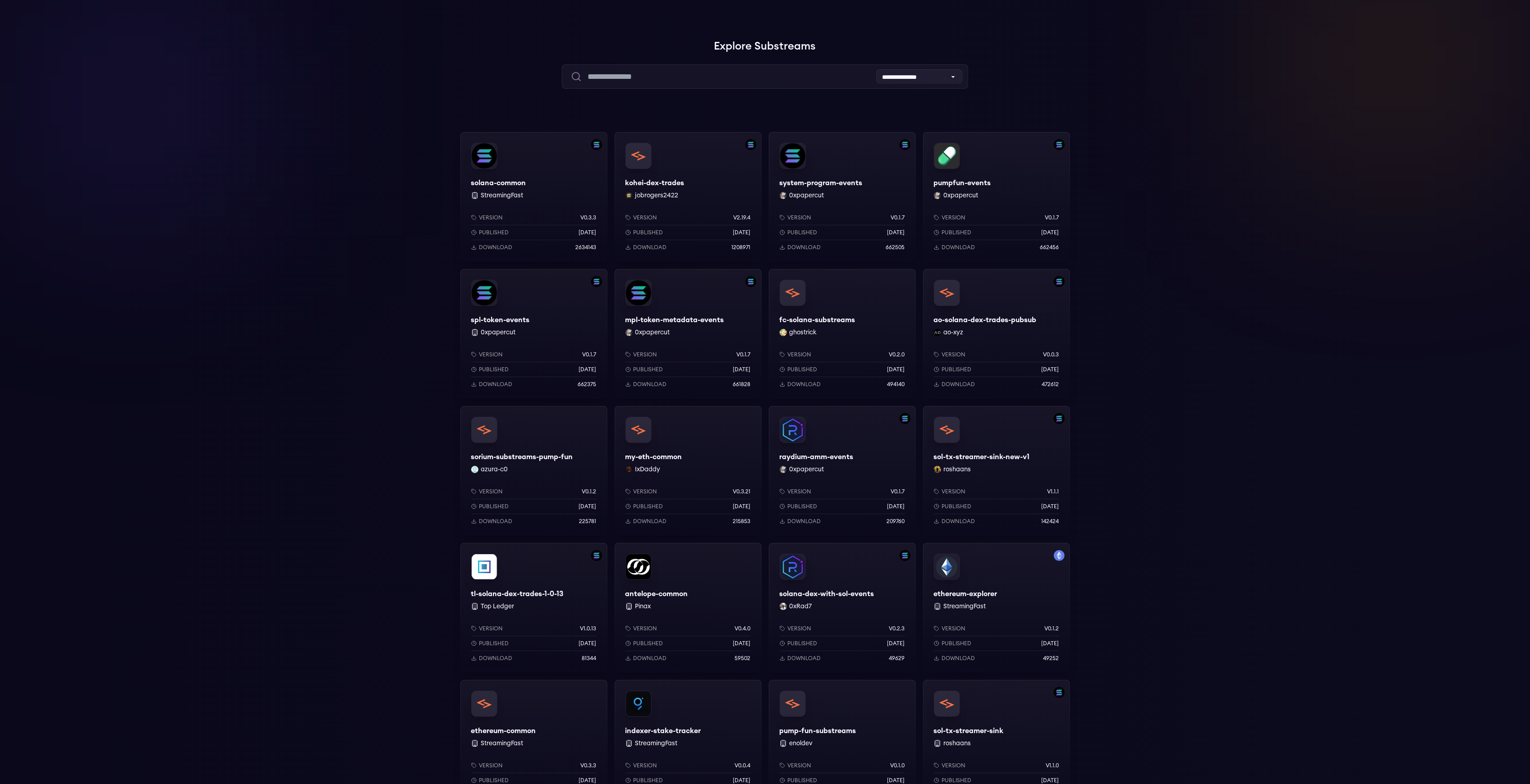
scroll to position [180, 0]
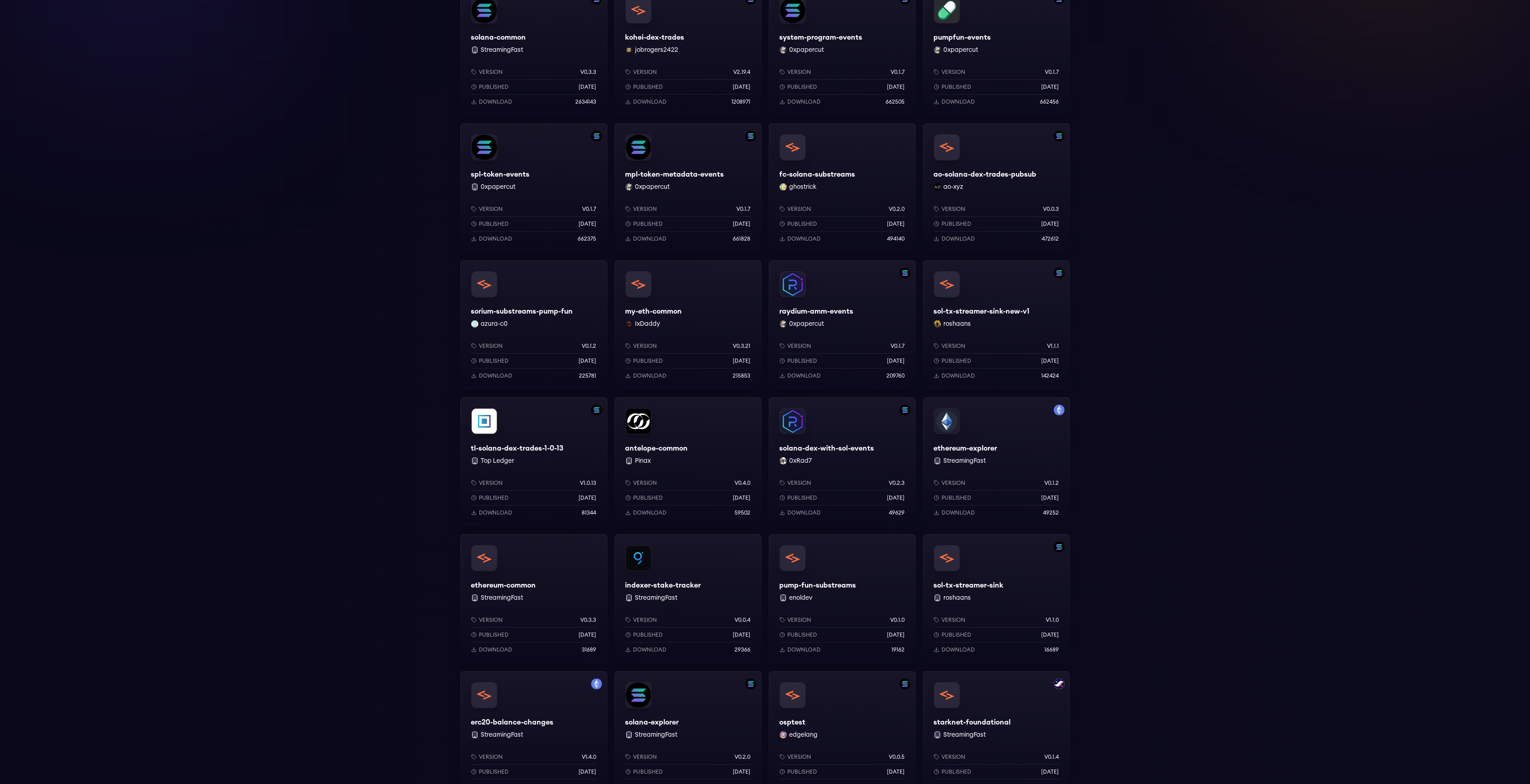
click at [727, 318] on div "my-eth-common IxDaddy Version v0.3.21 Published [DATE] Download 215853" at bounding box center [688, 325] width 147 height 130
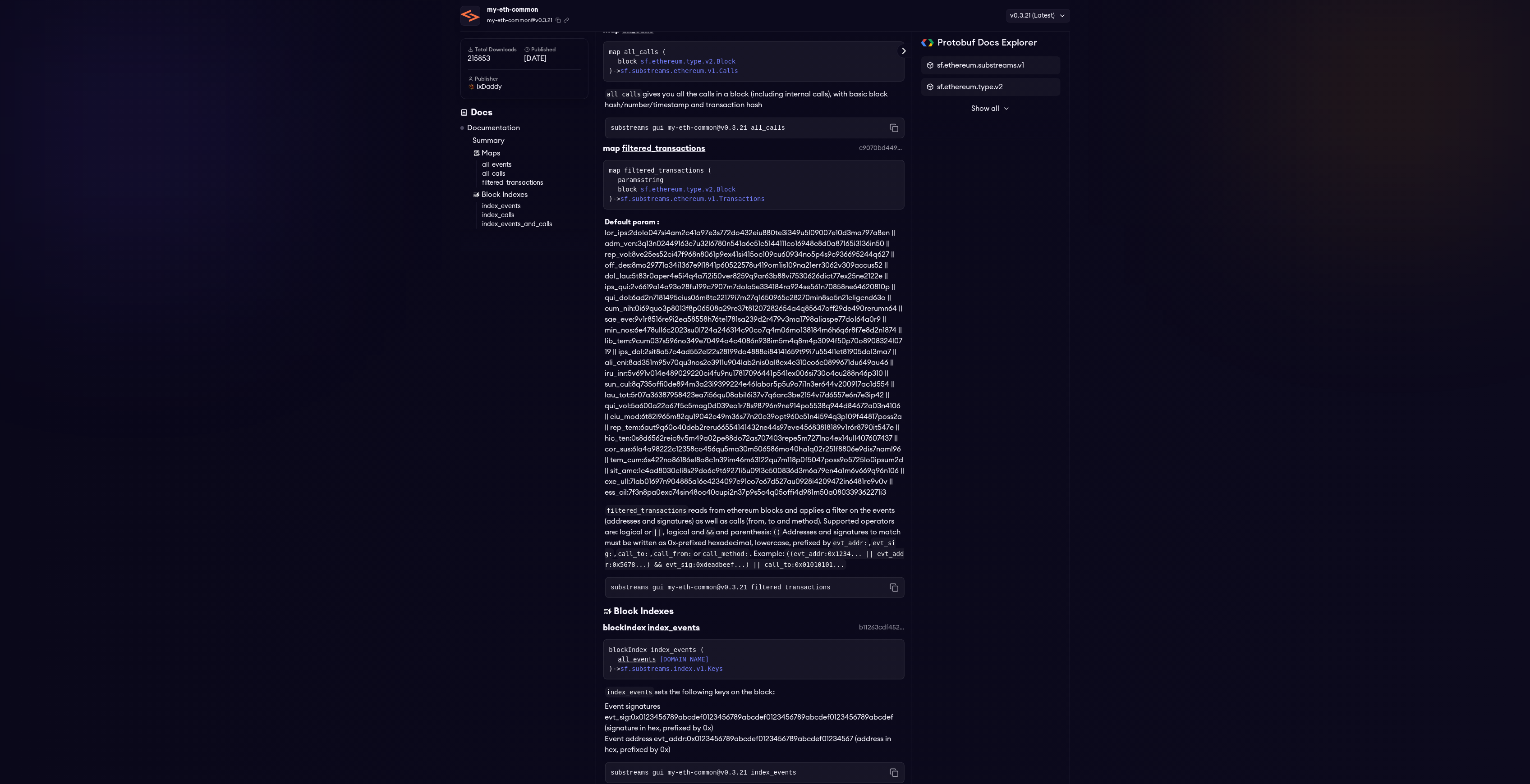
scroll to position [357, 0]
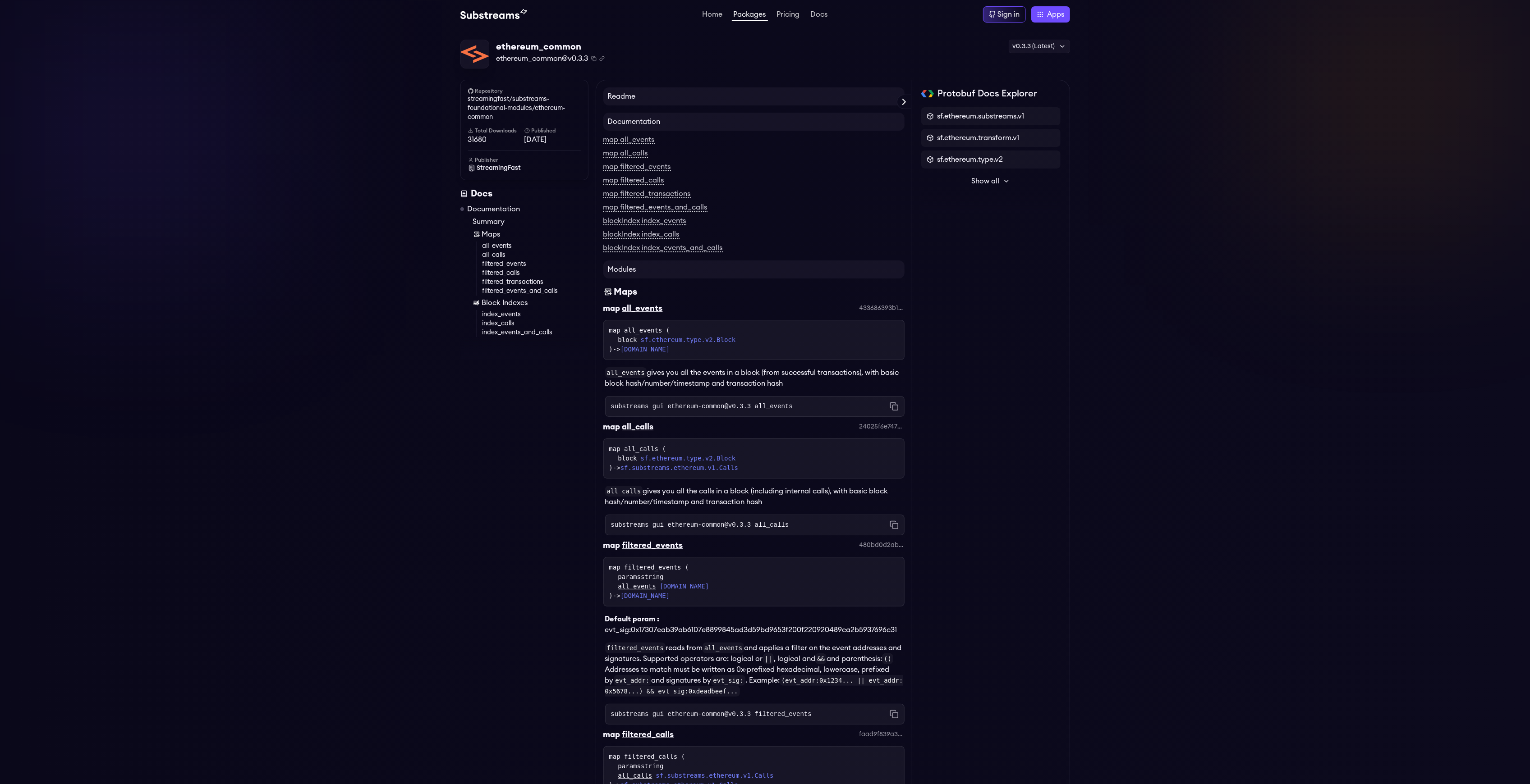
click at [529, 269] on link "filtered_events" at bounding box center [535, 264] width 106 height 9
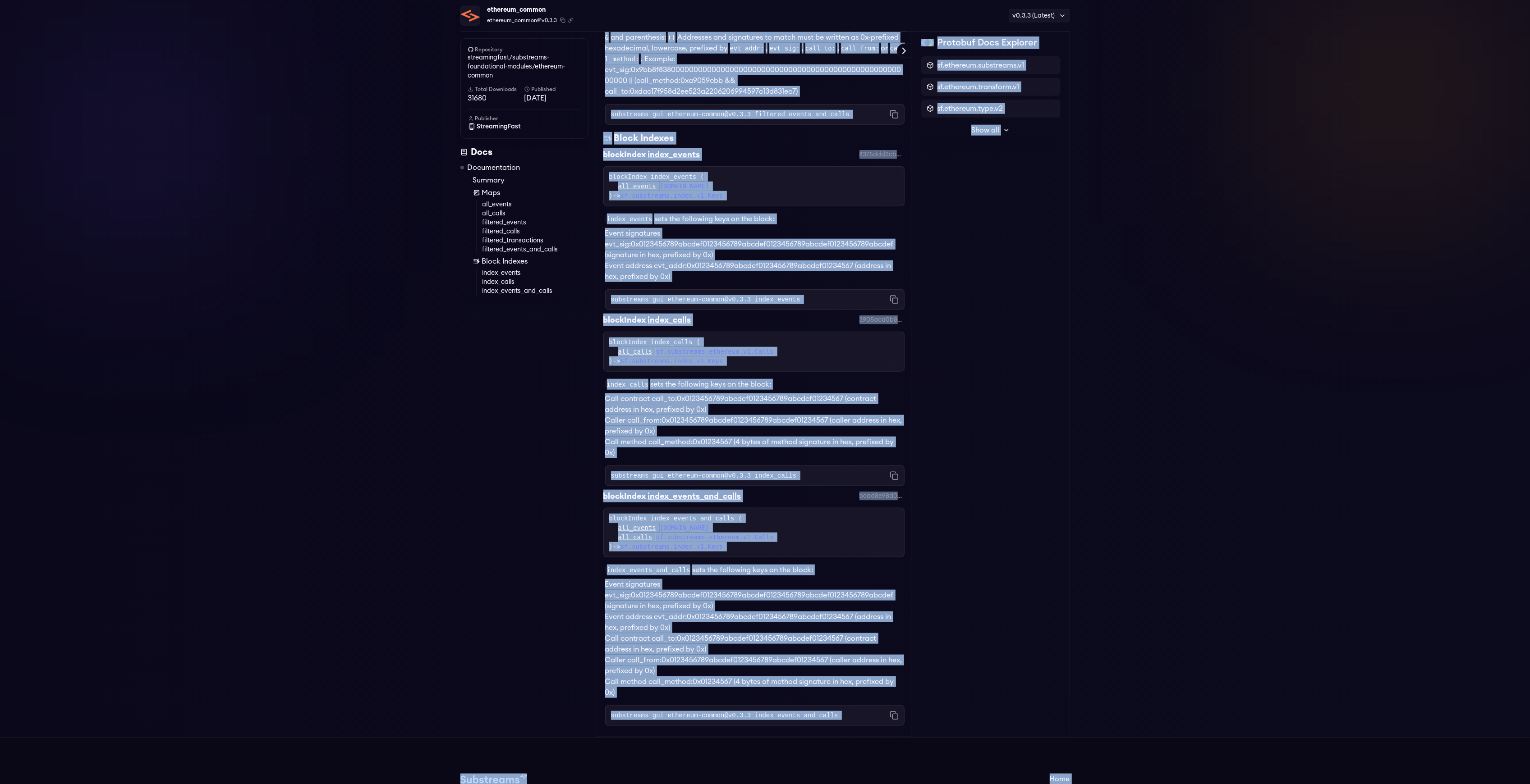
scroll to position [1386, 0]
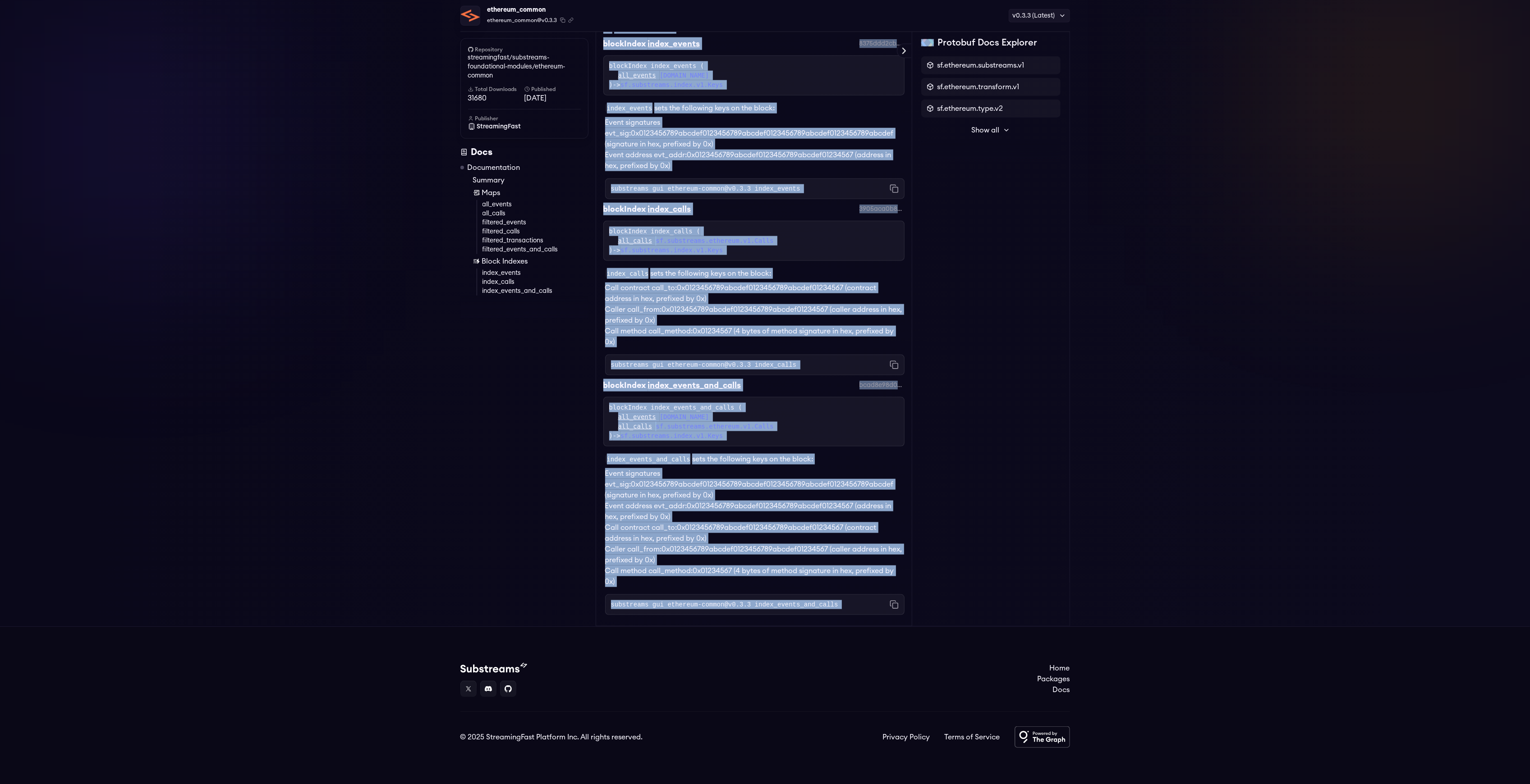
drag, startPoint x: 597, startPoint y: 127, endPoint x: 881, endPoint y: 590, distance: 543.2
copy div "Loremipsumdol sit ame_consec adi eli_seddo eiu temporin_utlabo etd magnaali_eni…"
